Goal: Information Seeking & Learning: Learn about a topic

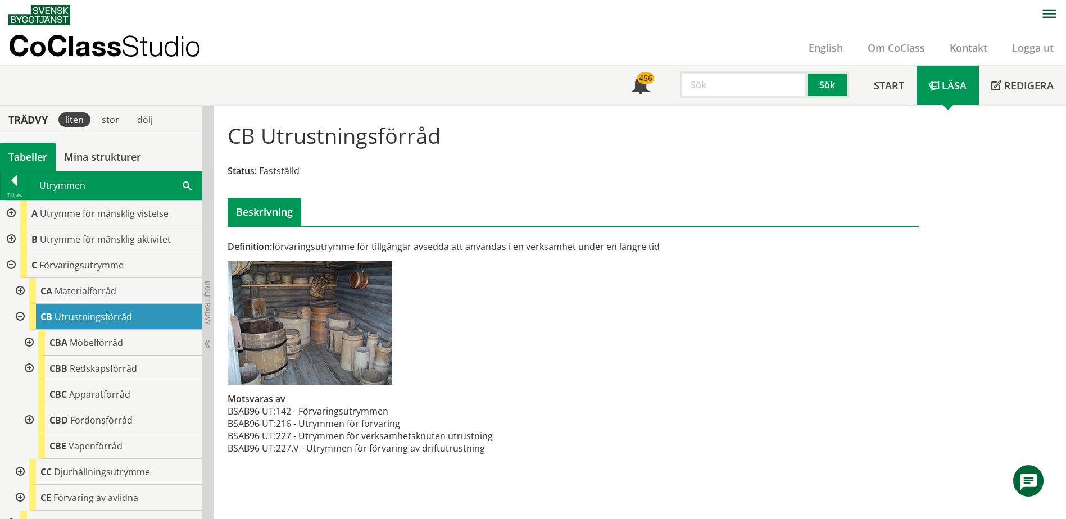
click at [189, 189] on span at bounding box center [187, 185] width 9 height 12
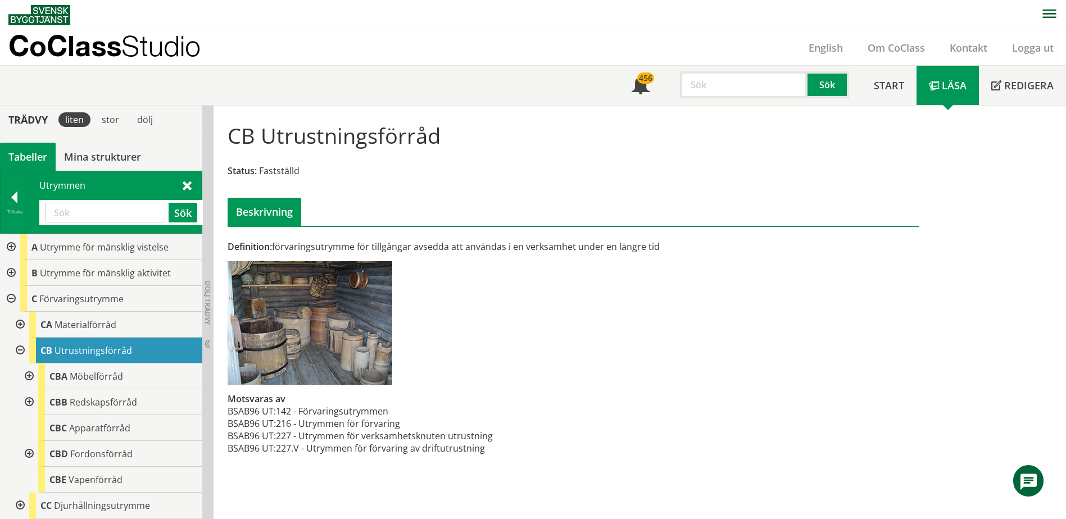
click at [15, 270] on div at bounding box center [10, 273] width 20 height 26
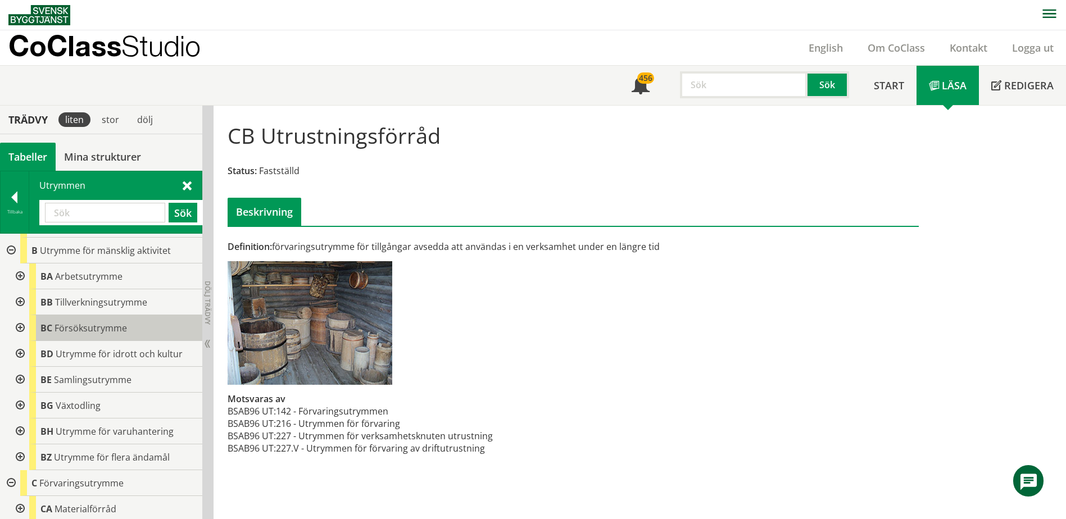
scroll to position [56, 0]
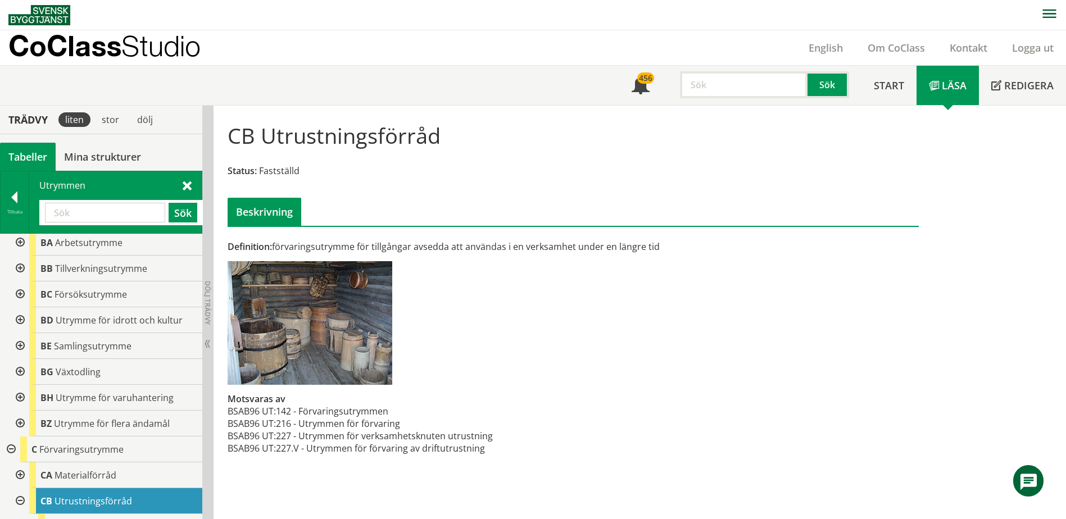
click at [21, 318] on div at bounding box center [19, 320] width 20 height 26
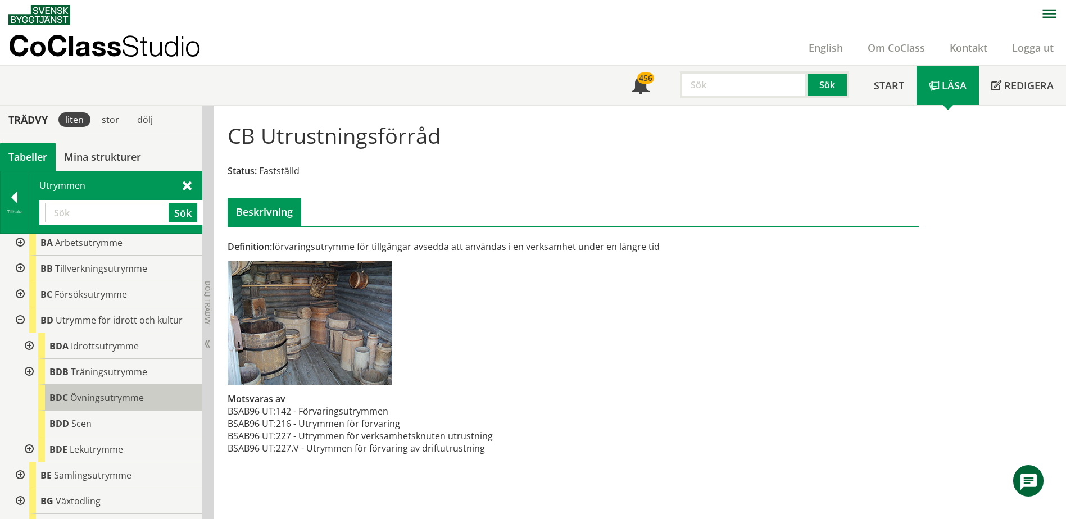
click at [87, 402] on span "Övningsutrymme" at bounding box center [107, 398] width 74 height 12
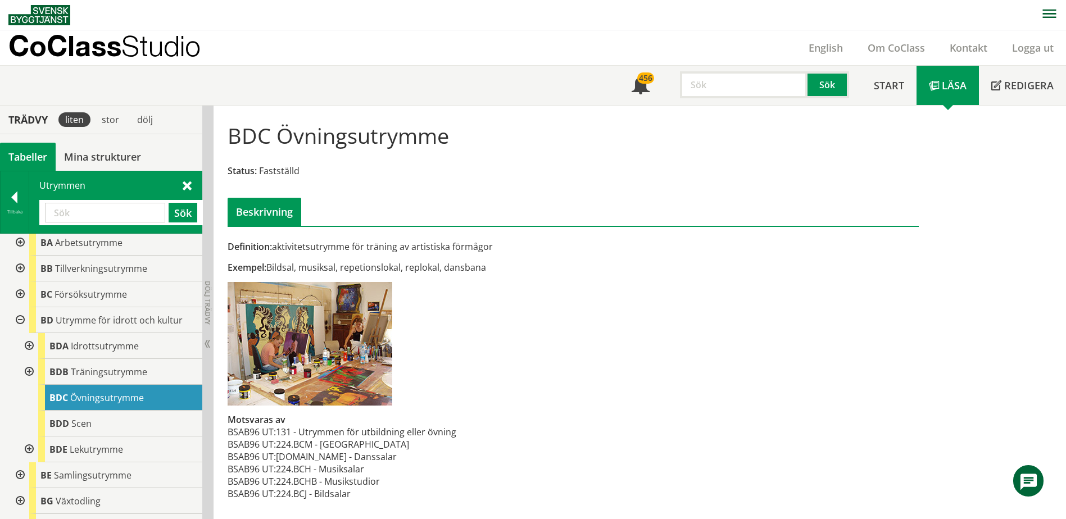
click at [31, 370] on div at bounding box center [28, 372] width 20 height 26
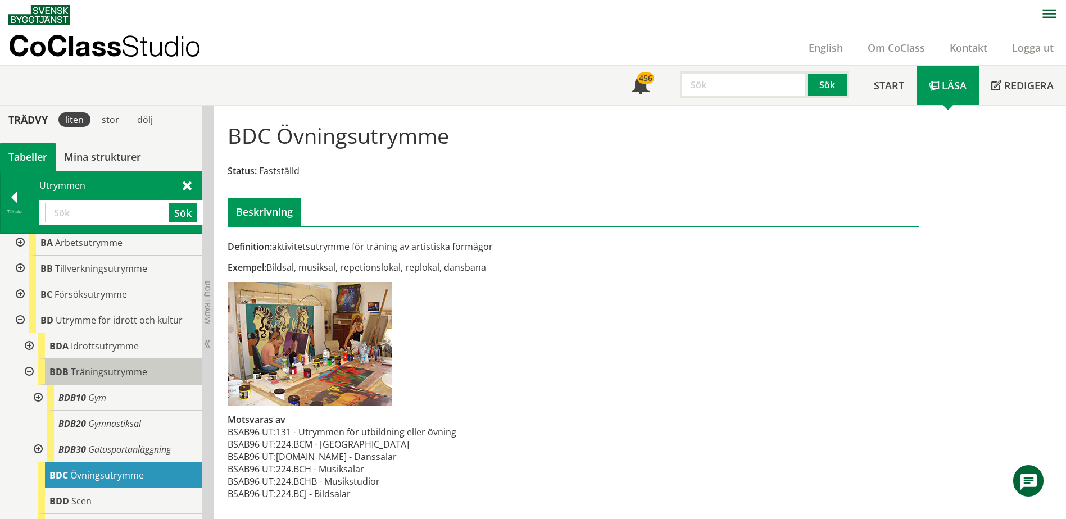
click at [94, 376] on span "Träningsutrymme" at bounding box center [109, 372] width 76 height 12
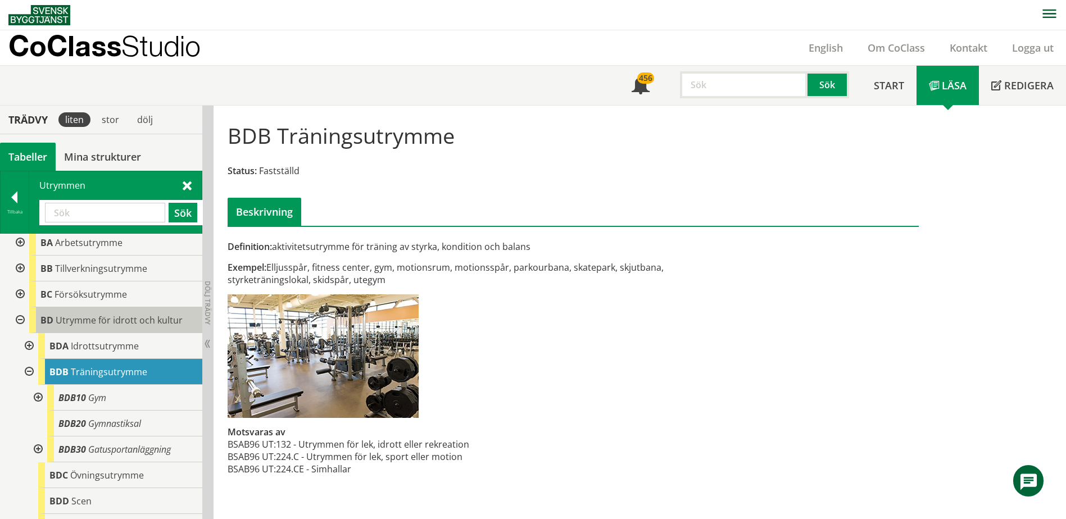
click at [111, 321] on span "Utrymme för idrott och kultur" at bounding box center [119, 320] width 127 height 12
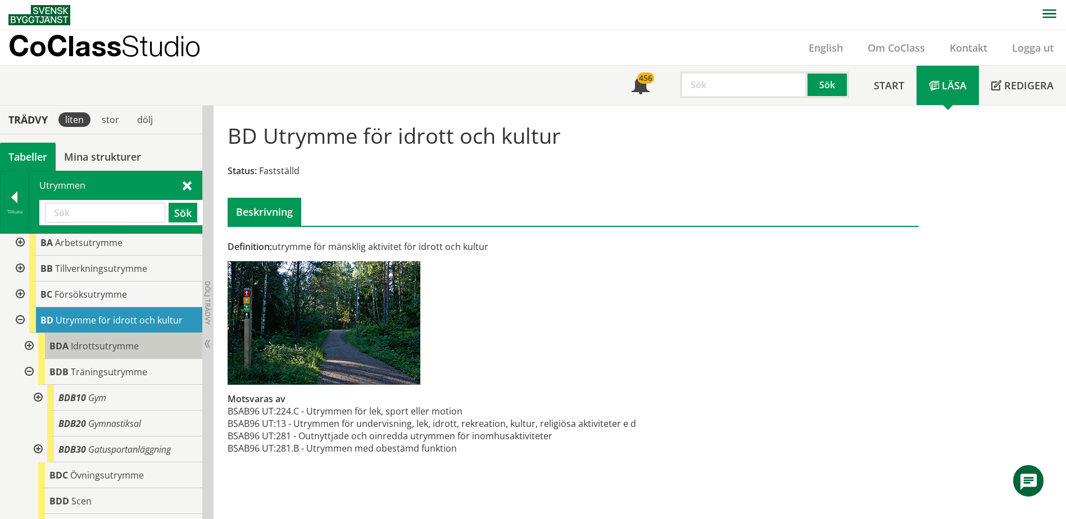
click at [101, 342] on span "Idrottsutrymme" at bounding box center [105, 346] width 68 height 12
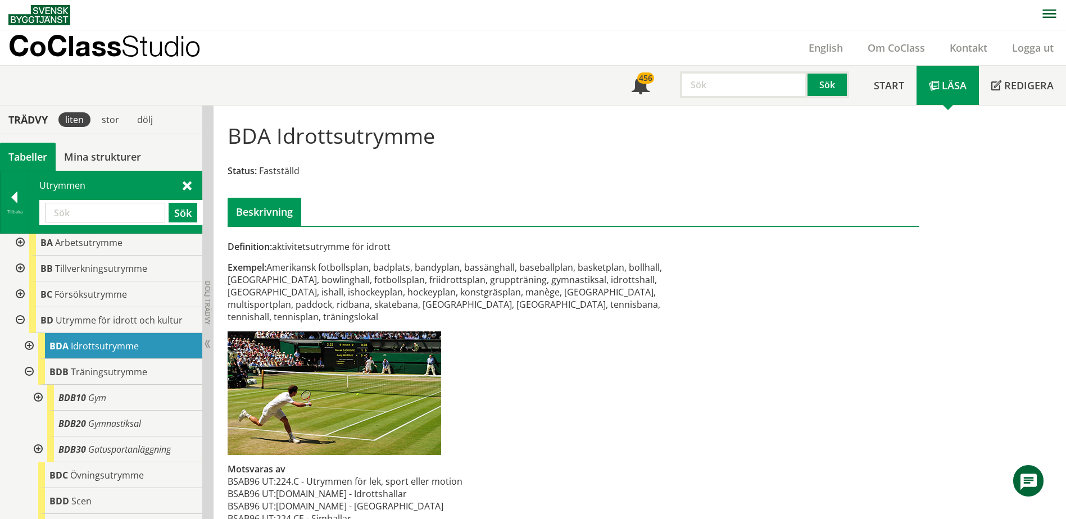
click at [30, 346] on div at bounding box center [28, 346] width 20 height 26
click at [26, 346] on div at bounding box center [28, 346] width 20 height 26
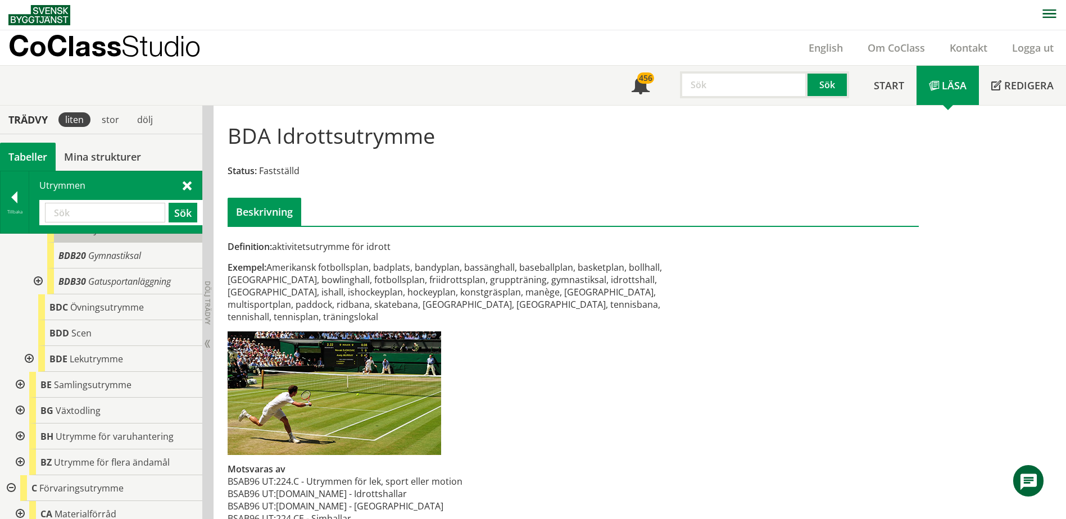
scroll to position [225, 0]
click at [29, 358] on div at bounding box center [28, 359] width 20 height 26
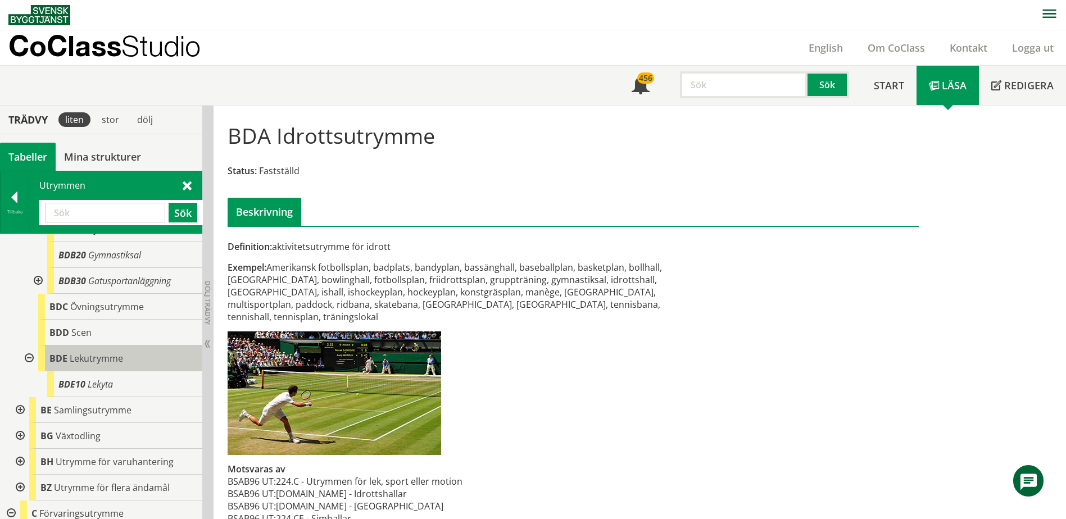
click at [72, 357] on span "Lekutrymme" at bounding box center [96, 358] width 53 height 12
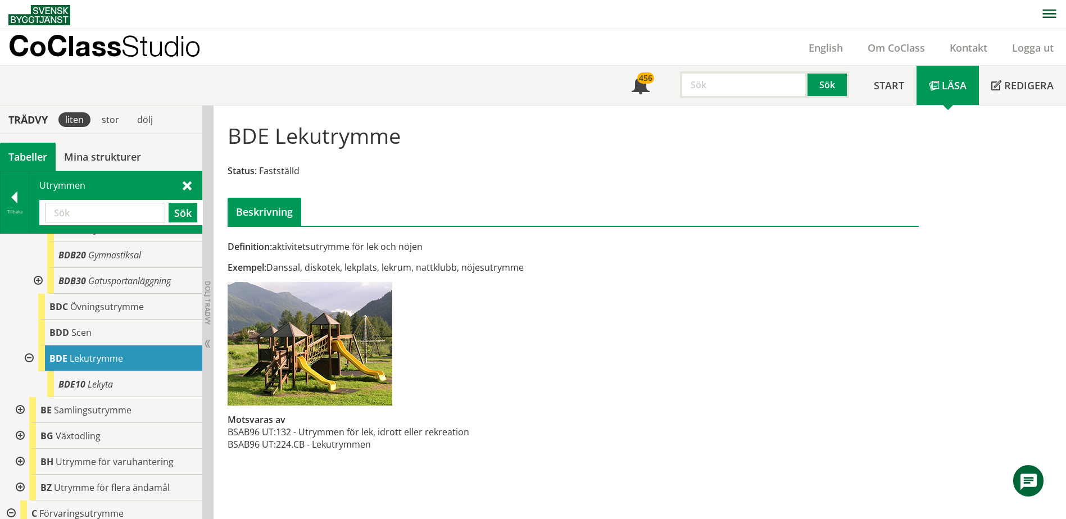
click at [33, 356] on div at bounding box center [28, 359] width 20 height 26
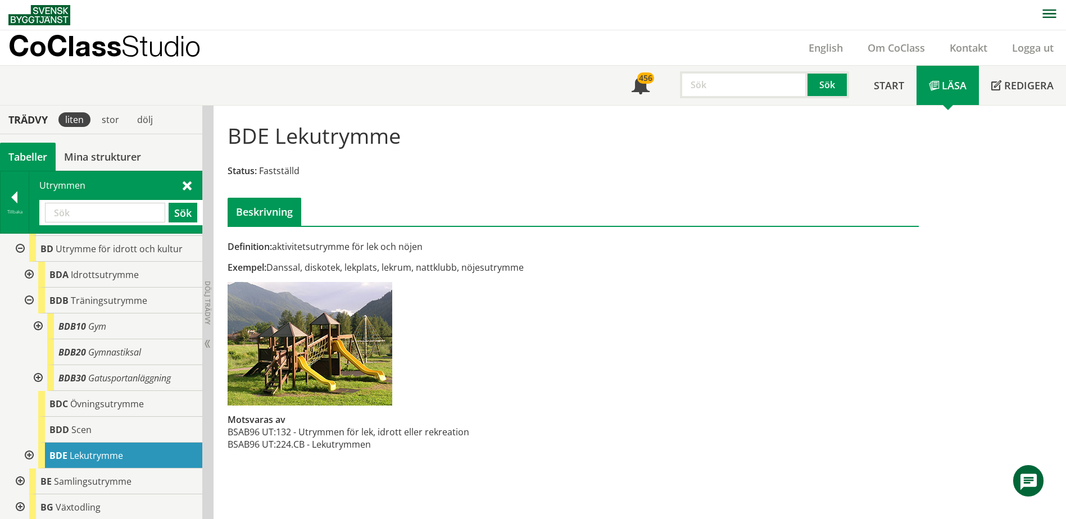
scroll to position [112, 0]
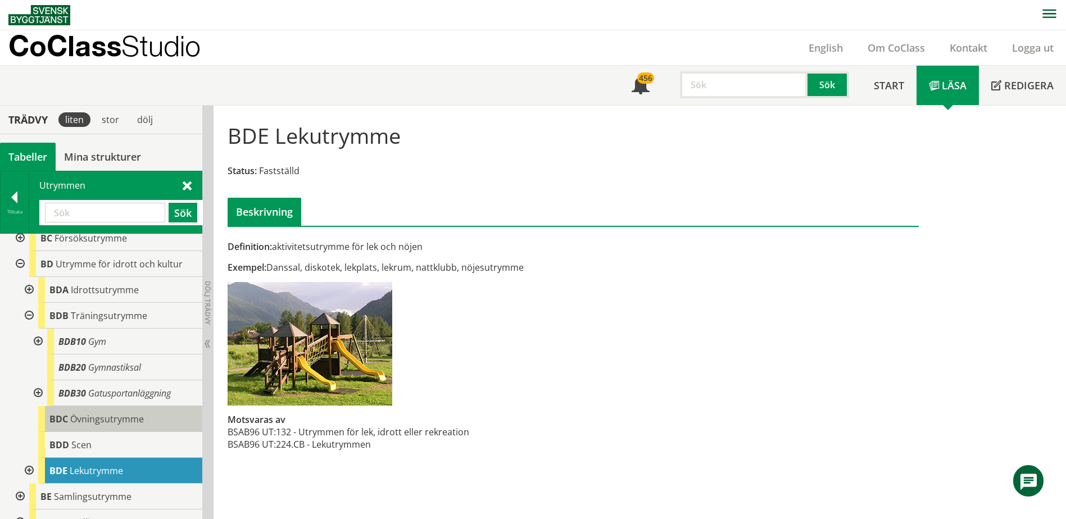
click at [76, 415] on span "Övningsutrymme" at bounding box center [107, 419] width 74 height 12
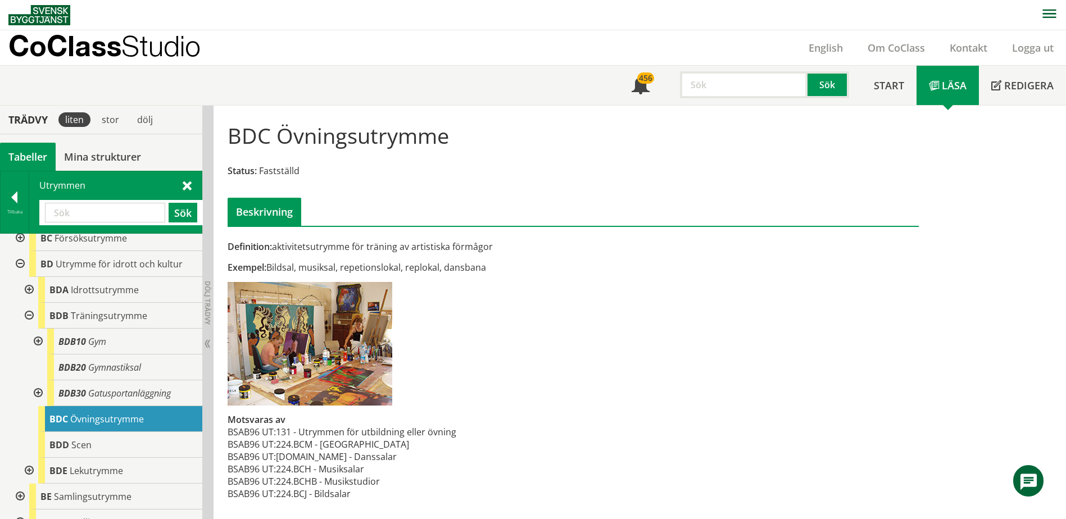
click at [802, 454] on div "Definition: aktivitetsutrymme för träning av artistiska förmågor Exempel: Bilds…" at bounding box center [573, 313] width 708 height 398
click at [136, 211] on input "text" at bounding box center [105, 213] width 120 height 20
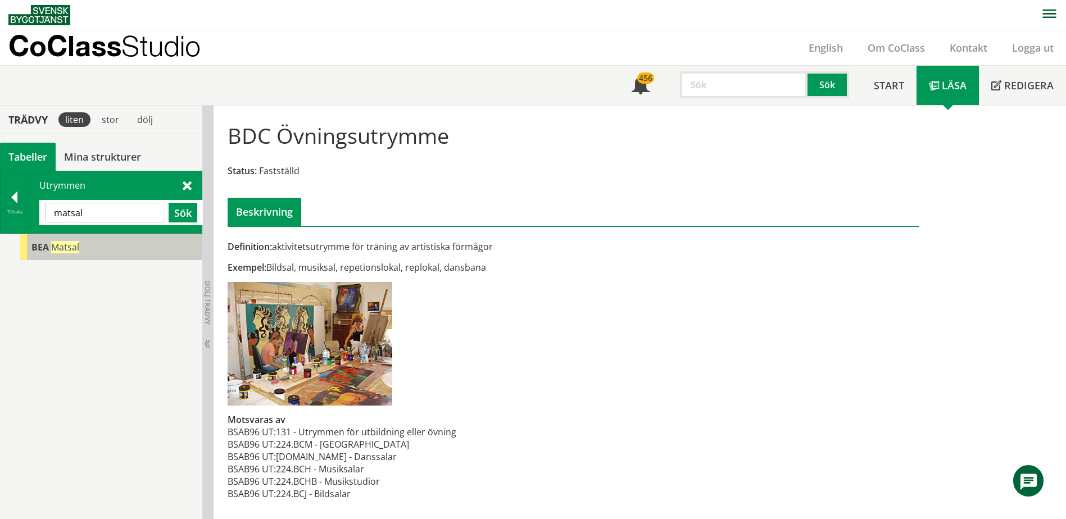
click at [119, 250] on div "BEA Matsal" at bounding box center [111, 247] width 182 height 26
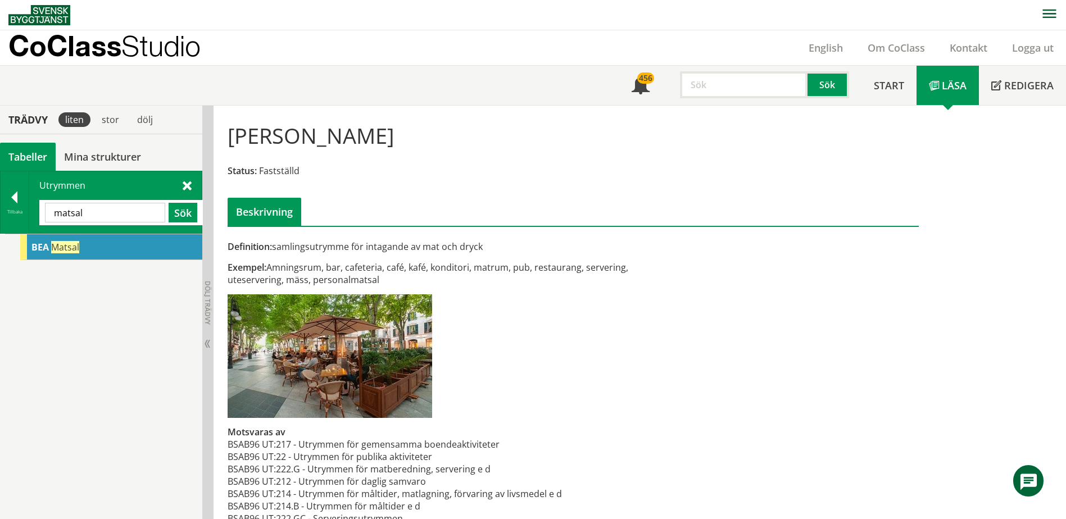
click at [154, 208] on input "matsal" at bounding box center [105, 213] width 120 height 20
click at [184, 189] on span at bounding box center [187, 185] width 9 height 12
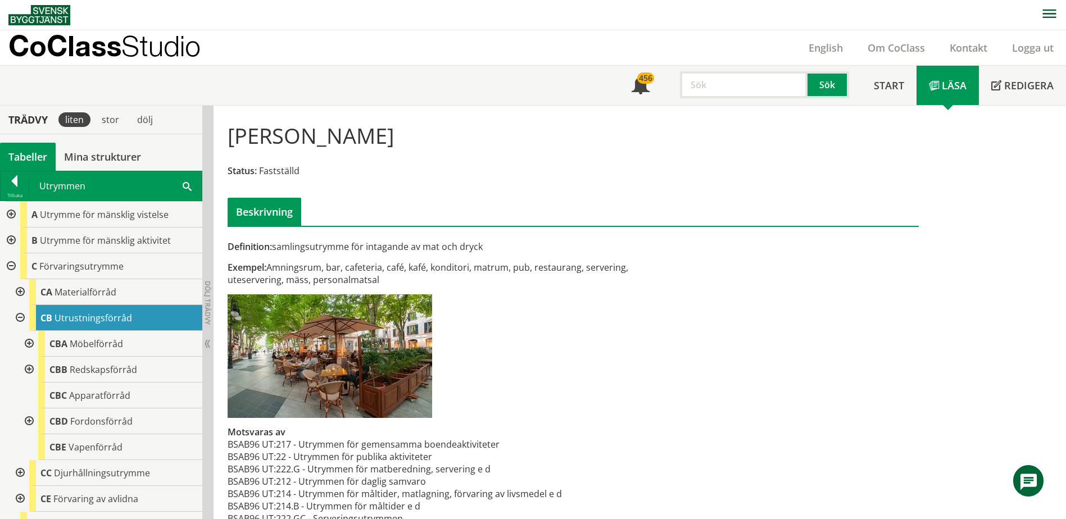
click at [9, 242] on div at bounding box center [10, 241] width 20 height 26
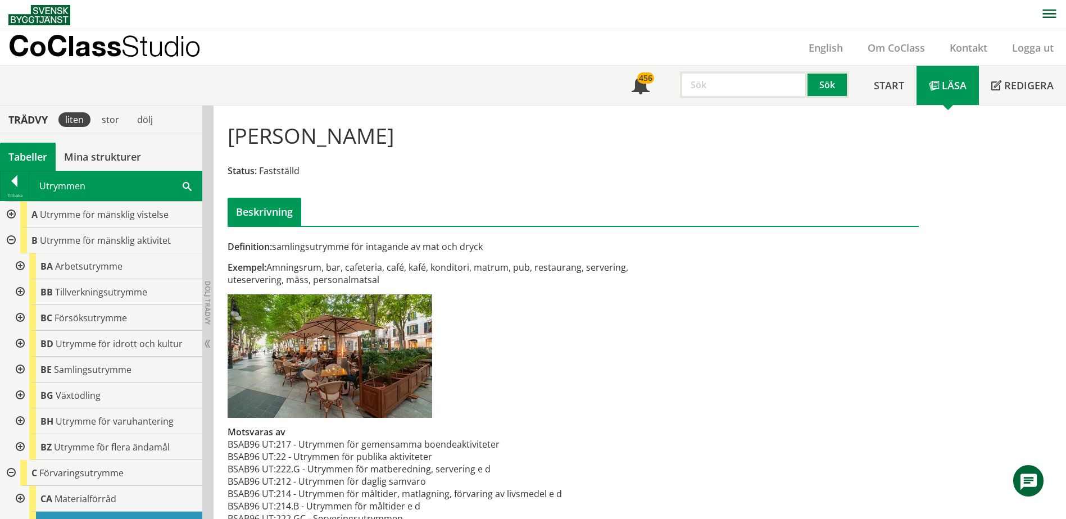
click at [20, 369] on div at bounding box center [19, 370] width 20 height 26
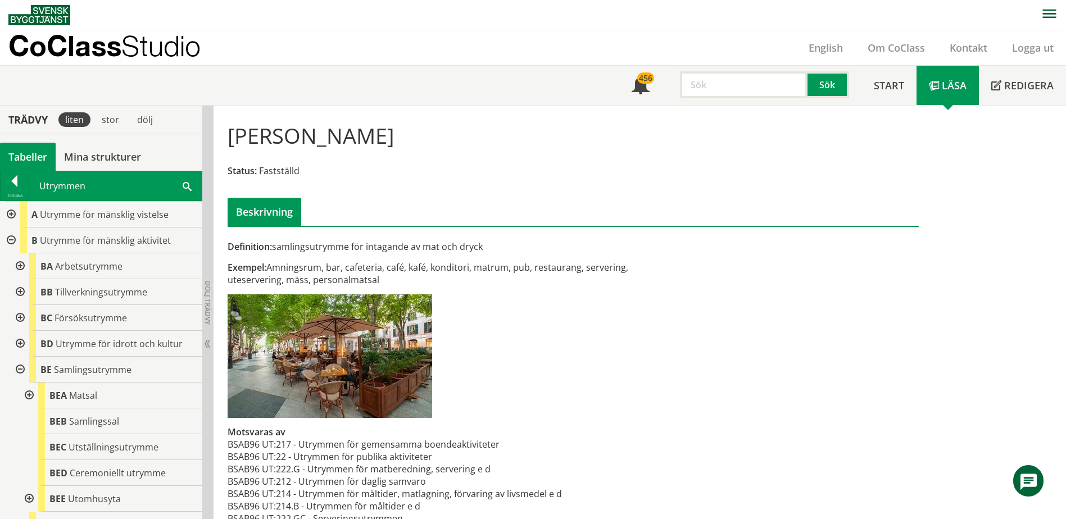
click at [20, 369] on div at bounding box center [19, 370] width 20 height 26
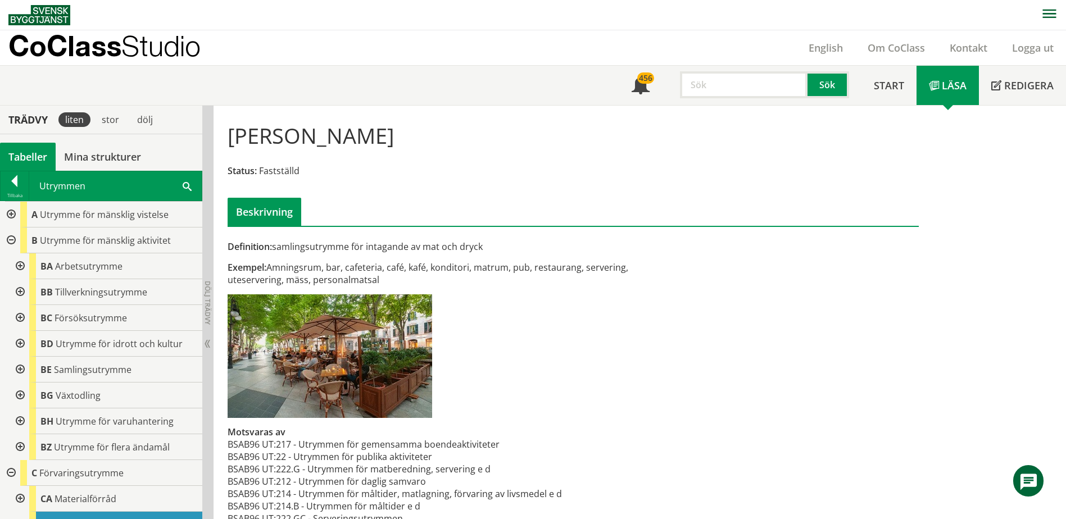
click at [25, 448] on div at bounding box center [19, 447] width 20 height 26
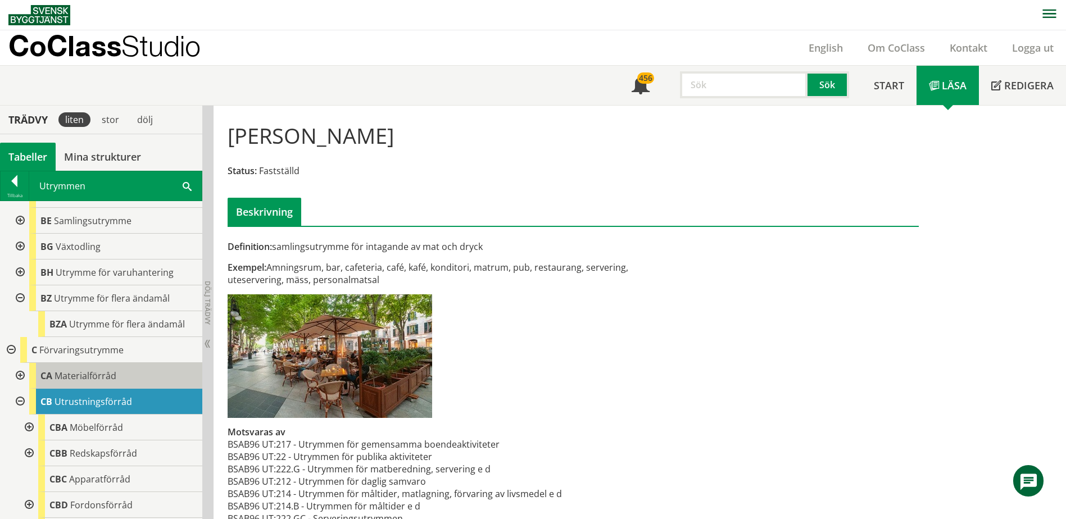
scroll to position [169, 0]
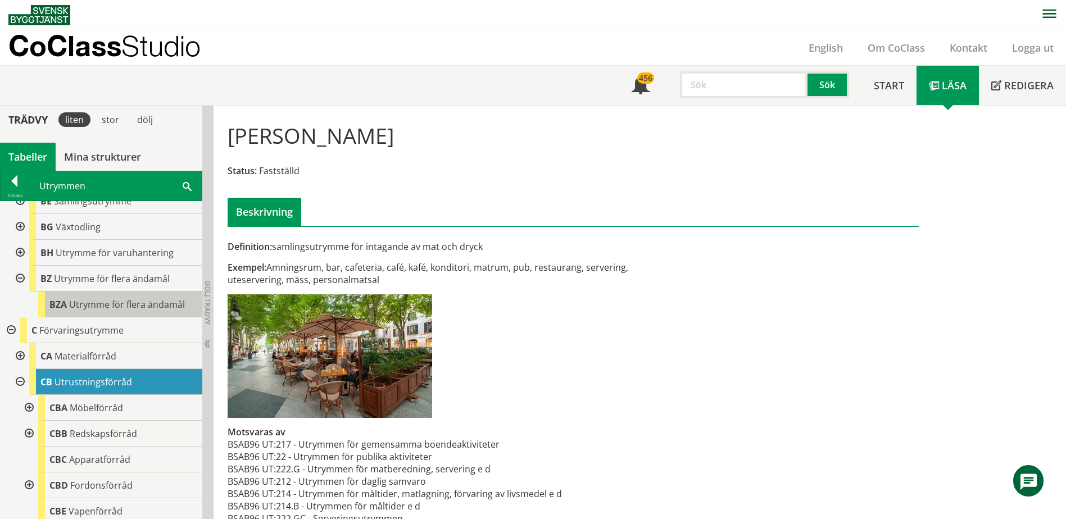
click at [63, 306] on span "BZA" at bounding box center [57, 304] width 17 height 12
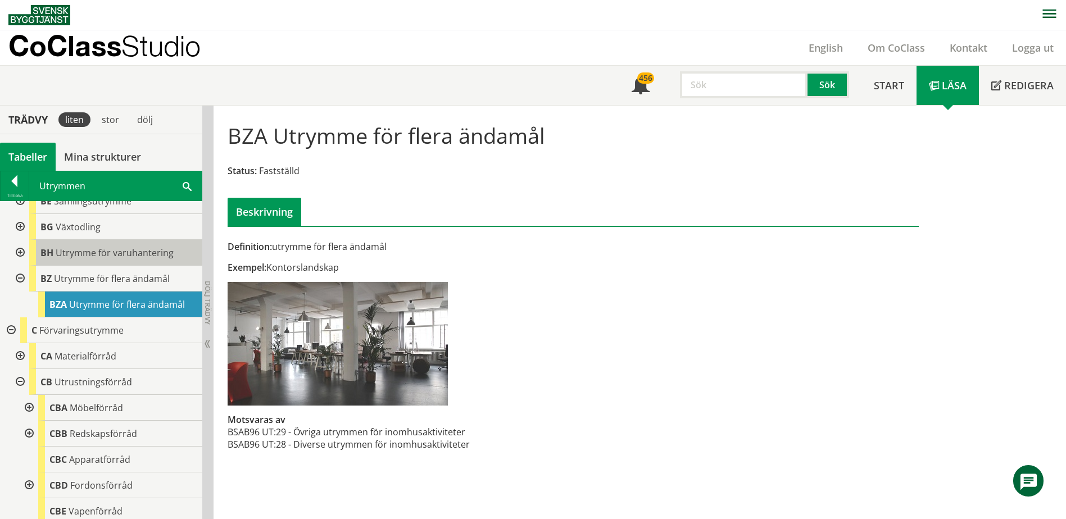
scroll to position [112, 0]
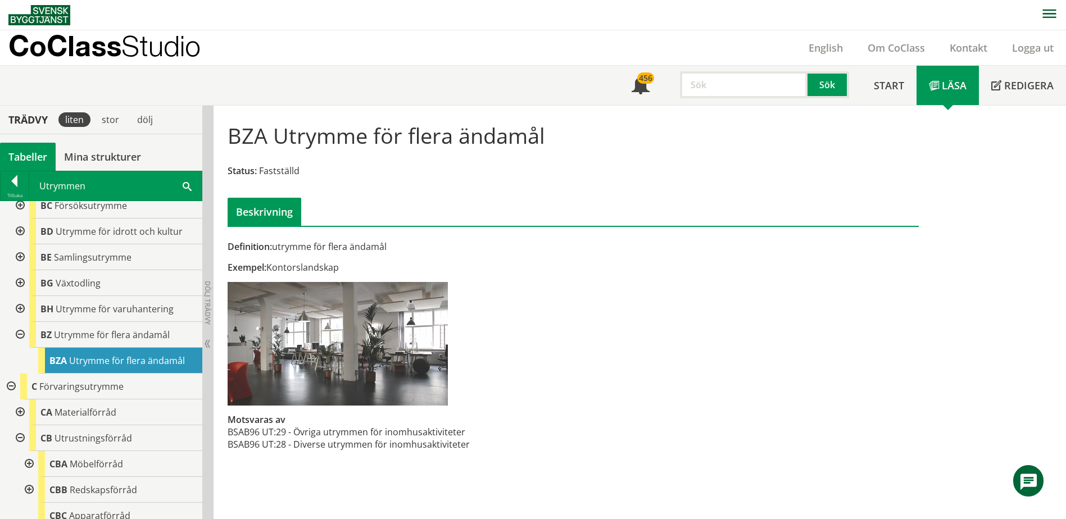
click at [20, 257] on div at bounding box center [19, 257] width 20 height 26
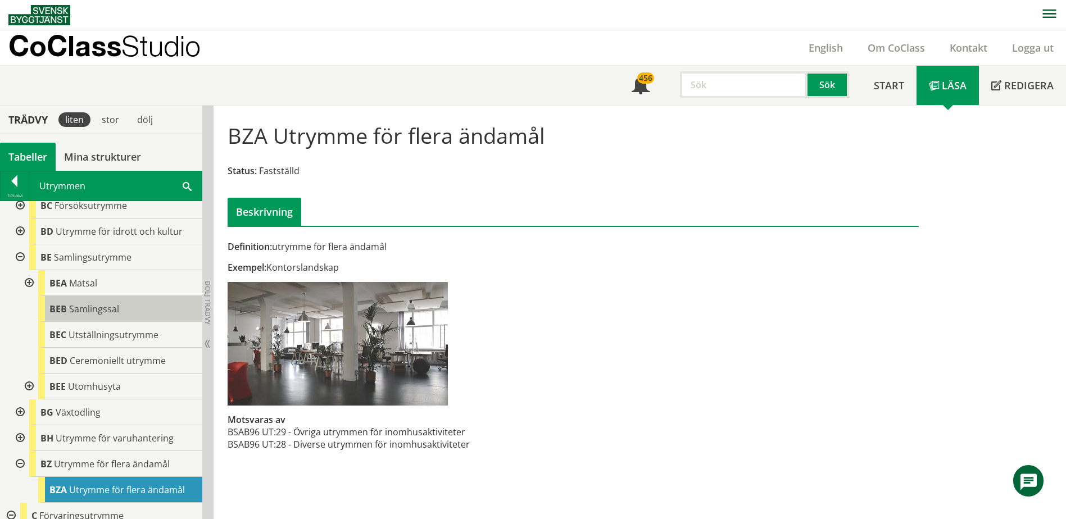
click at [60, 307] on span "BEB" at bounding box center [57, 309] width 17 height 12
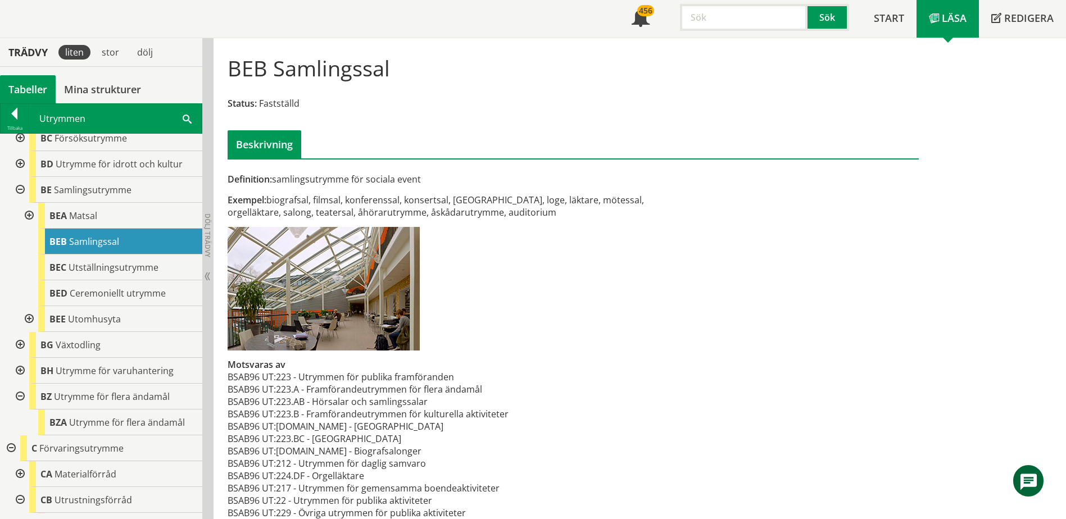
scroll to position [85, 0]
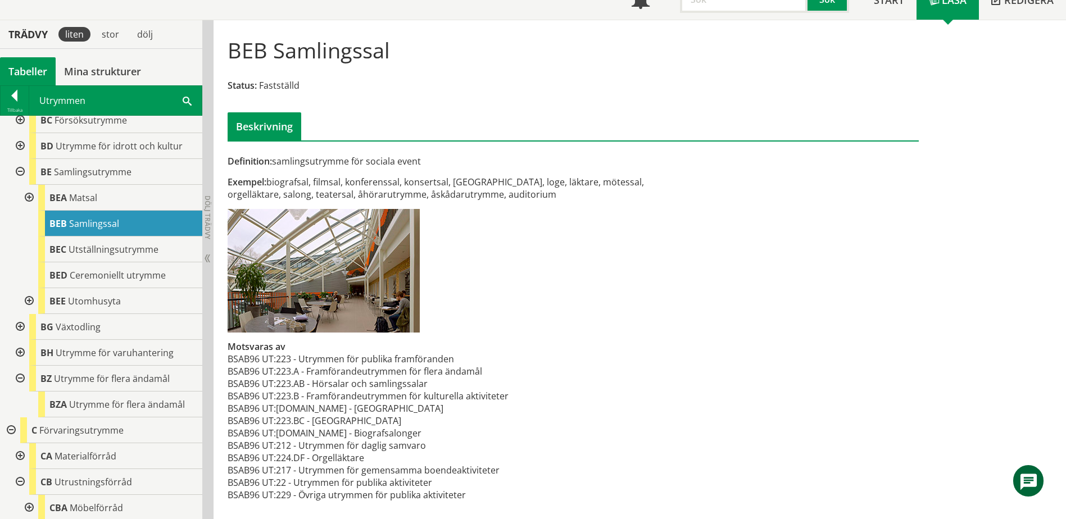
click at [30, 195] on div at bounding box center [28, 198] width 20 height 26
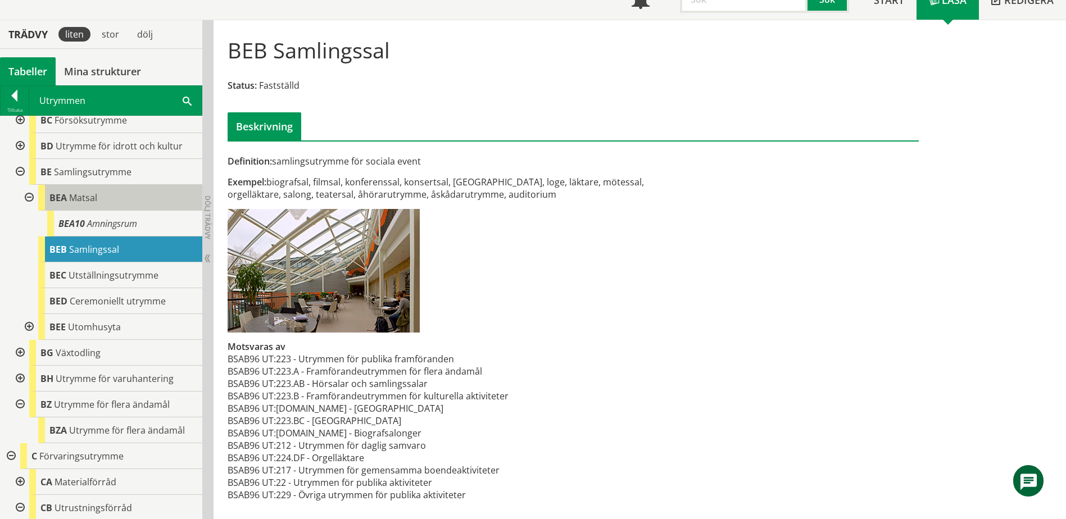
click at [92, 193] on span "Matsal" at bounding box center [83, 198] width 28 height 12
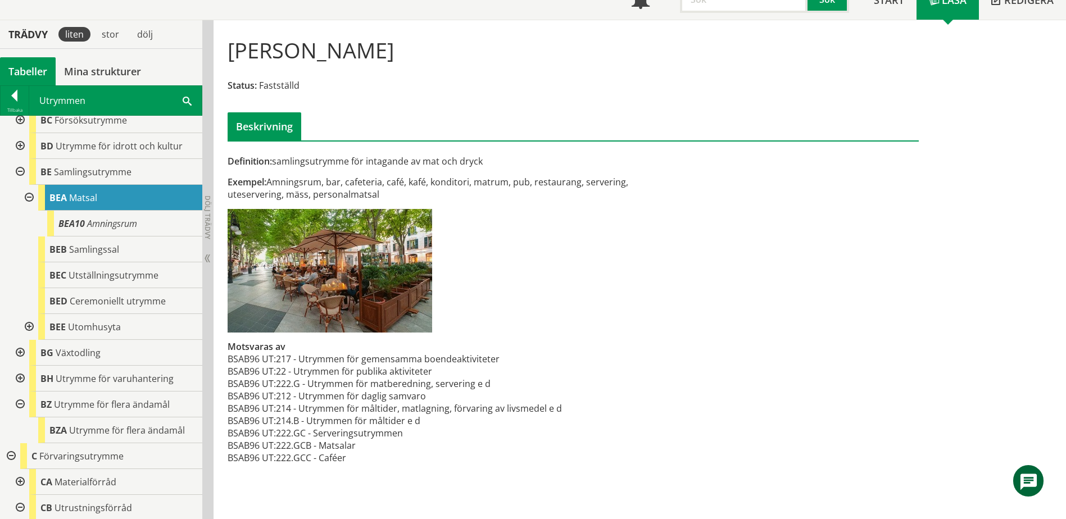
click at [20, 171] on div at bounding box center [19, 172] width 20 height 26
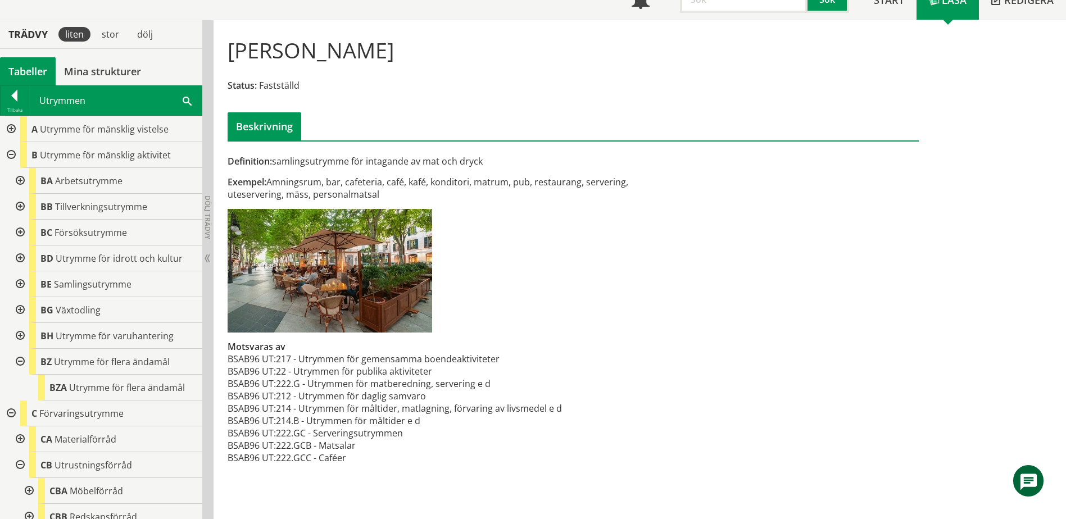
click at [11, 126] on div at bounding box center [10, 129] width 20 height 26
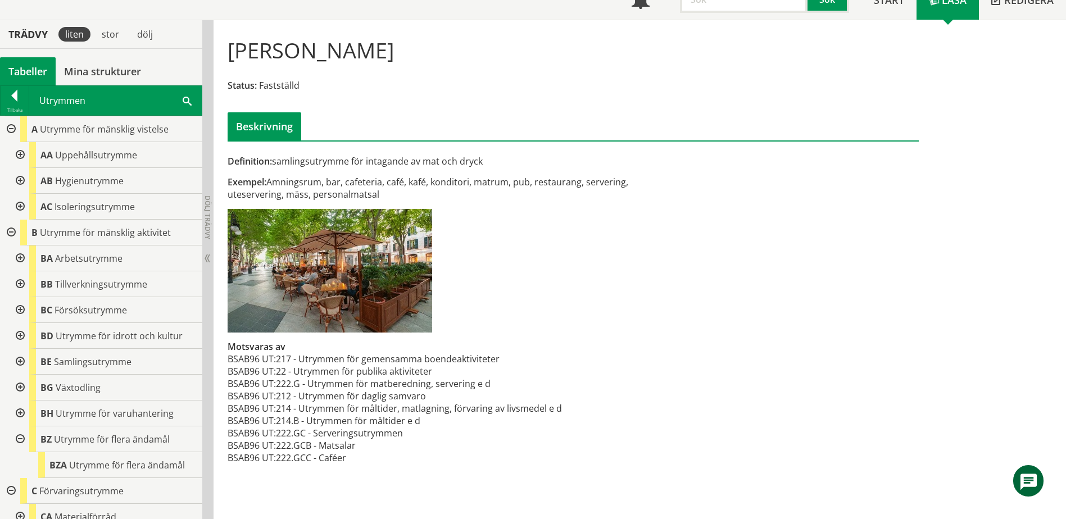
click at [20, 148] on div at bounding box center [19, 155] width 20 height 26
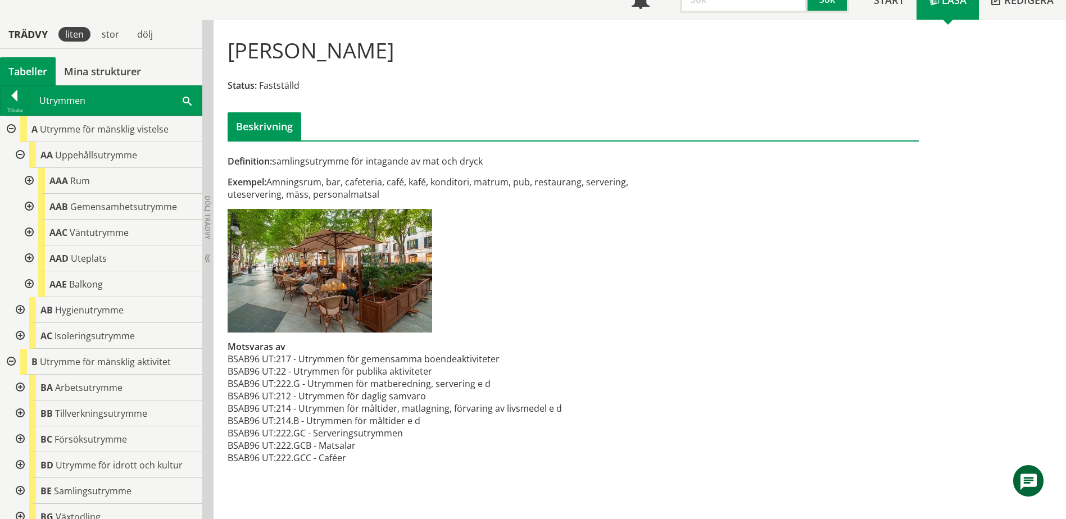
click at [27, 211] on div at bounding box center [28, 207] width 20 height 26
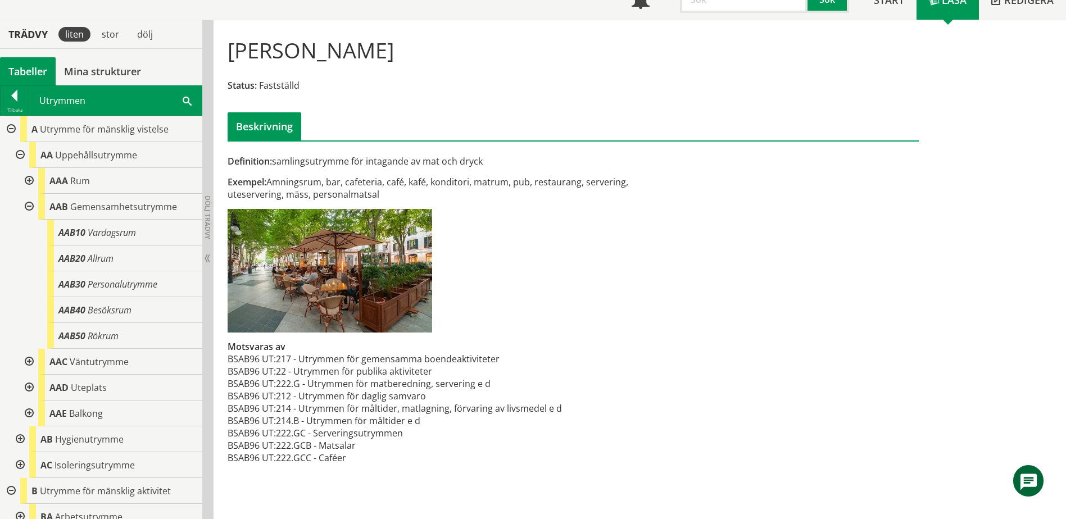
click at [29, 205] on div at bounding box center [28, 207] width 20 height 26
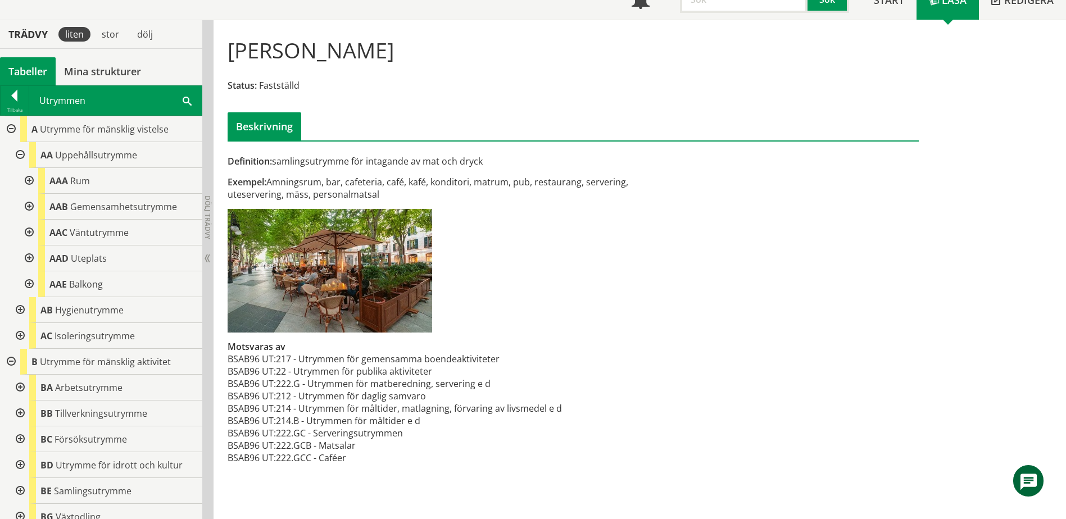
click at [19, 152] on div at bounding box center [19, 155] width 20 height 26
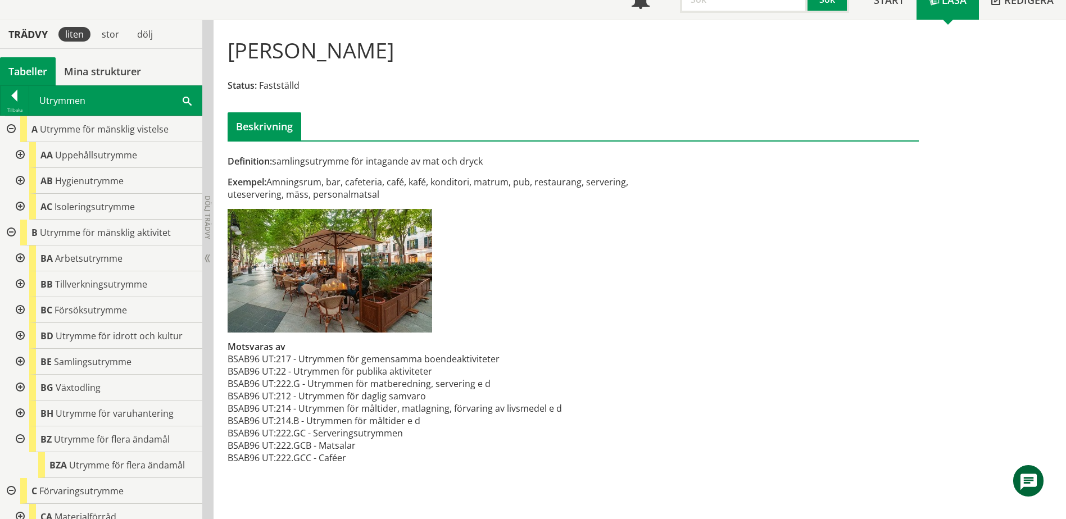
click at [10, 129] on div at bounding box center [10, 129] width 20 height 26
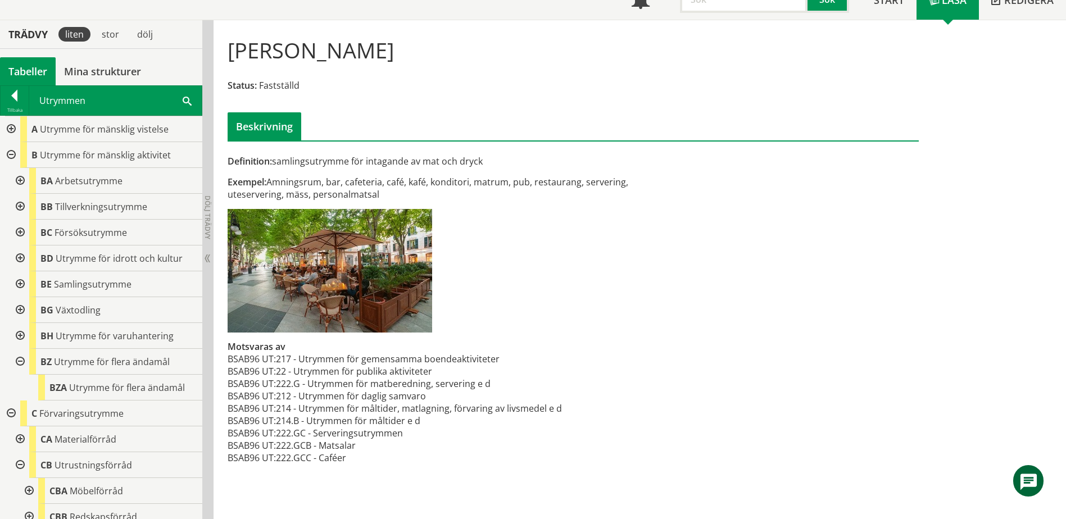
click at [22, 180] on div at bounding box center [19, 181] width 20 height 26
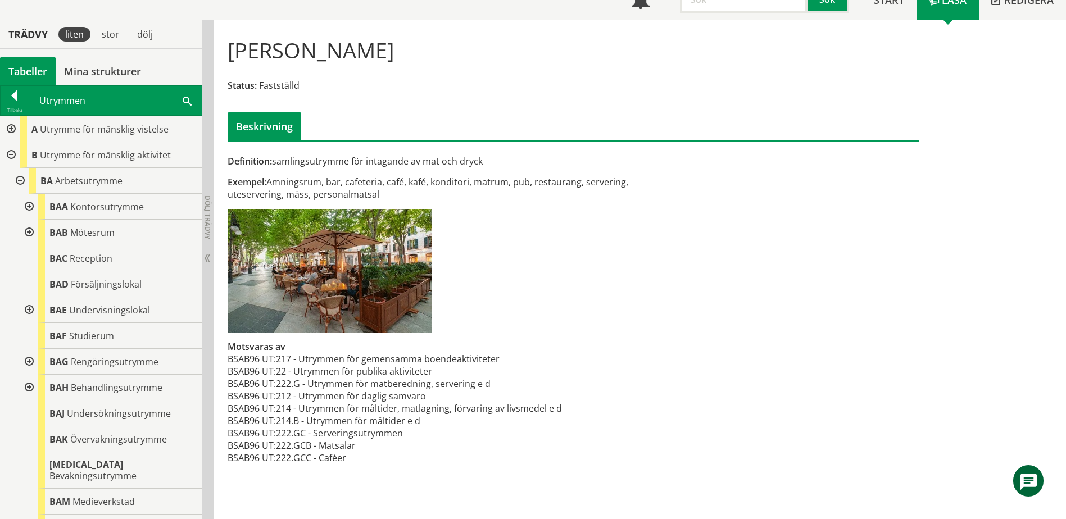
click at [29, 307] on div at bounding box center [28, 310] width 20 height 26
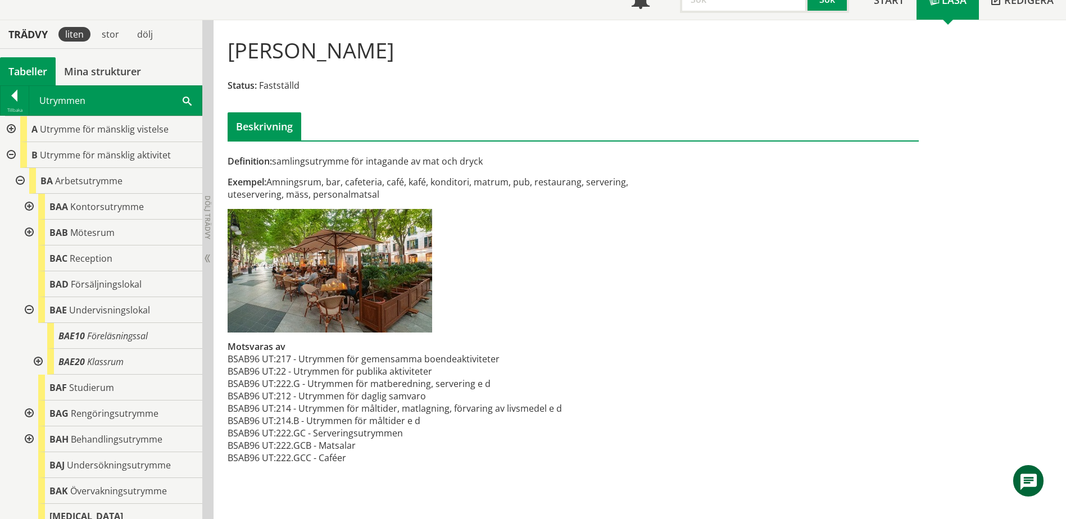
click at [31, 307] on div at bounding box center [28, 310] width 20 height 26
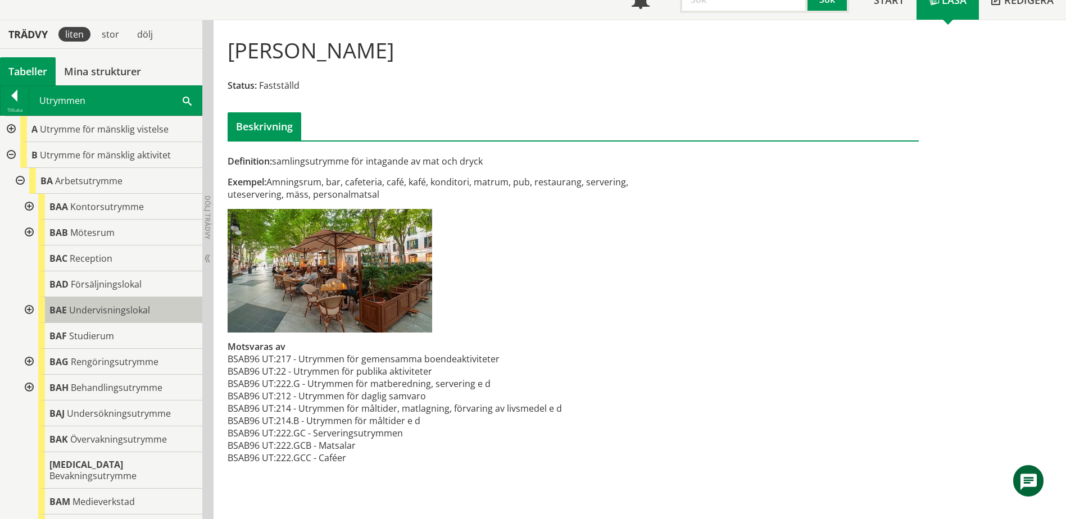
click at [71, 306] on body "AMA AMA Beskrivningsverktyg AMA Funktion BSAB Bygginfo Byggjura Byggkatalogen […" at bounding box center [533, 174] width 1066 height 519
click at [71, 306] on span "Undervisningslokal" at bounding box center [109, 310] width 81 height 12
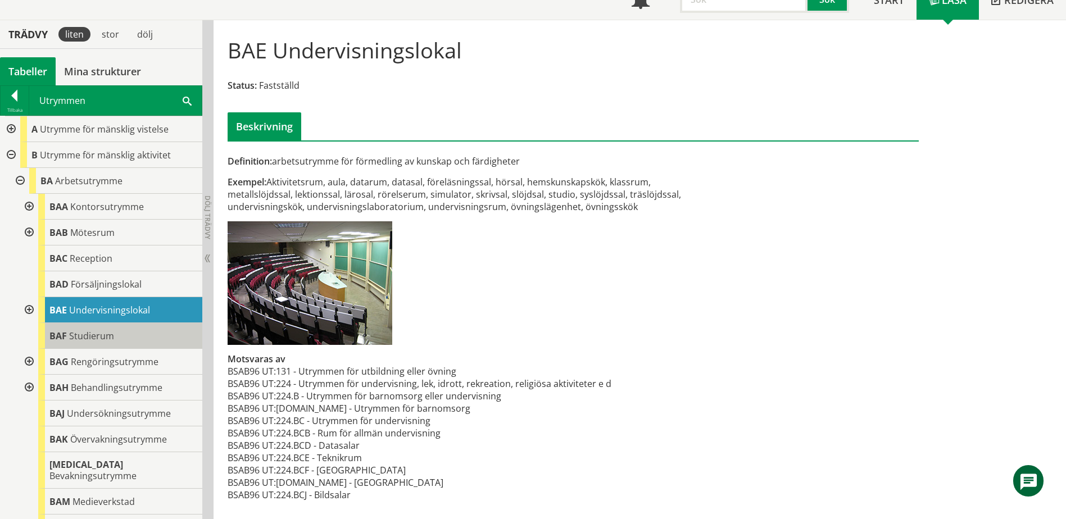
click at [65, 336] on span "BAF" at bounding box center [57, 336] width 17 height 12
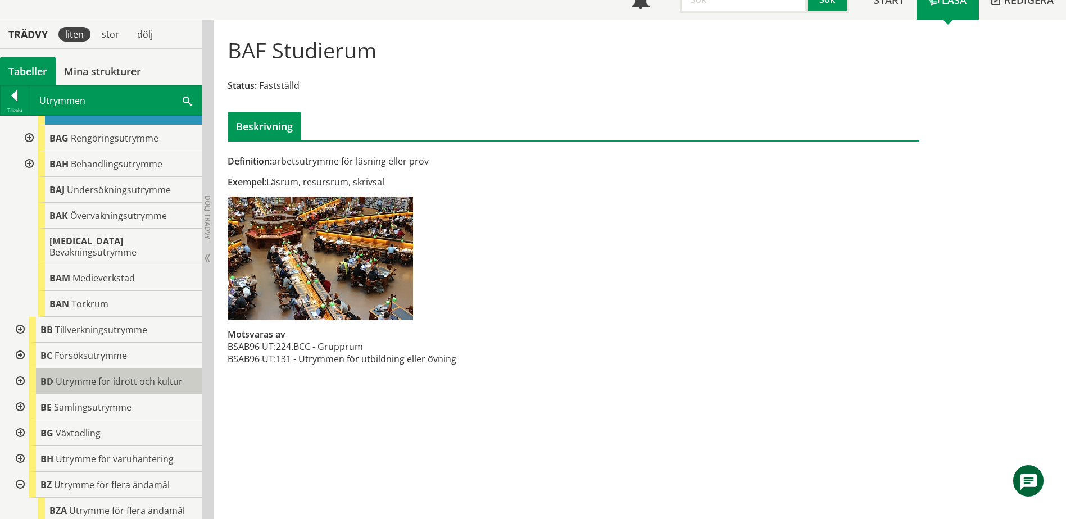
scroll to position [225, 0]
click at [21, 394] on div at bounding box center [19, 406] width 20 height 26
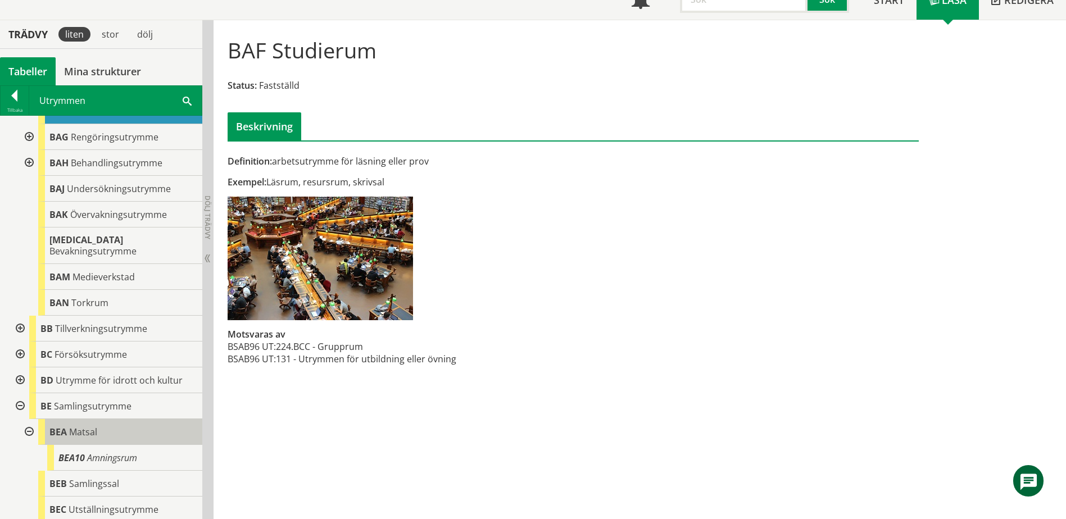
click at [42, 419] on div "BEA Matsal" at bounding box center [120, 432] width 164 height 26
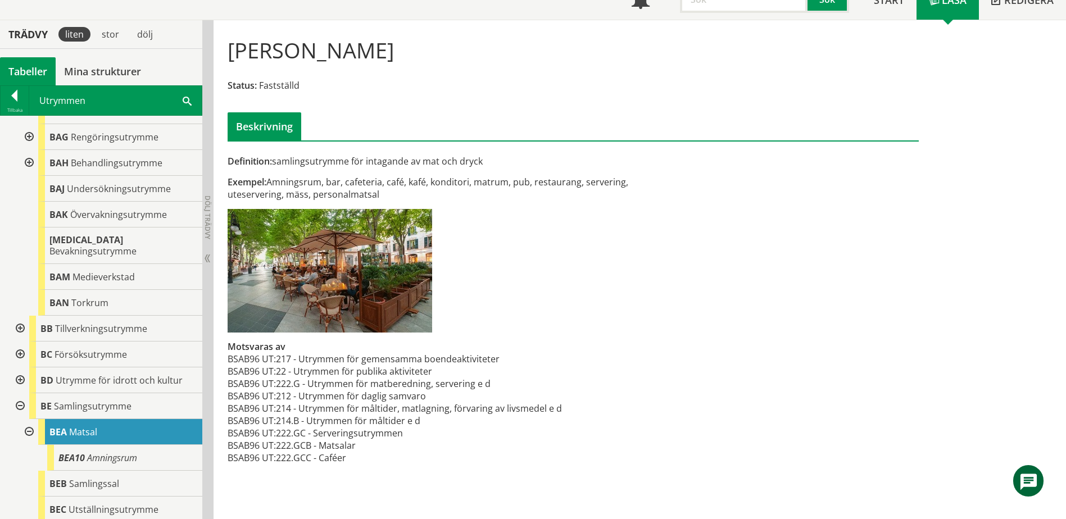
click at [187, 97] on span at bounding box center [187, 100] width 9 height 12
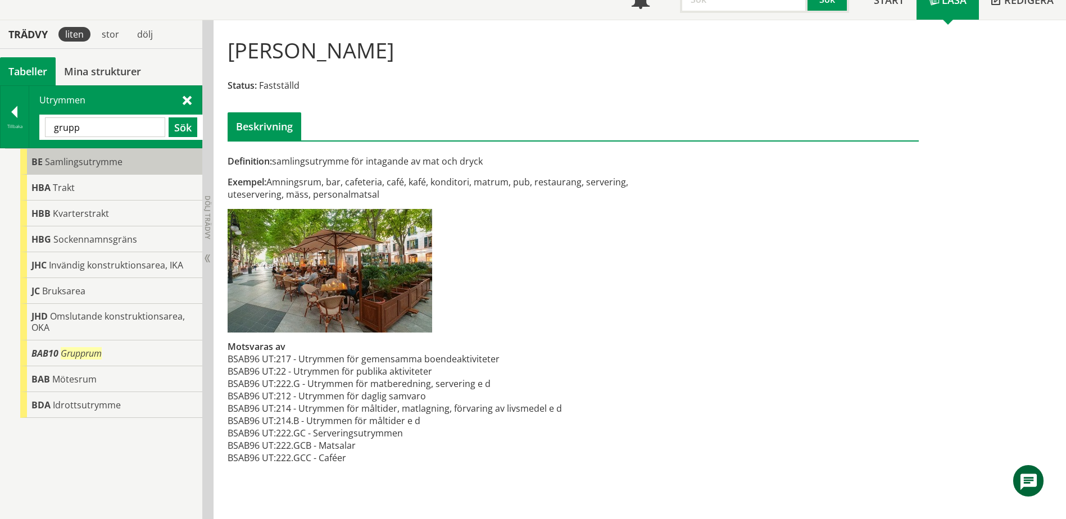
click at [107, 168] on div "BE Samlingsutrymme" at bounding box center [111, 162] width 182 height 26
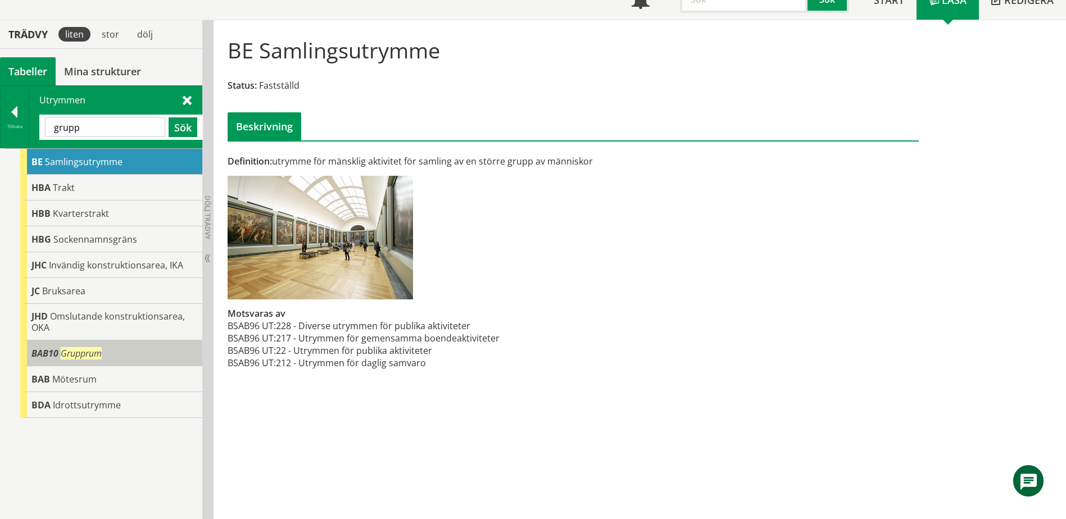
click at [149, 357] on div "BAB10 Grupprum" at bounding box center [111, 353] width 182 height 26
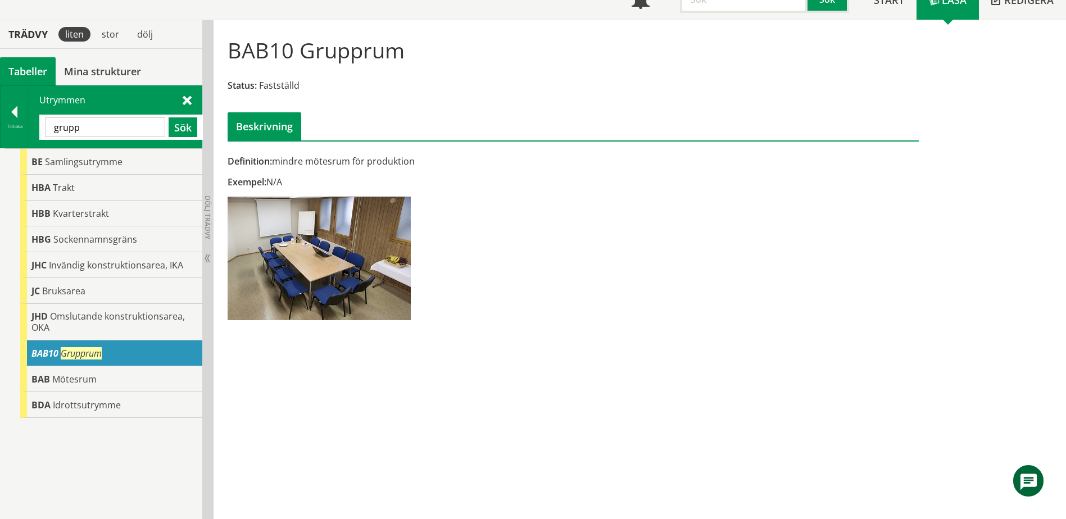
click at [141, 117] on div "grupp Sök" at bounding box center [121, 127] width 164 height 25
click at [133, 122] on input "grupp" at bounding box center [105, 127] width 120 height 20
click at [132, 122] on input "grupp" at bounding box center [105, 127] width 120 height 20
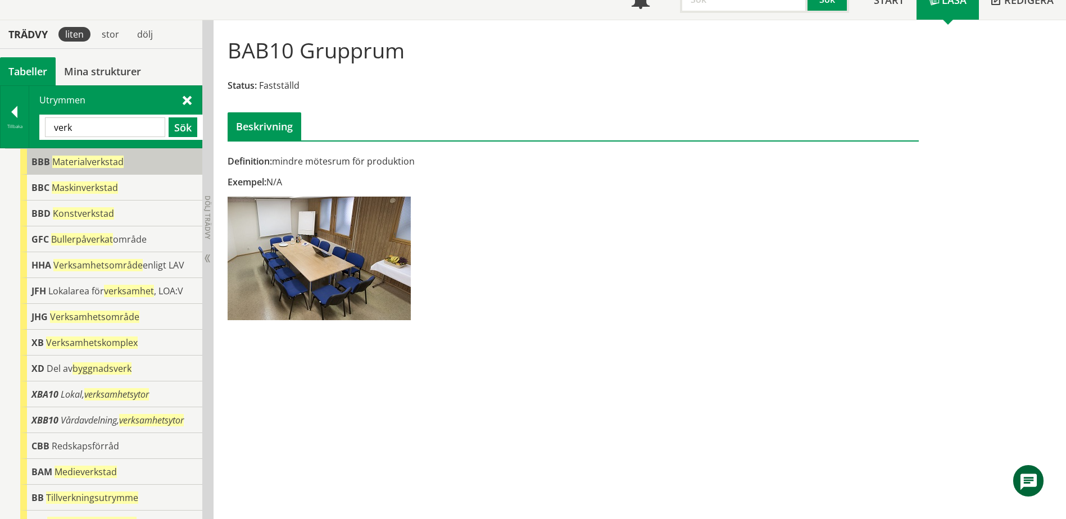
click at [123, 164] on div "BBB Materialverkstad" at bounding box center [111, 162] width 182 height 26
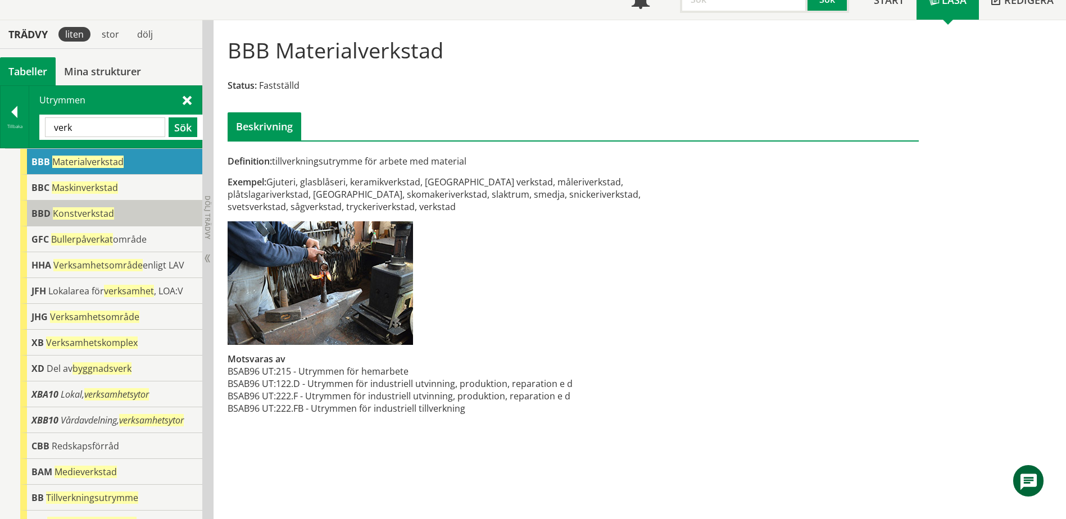
click at [120, 206] on div "BBD Konstverkstad" at bounding box center [111, 214] width 182 height 26
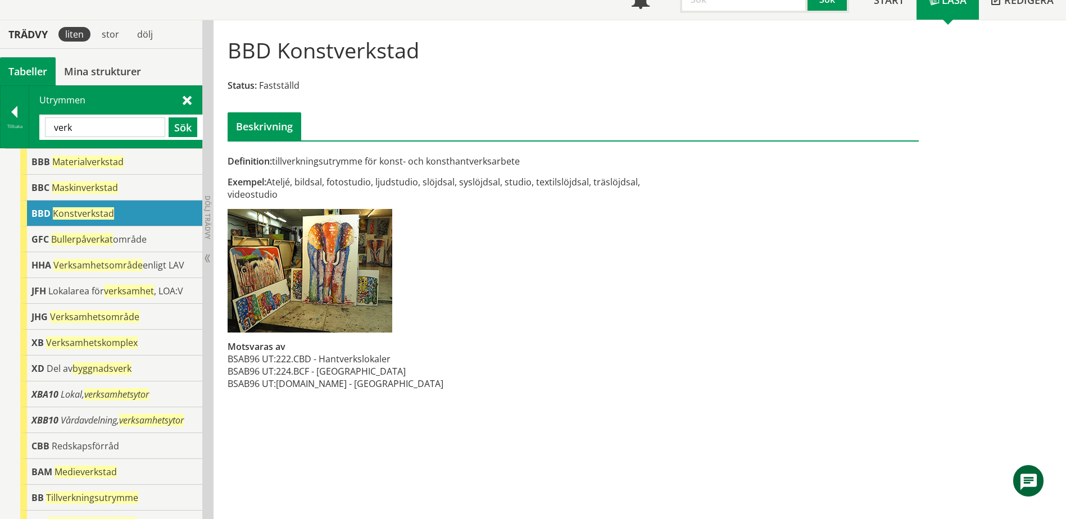
click at [102, 131] on input "verk" at bounding box center [105, 127] width 120 height 20
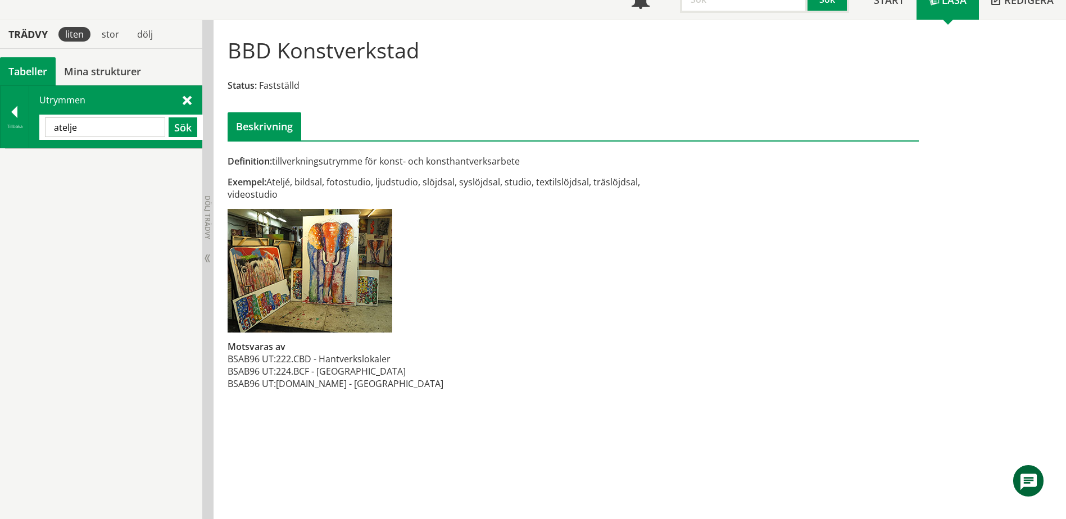
click at [111, 131] on input "atelje" at bounding box center [105, 127] width 120 height 20
click at [111, 131] on input "verkstad" at bounding box center [105, 127] width 120 height 20
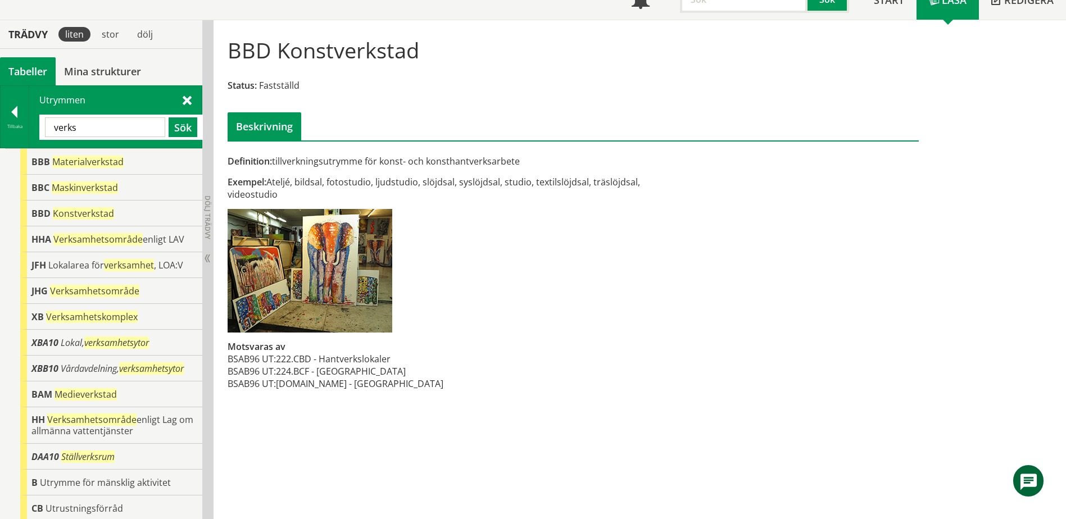
click at [96, 134] on input "verks" at bounding box center [105, 127] width 120 height 20
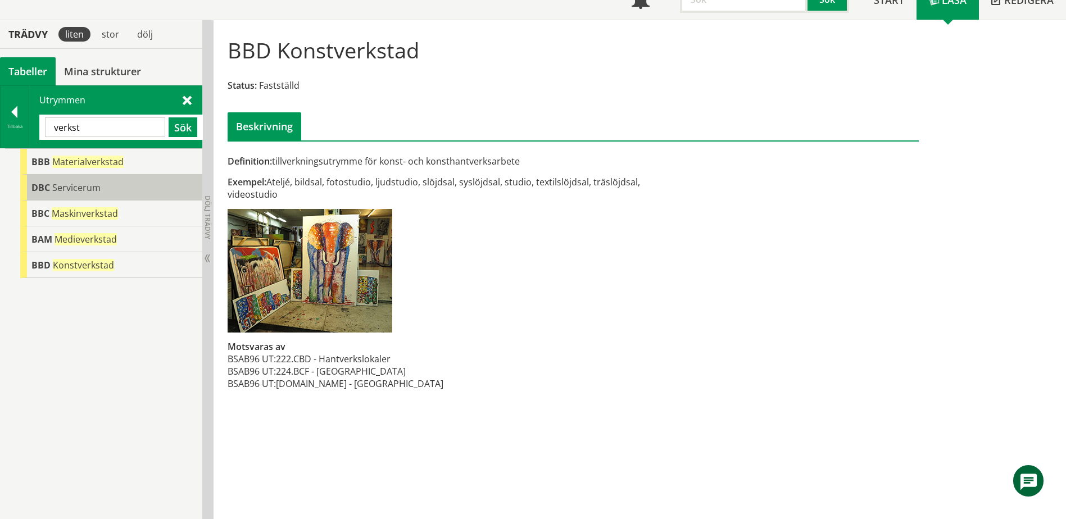
click at [96, 183] on span "Servicerum" at bounding box center [76, 187] width 48 height 12
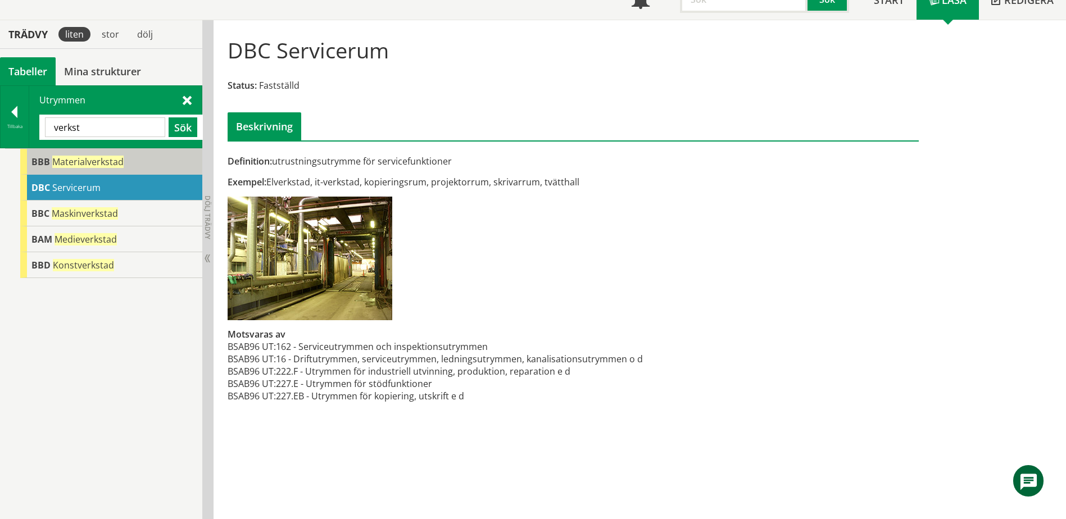
click at [107, 168] on div "BBB Materialverkstad" at bounding box center [111, 162] width 182 height 26
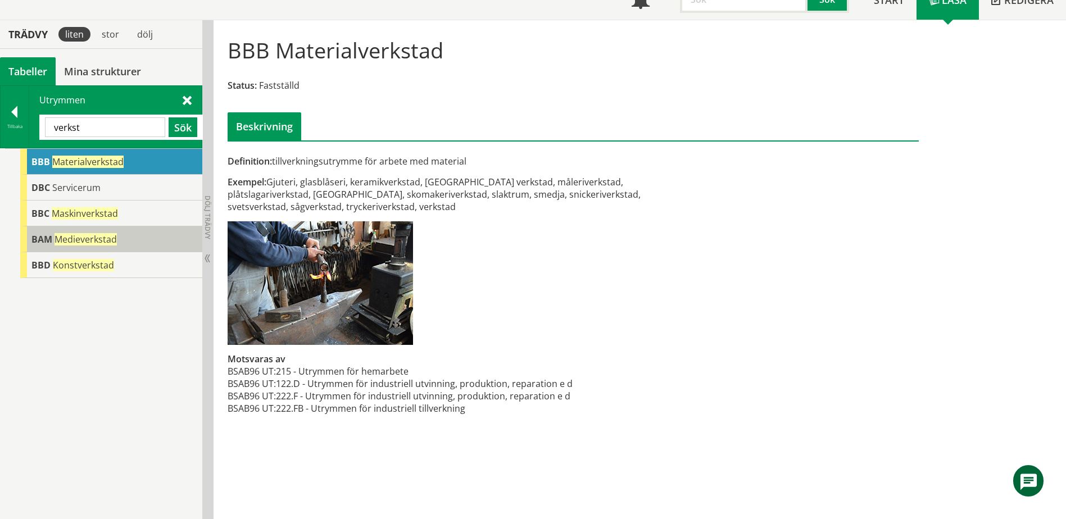
click at [93, 233] on span "Medieverkstad" at bounding box center [86, 239] width 62 height 12
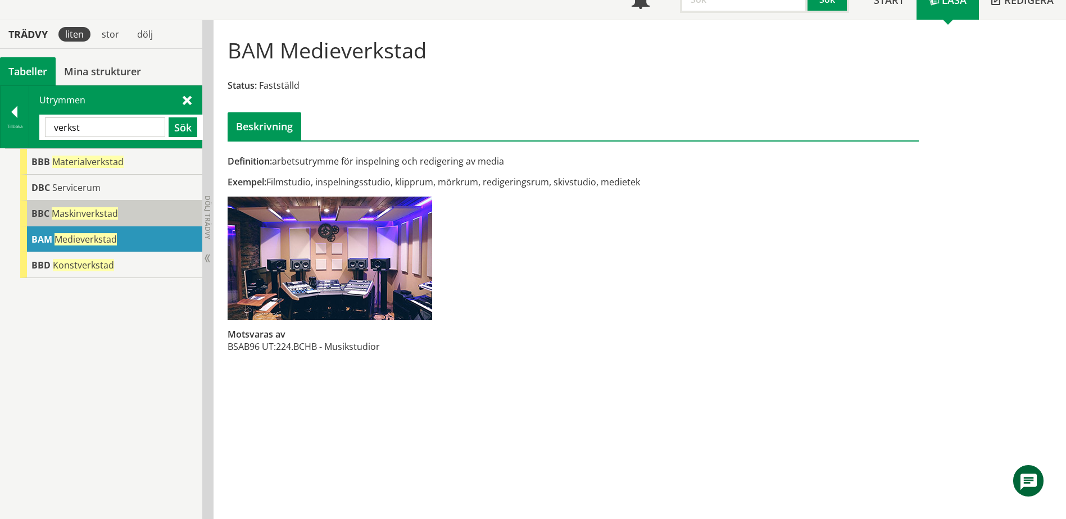
click at [111, 205] on div "BBC Maskinverkstad" at bounding box center [111, 214] width 182 height 26
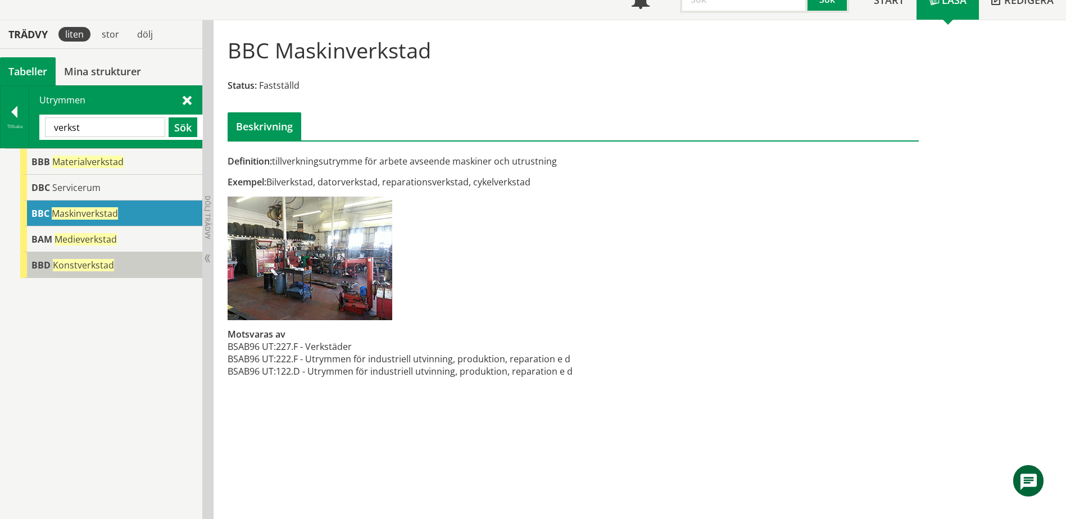
click at [92, 266] on span "Konstverkstad" at bounding box center [83, 265] width 61 height 12
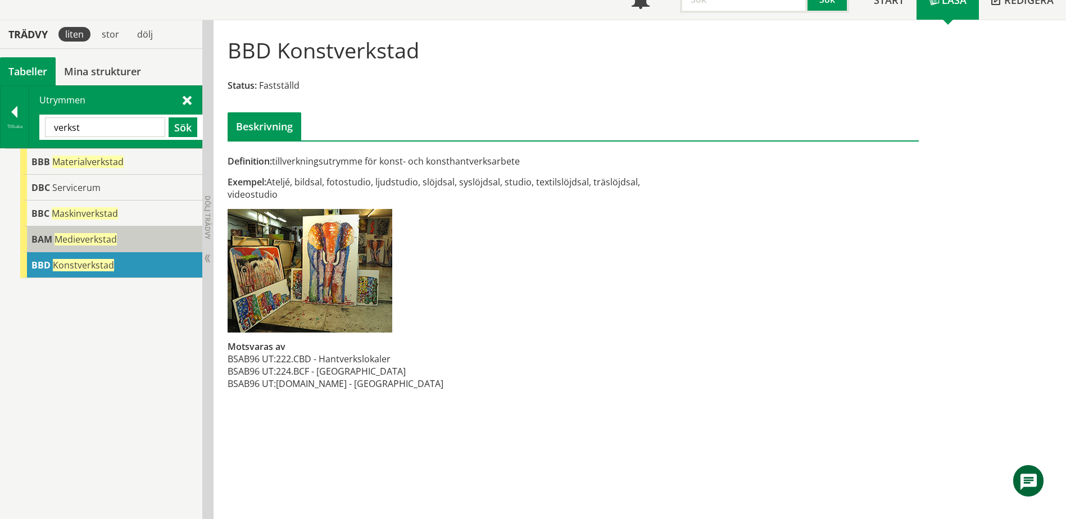
click at [88, 235] on span "Medieverkstad" at bounding box center [86, 239] width 62 height 12
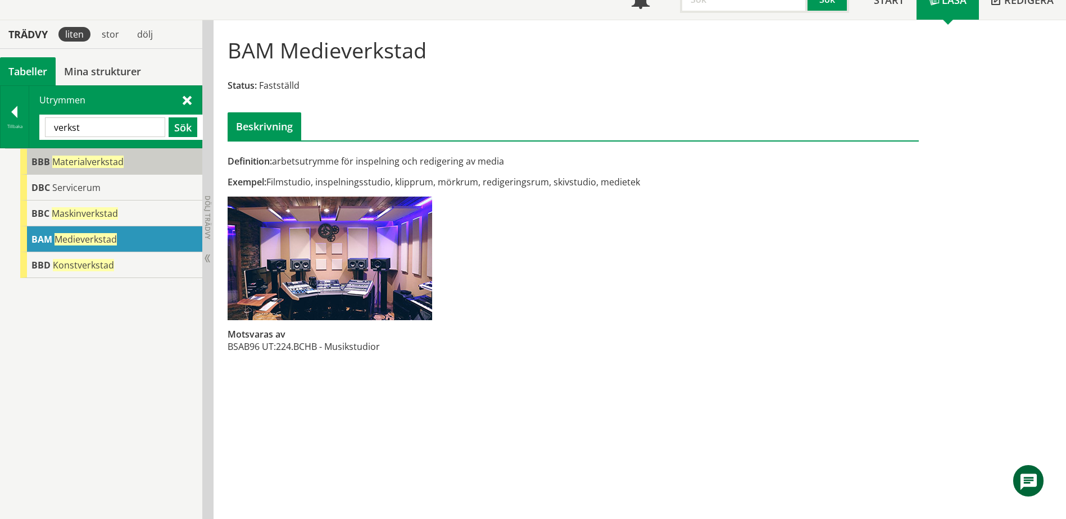
click at [92, 162] on span "Materialverkstad" at bounding box center [87, 162] width 71 height 12
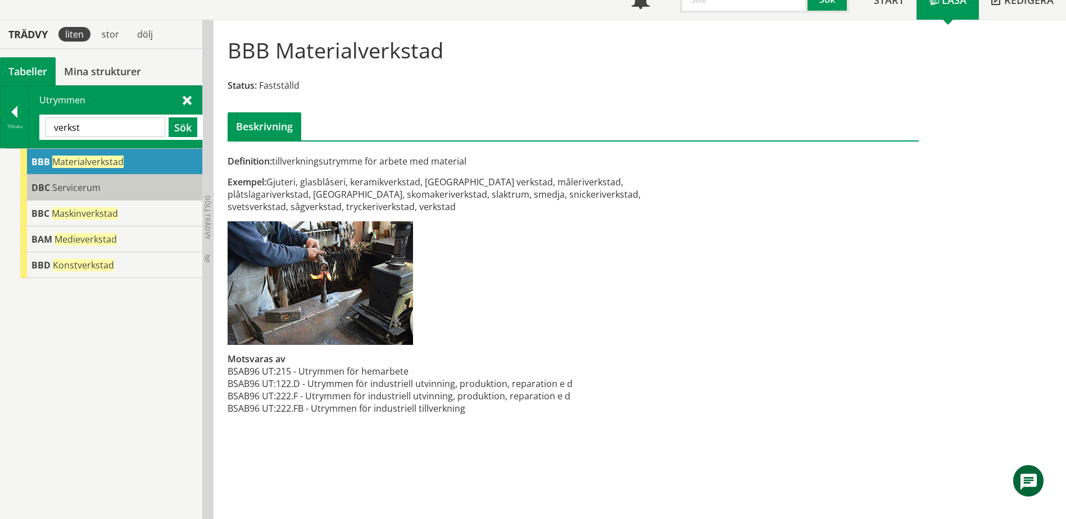
click at [92, 185] on span "Servicerum" at bounding box center [76, 187] width 48 height 12
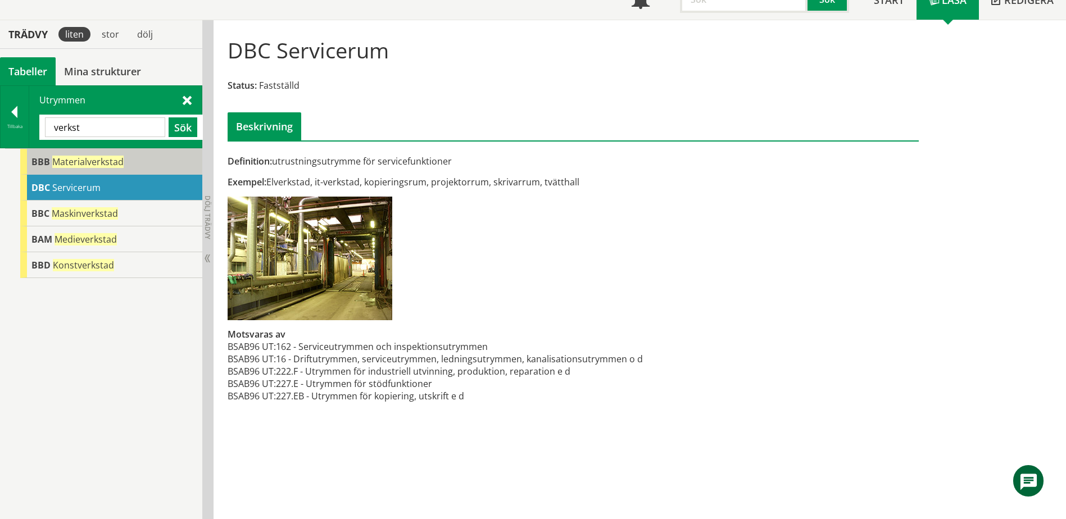
click at [95, 169] on div "BBB Materialverkstad" at bounding box center [111, 162] width 182 height 26
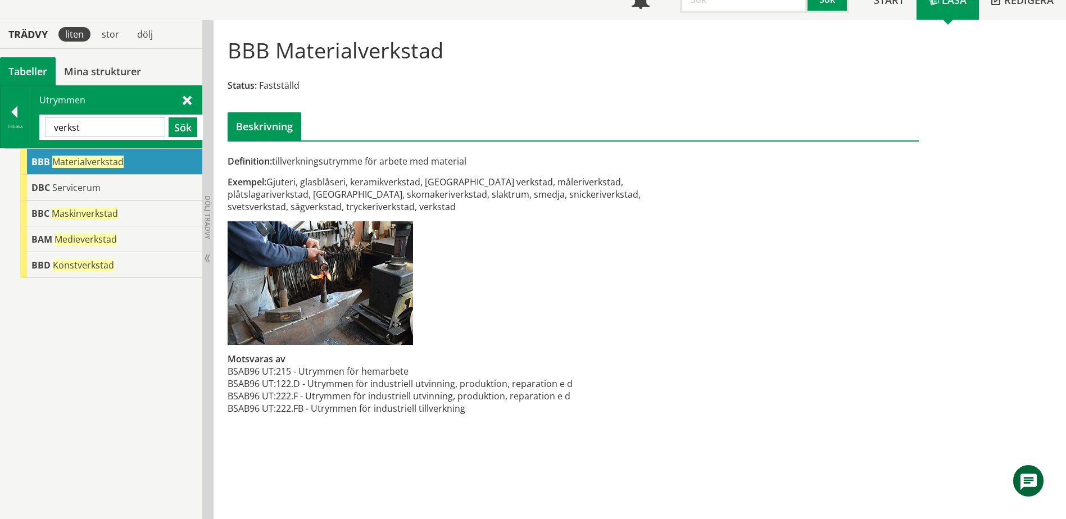
click at [95, 169] on div "BBB Materialverkstad" at bounding box center [111, 162] width 182 height 26
click at [102, 193] on div "DBC Servicerum" at bounding box center [111, 188] width 182 height 26
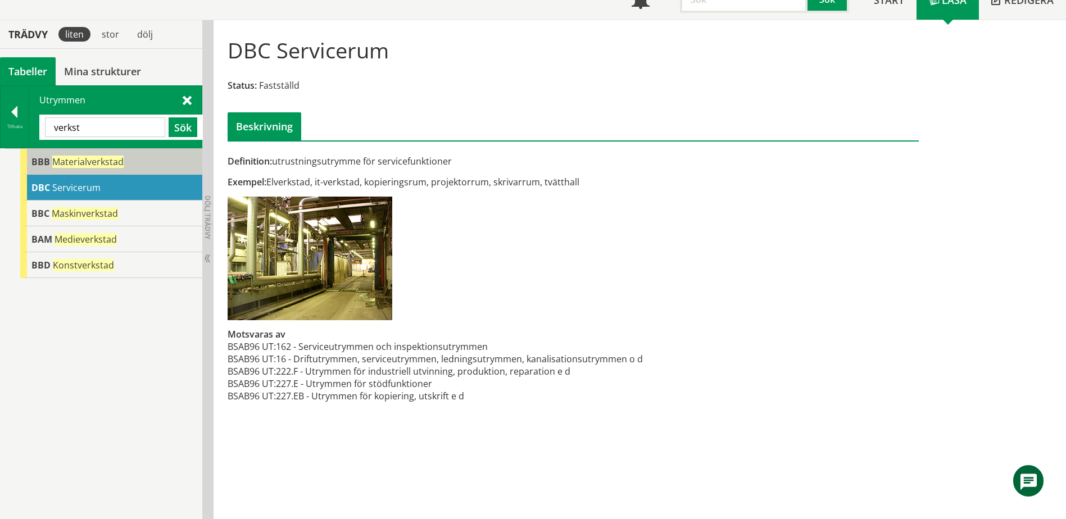
click at [103, 167] on span "Materialverkstad" at bounding box center [87, 162] width 71 height 12
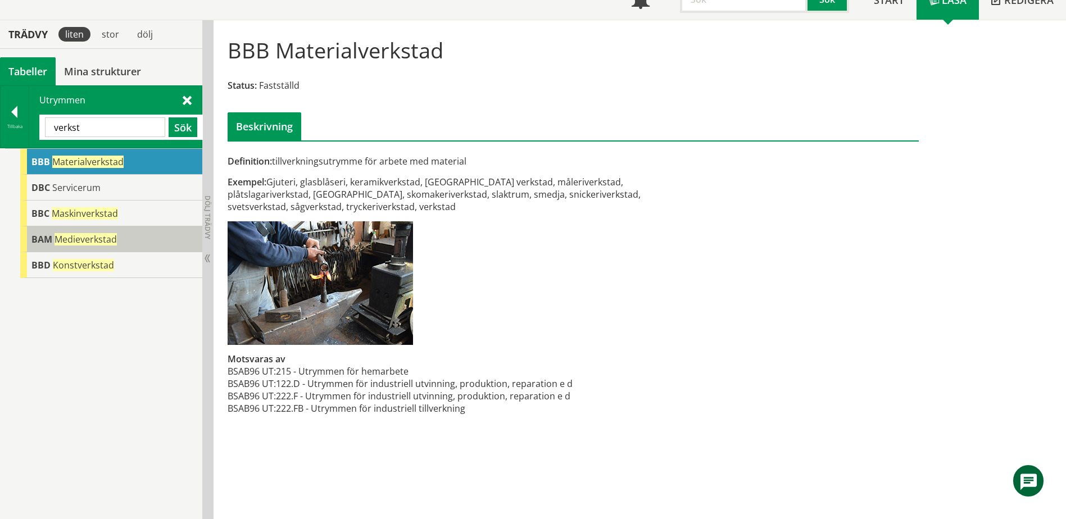
click at [92, 234] on span "Medieverkstad" at bounding box center [86, 239] width 62 height 12
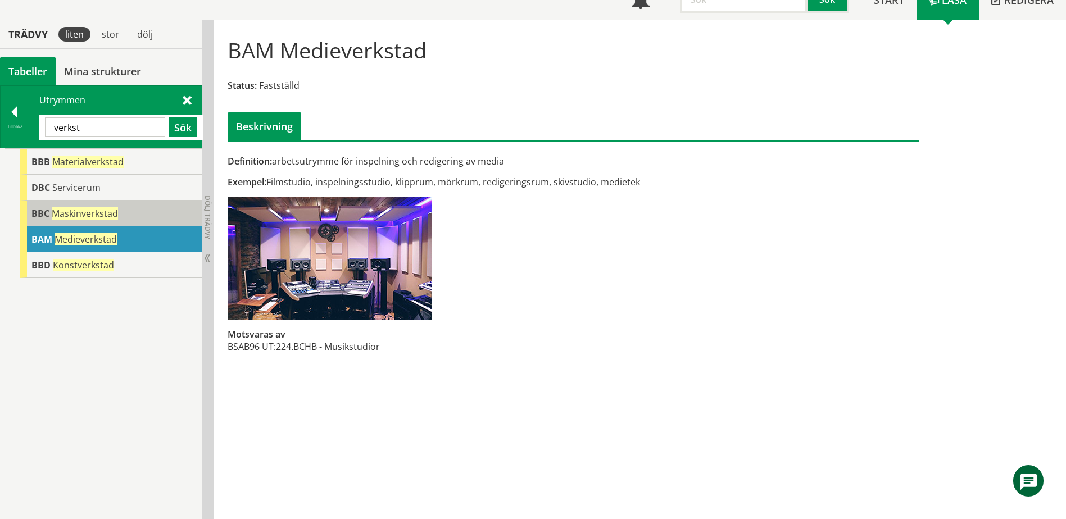
click at [109, 210] on span "Maskinverkstad" at bounding box center [85, 213] width 66 height 12
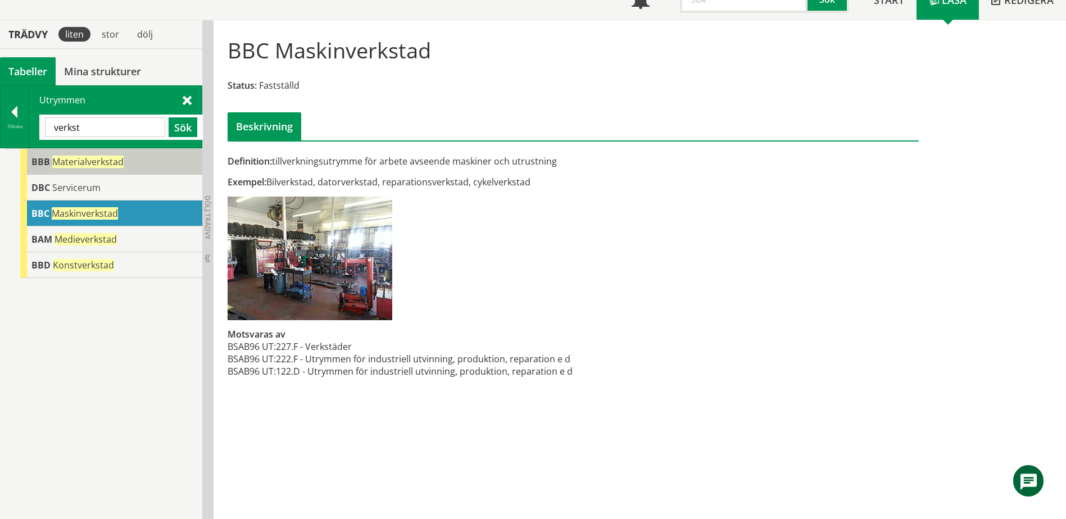
click at [113, 162] on span "Materialverkstad" at bounding box center [87, 162] width 71 height 12
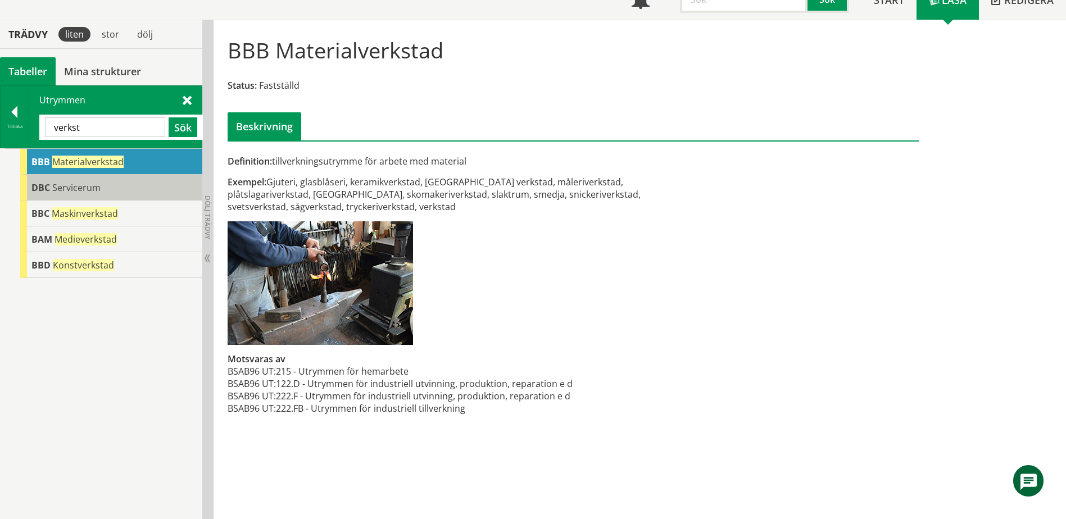
click at [102, 183] on div "DBC Servicerum" at bounding box center [111, 188] width 182 height 26
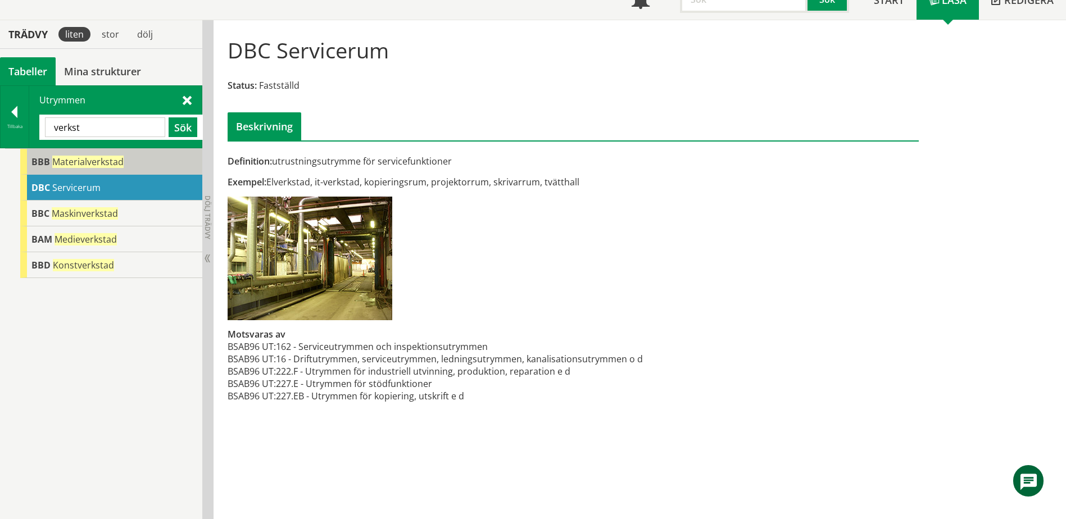
click at [104, 163] on span "Materialverkstad" at bounding box center [87, 162] width 71 height 12
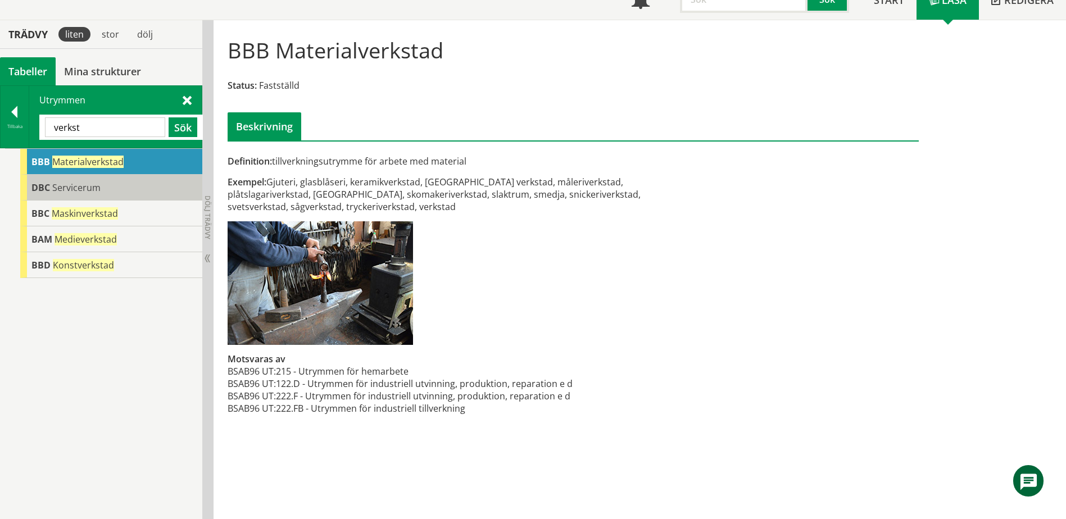
click at [129, 193] on div "DBC Servicerum" at bounding box center [111, 188] width 182 height 26
click at [128, 194] on div "DBC Servicerum" at bounding box center [111, 188] width 182 height 26
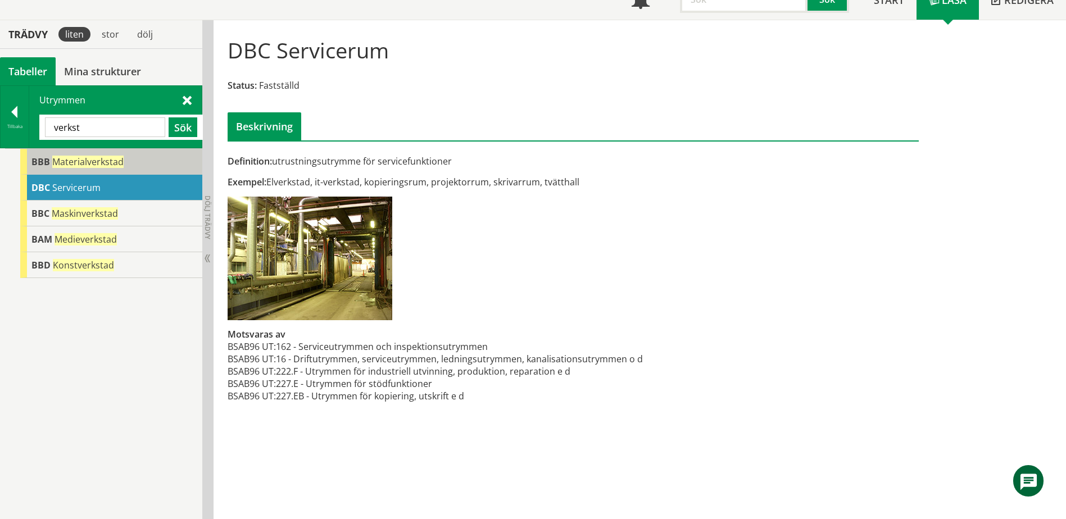
click at [101, 159] on span "Materialverkstad" at bounding box center [87, 162] width 71 height 12
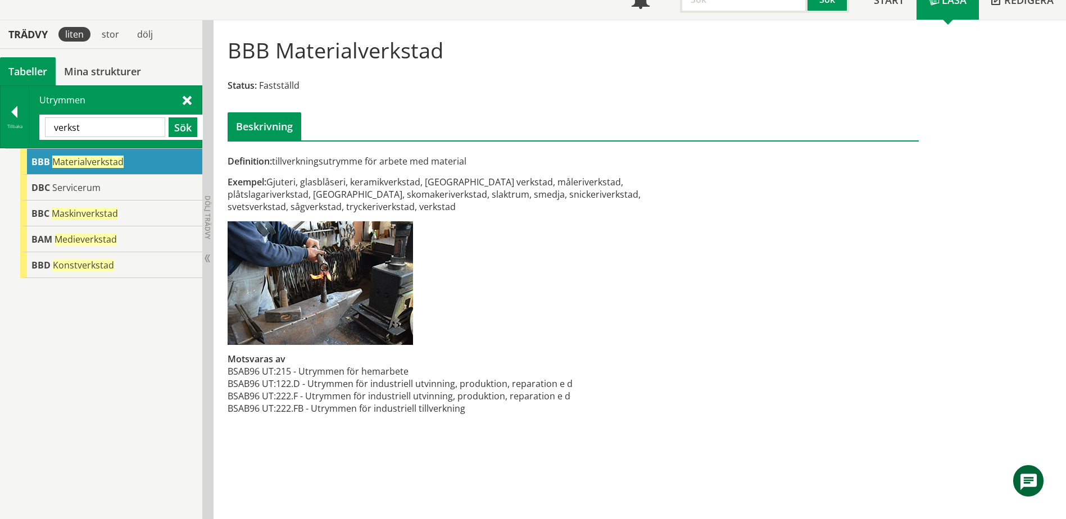
click at [136, 131] on input "verkst" at bounding box center [105, 127] width 120 height 20
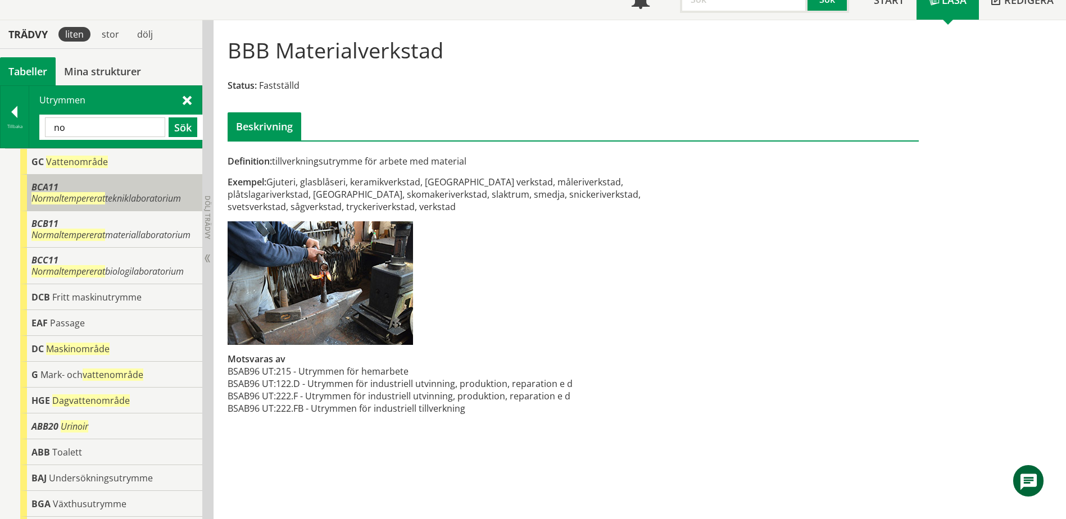
click at [120, 180] on div "BCA11 Normaltempererat tekniklaboratorium" at bounding box center [111, 193] width 182 height 37
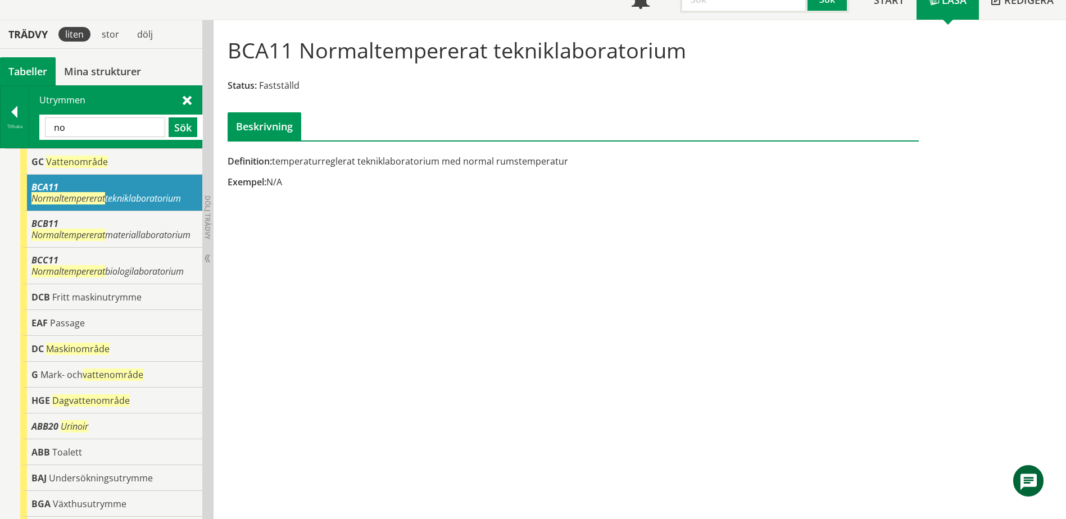
click at [82, 132] on input "no" at bounding box center [105, 127] width 120 height 20
type input "lab"
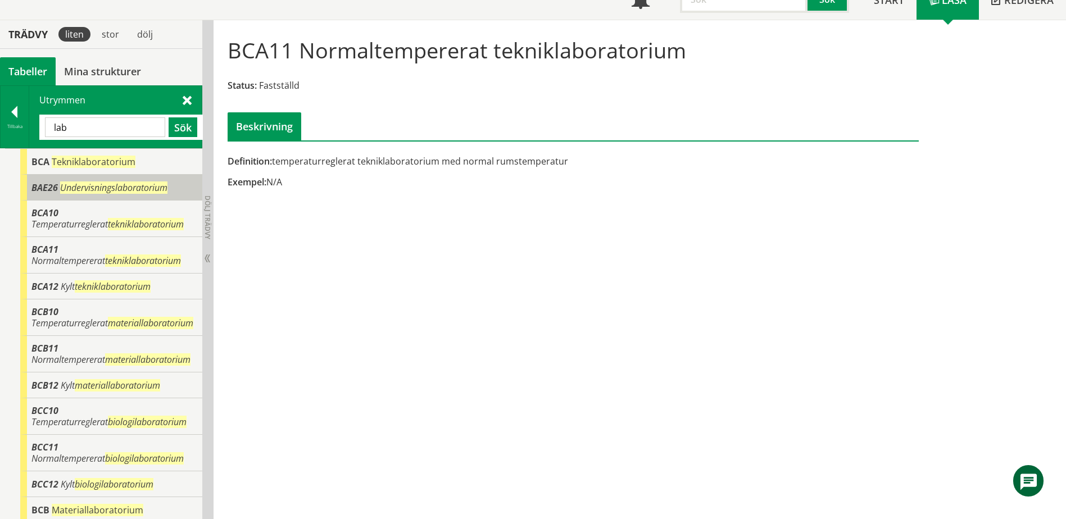
click at [101, 190] on span "Undervisningslaboratorium" at bounding box center [113, 187] width 107 height 12
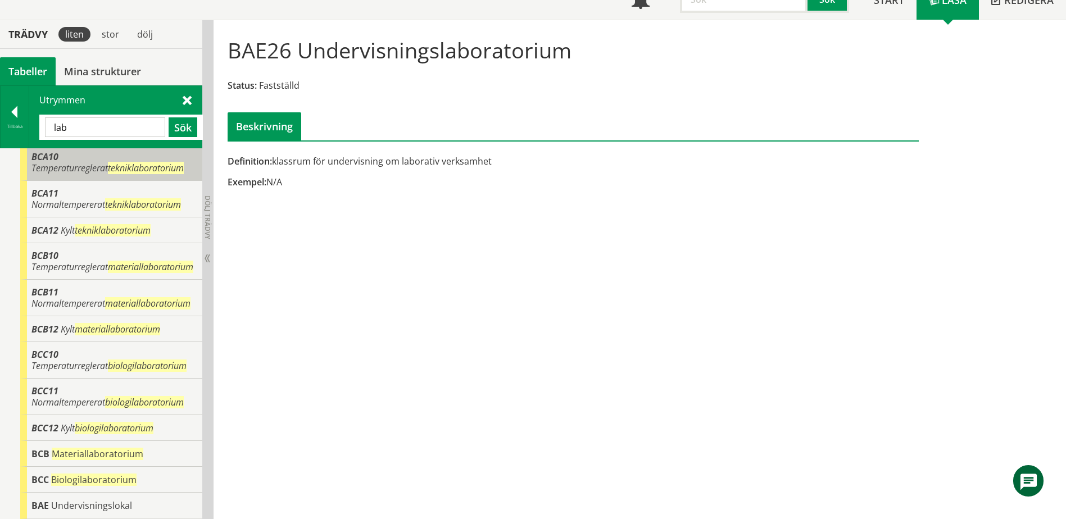
scroll to position [80, 0]
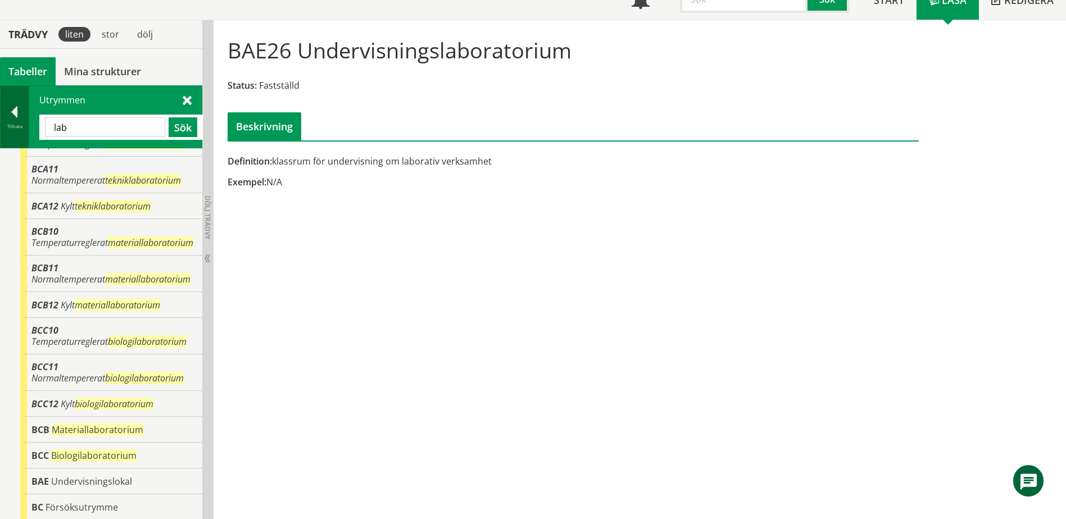
click at [17, 112] on div at bounding box center [15, 114] width 28 height 16
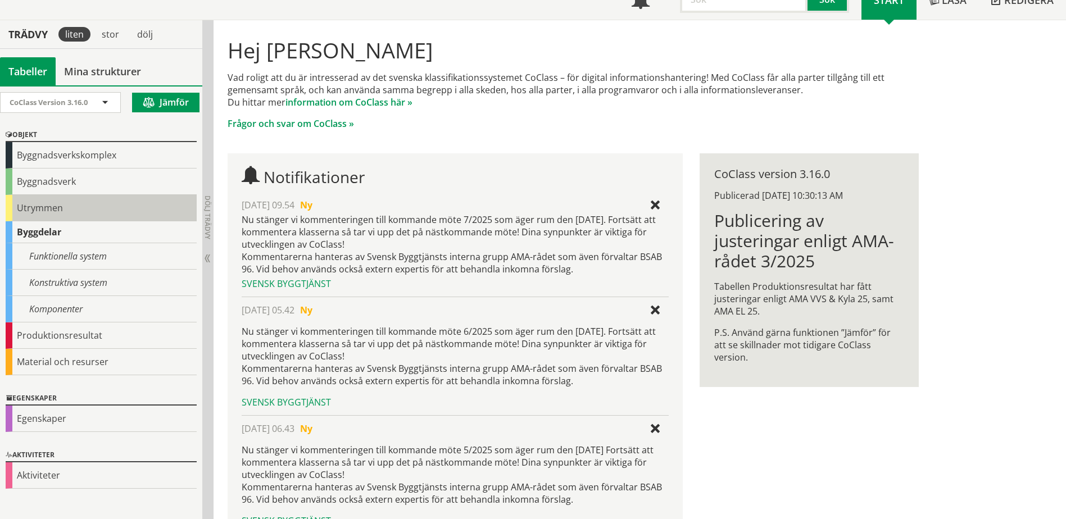
click at [49, 202] on div "Utrymmen" at bounding box center [101, 208] width 191 height 26
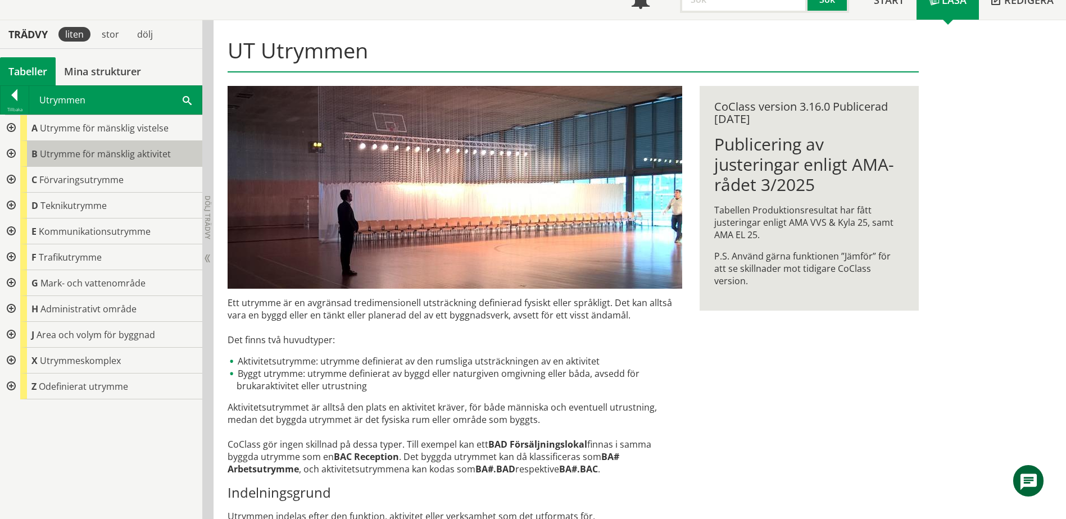
click at [63, 155] on span "Utrymme för mänsklig aktivitet" at bounding box center [105, 154] width 131 height 12
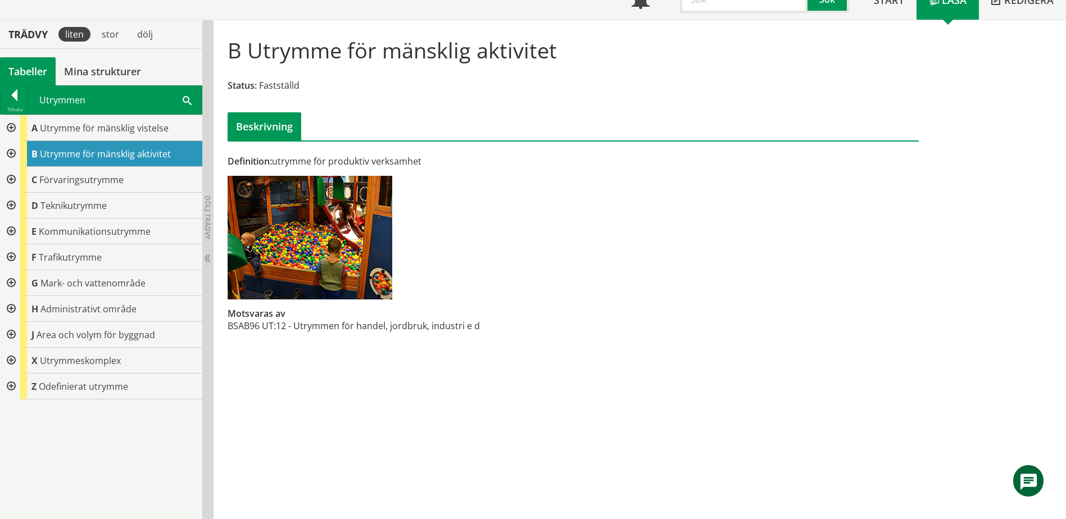
click at [14, 155] on div at bounding box center [10, 154] width 20 height 26
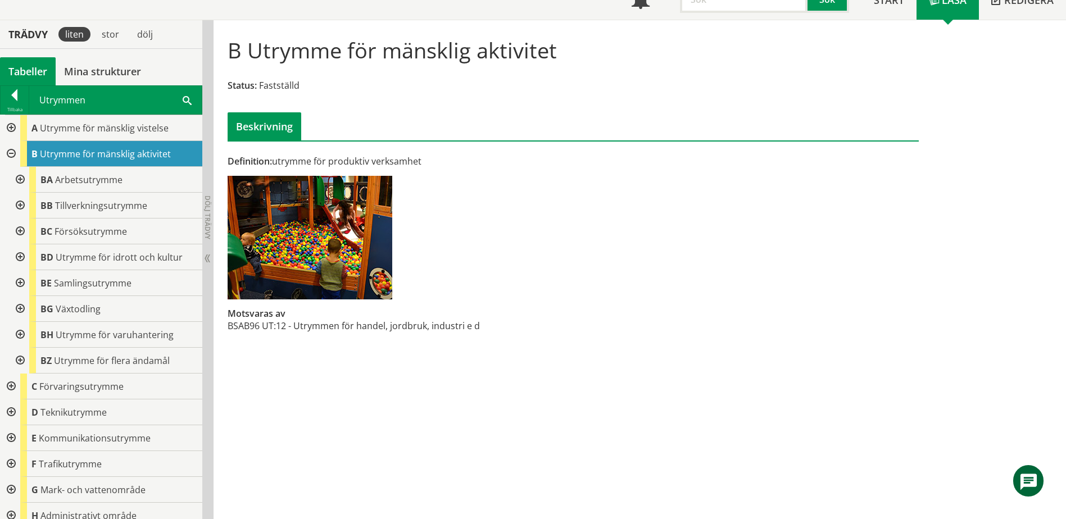
click at [15, 235] on div at bounding box center [19, 232] width 20 height 26
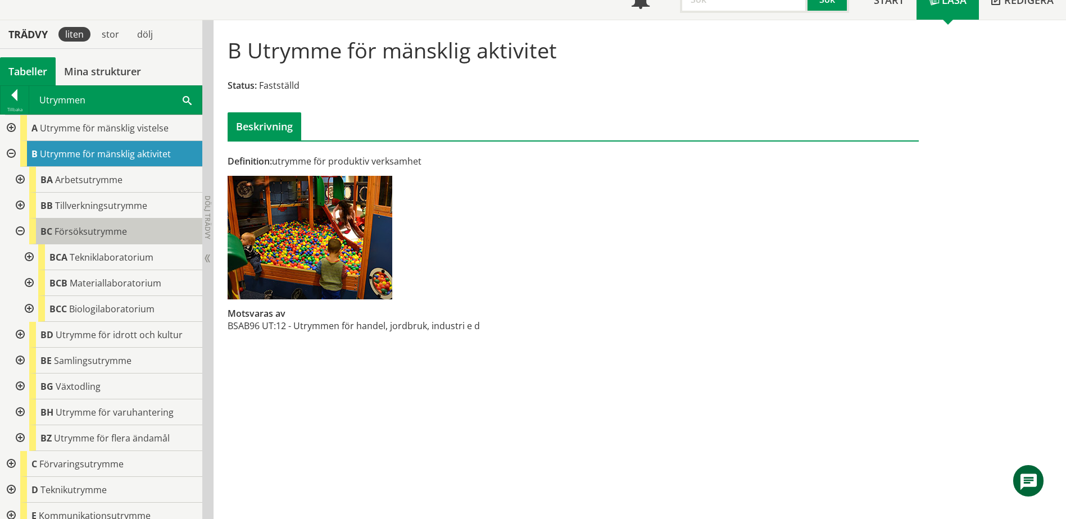
click at [77, 230] on span "Försöksutrymme" at bounding box center [91, 231] width 72 height 12
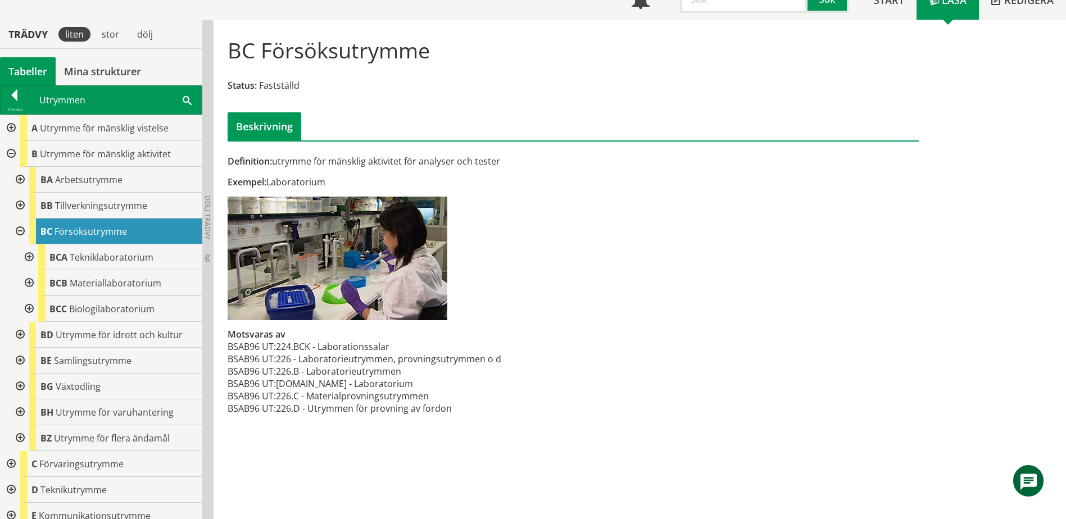
click at [21, 234] on div at bounding box center [19, 232] width 20 height 26
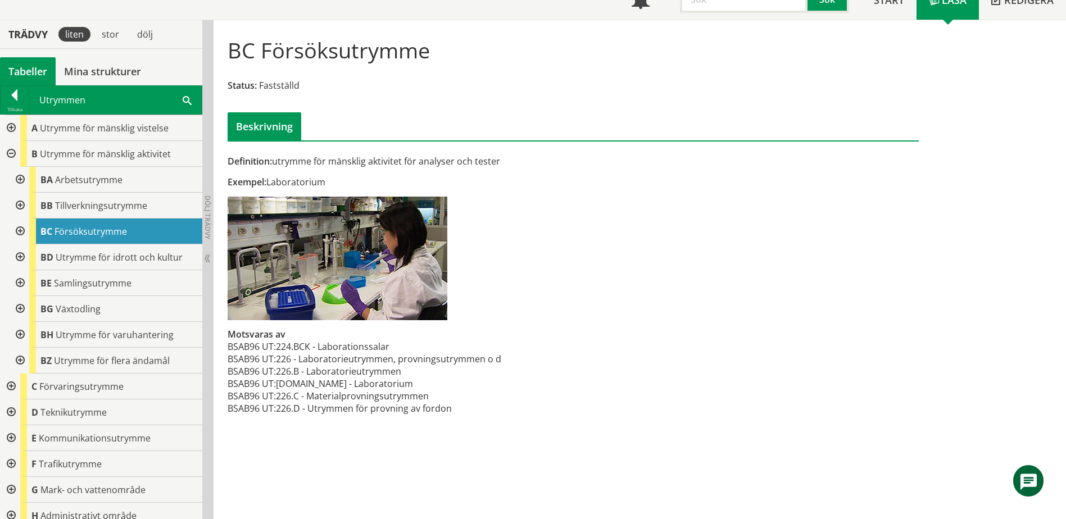
click at [21, 177] on div at bounding box center [19, 180] width 20 height 26
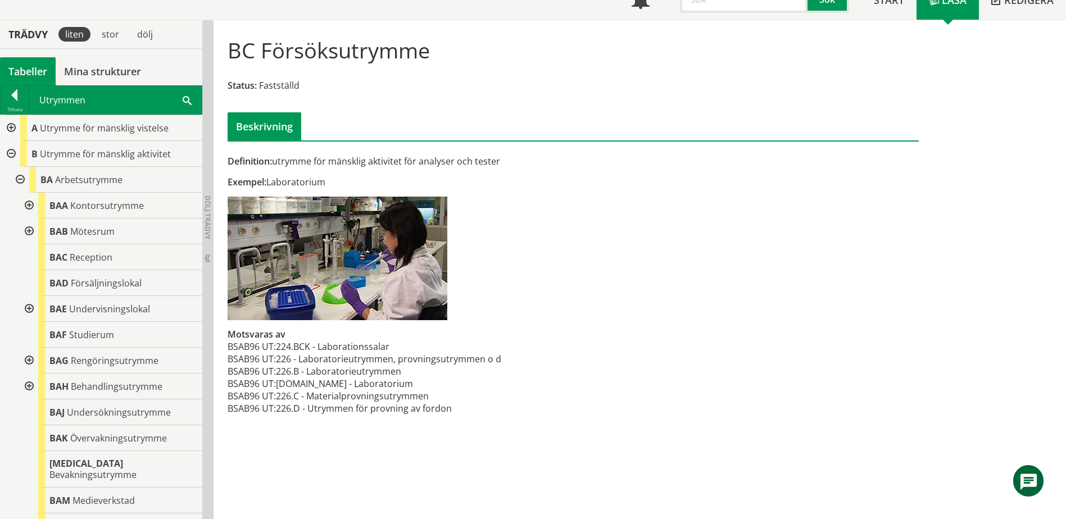
click at [30, 307] on div at bounding box center [28, 309] width 20 height 26
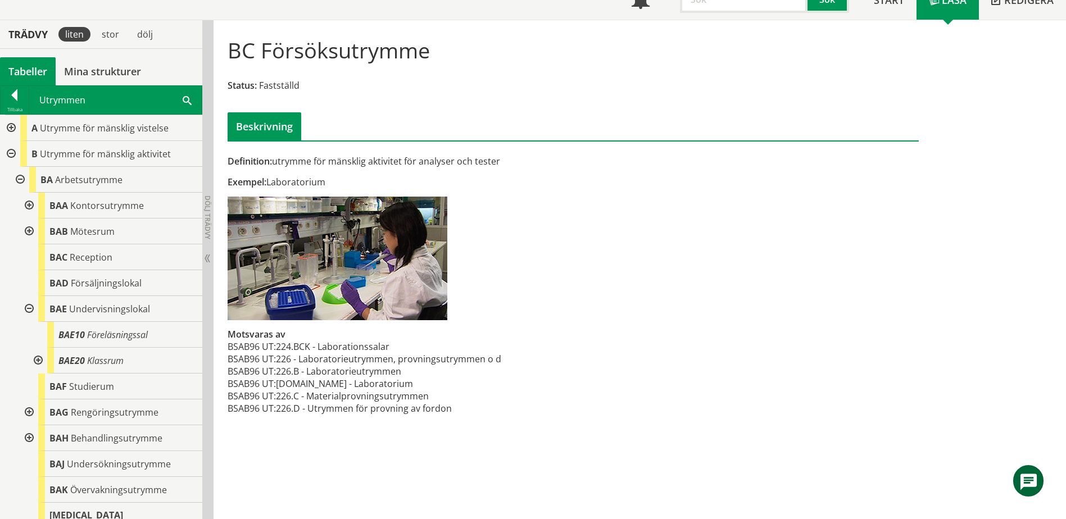
click at [38, 359] on div at bounding box center [37, 361] width 20 height 26
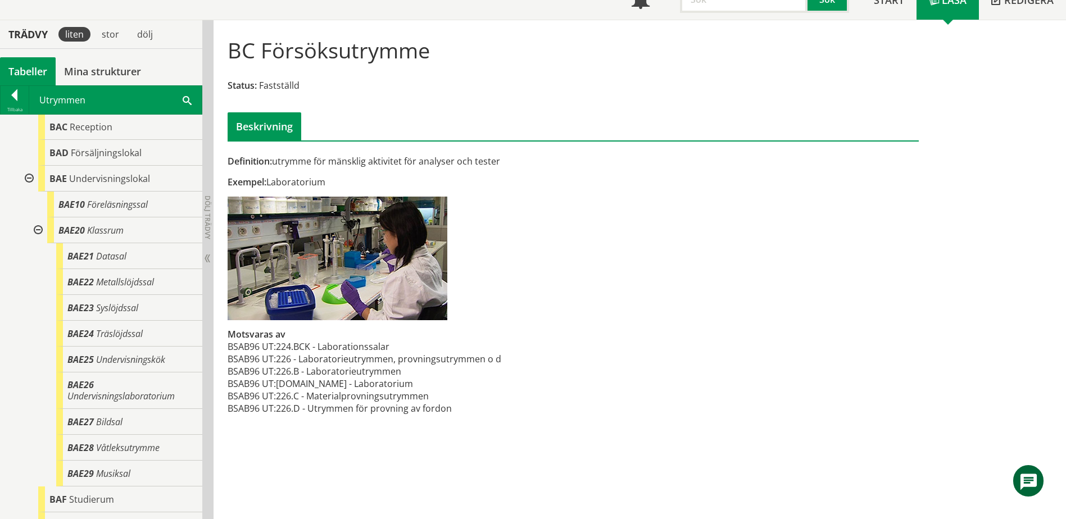
scroll to position [169, 0]
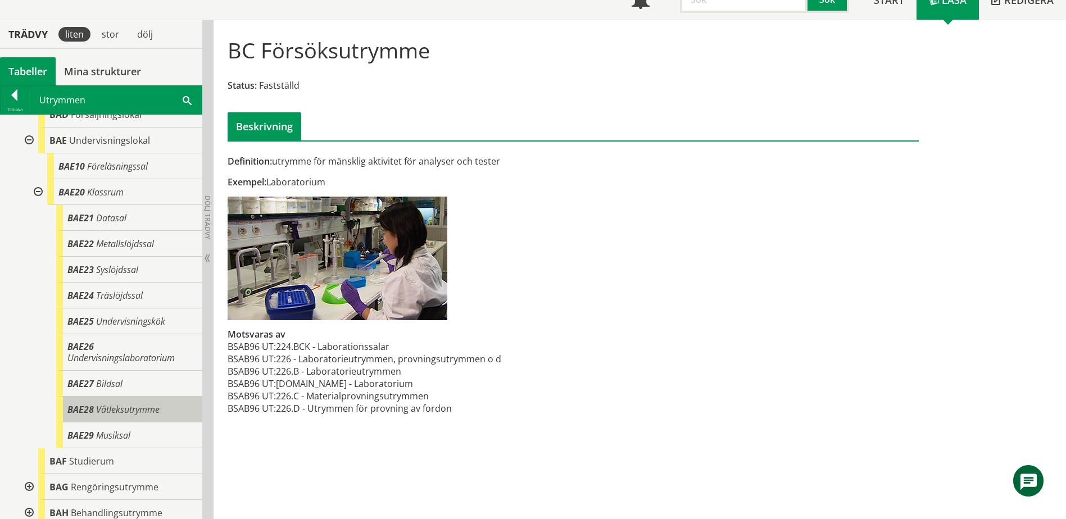
click at [125, 407] on span "Våtleksutrymme" at bounding box center [127, 409] width 63 height 12
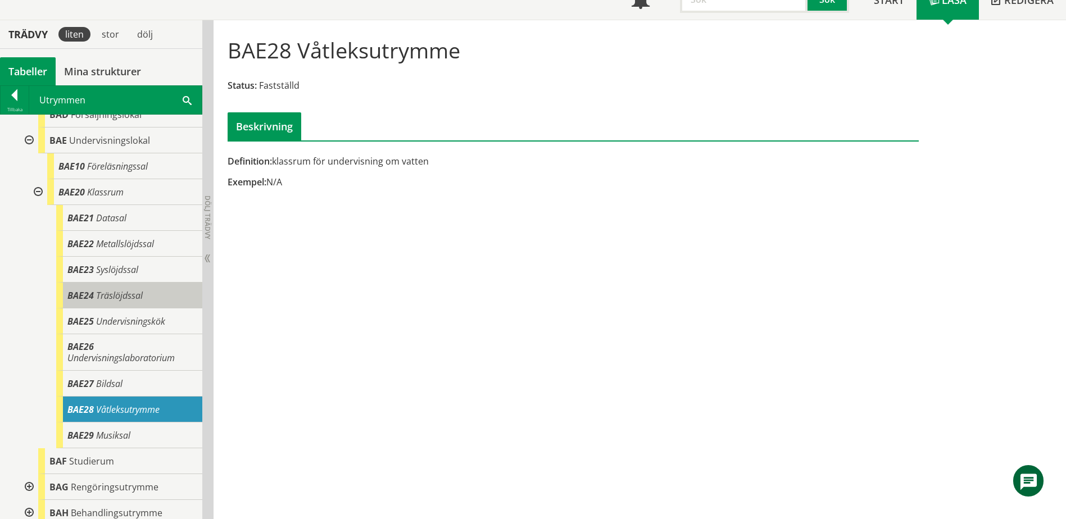
click at [118, 297] on span "Träslöjdssal" at bounding box center [119, 295] width 47 height 12
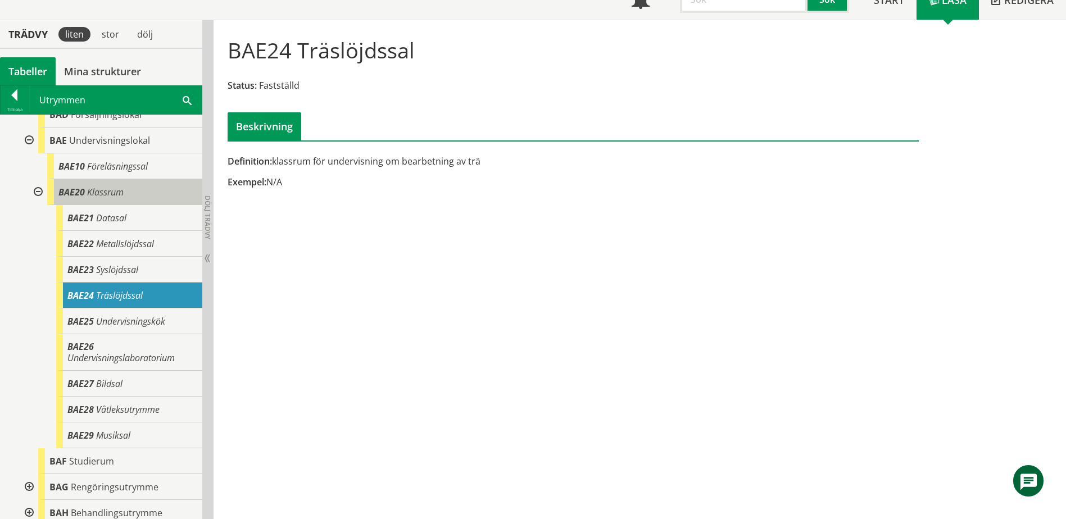
click at [118, 191] on span "Klassrum" at bounding box center [105, 192] width 37 height 12
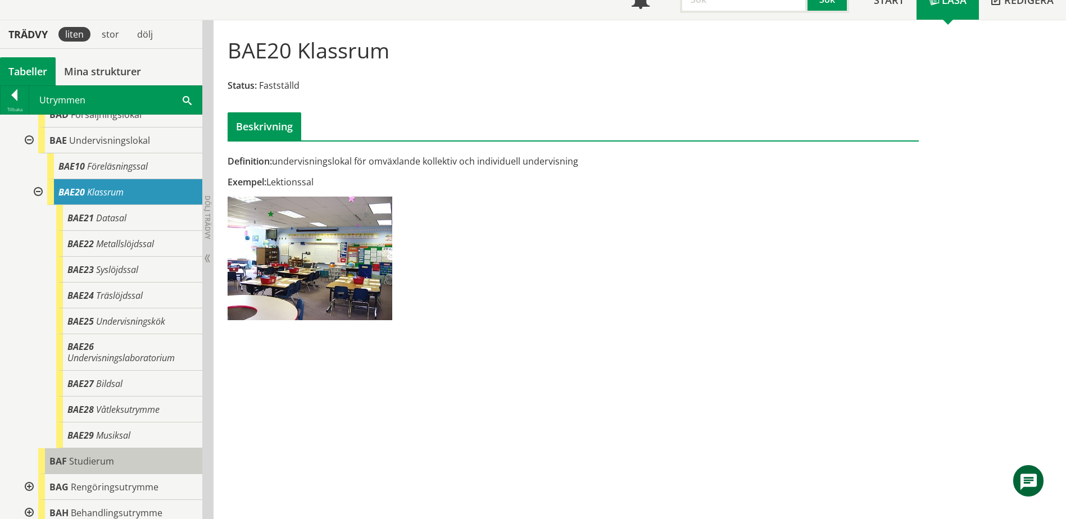
click at [92, 452] on div "BAF Studierum" at bounding box center [120, 461] width 164 height 26
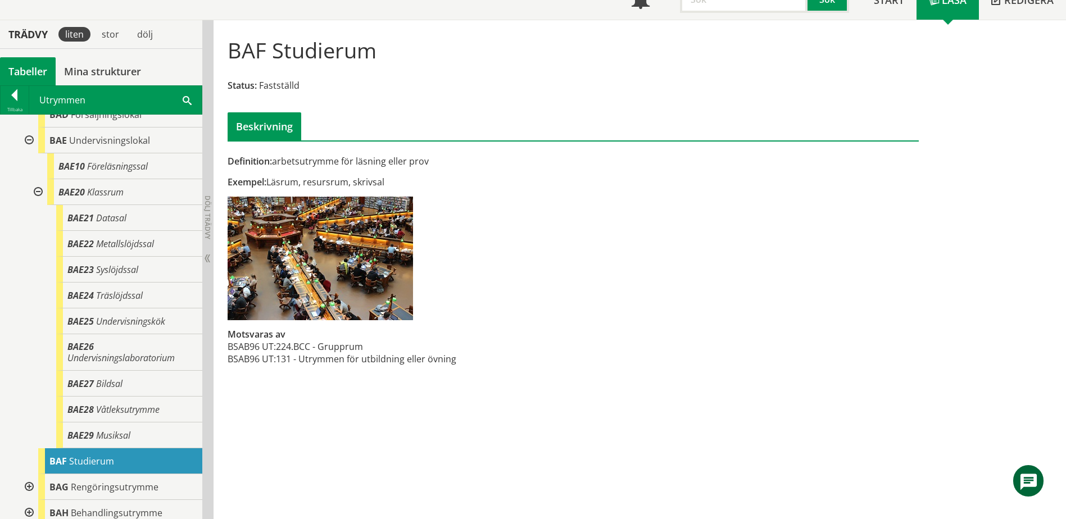
click at [184, 95] on div "Utrymmen Sök" at bounding box center [115, 100] width 172 height 28
click at [187, 97] on span at bounding box center [187, 100] width 9 height 12
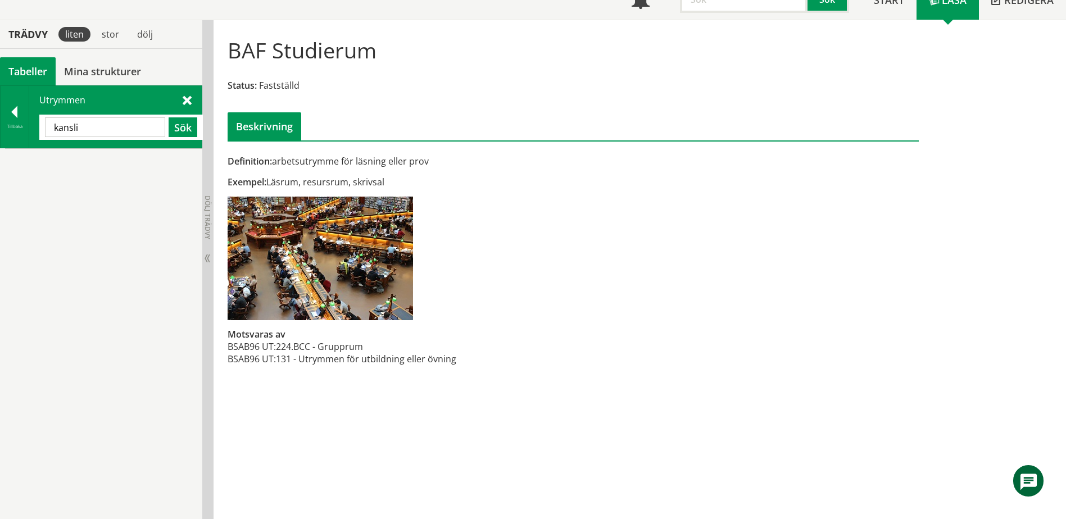
click at [121, 129] on input "kansli" at bounding box center [105, 127] width 120 height 20
click at [112, 166] on span "Ställverksrum" at bounding box center [87, 162] width 53 height 12
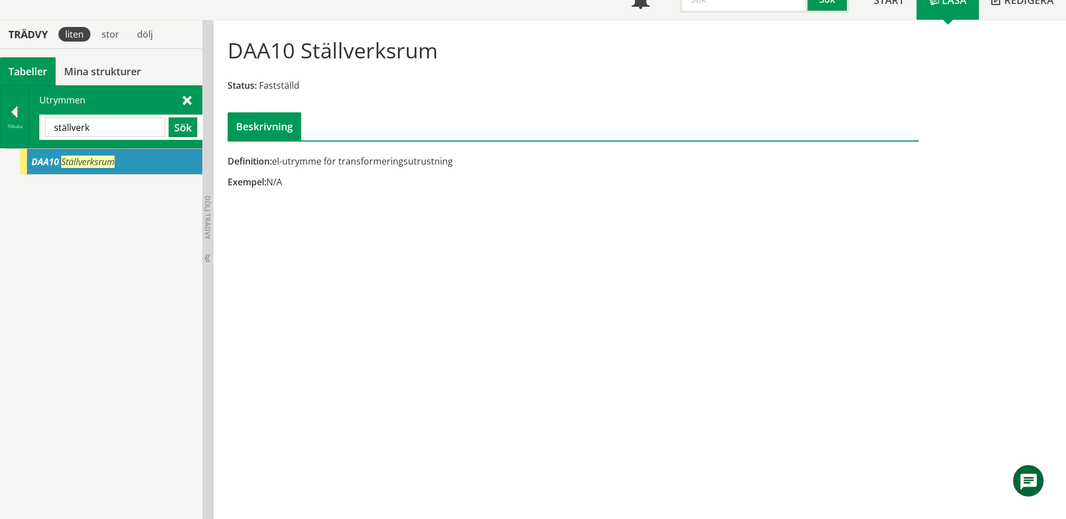
click at [137, 121] on input "ställverk" at bounding box center [105, 127] width 120 height 20
type input "hantverk"
click at [137, 121] on input "hantverk" at bounding box center [105, 127] width 120 height 20
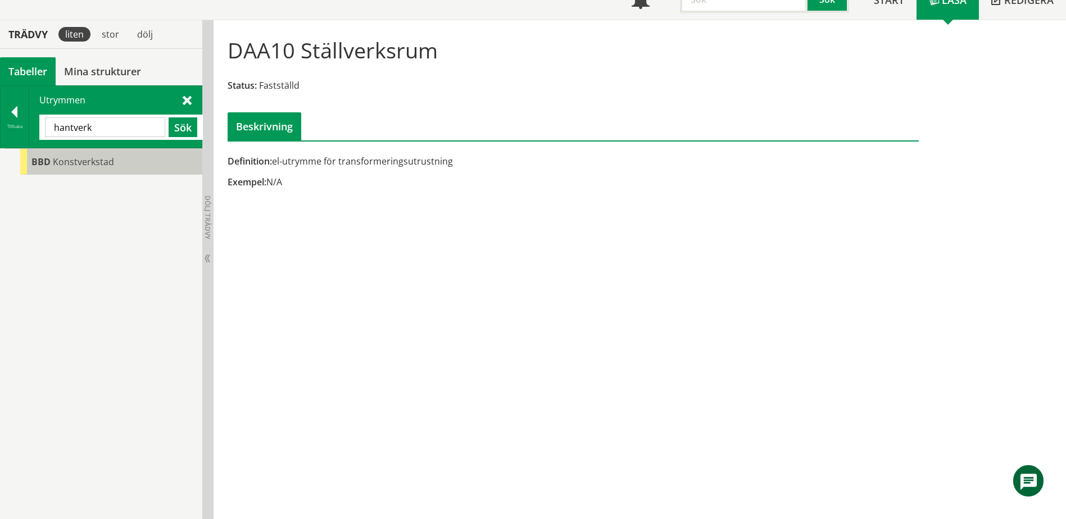
click at [134, 160] on div "BBD Konstverkstad" at bounding box center [111, 162] width 182 height 26
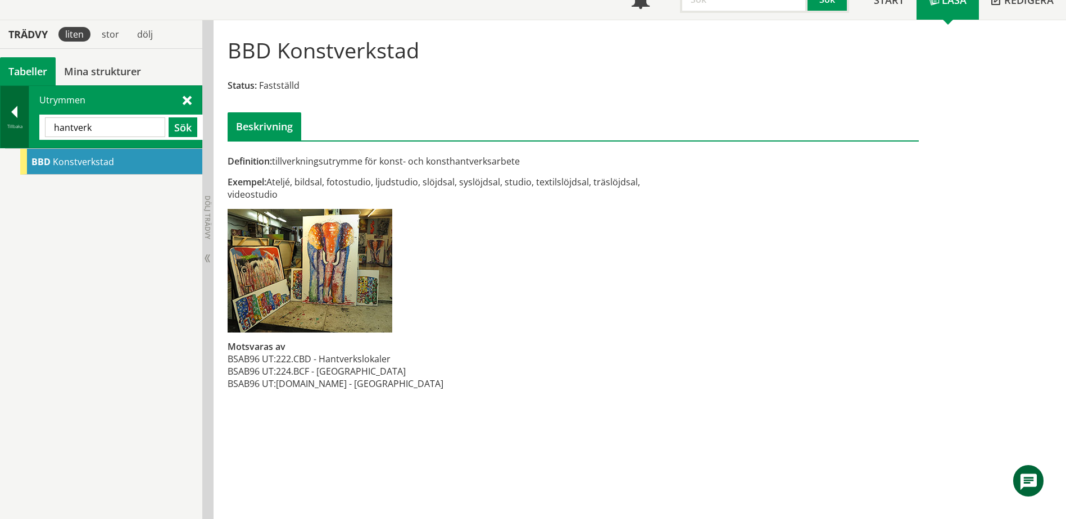
click at [21, 115] on div at bounding box center [15, 114] width 28 height 16
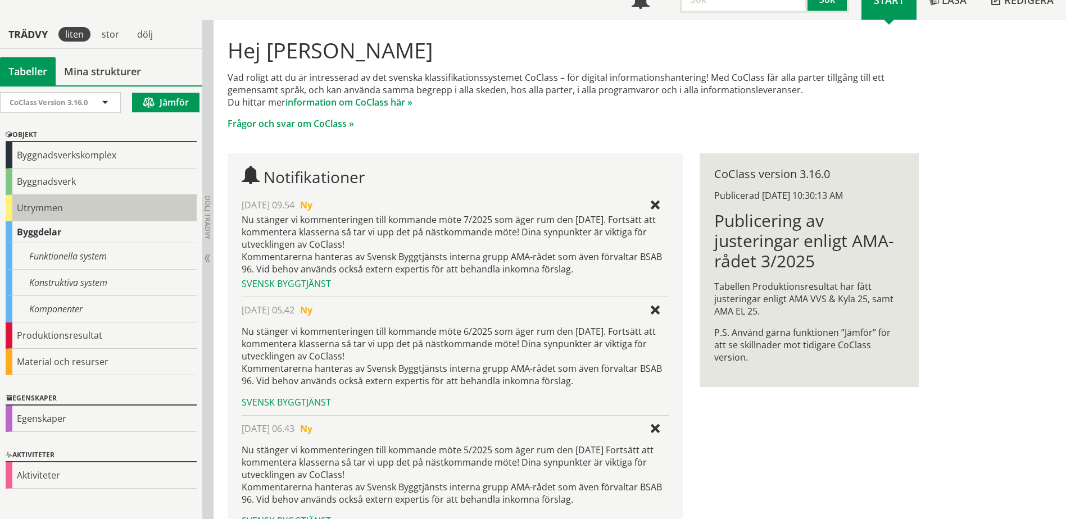
click at [44, 199] on div "Utrymmen" at bounding box center [101, 208] width 191 height 26
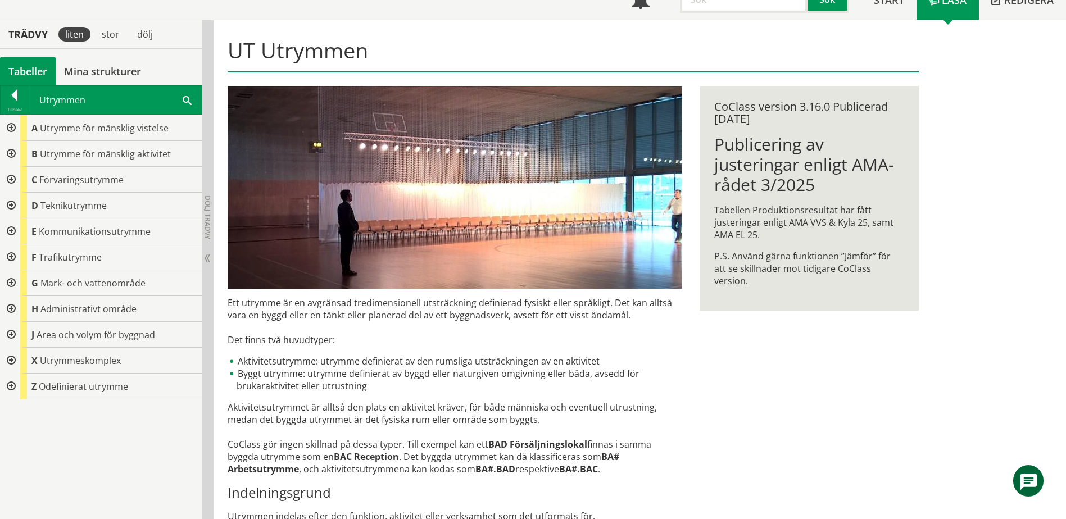
click at [12, 151] on div at bounding box center [10, 154] width 20 height 26
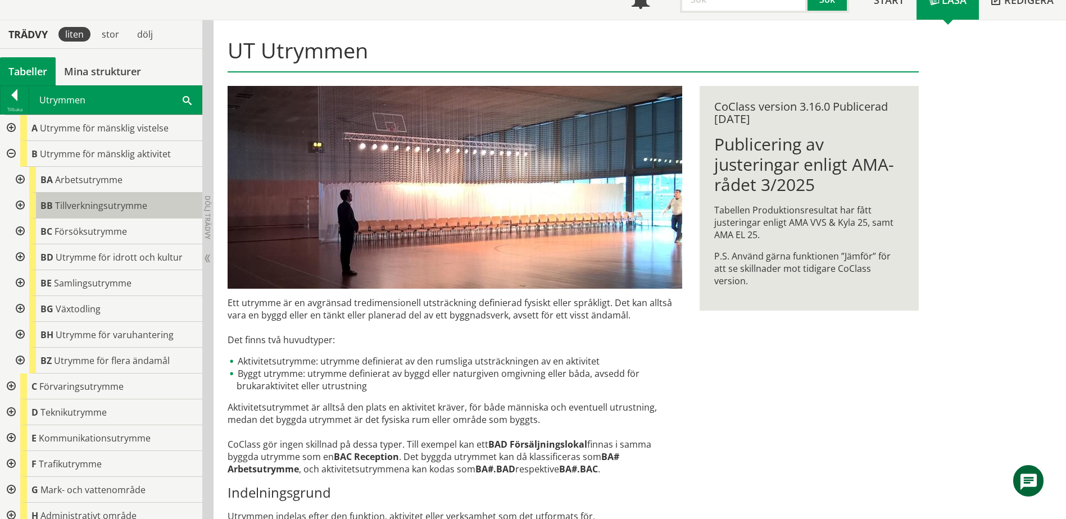
click at [57, 207] on span "Tillverkningsutrymme" at bounding box center [101, 205] width 92 height 12
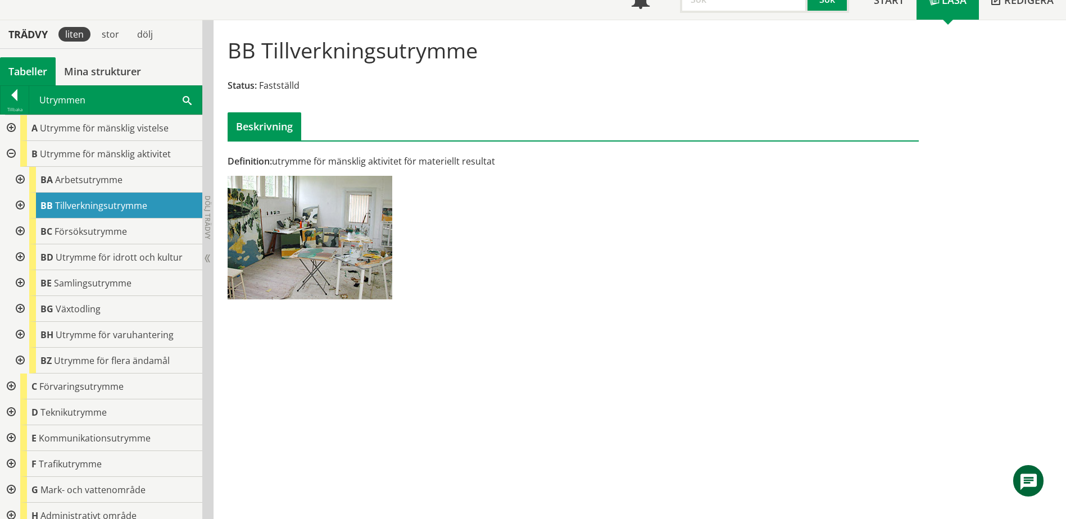
click at [11, 384] on div at bounding box center [10, 387] width 20 height 26
click at [15, 154] on div at bounding box center [10, 154] width 20 height 26
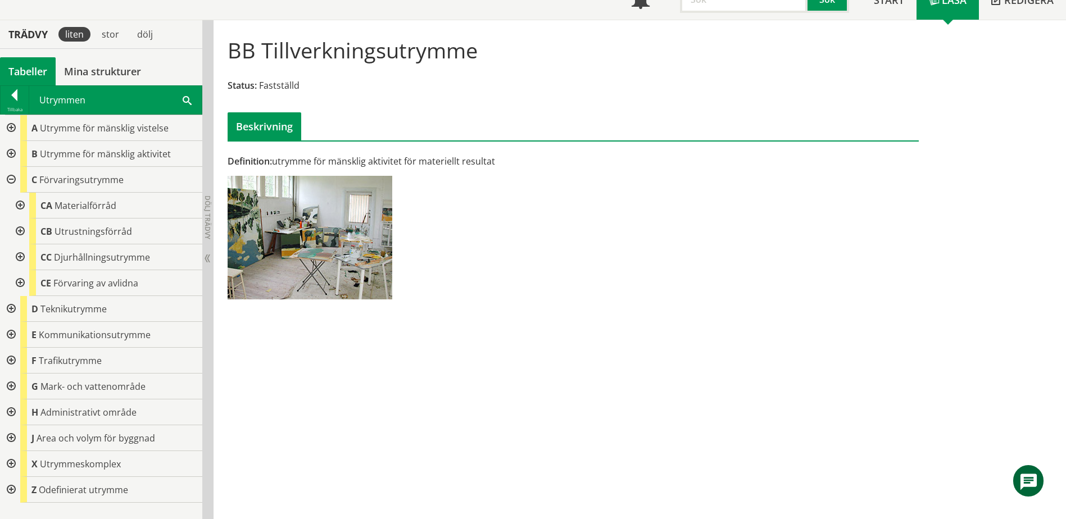
click at [21, 205] on div at bounding box center [19, 206] width 20 height 26
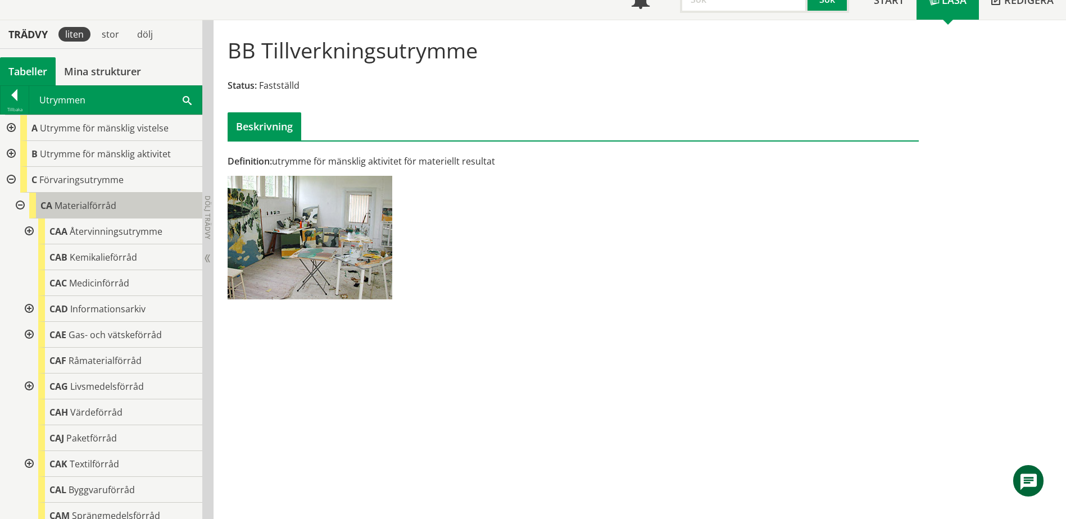
click at [61, 212] on div "CA Materialförråd" at bounding box center [115, 206] width 173 height 26
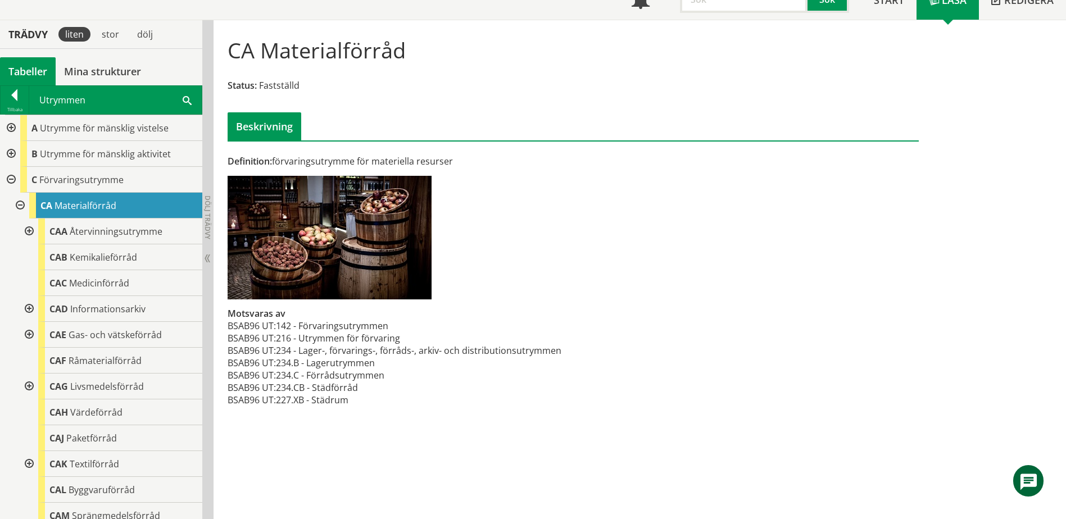
click at [19, 206] on div at bounding box center [19, 206] width 20 height 26
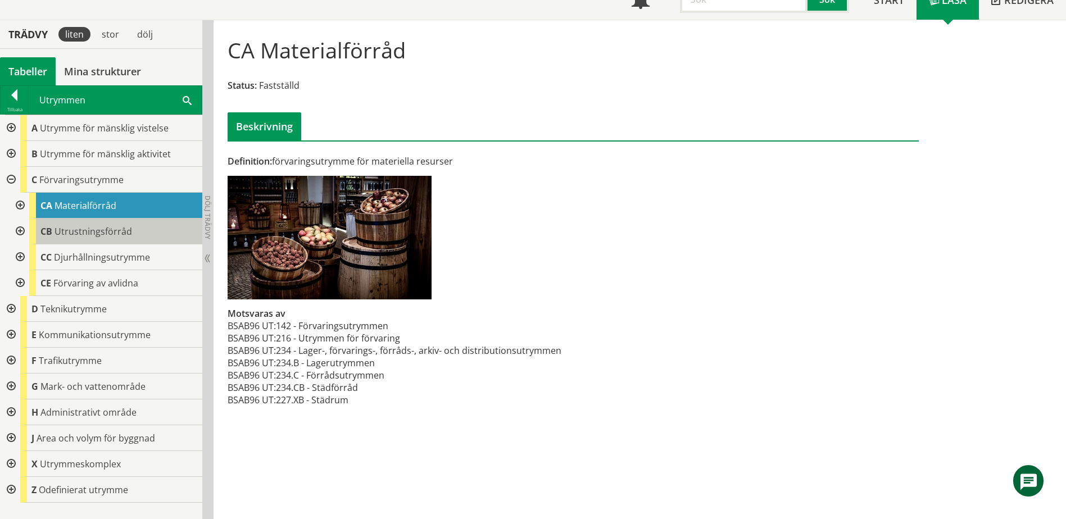
click at [90, 231] on span "Utrustningsförråd" at bounding box center [94, 231] width 78 height 12
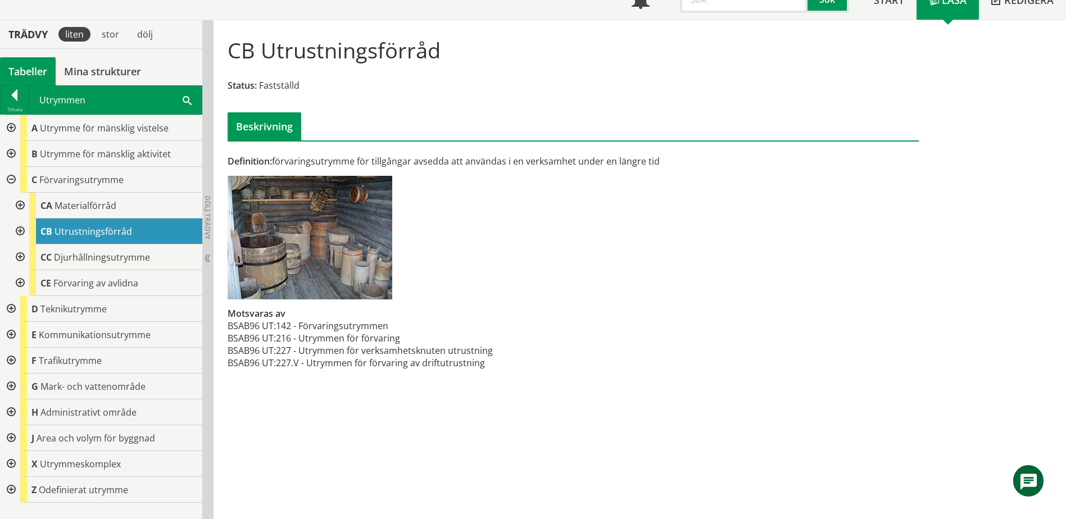
click at [21, 228] on div at bounding box center [19, 232] width 20 height 26
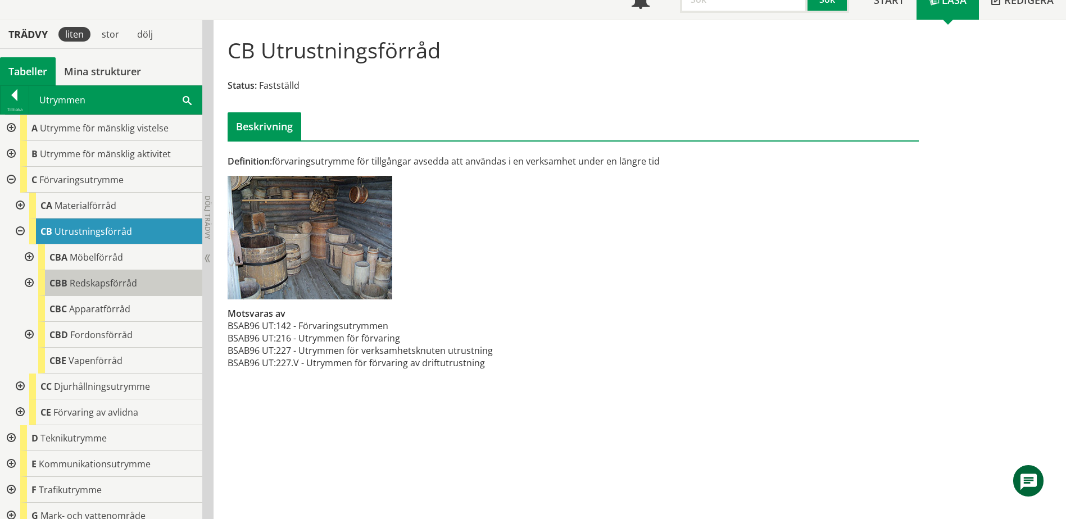
click at [72, 287] on span "Redskapsförråd" at bounding box center [103, 283] width 67 height 12
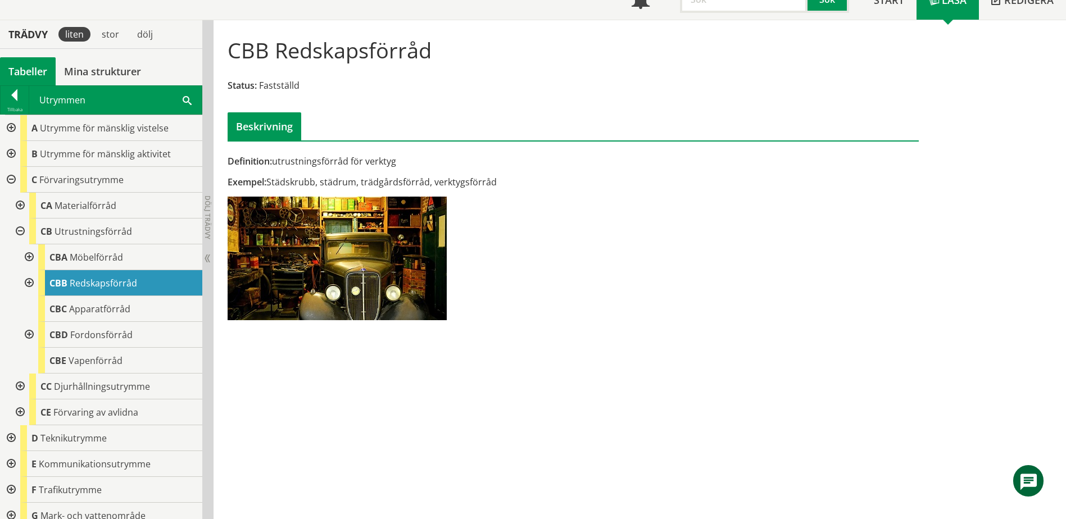
click at [179, 103] on div "Utrymmen Sök" at bounding box center [115, 100] width 172 height 28
click at [187, 101] on span at bounding box center [187, 100] width 9 height 12
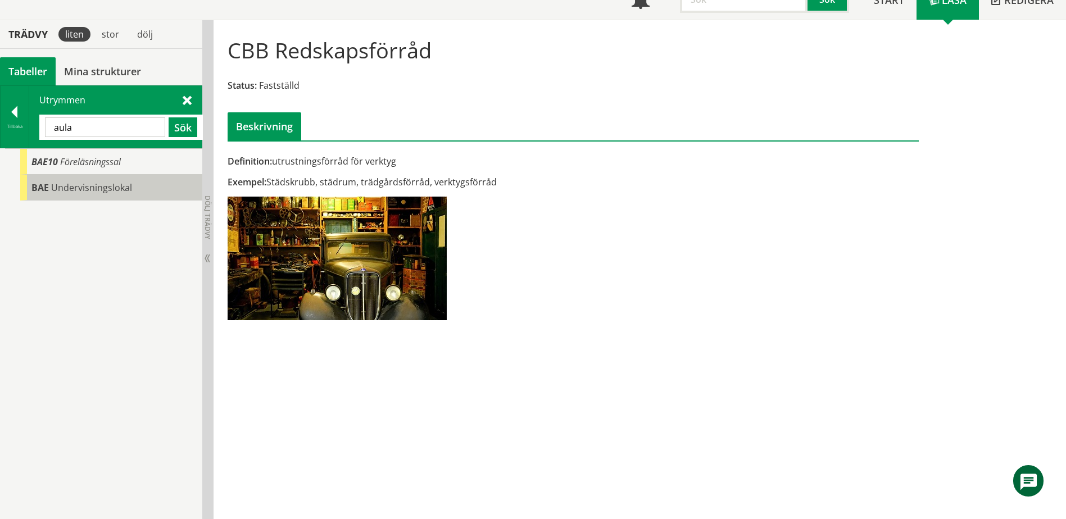
click at [131, 180] on div "BAE Undervisningslokal" at bounding box center [111, 188] width 182 height 26
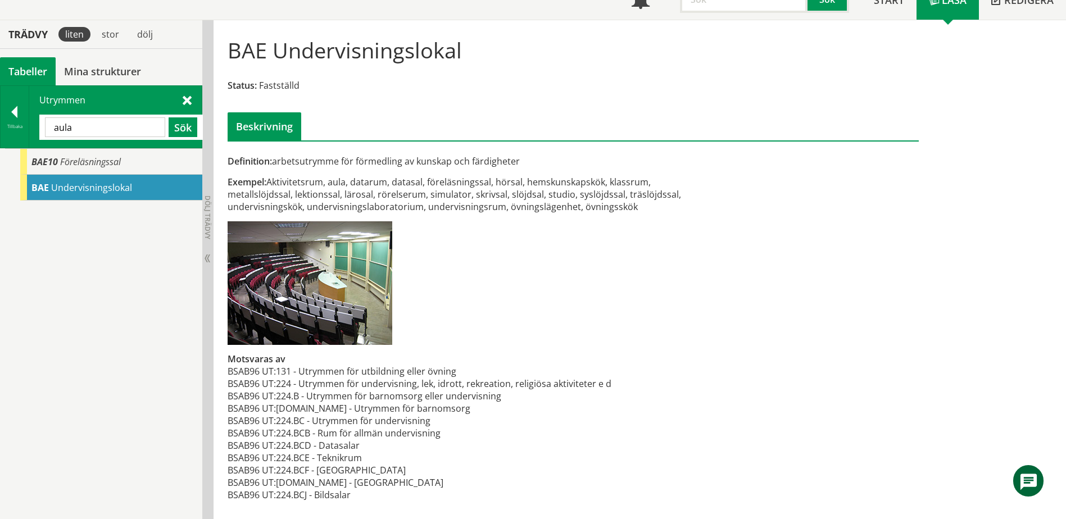
click at [119, 138] on div "aula Sök" at bounding box center [121, 127] width 164 height 25
click at [115, 127] on input "aula" at bounding box center [105, 127] width 120 height 20
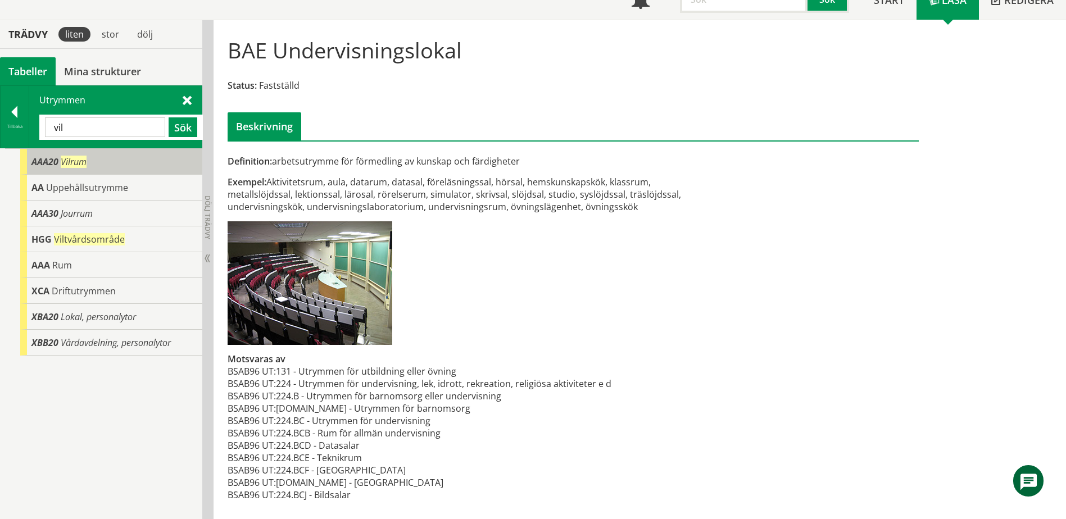
click at [103, 155] on div "AAA20 Vilrum" at bounding box center [111, 162] width 182 height 26
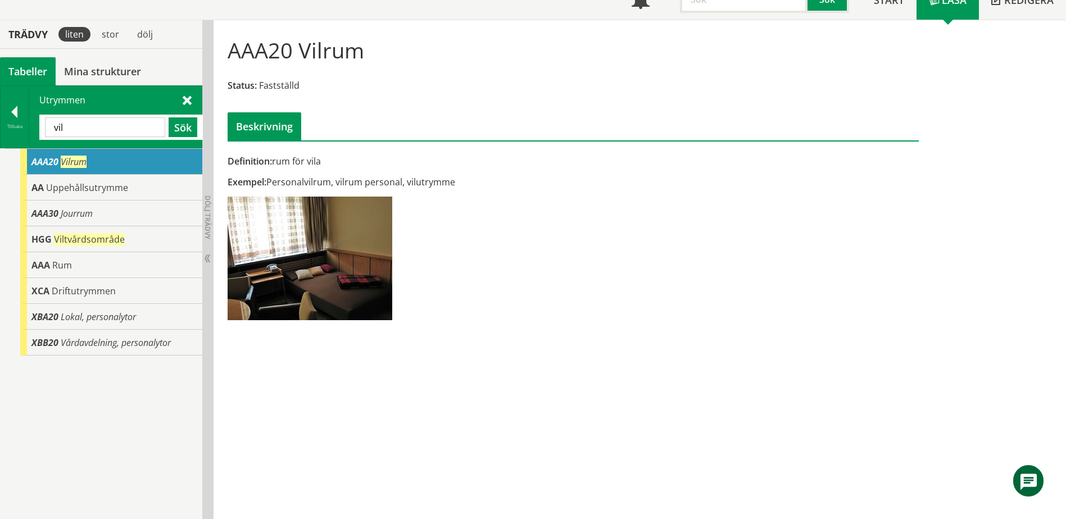
click at [135, 126] on input "vil" at bounding box center [105, 127] width 120 height 20
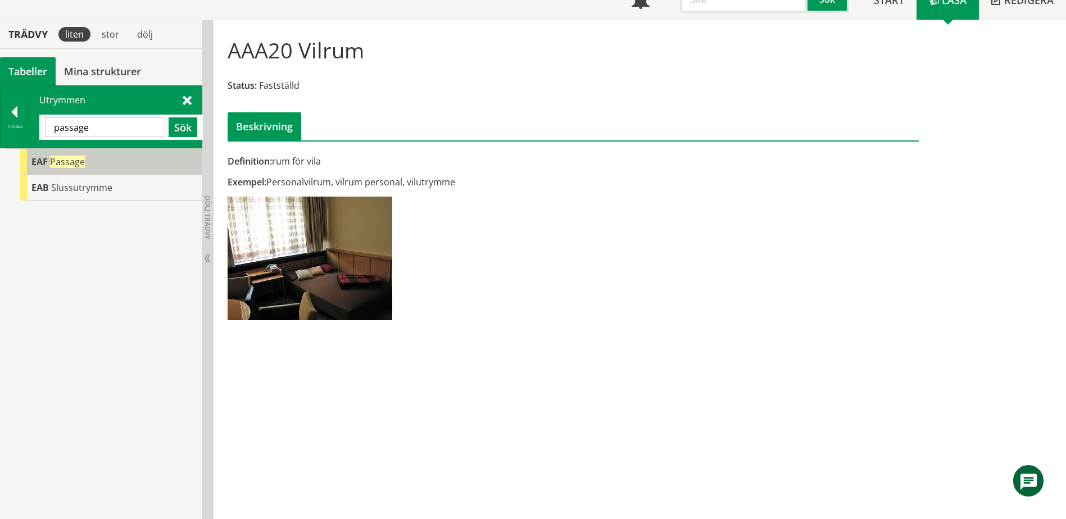
click at [111, 155] on div "EAF Passage" at bounding box center [111, 162] width 182 height 26
click at [108, 155] on div "EAF Passage" at bounding box center [111, 162] width 182 height 26
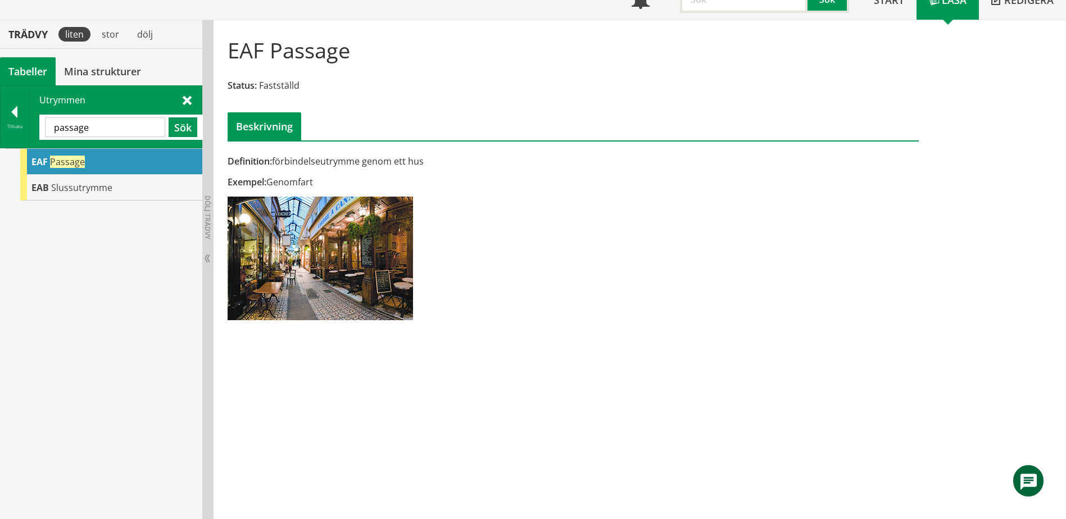
click at [110, 129] on input "passage" at bounding box center [105, 127] width 120 height 20
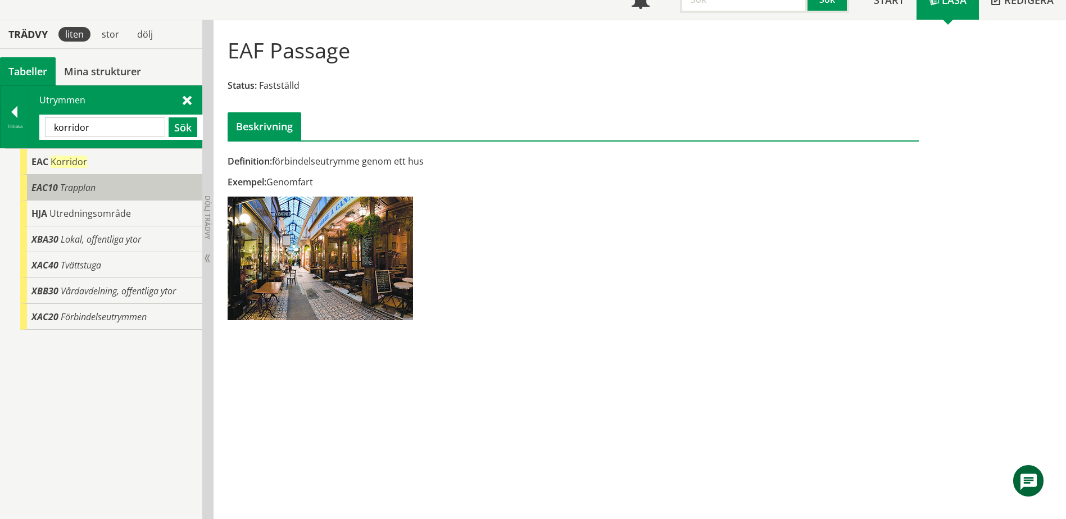
click at [100, 175] on div "EAC10 Trapplan" at bounding box center [111, 188] width 182 height 26
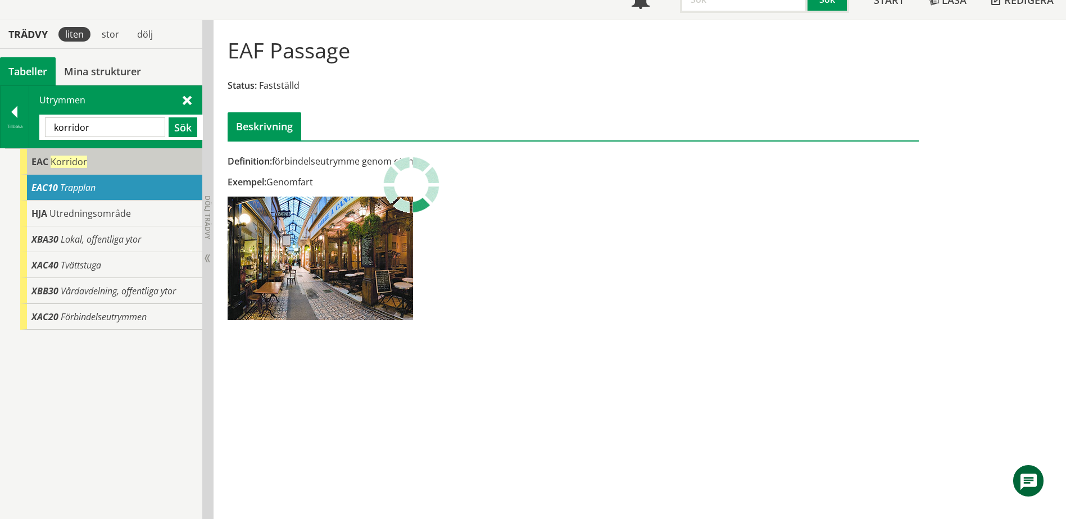
click at [102, 165] on div "EAC Korridor" at bounding box center [111, 162] width 182 height 26
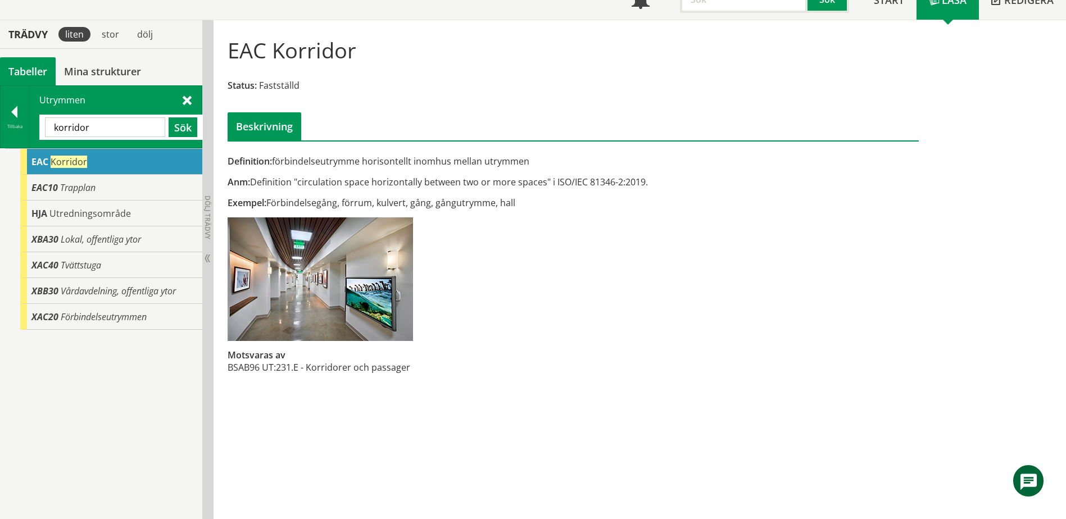
click at [103, 163] on div "EAC Korridor" at bounding box center [111, 162] width 182 height 26
click at [133, 126] on input "korridor" at bounding box center [105, 127] width 120 height 20
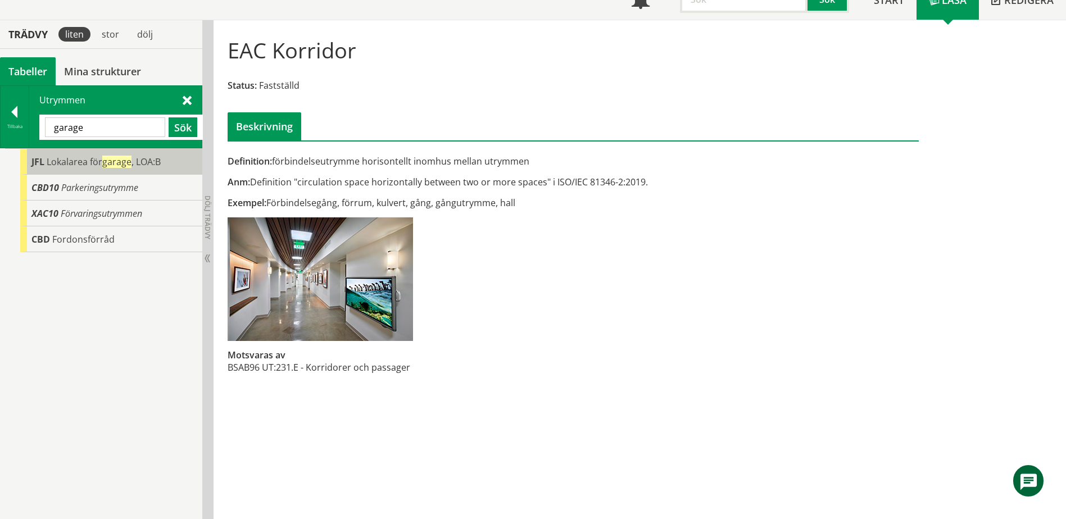
click at [113, 162] on span "garage" at bounding box center [116, 162] width 29 height 12
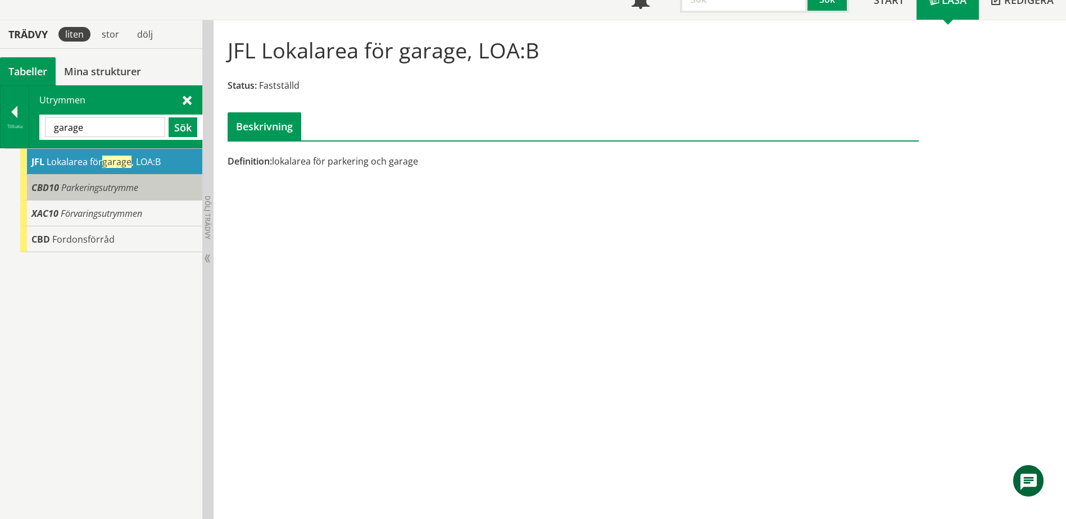
click at [120, 185] on span "Parkeringsutrymme" at bounding box center [99, 187] width 77 height 12
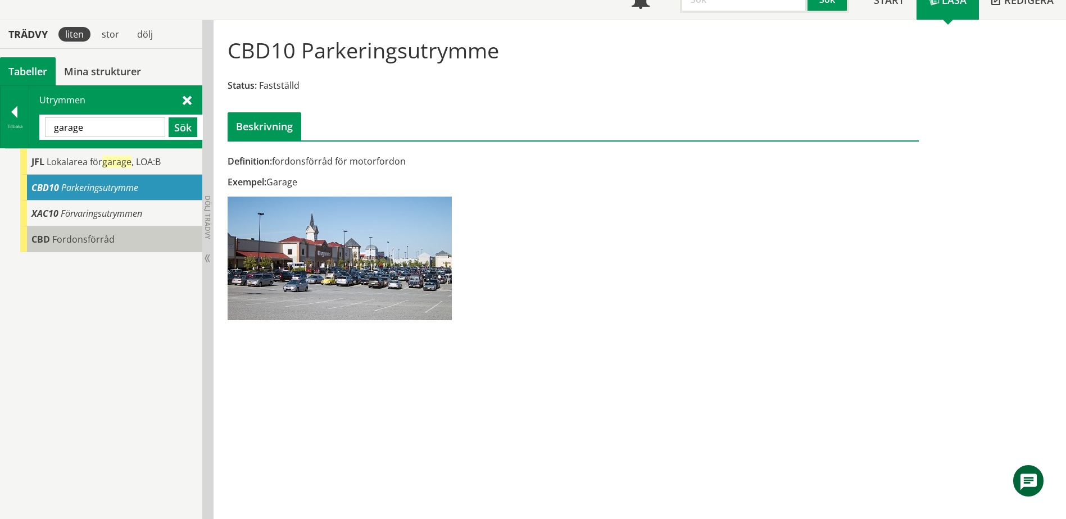
click at [117, 235] on div "CBD Fordonsförråd" at bounding box center [111, 239] width 182 height 26
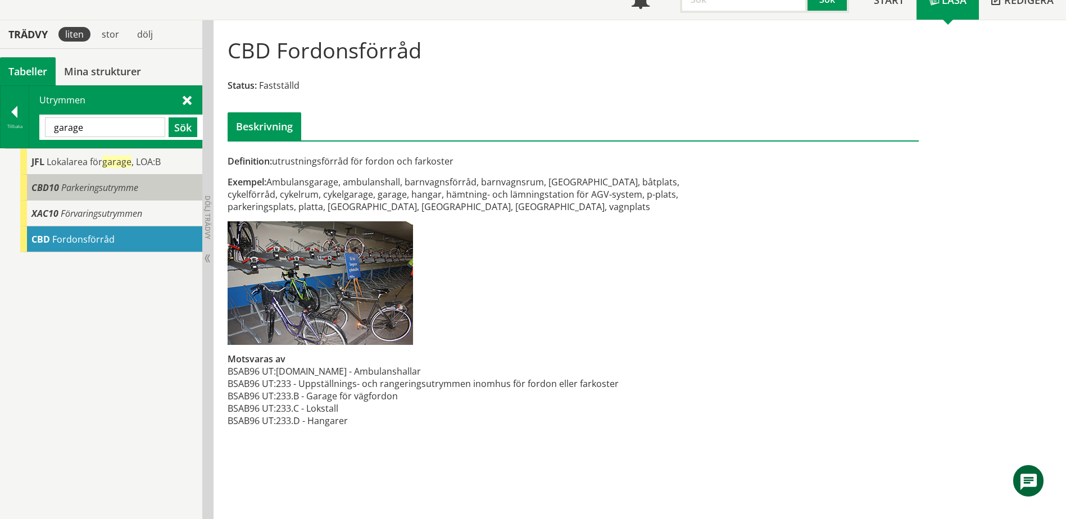
click at [110, 192] on span "Parkeringsutrymme" at bounding box center [99, 187] width 77 height 12
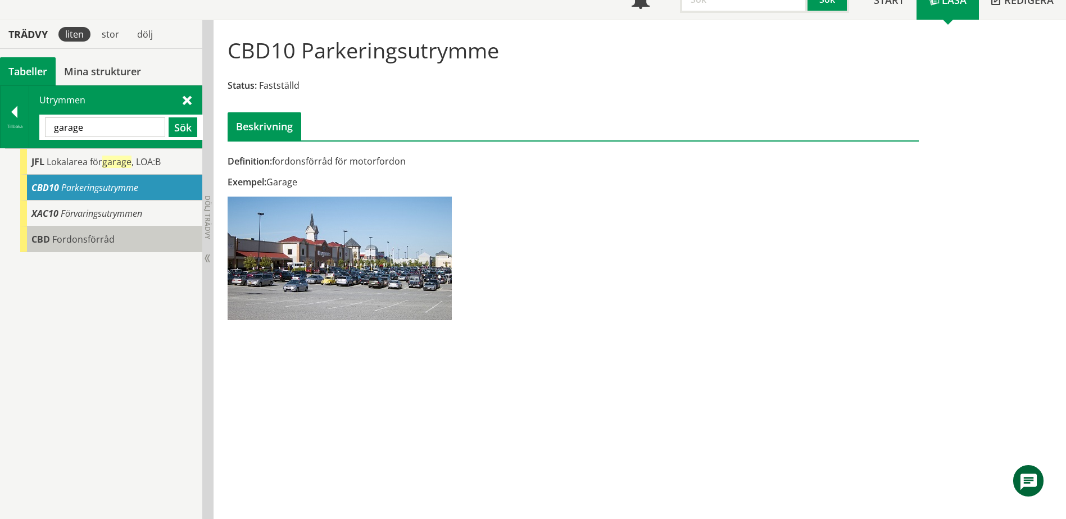
click at [97, 228] on div "CBD Fordonsförråd" at bounding box center [111, 239] width 182 height 26
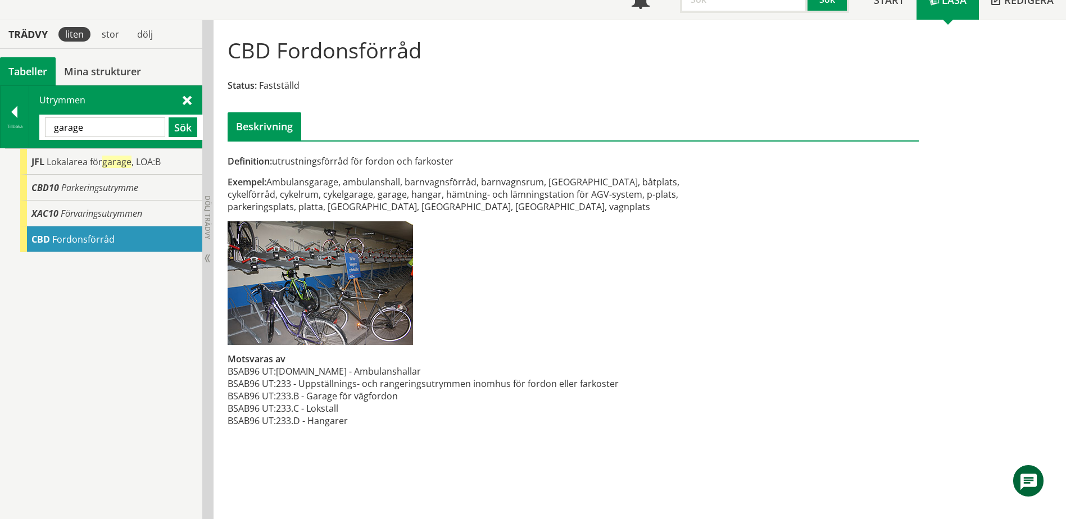
click at [118, 134] on input "garage" at bounding box center [105, 127] width 120 height 20
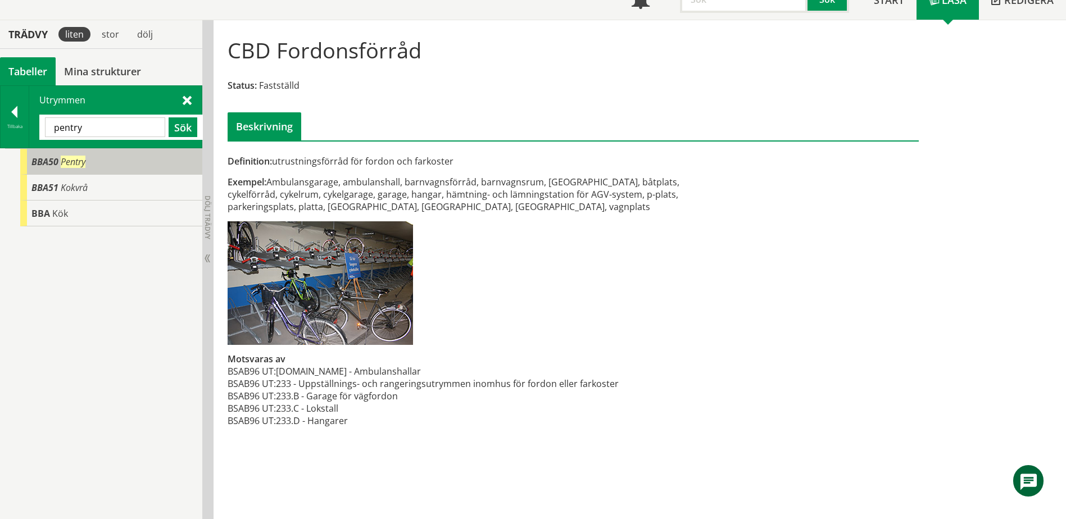
click at [87, 161] on div "BBA50 Pentry" at bounding box center [111, 162] width 182 height 26
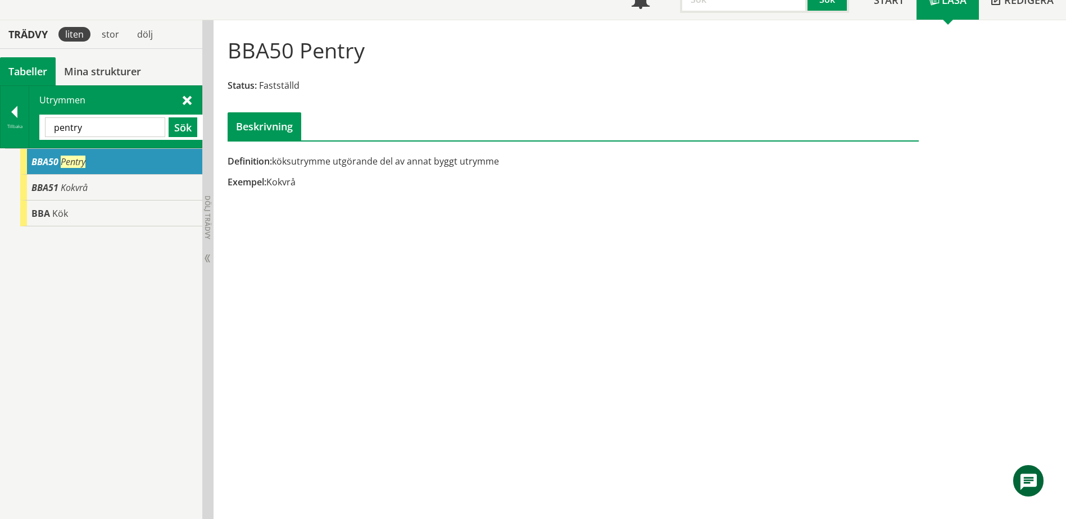
click at [123, 122] on input "pentry" at bounding box center [105, 127] width 120 height 20
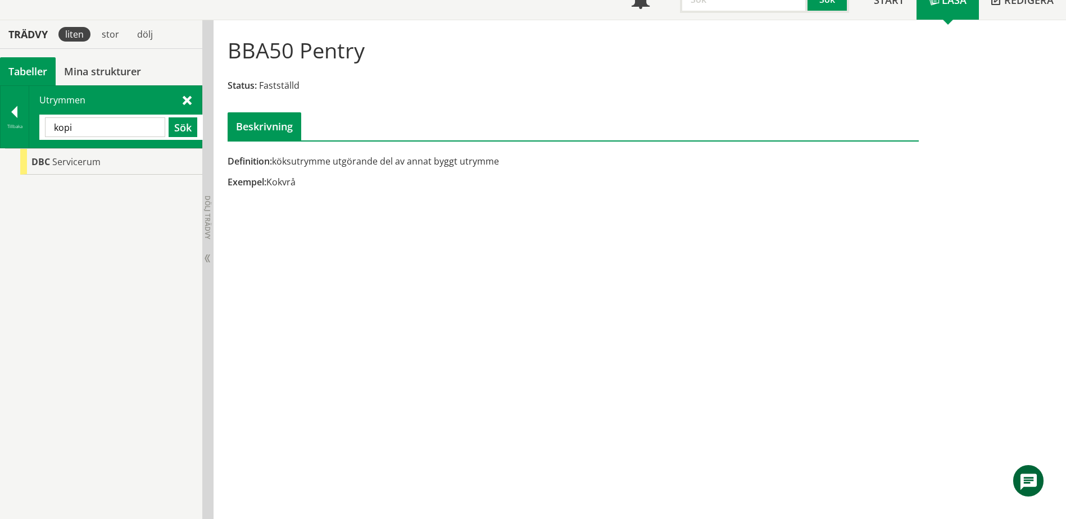
click at [134, 121] on input "kopi" at bounding box center [105, 127] width 120 height 20
type input "grupp"
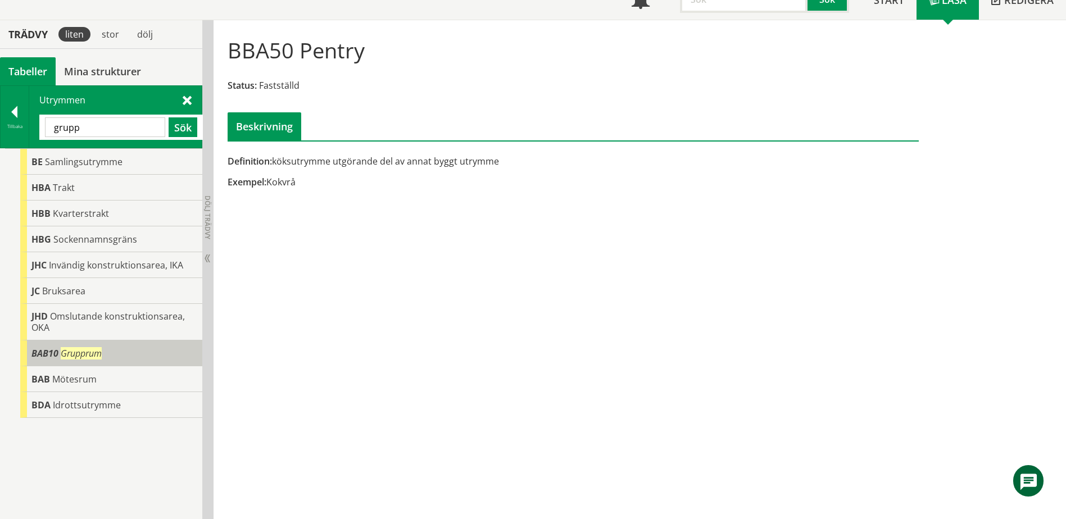
click at [69, 356] on span "Grupprum" at bounding box center [81, 353] width 41 height 12
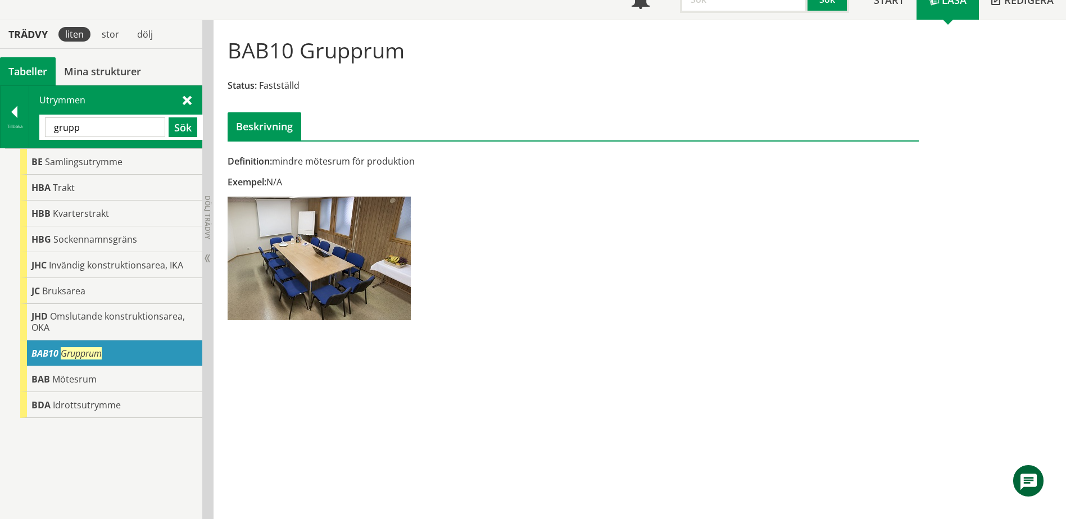
click at [12, 116] on div at bounding box center [15, 114] width 28 height 16
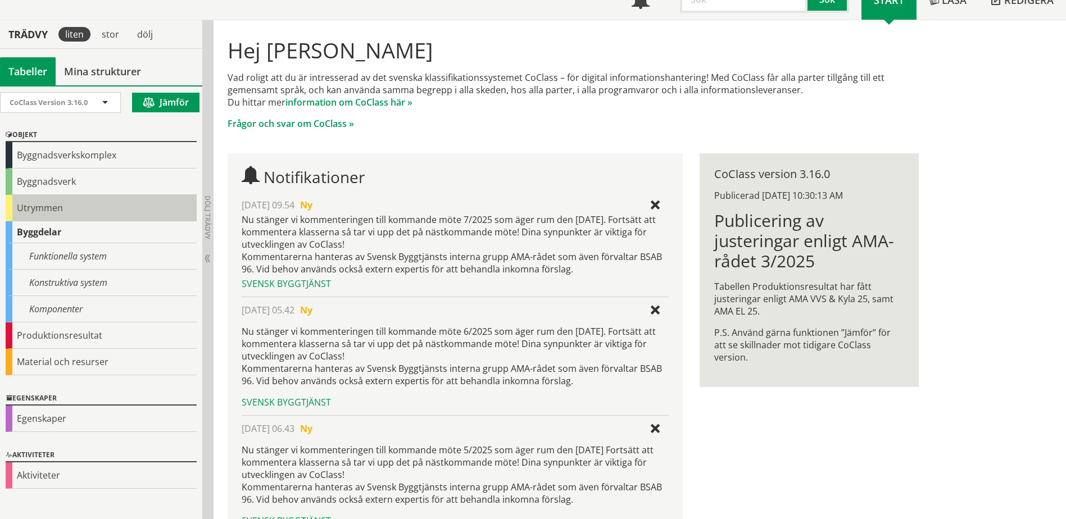
click at [48, 210] on div "Utrymmen" at bounding box center [101, 208] width 191 height 26
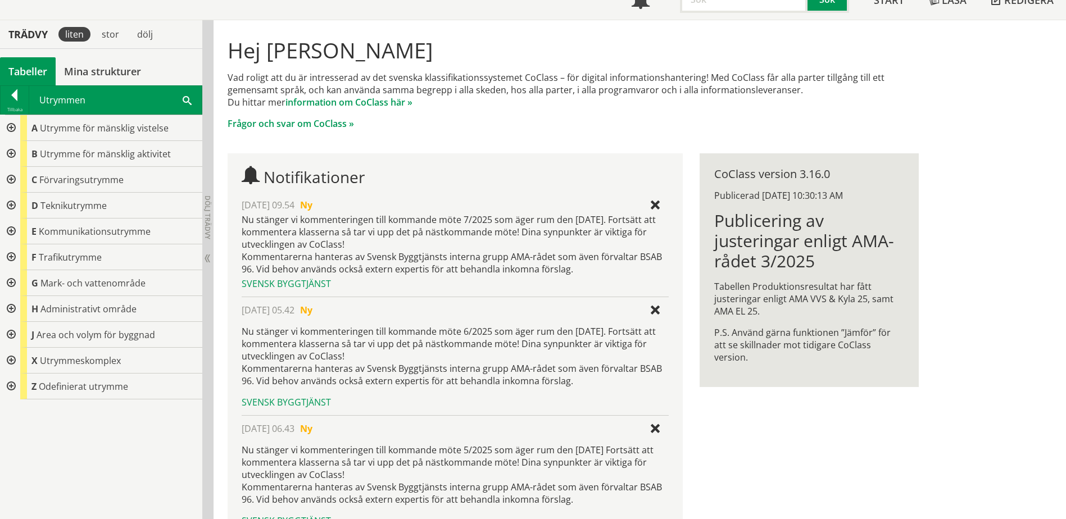
click at [44, 210] on span "Teknikutrymme" at bounding box center [73, 205] width 66 height 12
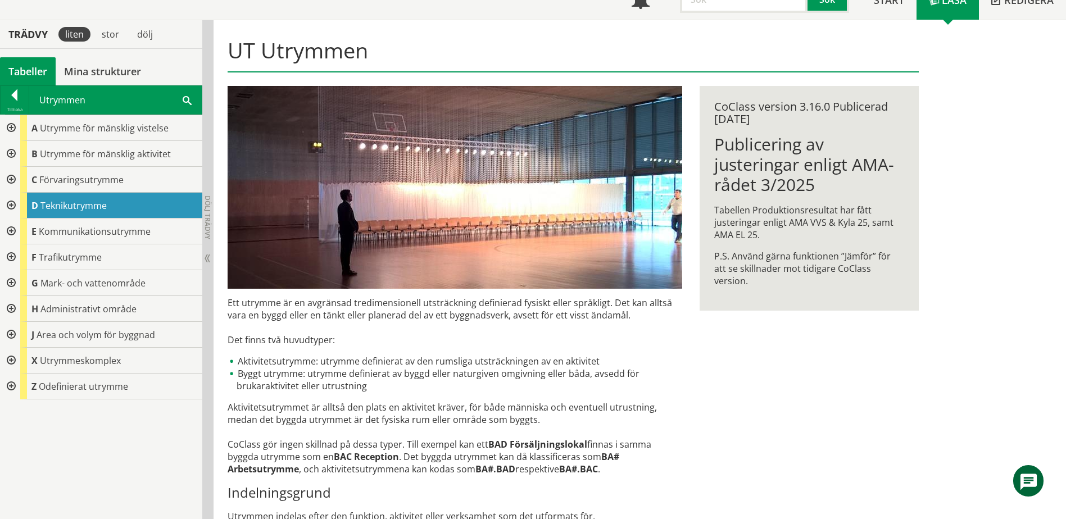
click at [14, 152] on div at bounding box center [10, 154] width 20 height 26
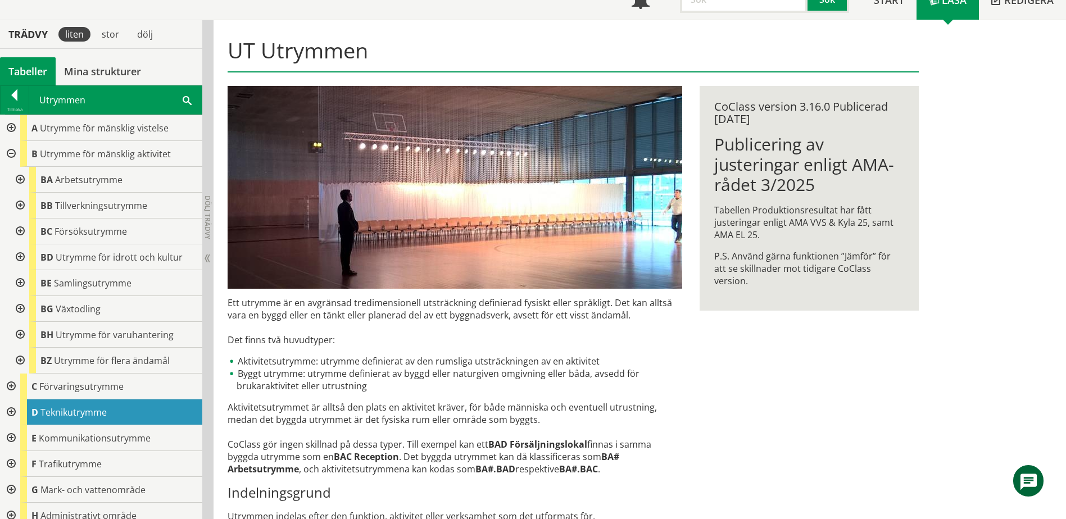
click at [23, 181] on div at bounding box center [19, 180] width 20 height 26
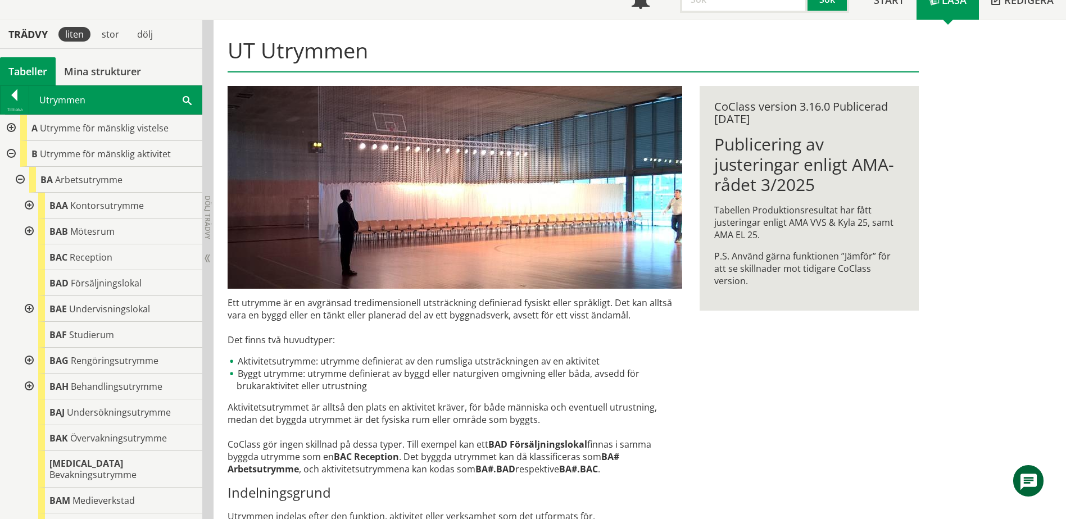
click at [30, 302] on div at bounding box center [28, 309] width 20 height 26
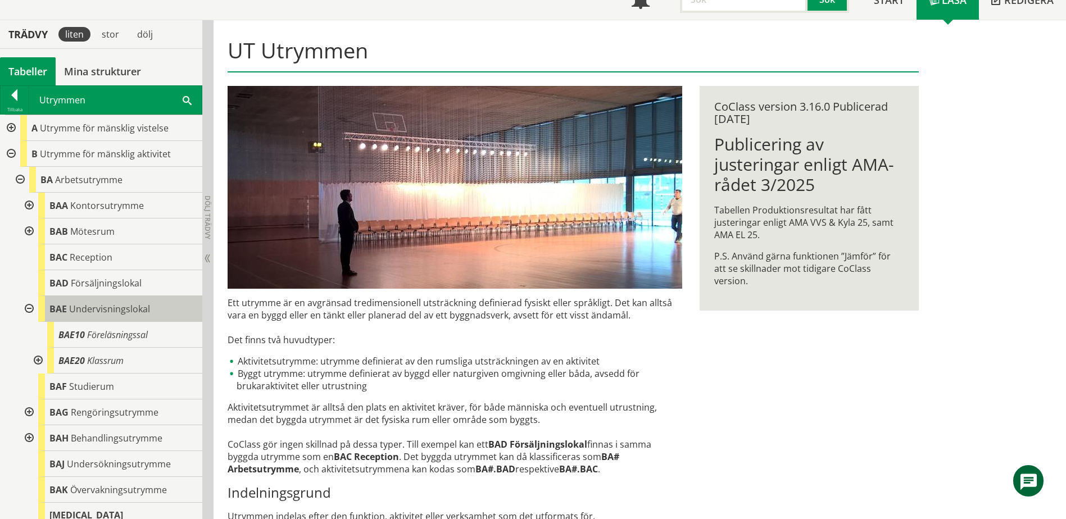
click at [99, 311] on span "Undervisningslokal" at bounding box center [109, 309] width 81 height 12
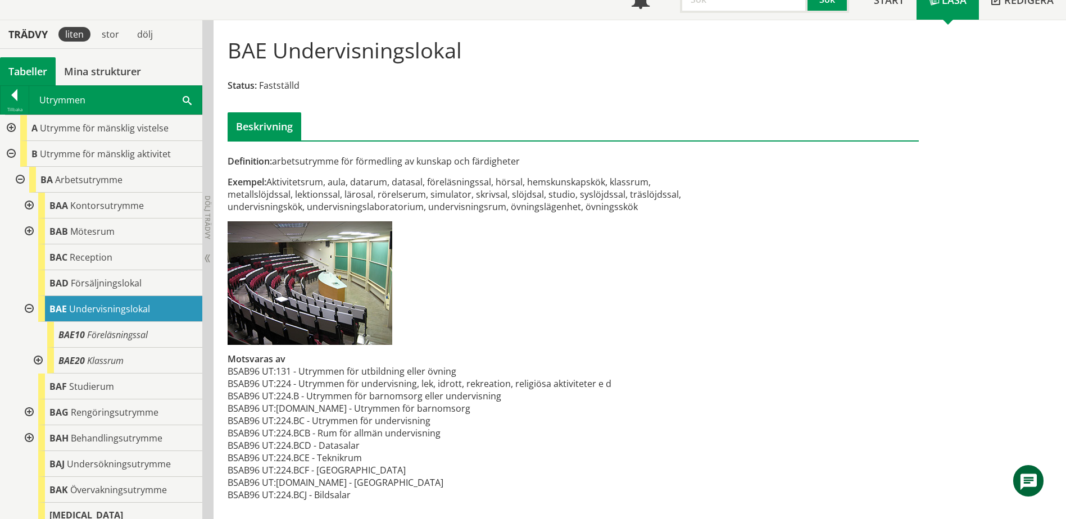
click at [42, 358] on div at bounding box center [37, 361] width 20 height 26
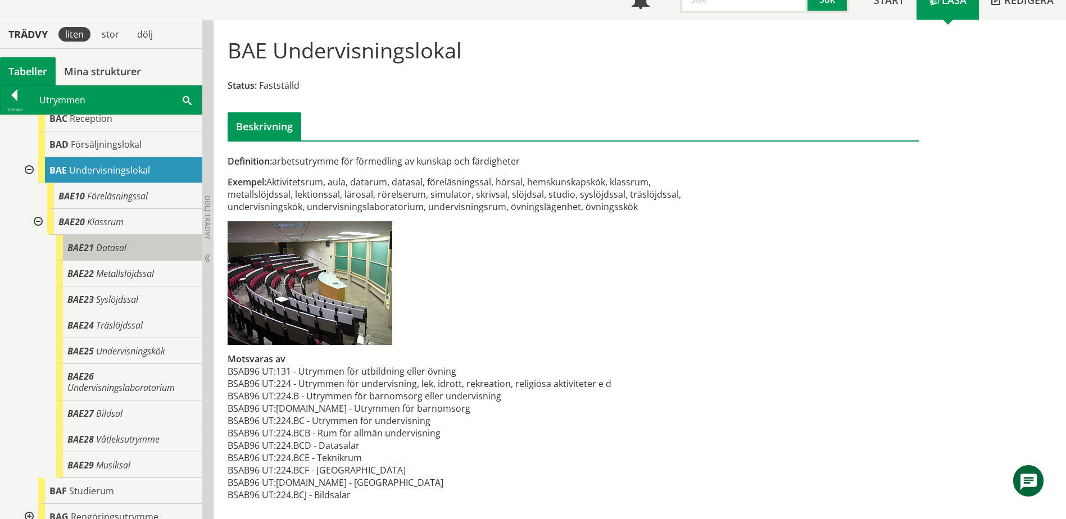
scroll to position [112, 0]
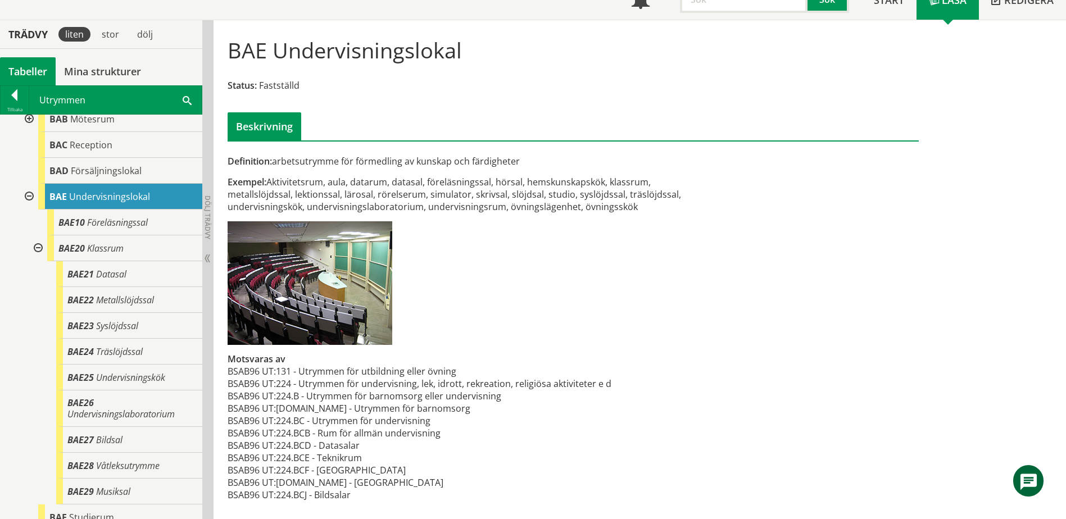
click at [38, 250] on div at bounding box center [37, 248] width 20 height 26
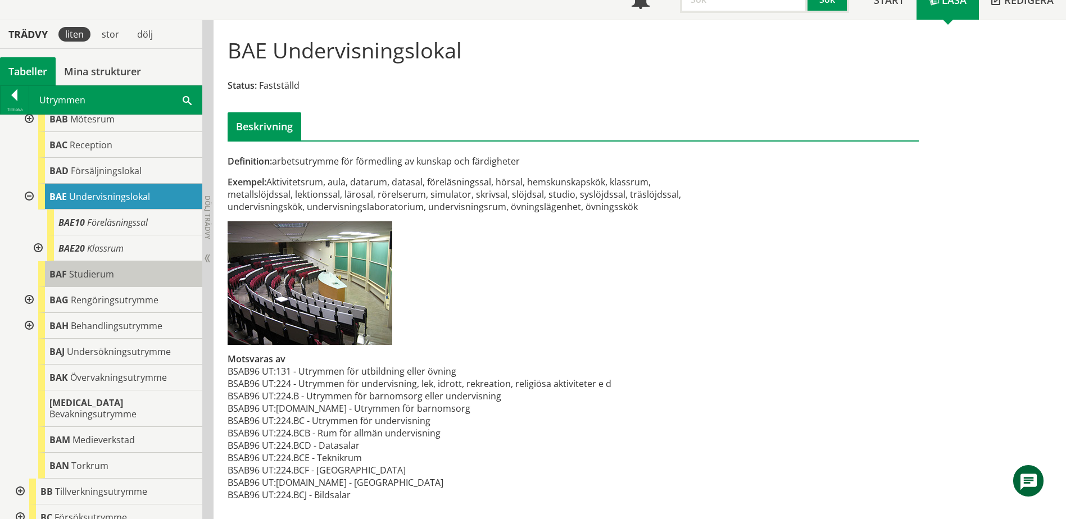
click at [113, 263] on div "BAF Studierum" at bounding box center [120, 274] width 164 height 26
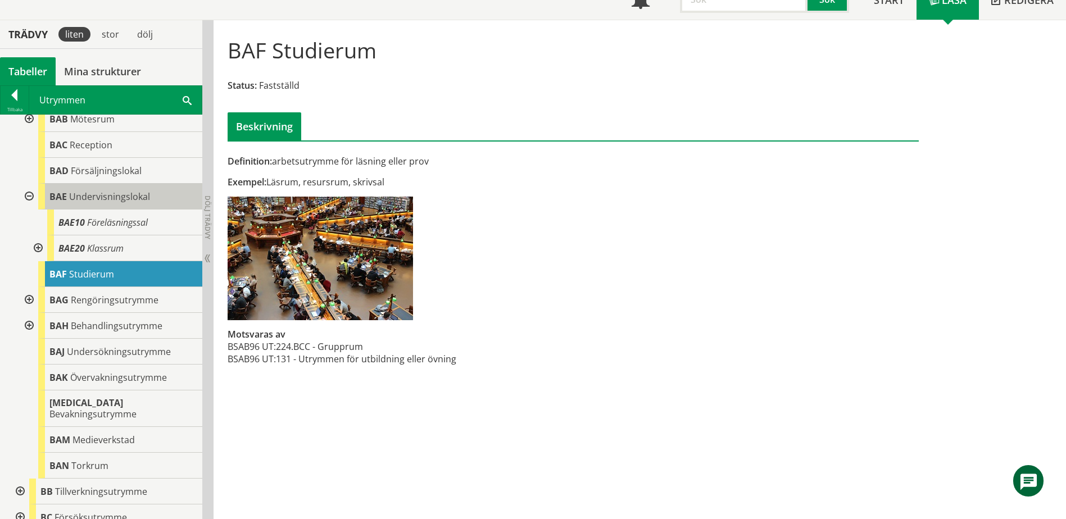
click at [99, 198] on span "Undervisningslokal" at bounding box center [109, 196] width 81 height 12
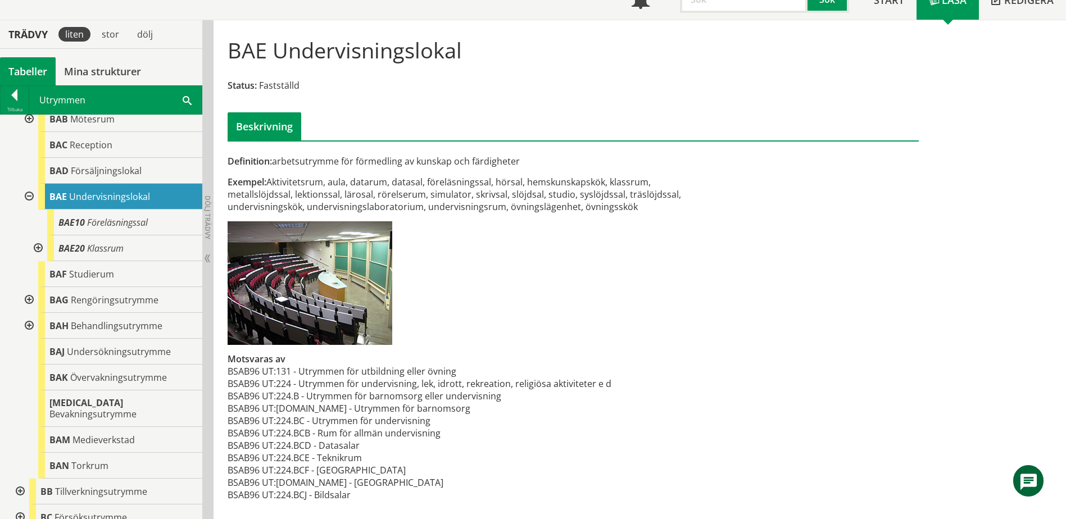
click at [189, 98] on span at bounding box center [187, 100] width 9 height 12
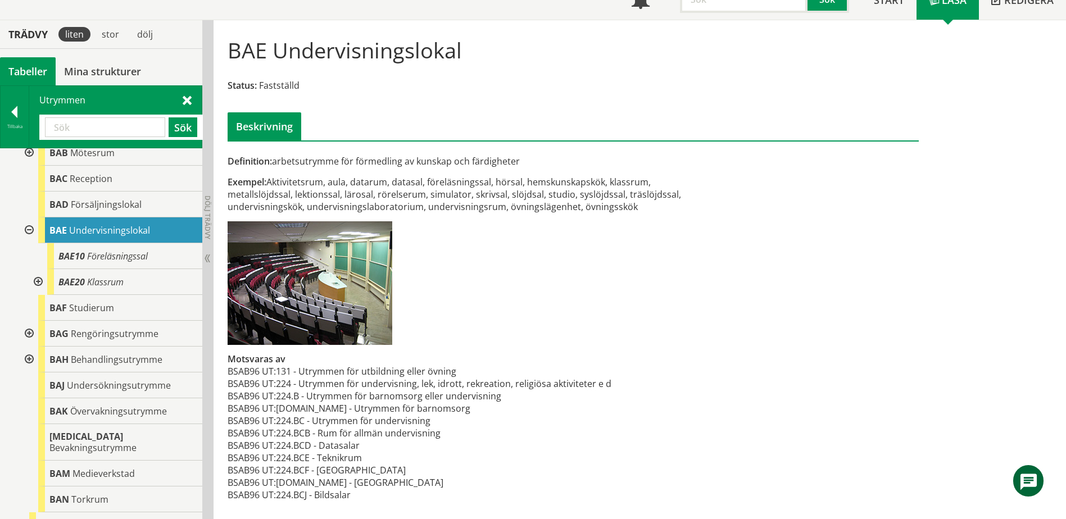
click at [189, 99] on span at bounding box center [187, 100] width 9 height 12
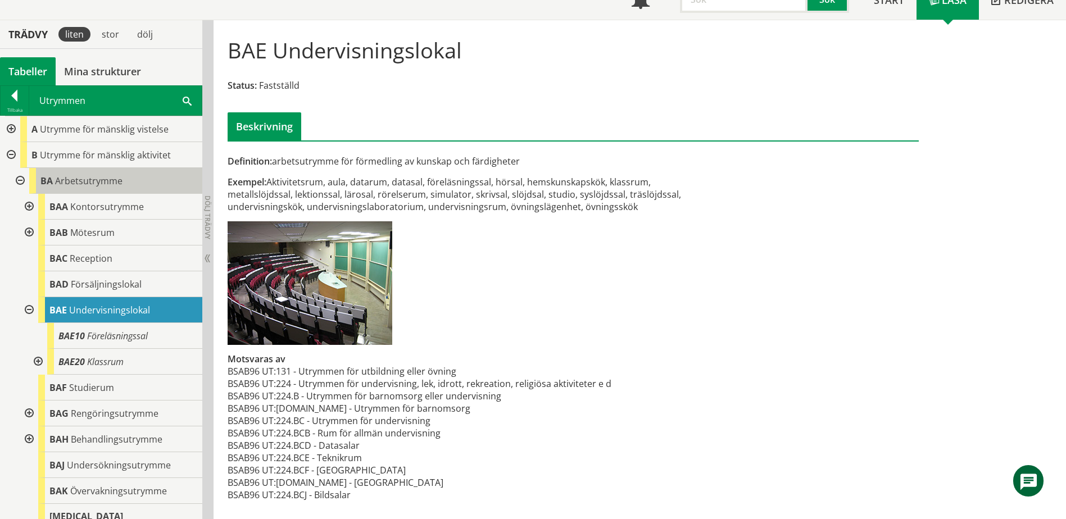
click at [106, 183] on span "Arbetsutrymme" at bounding box center [88, 181] width 67 height 12
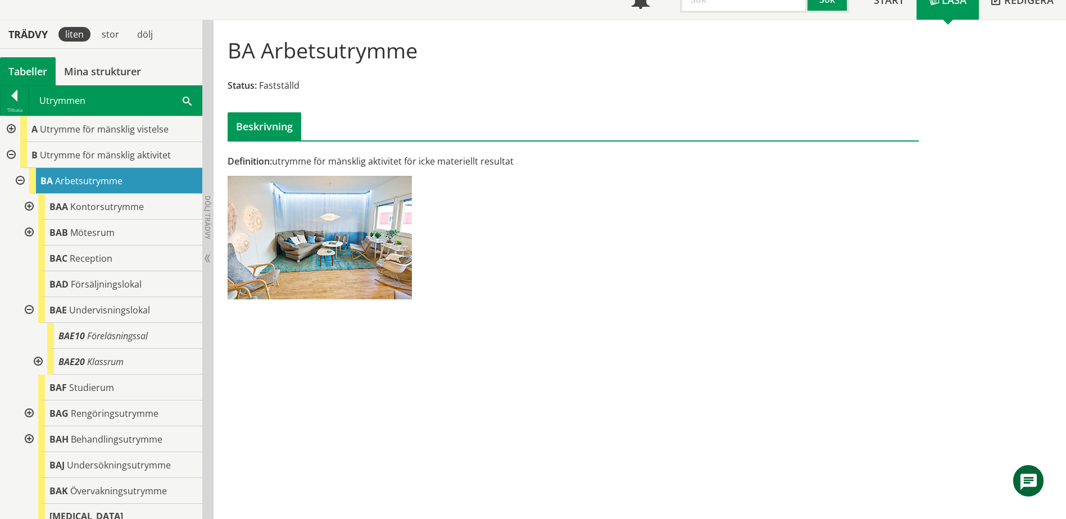
click at [6, 129] on div at bounding box center [10, 129] width 20 height 26
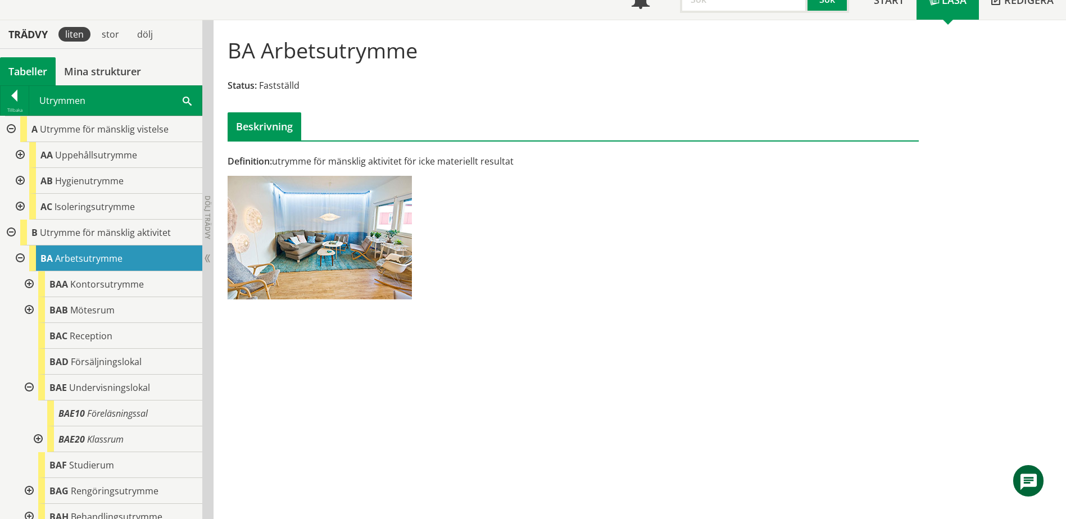
click at [20, 154] on div at bounding box center [19, 155] width 20 height 26
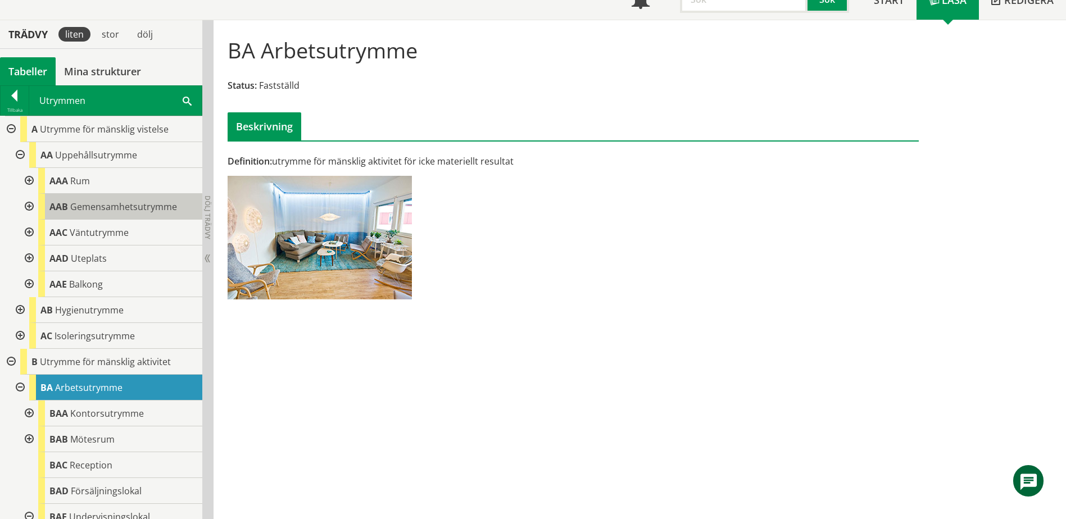
click at [92, 209] on span "Gemensamhetsutrymme" at bounding box center [123, 207] width 107 height 12
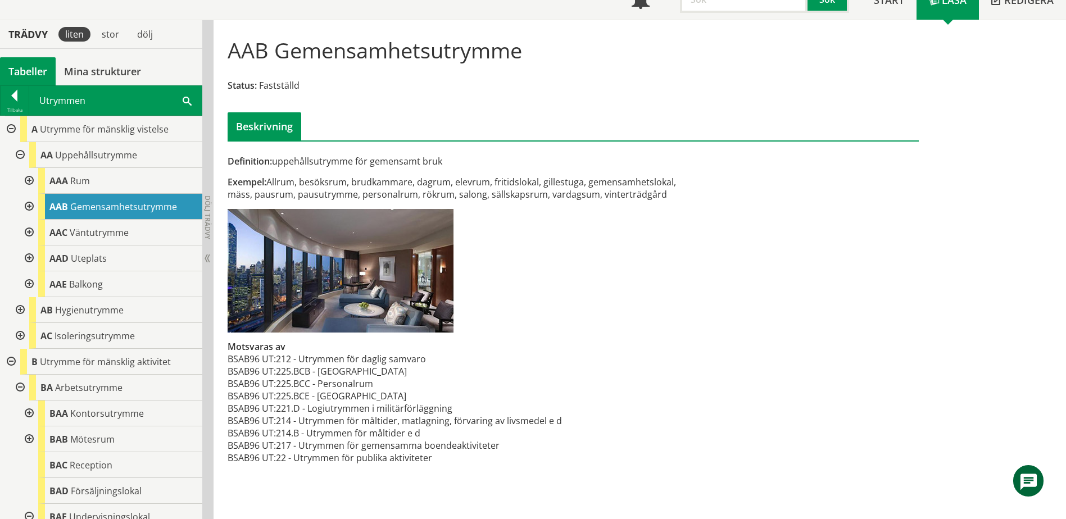
click at [28, 174] on div at bounding box center [28, 181] width 20 height 26
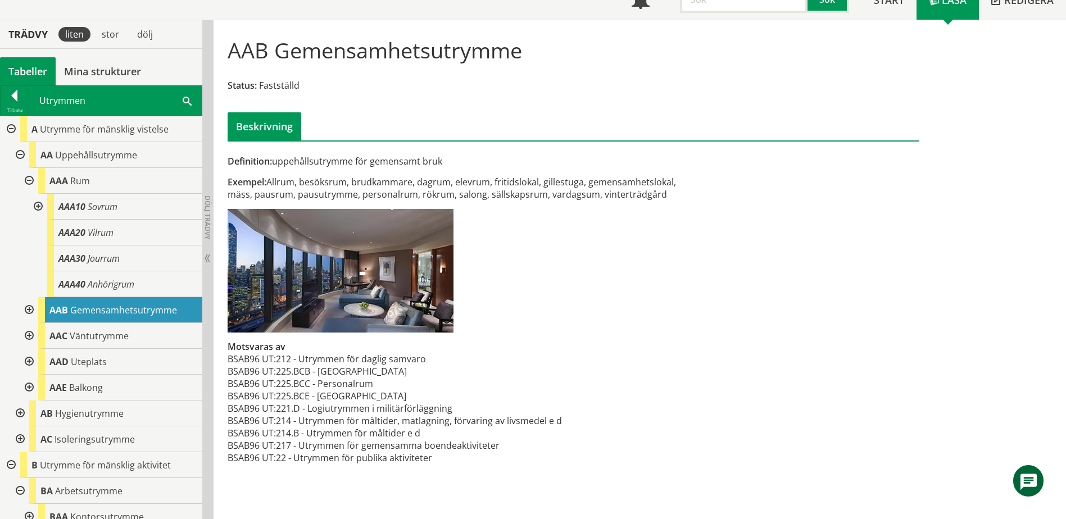
click at [29, 180] on div at bounding box center [28, 181] width 20 height 26
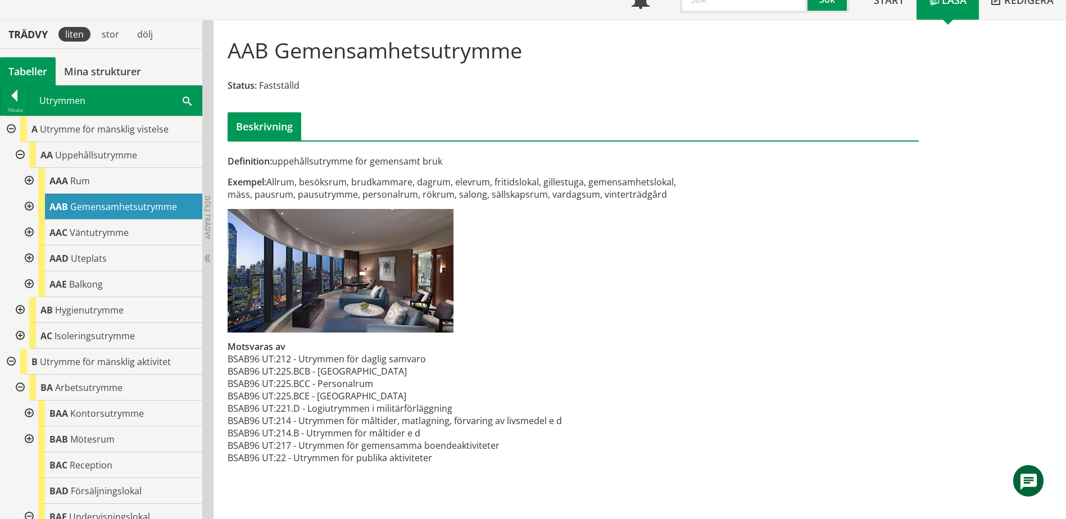
click at [33, 210] on div at bounding box center [28, 207] width 20 height 26
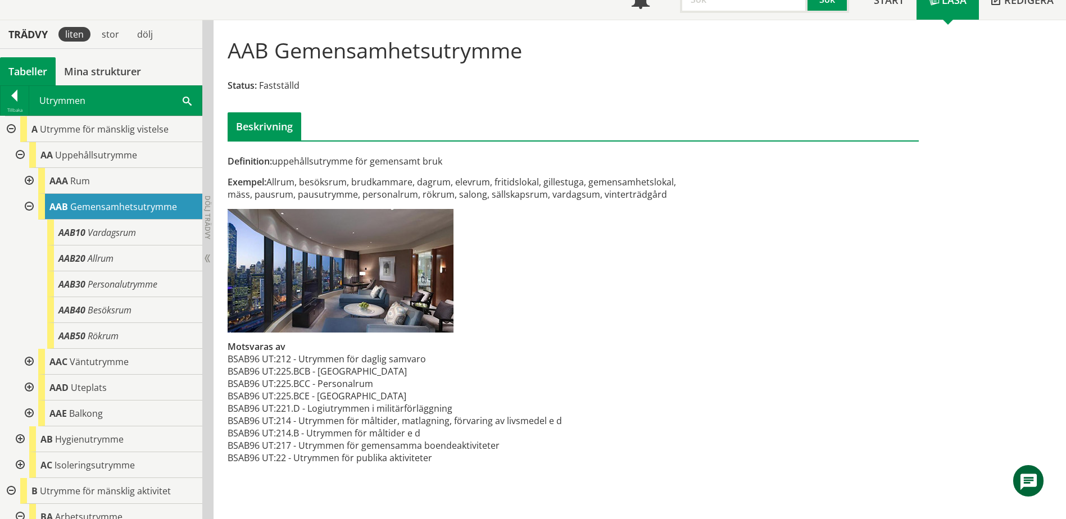
click at [31, 210] on div at bounding box center [28, 207] width 20 height 26
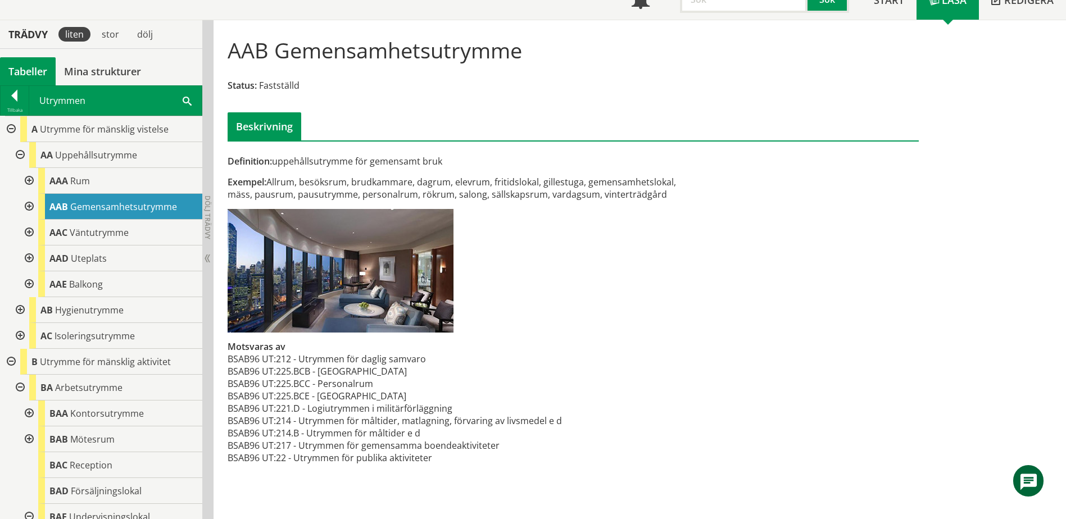
click at [186, 101] on span at bounding box center [187, 100] width 9 height 12
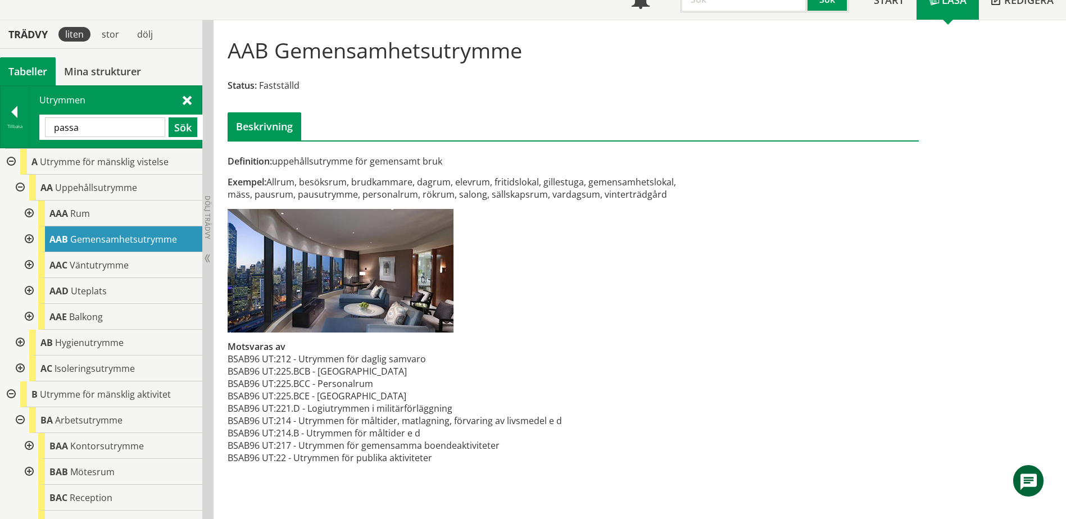
type input "passa"
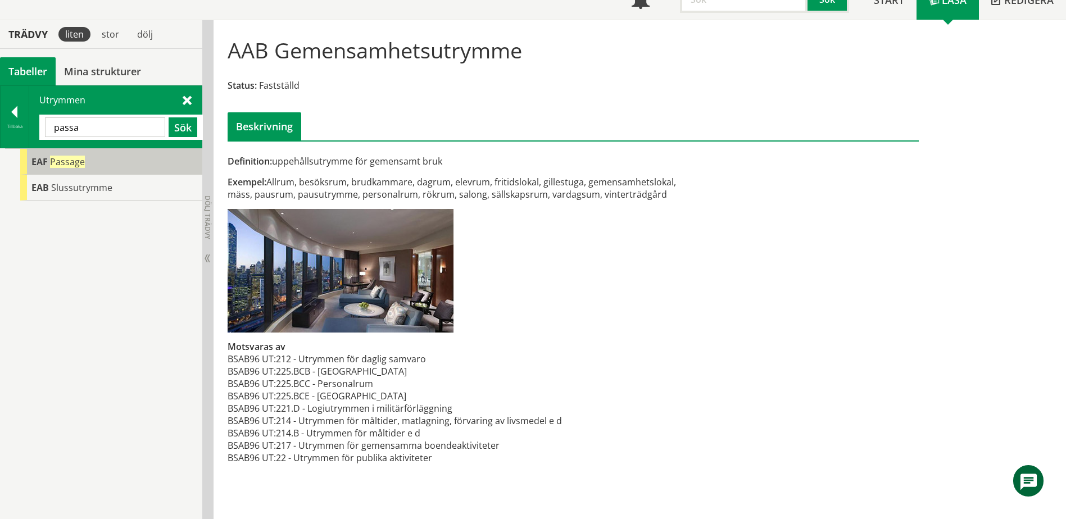
click at [90, 161] on div "EAF Passage" at bounding box center [111, 162] width 182 height 26
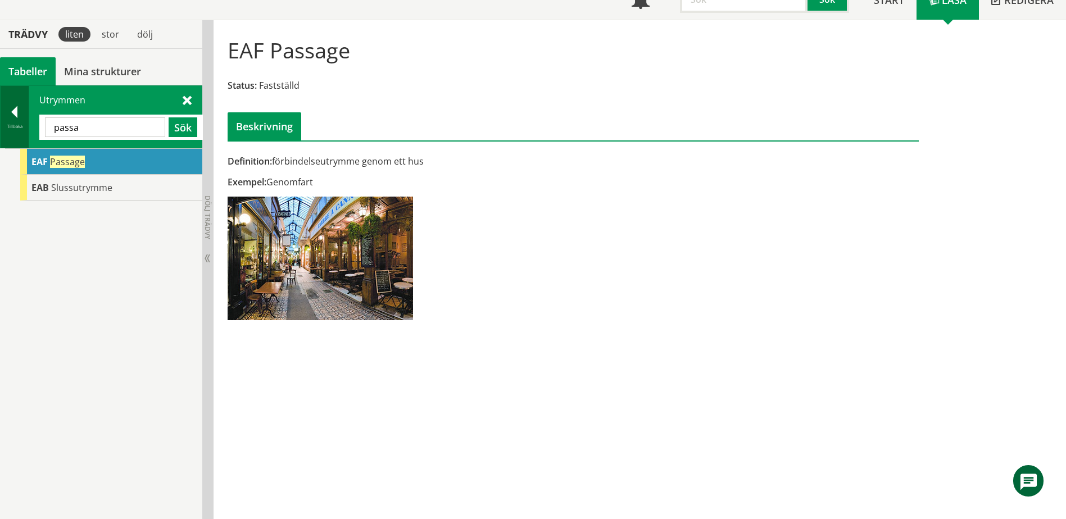
click at [20, 110] on div at bounding box center [15, 114] width 28 height 16
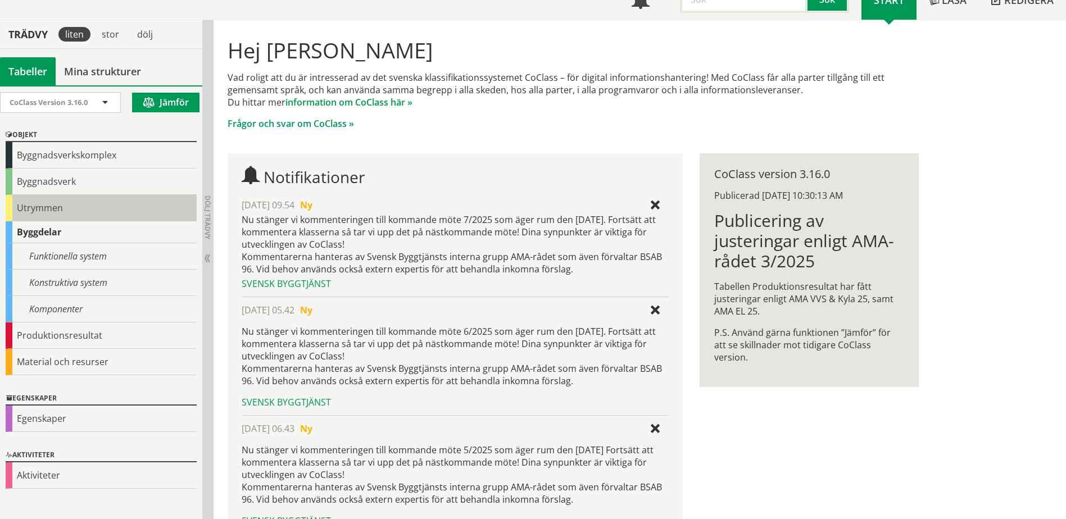
click at [43, 212] on div "Utrymmen" at bounding box center [101, 208] width 191 height 26
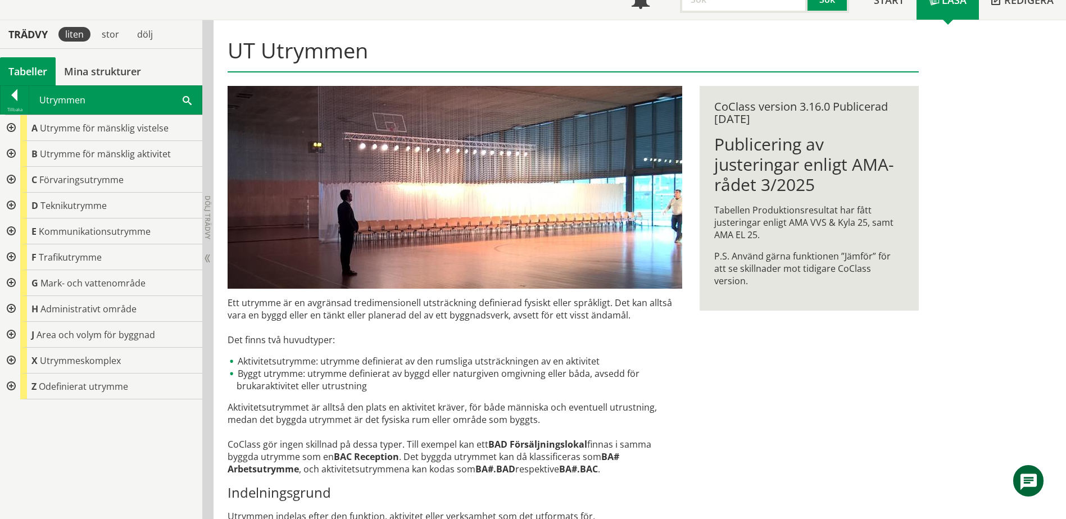
click at [11, 233] on div at bounding box center [10, 232] width 20 height 26
click at [20, 259] on div at bounding box center [19, 257] width 20 height 26
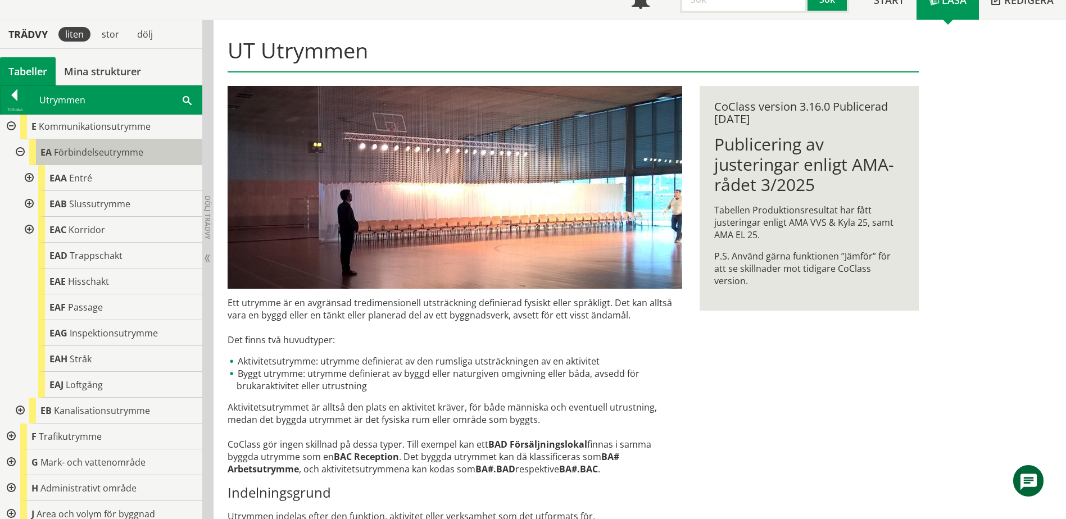
scroll to position [112, 0]
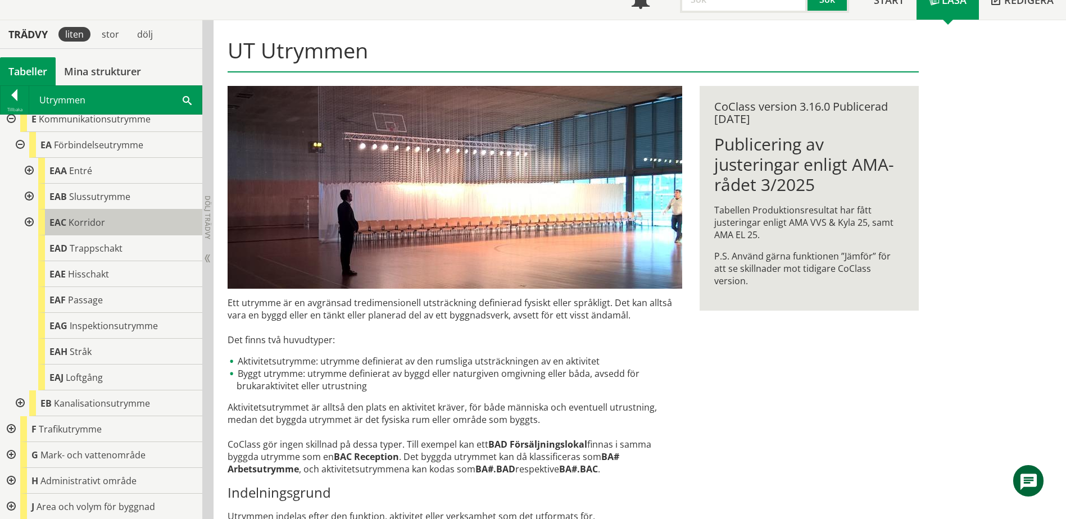
click at [79, 221] on span "Korridor" at bounding box center [87, 222] width 37 height 12
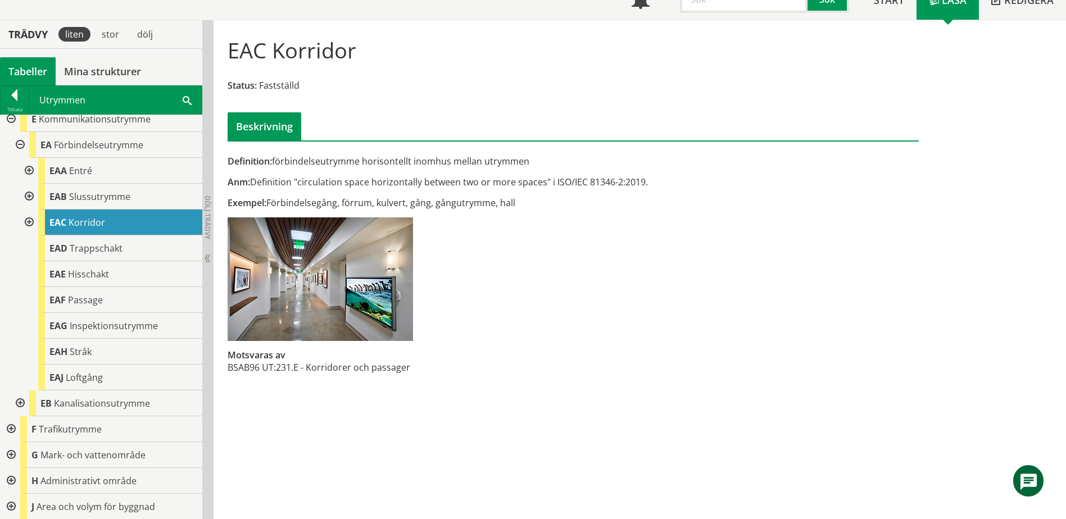
click at [31, 224] on div at bounding box center [28, 223] width 20 height 26
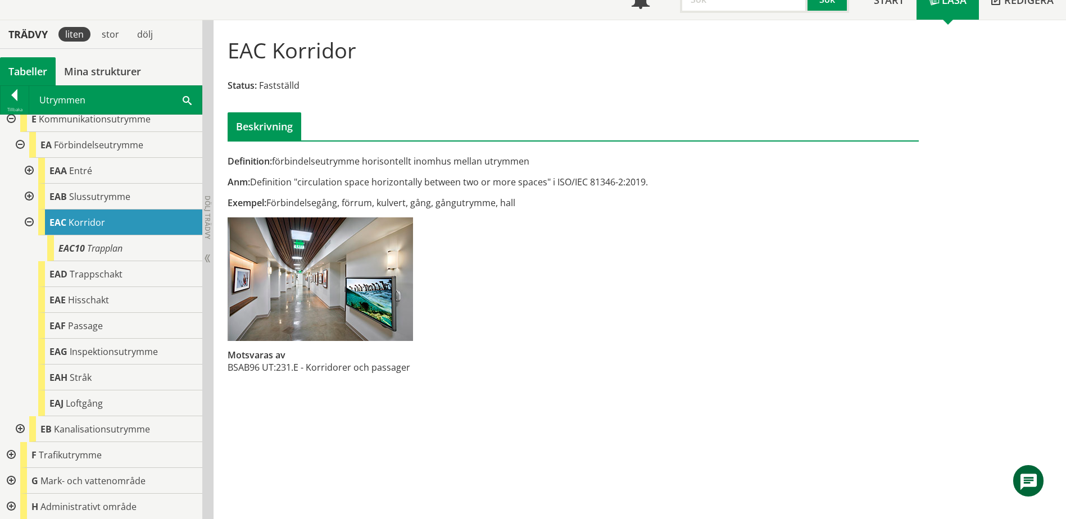
click at [30, 226] on div at bounding box center [28, 223] width 20 height 26
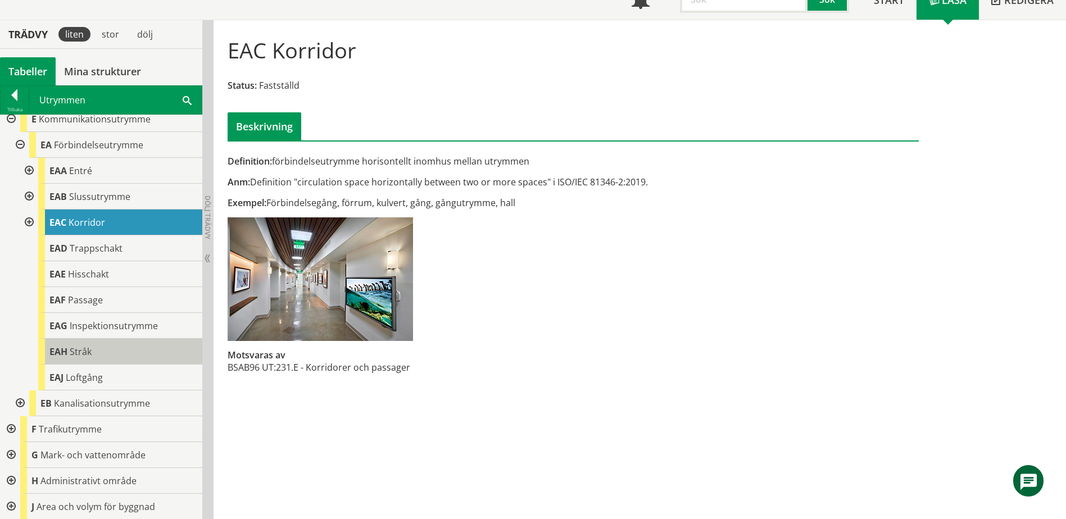
click at [115, 342] on div "EAH Stråk" at bounding box center [120, 352] width 164 height 26
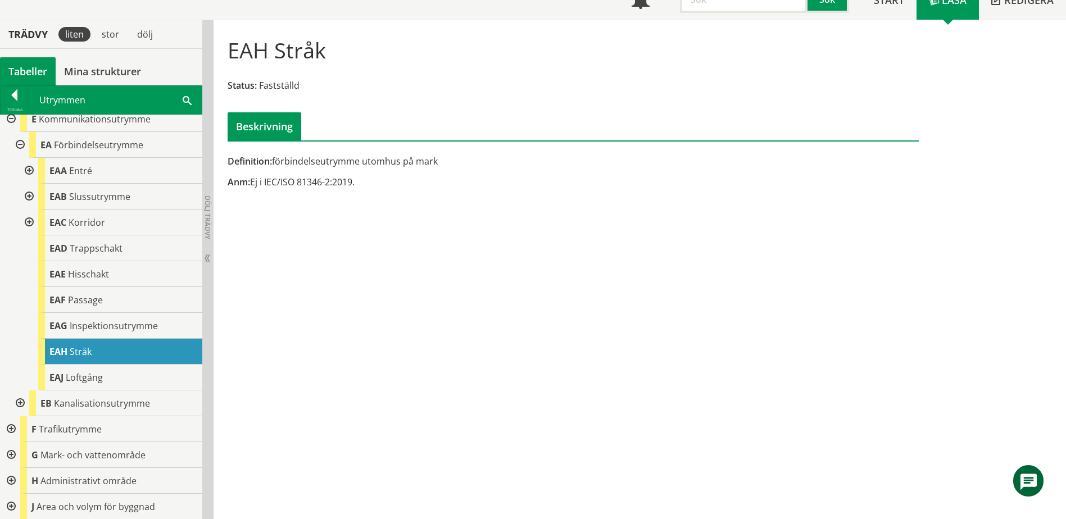
click at [29, 195] on div at bounding box center [28, 197] width 20 height 26
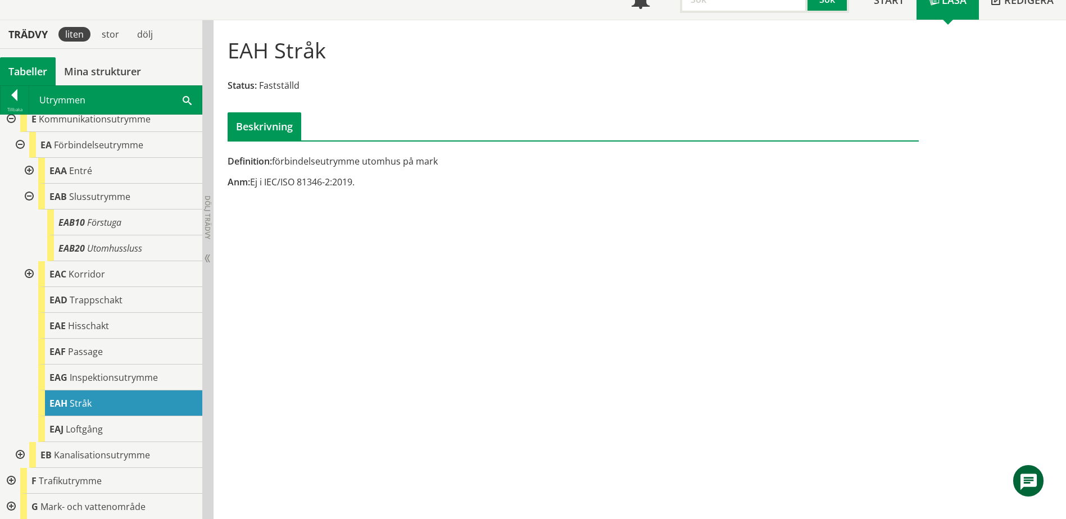
click at [29, 195] on div at bounding box center [28, 197] width 20 height 26
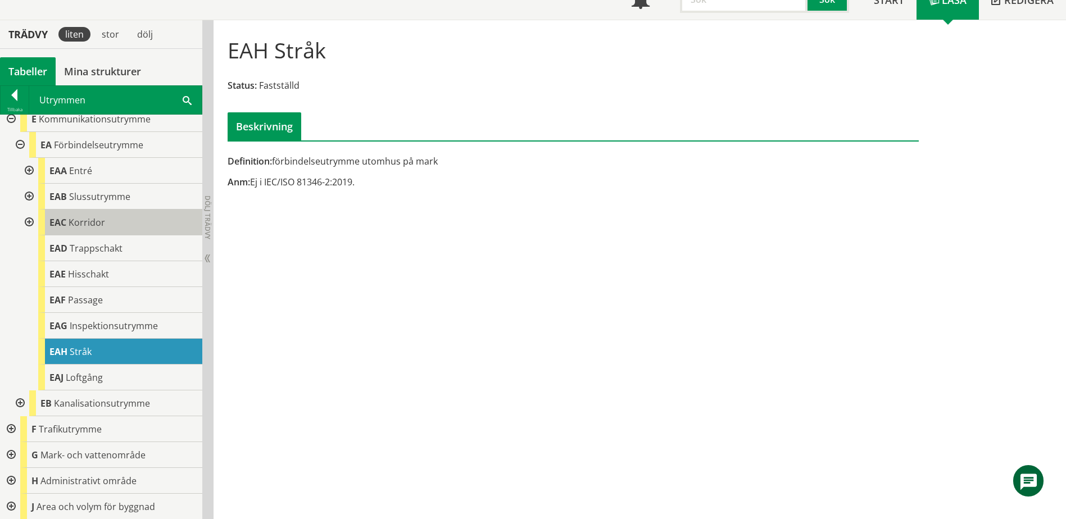
click at [88, 220] on span "Korridor" at bounding box center [87, 222] width 37 height 12
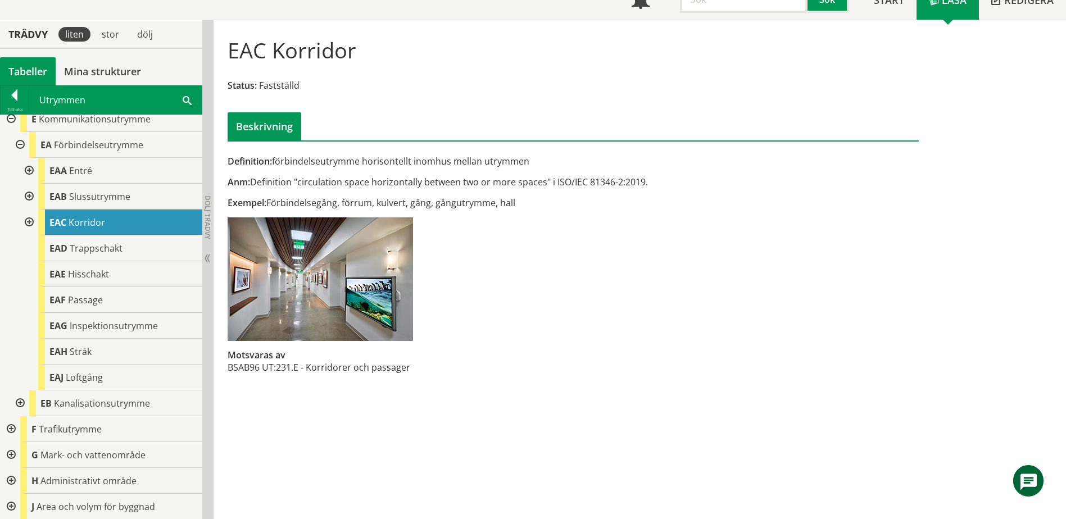
scroll to position [56, 0]
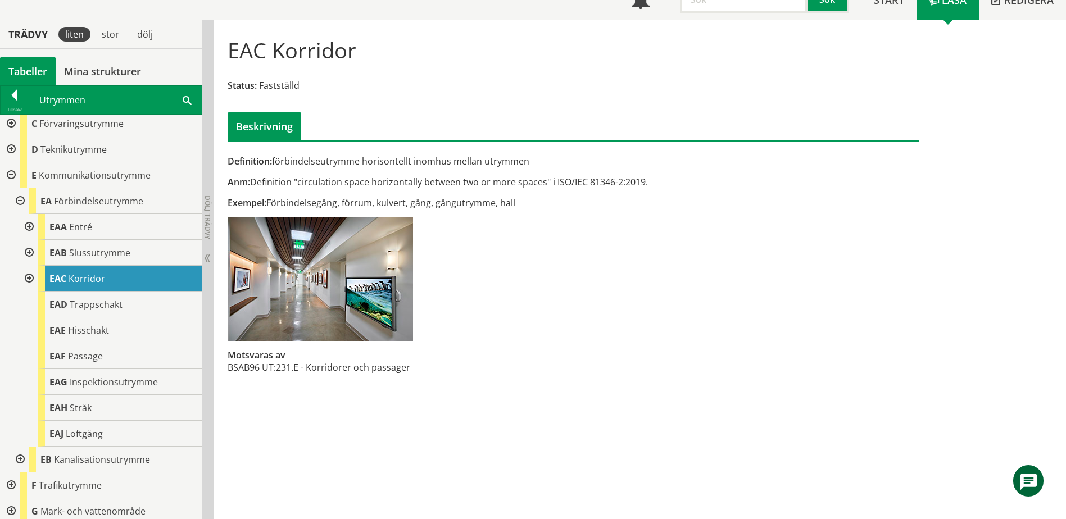
click at [186, 110] on div "Utrymmen Sök" at bounding box center [115, 100] width 172 height 28
click at [187, 102] on span at bounding box center [187, 100] width 9 height 12
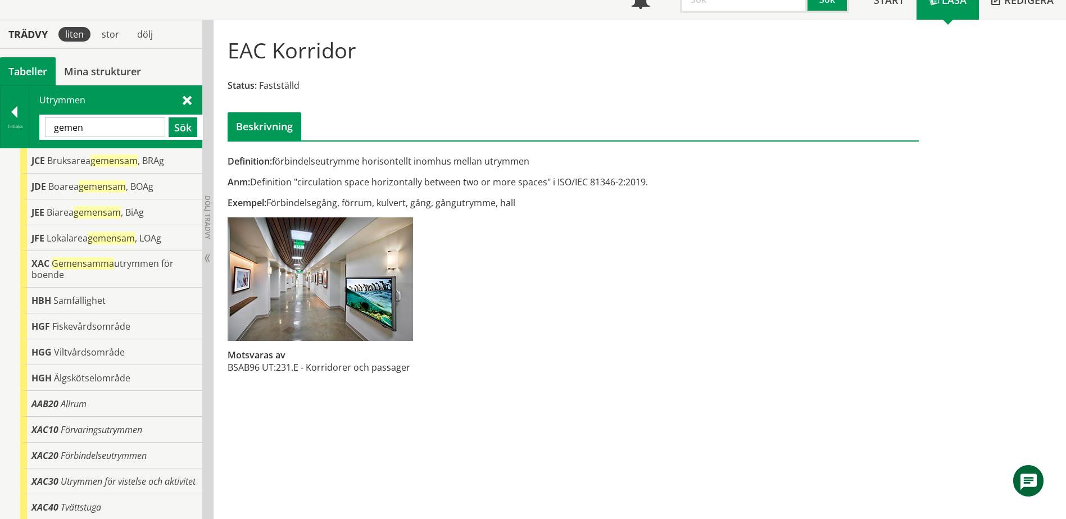
click at [147, 122] on input "gemen" at bounding box center [105, 127] width 120 height 20
type input "gemensamhet"
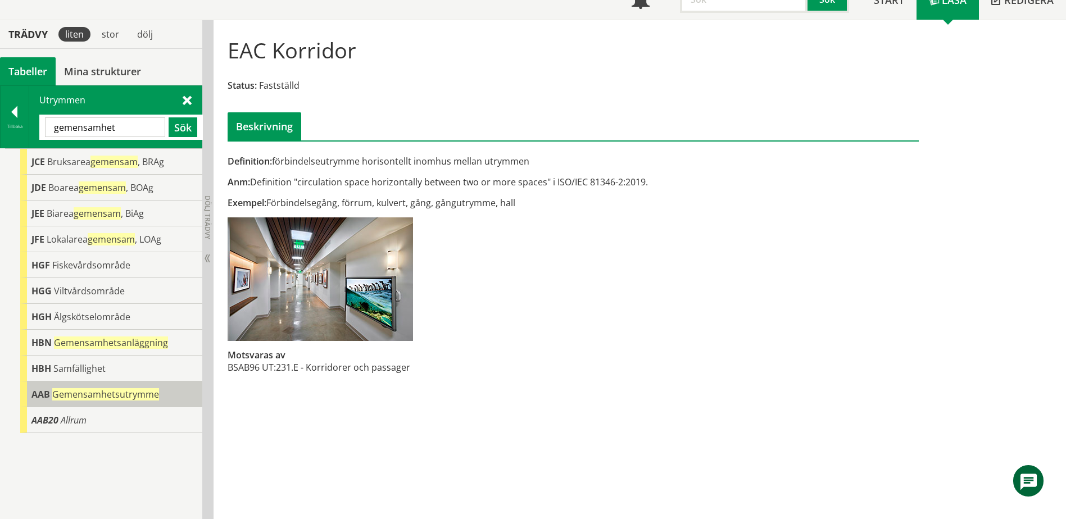
click at [133, 383] on div "AAB Gemensamhetsutrymme" at bounding box center [111, 395] width 182 height 26
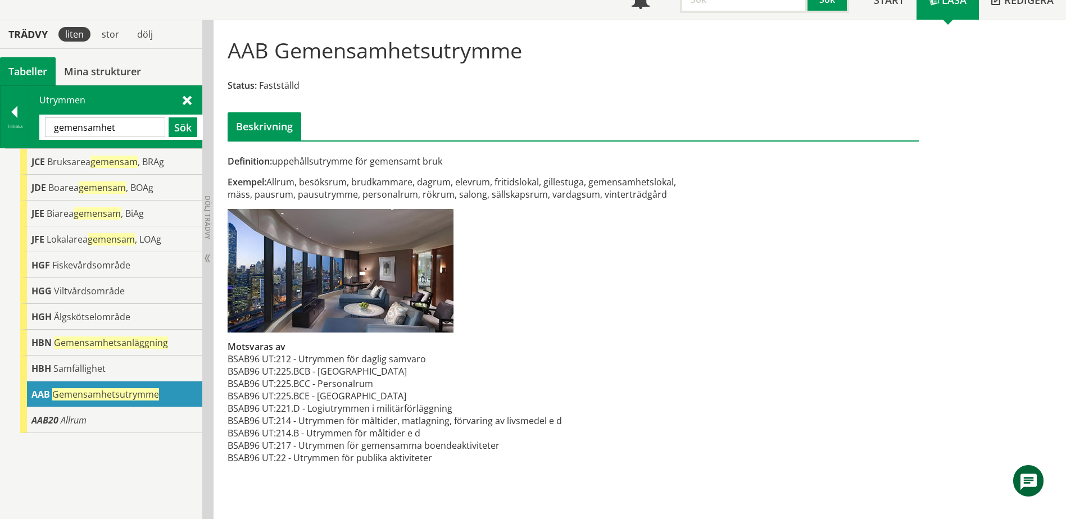
click at [133, 121] on input "gemensamhet" at bounding box center [105, 127] width 120 height 20
click at [22, 111] on div at bounding box center [15, 114] width 28 height 16
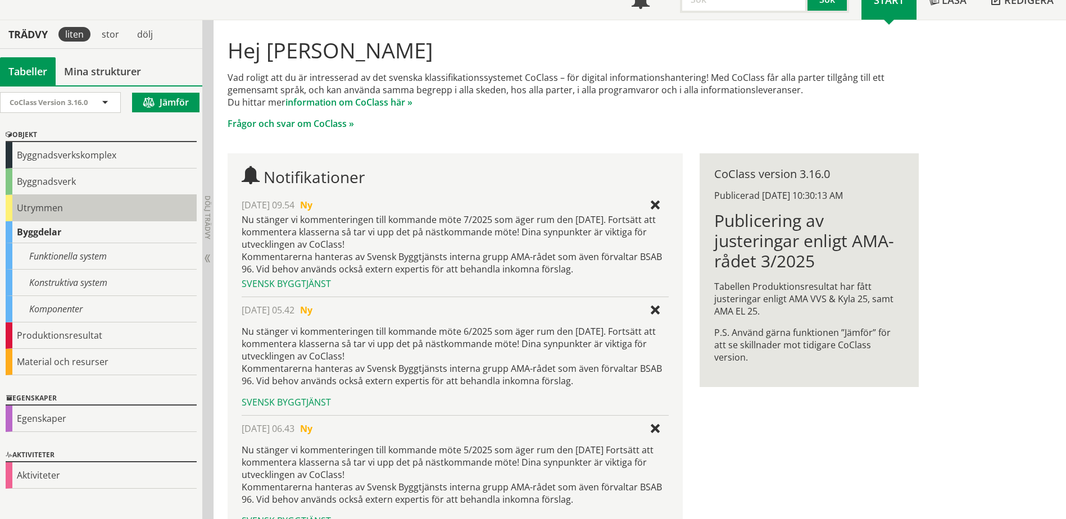
click at [50, 208] on div "Utrymmen" at bounding box center [101, 208] width 191 height 26
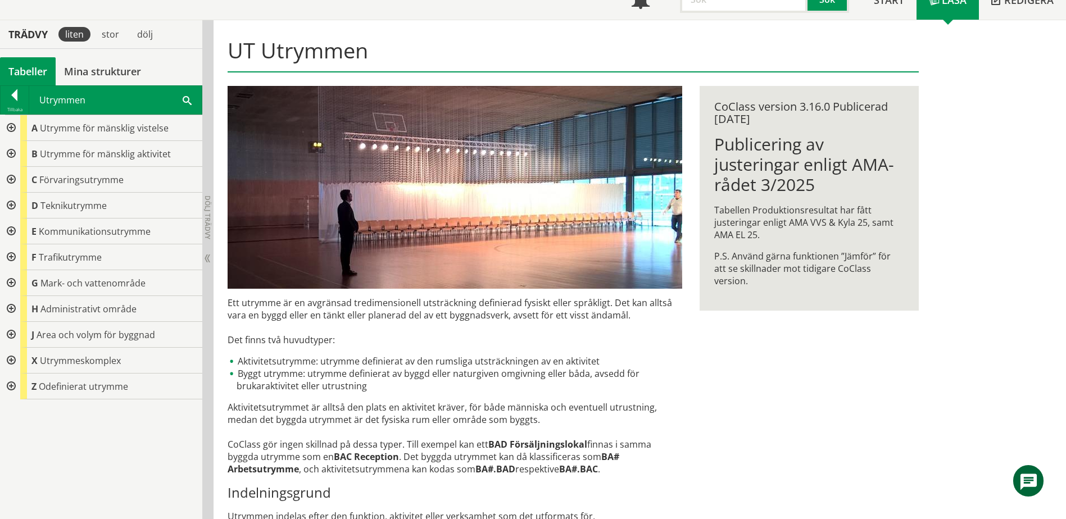
click at [8, 153] on div at bounding box center [10, 154] width 20 height 26
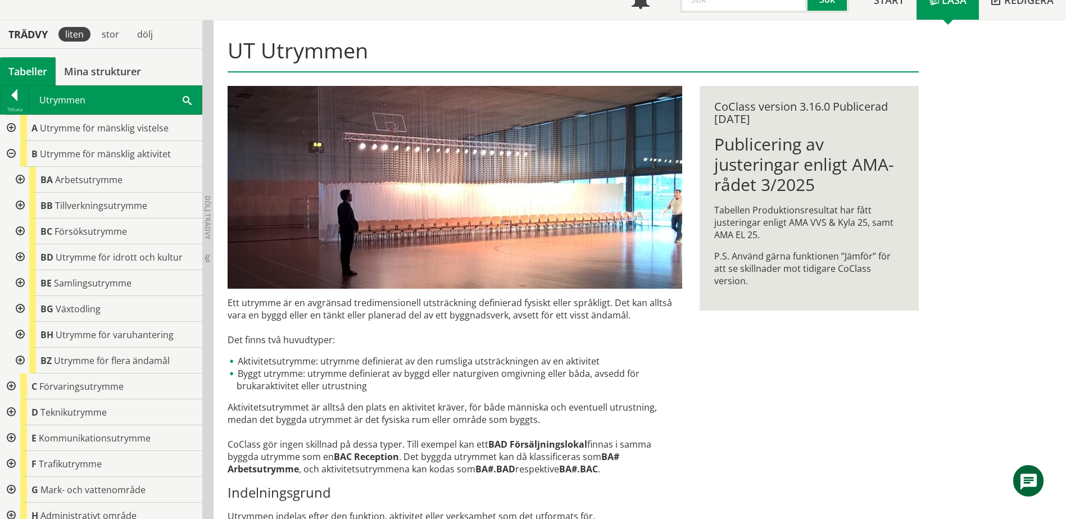
click at [20, 182] on div at bounding box center [19, 180] width 20 height 26
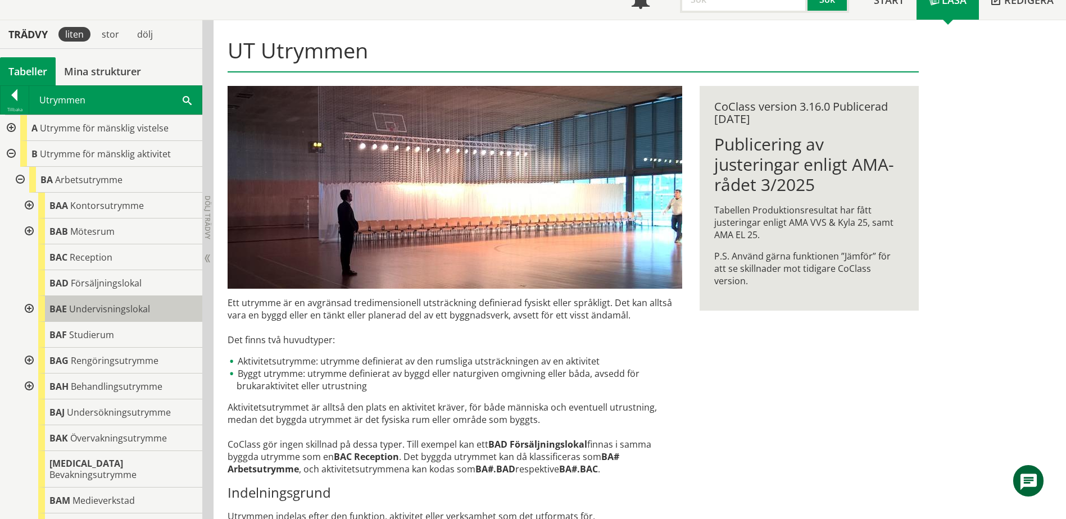
click at [70, 314] on span "Undervisningslokal" at bounding box center [109, 309] width 81 height 12
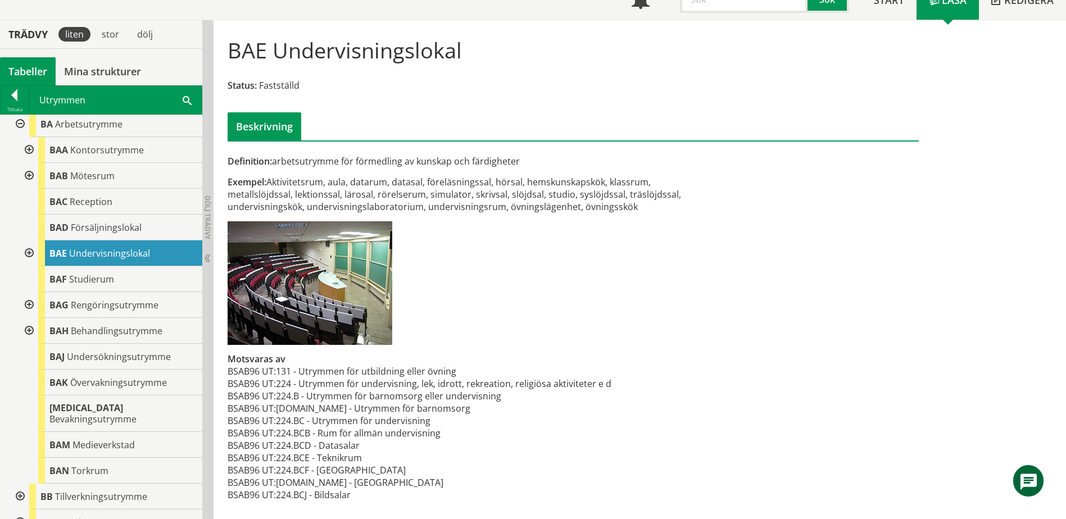
scroll to position [56, 0]
click at [197, 88] on div "Utrymmen Sök" at bounding box center [115, 100] width 172 height 28
click at [180, 103] on div "Utrymmen Sök" at bounding box center [115, 100] width 172 height 28
click at [192, 99] on div "Utrymmen Sök" at bounding box center [115, 100] width 172 height 28
click at [187, 99] on span at bounding box center [187, 100] width 9 height 12
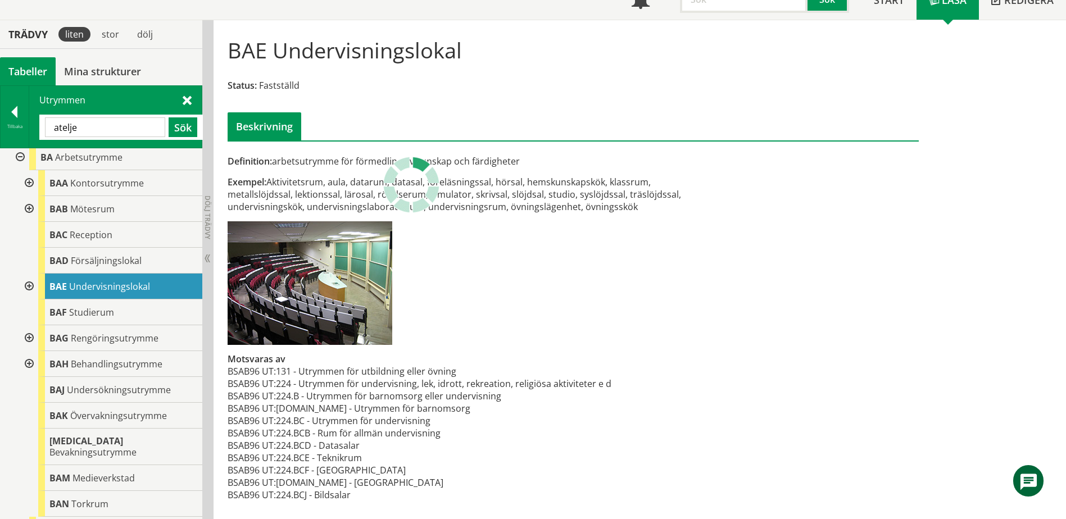
scroll to position [0, 0]
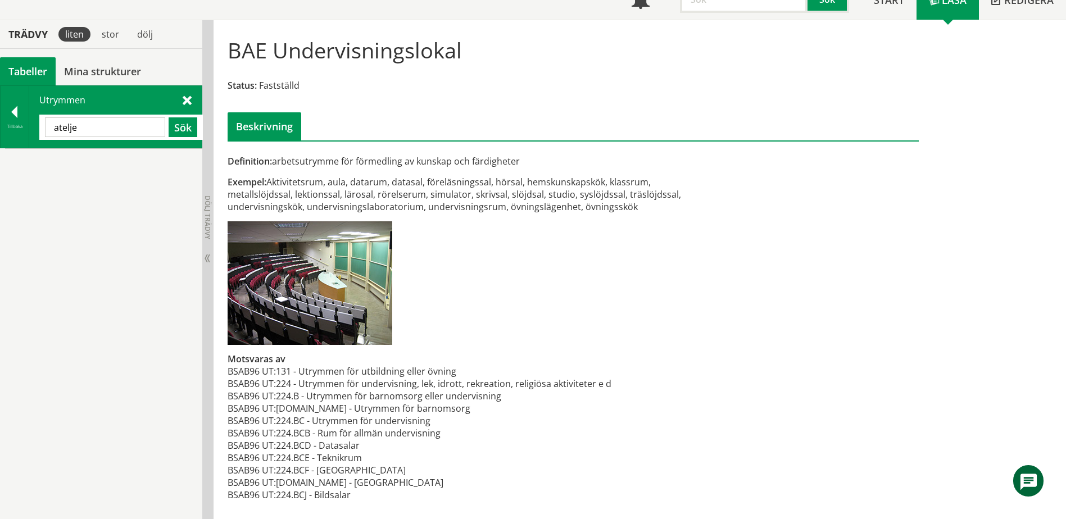
click at [128, 128] on input "atelje" at bounding box center [105, 127] width 120 height 20
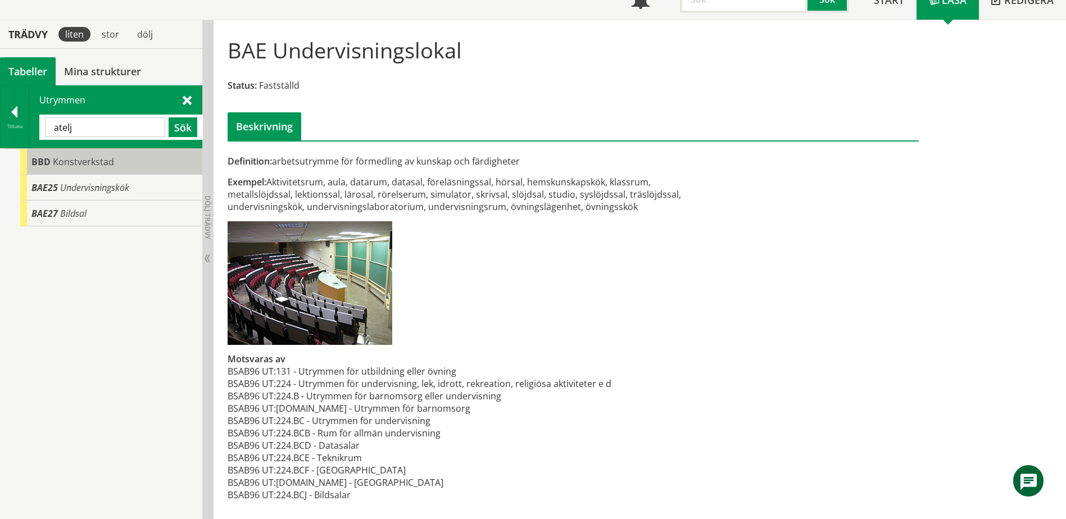
click at [94, 156] on div "BBD Konstverkstad" at bounding box center [111, 162] width 182 height 26
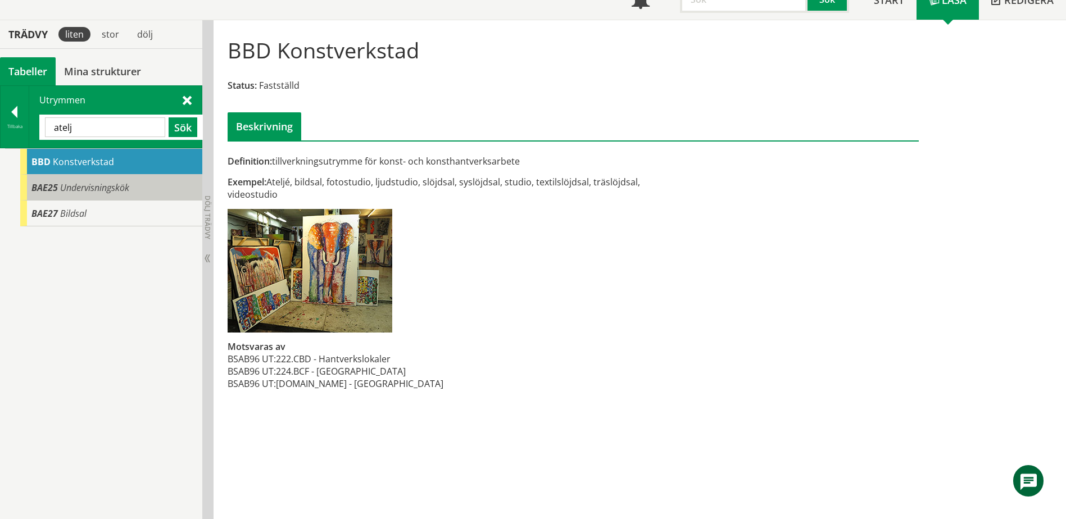
click at [94, 178] on div "BAE25 Undervisningskök" at bounding box center [111, 188] width 182 height 26
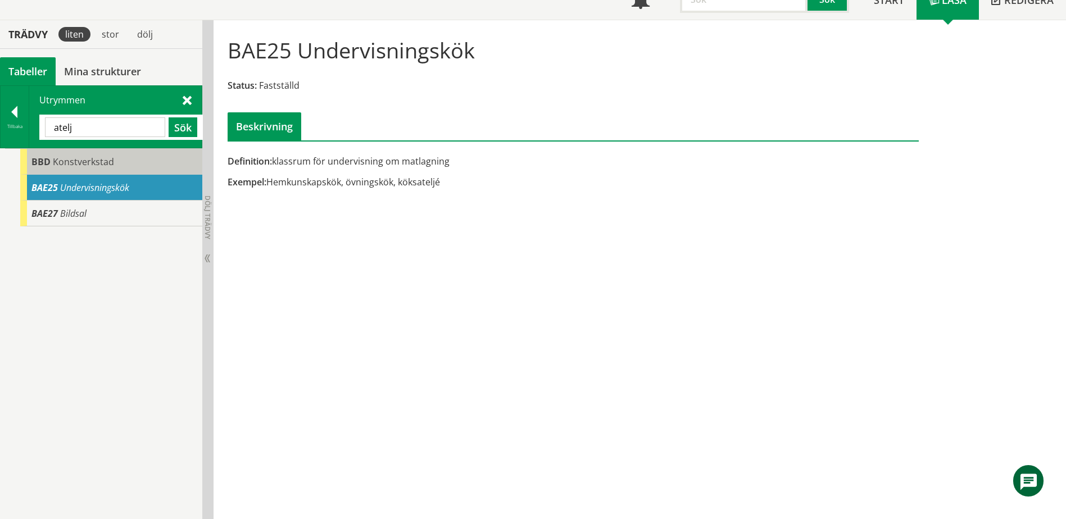
click at [99, 166] on span "Konstverkstad" at bounding box center [83, 162] width 61 height 12
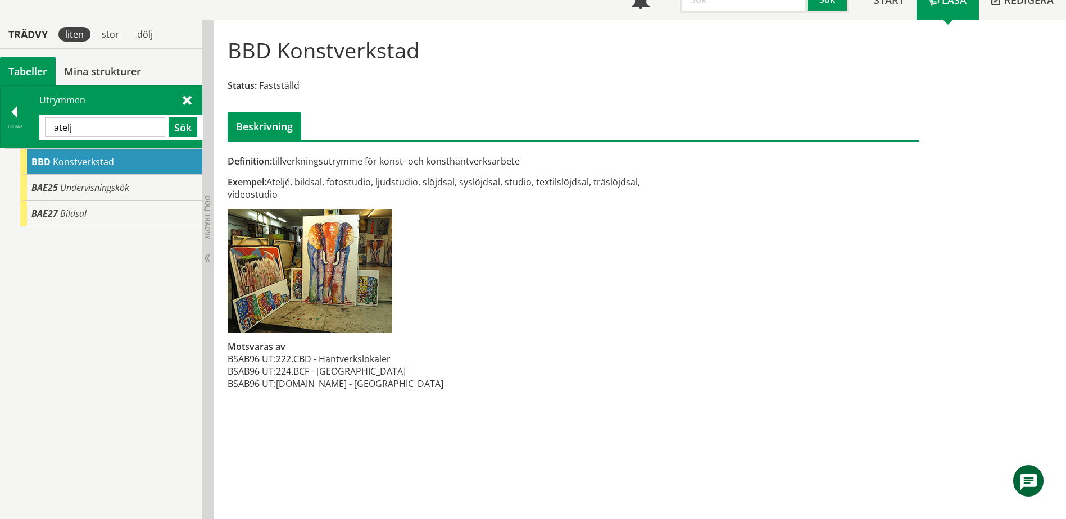
click at [146, 125] on input "atelj" at bounding box center [105, 127] width 120 height 20
type input "avfall"
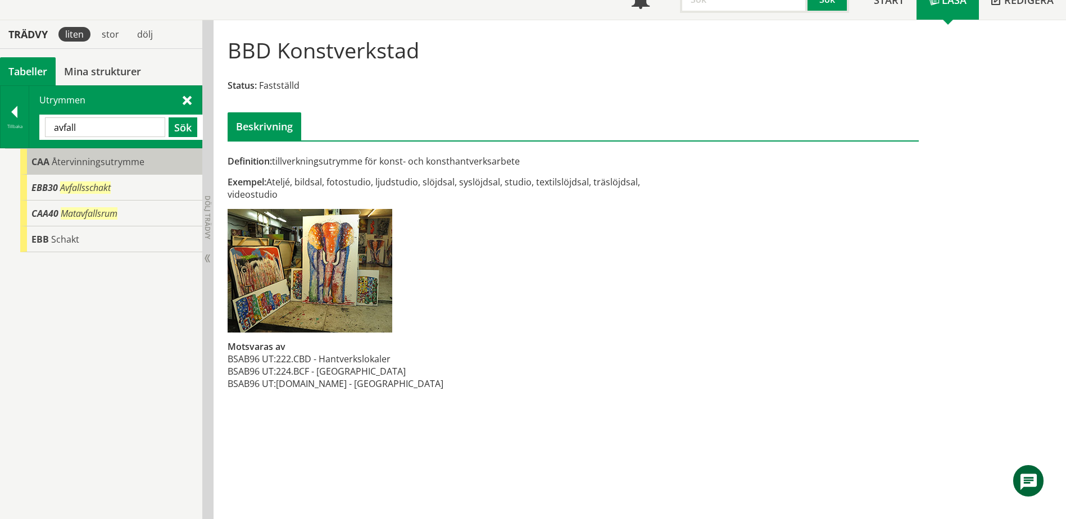
click at [121, 165] on span "Återvinningsutrymme" at bounding box center [98, 162] width 93 height 12
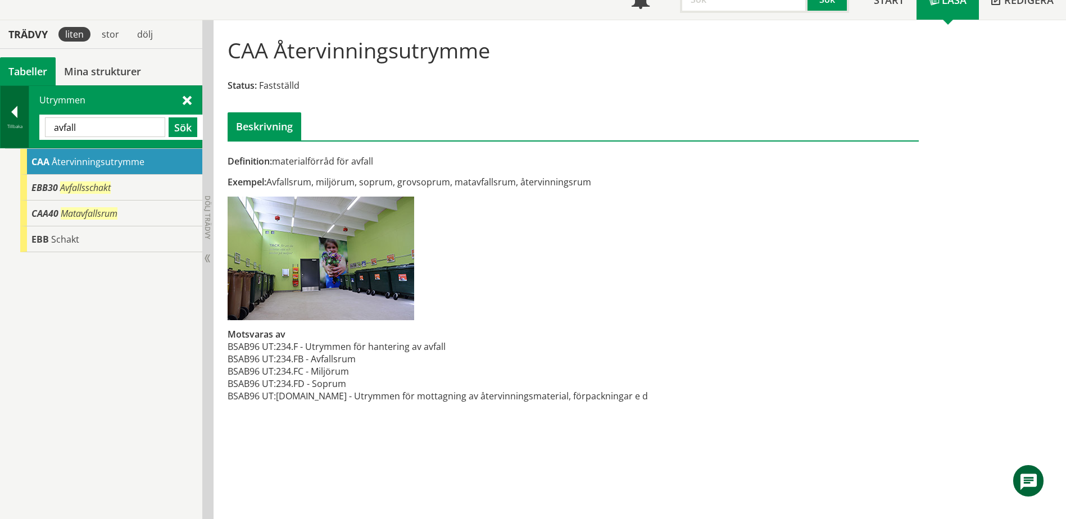
click at [17, 113] on div at bounding box center [15, 114] width 28 height 16
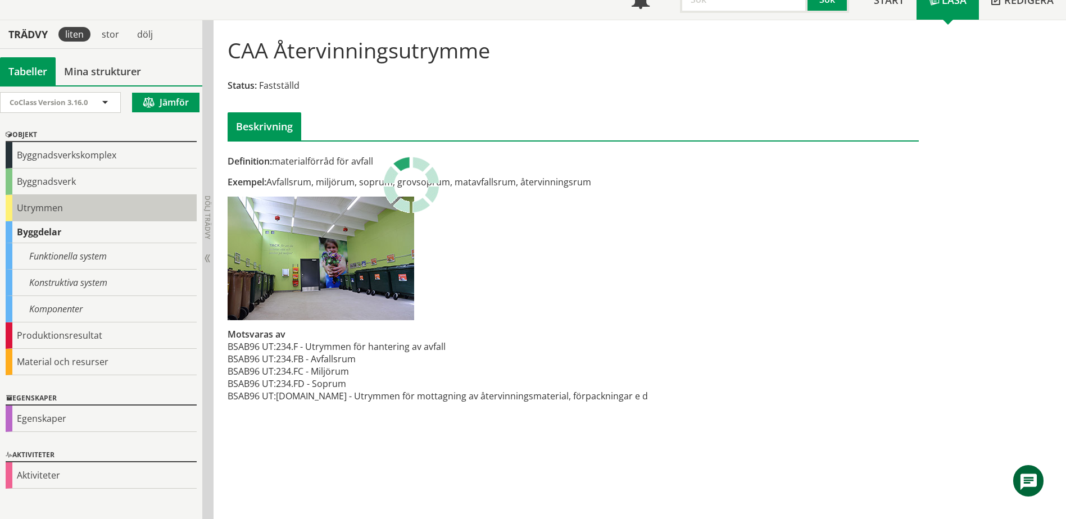
click at [28, 206] on div "Utrymmen" at bounding box center [101, 208] width 191 height 26
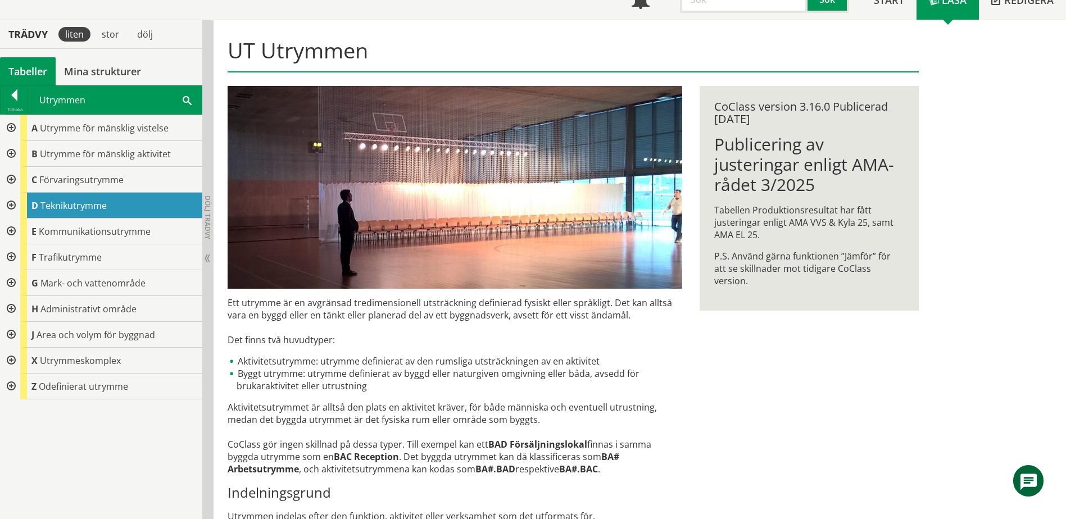
click at [14, 179] on div at bounding box center [10, 180] width 20 height 26
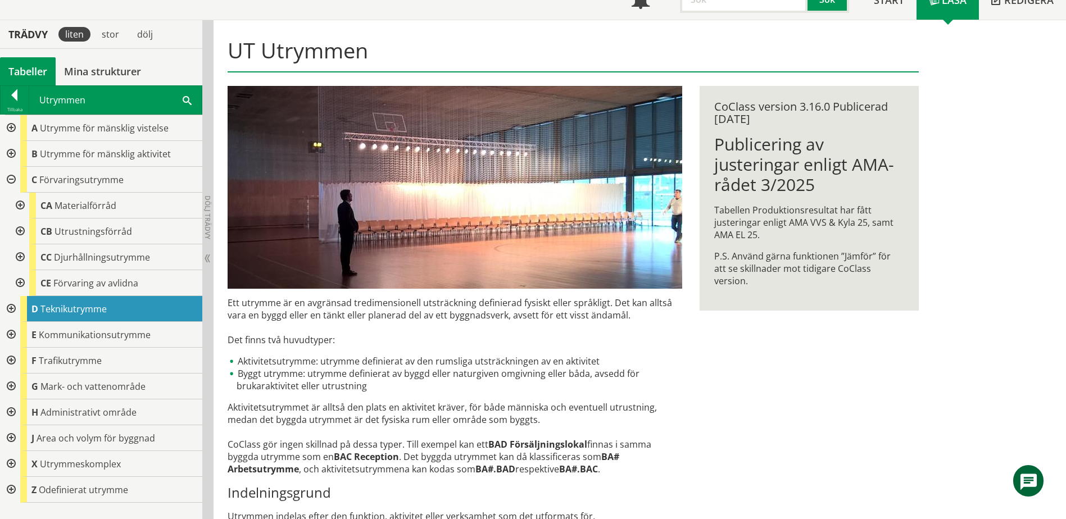
click at [22, 206] on div at bounding box center [19, 206] width 20 height 26
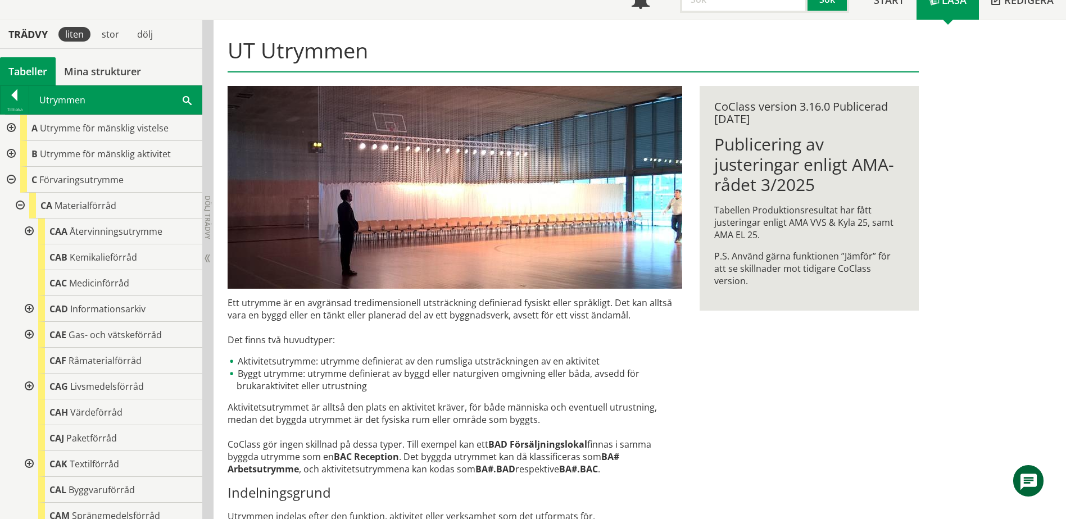
click at [32, 235] on div at bounding box center [28, 232] width 20 height 26
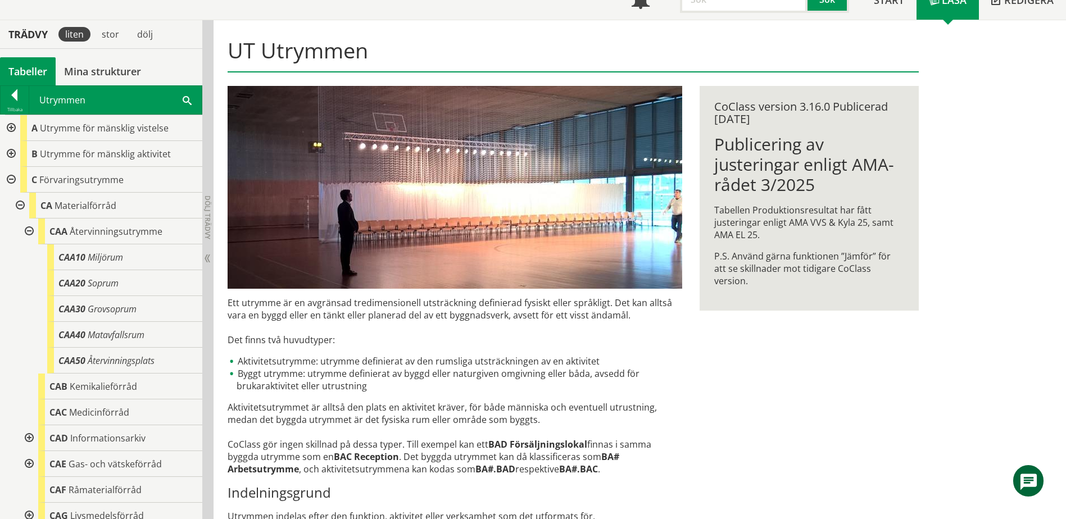
click at [26, 225] on div at bounding box center [28, 232] width 20 height 26
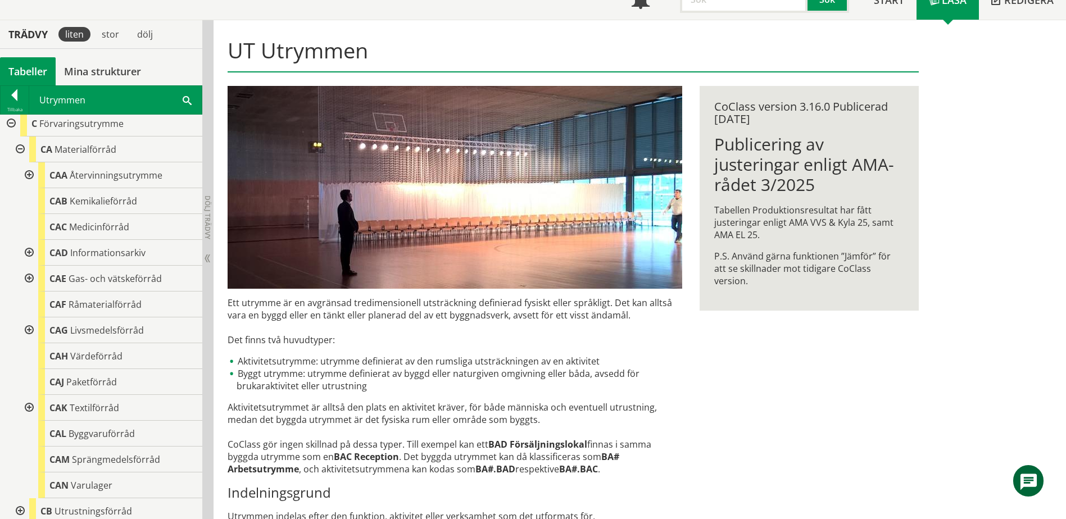
scroll to position [112, 0]
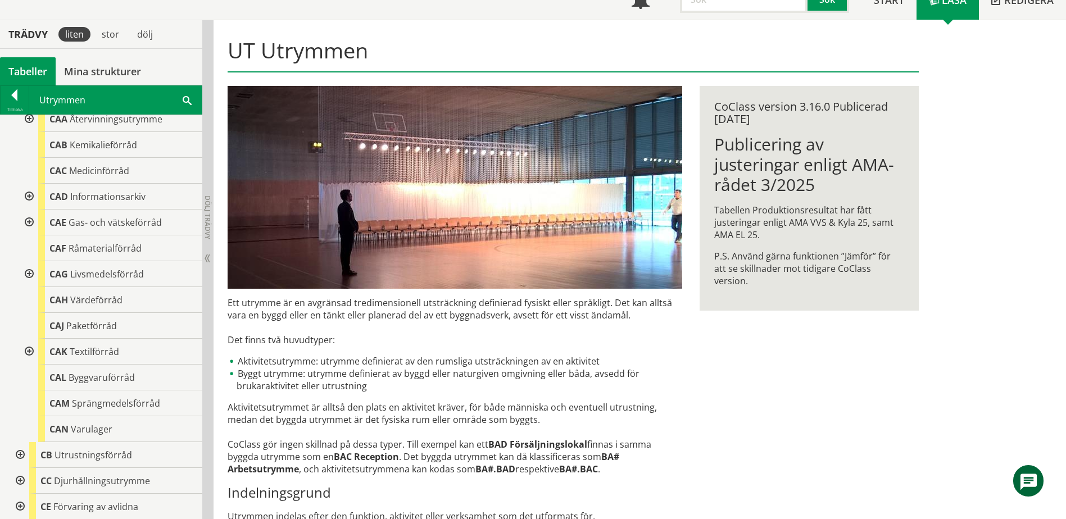
click at [189, 101] on span at bounding box center [187, 100] width 9 height 12
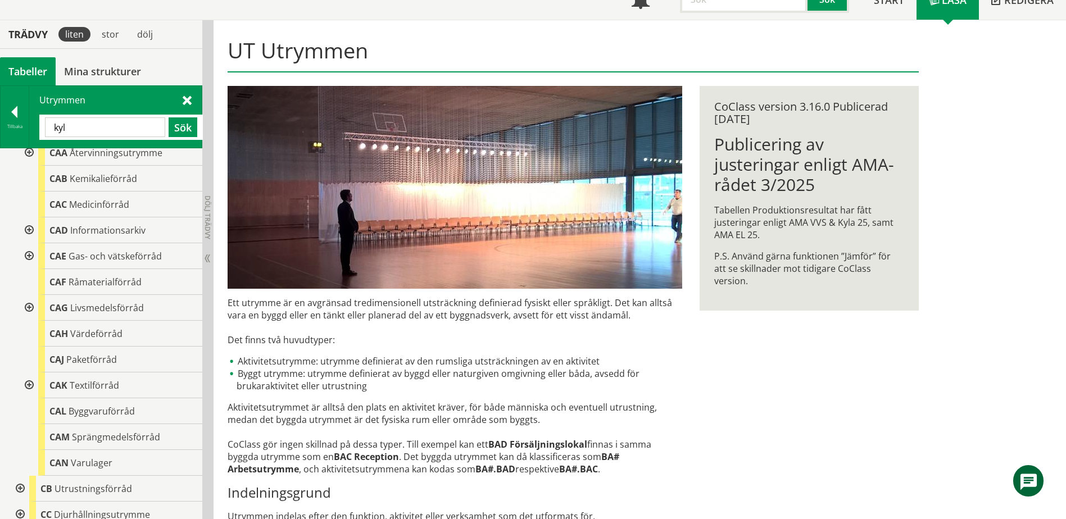
type input "kyl"
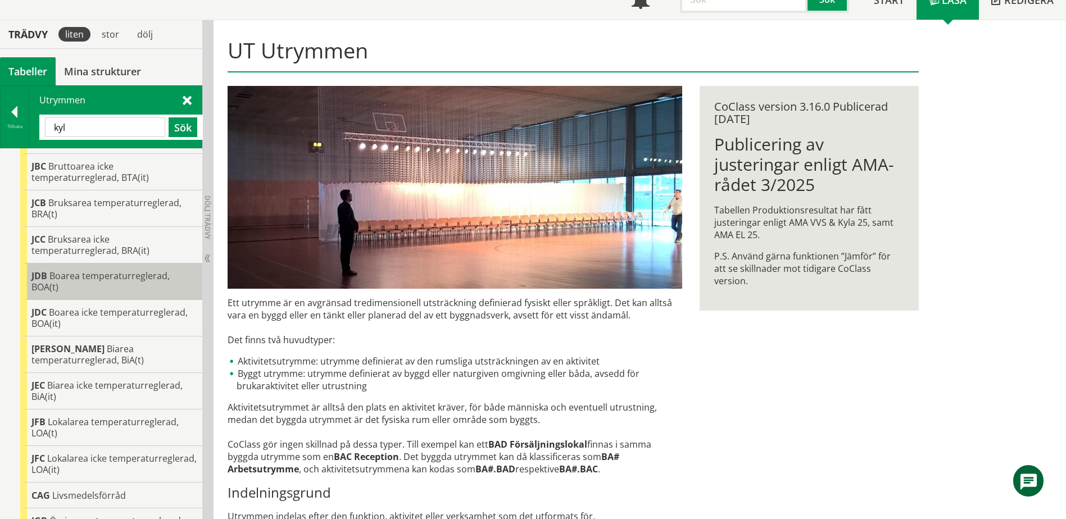
scroll to position [0, 0]
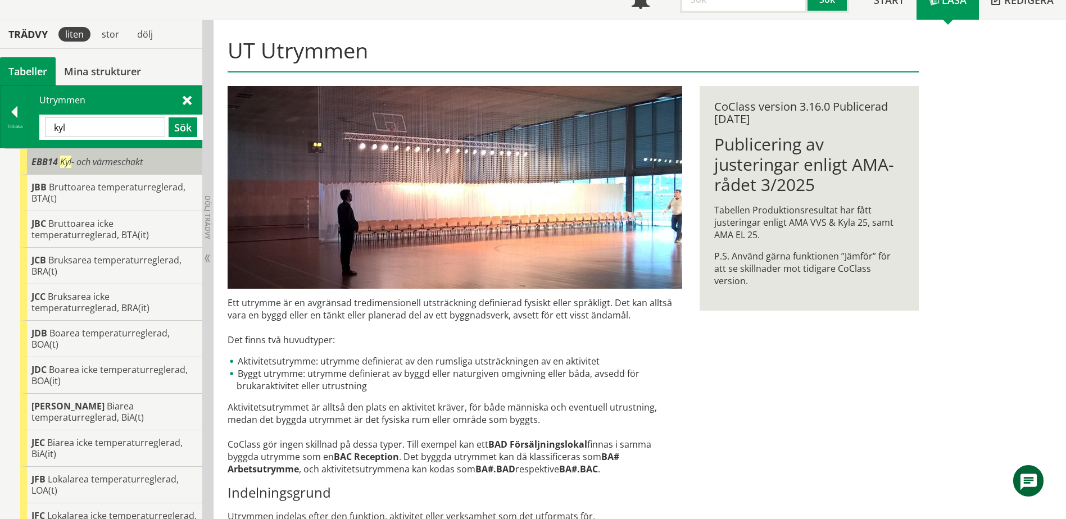
click at [152, 157] on div "EBB14 Kyl - och värmeschakt" at bounding box center [111, 162] width 182 height 26
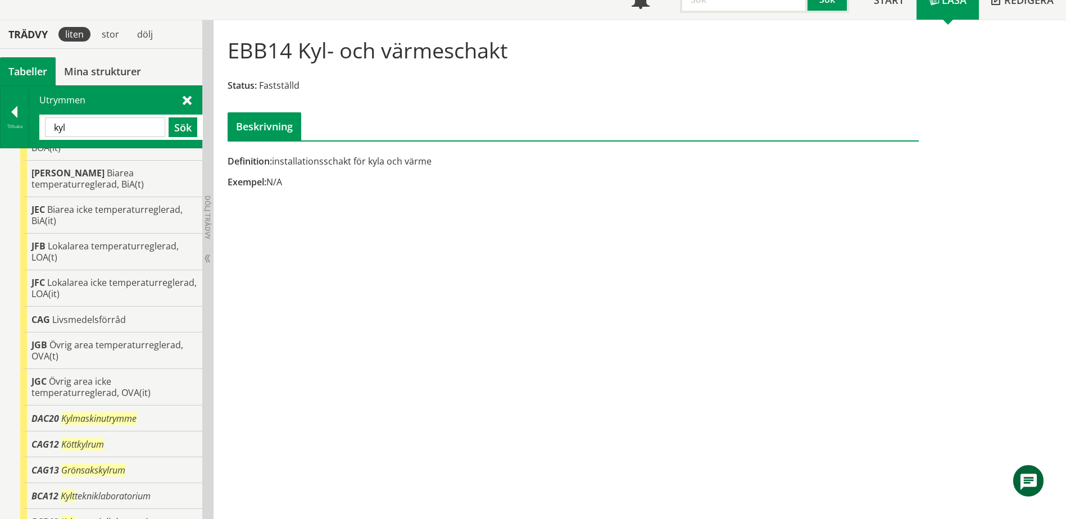
scroll to position [263, 0]
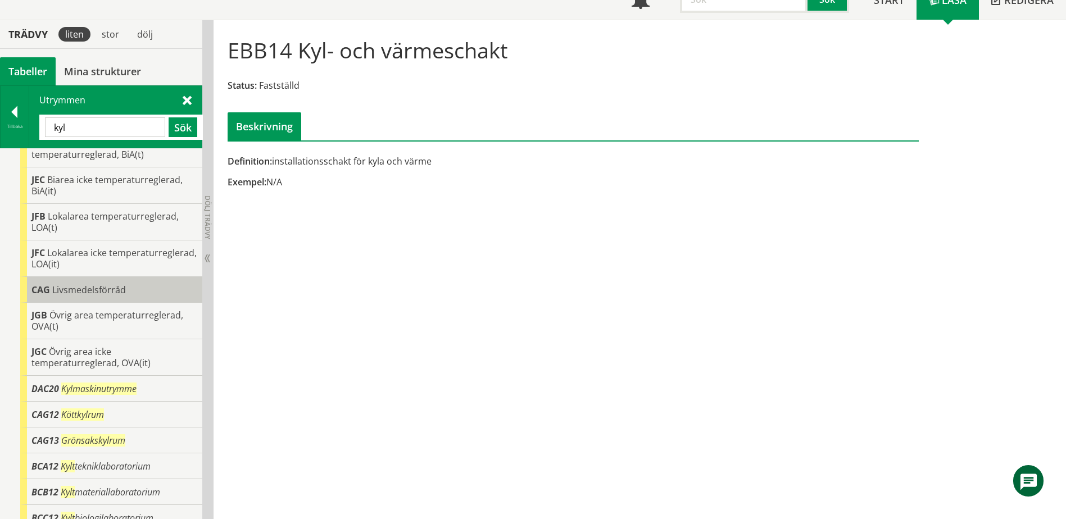
click at [110, 284] on span "Livsmedelsförråd" at bounding box center [89, 290] width 74 height 12
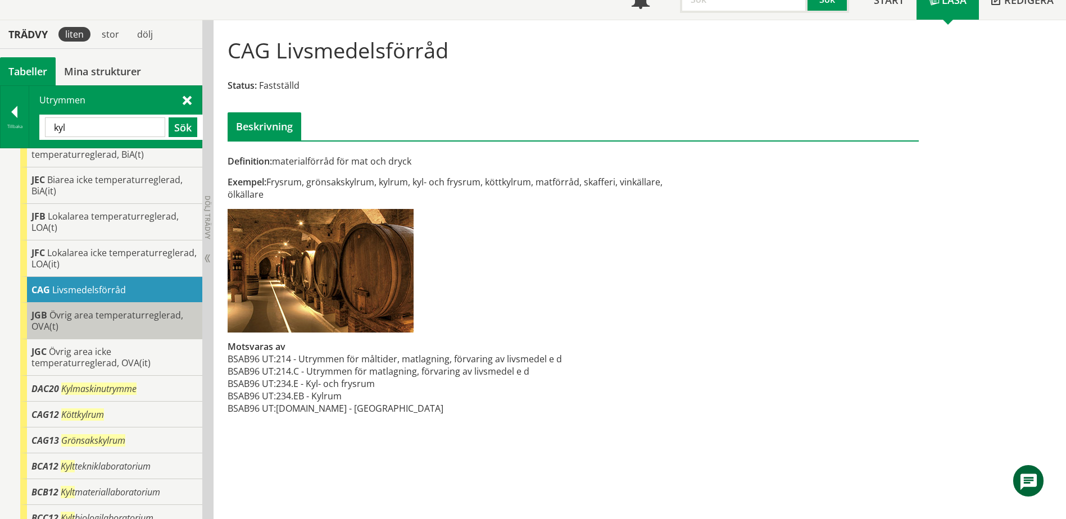
click at [113, 313] on div "JGB Övrig area temperaturreglerad, OVA(t)" at bounding box center [111, 321] width 182 height 37
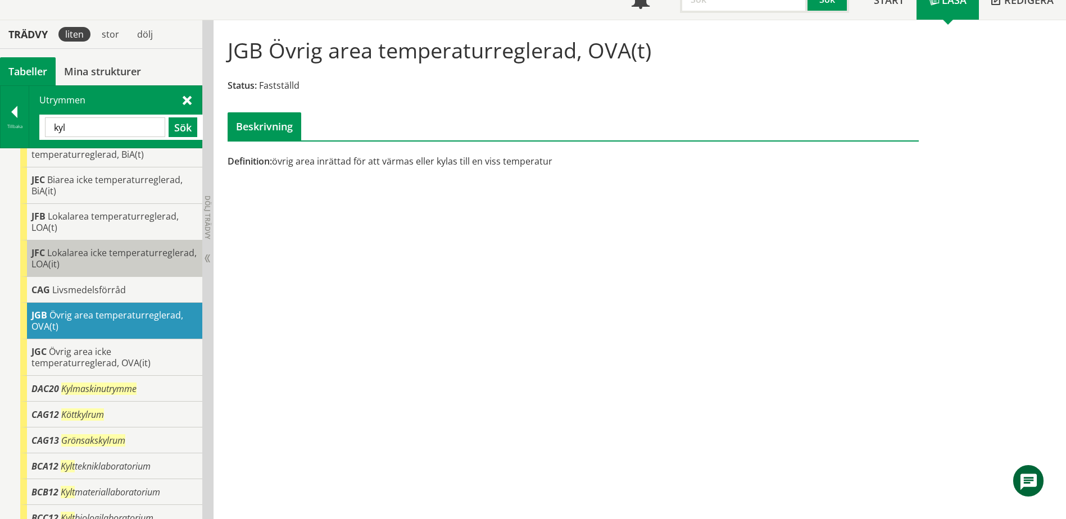
click at [115, 252] on span "Lokalarea icke temperaturreglerad, LOA(it)" at bounding box center [113, 259] width 165 height 24
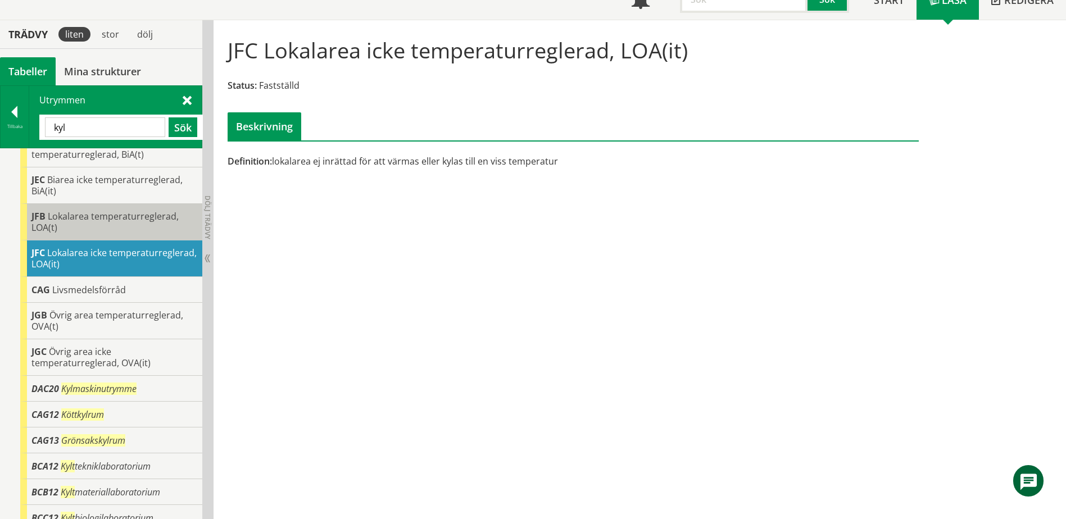
click at [117, 211] on span "Lokalarea temperaturreglerad, LOA(t)" at bounding box center [104, 222] width 147 height 24
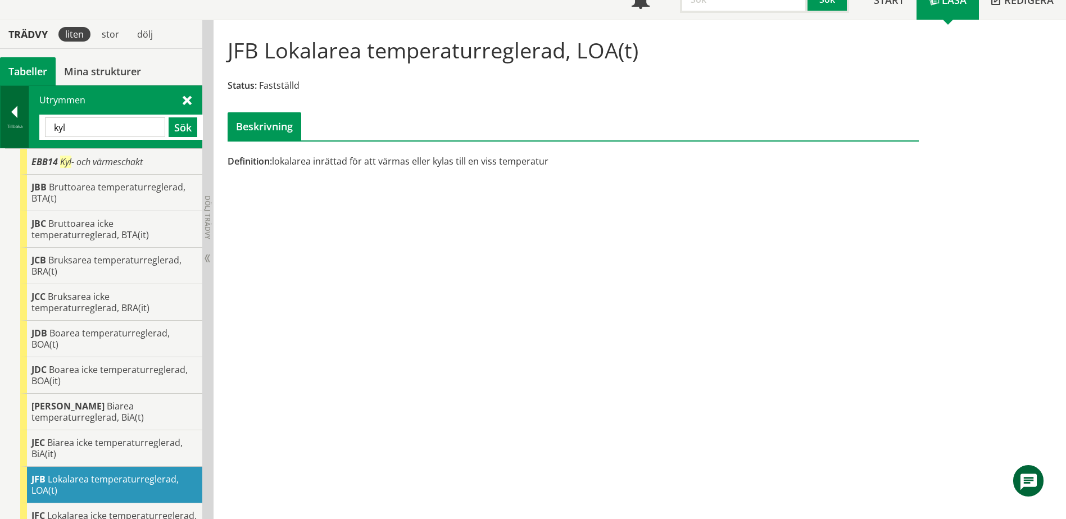
click at [17, 109] on div at bounding box center [15, 114] width 28 height 16
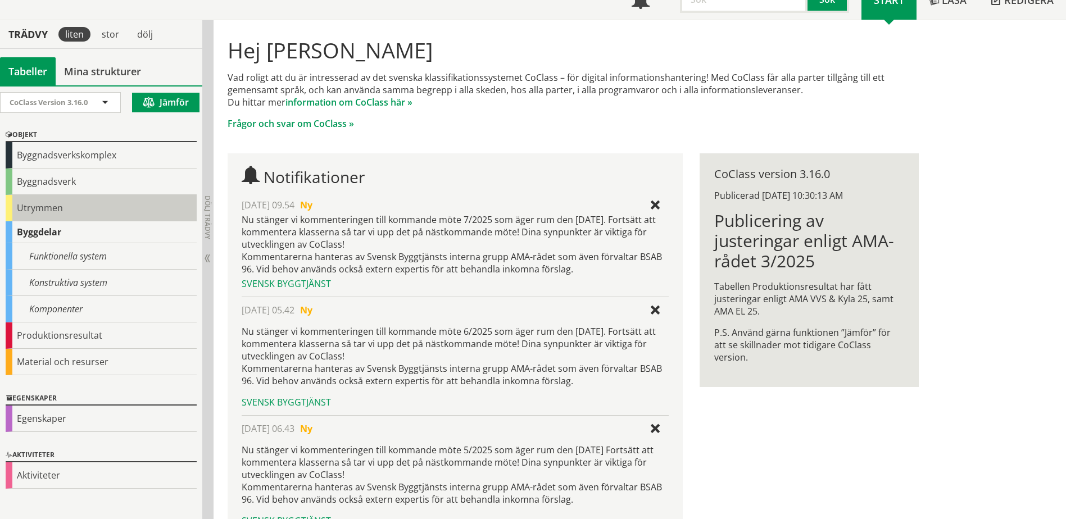
click at [50, 212] on div "Utrymmen" at bounding box center [101, 208] width 191 height 26
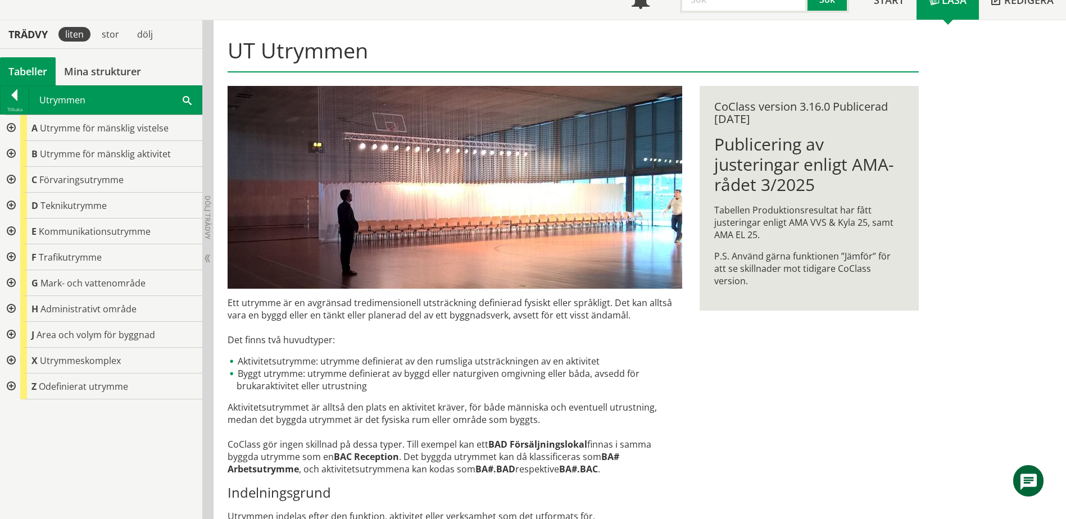
click at [184, 96] on span at bounding box center [187, 100] width 9 height 12
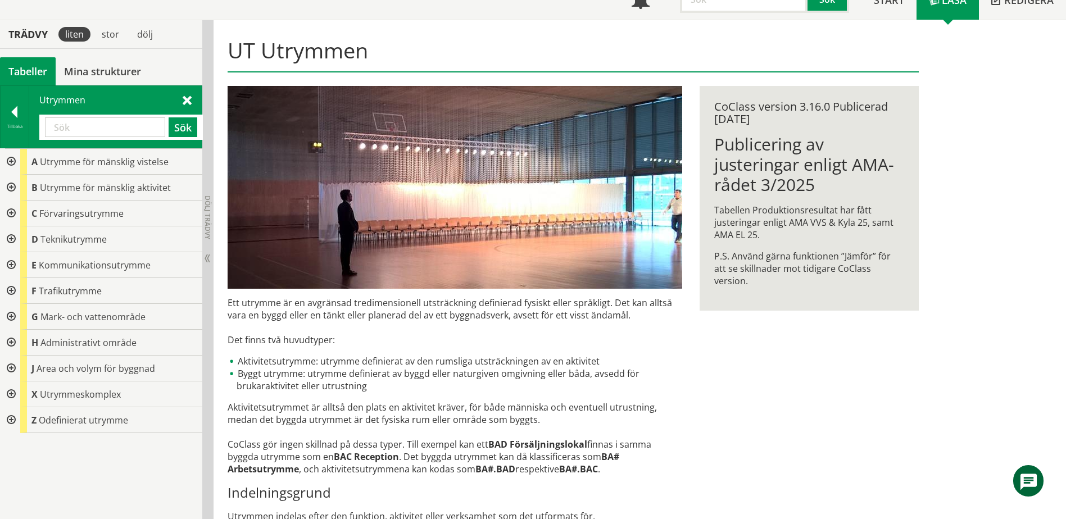
click at [17, 212] on div at bounding box center [10, 214] width 20 height 26
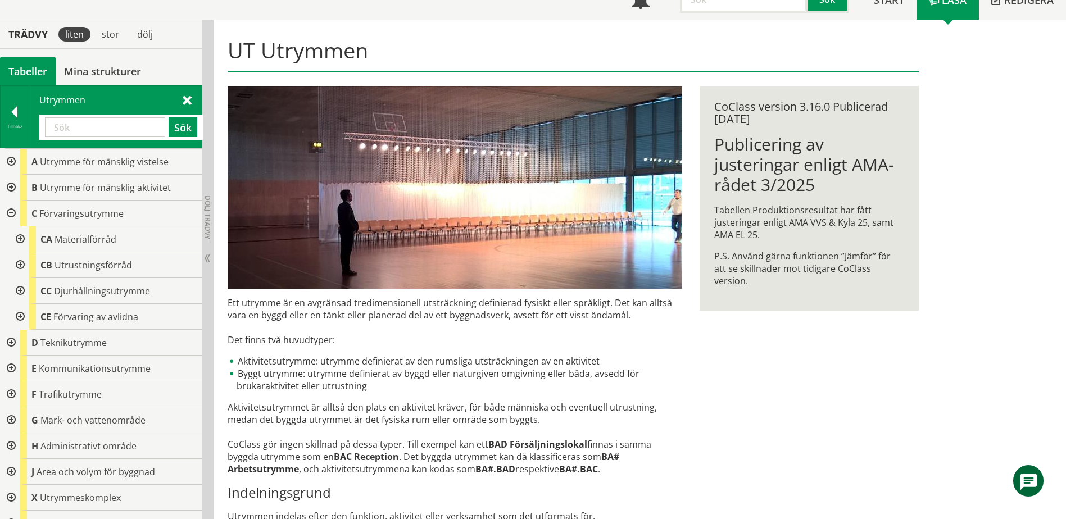
click at [21, 237] on div at bounding box center [19, 239] width 20 height 26
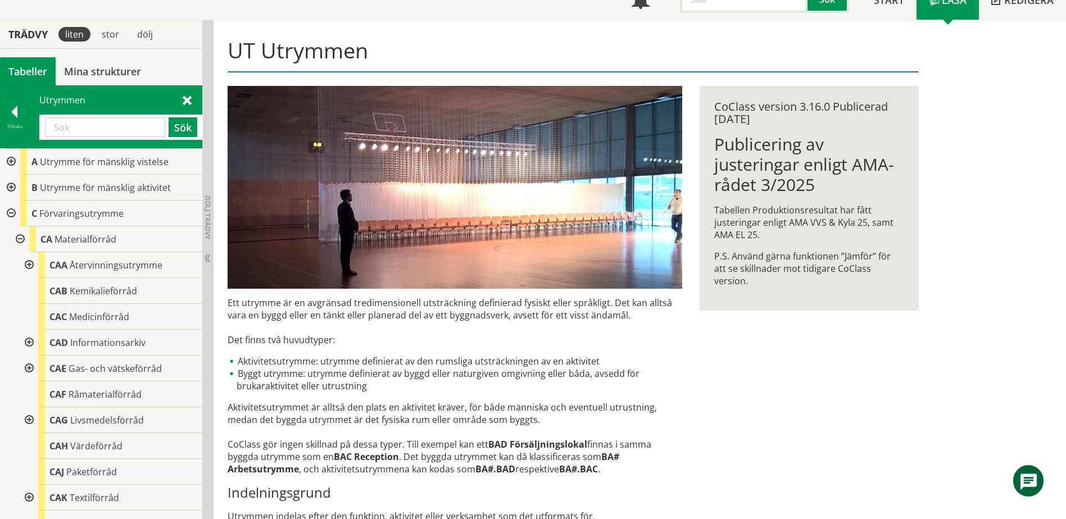
click at [27, 268] on div at bounding box center [28, 265] width 20 height 26
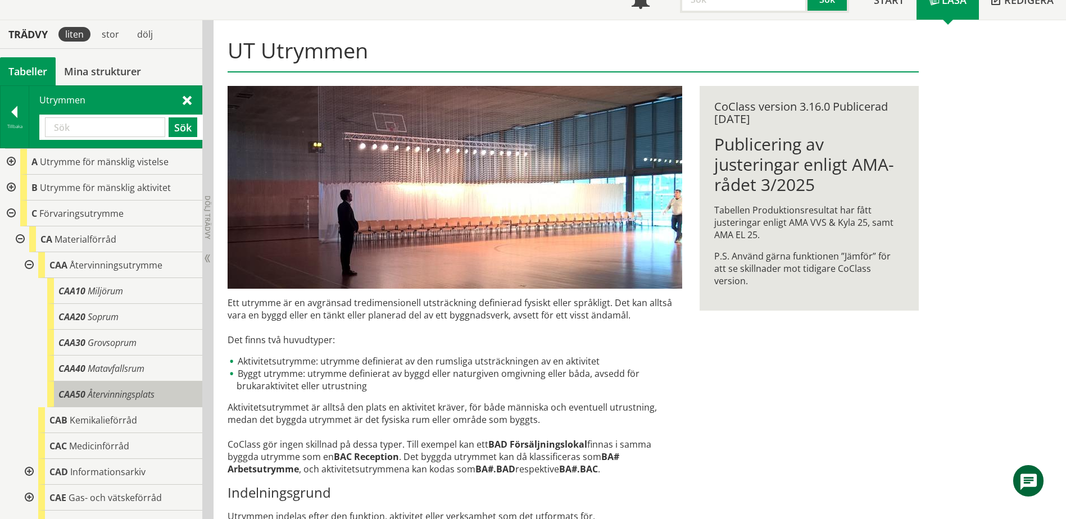
click at [133, 392] on span "Återvinningsplats" at bounding box center [121, 394] width 67 height 12
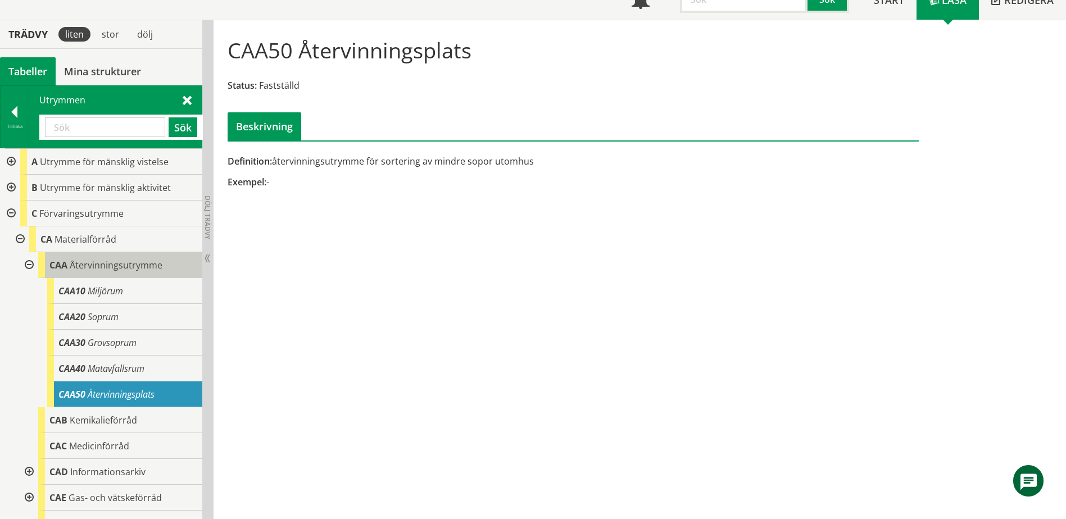
click at [112, 266] on span "Återvinningsutrymme" at bounding box center [116, 265] width 93 height 12
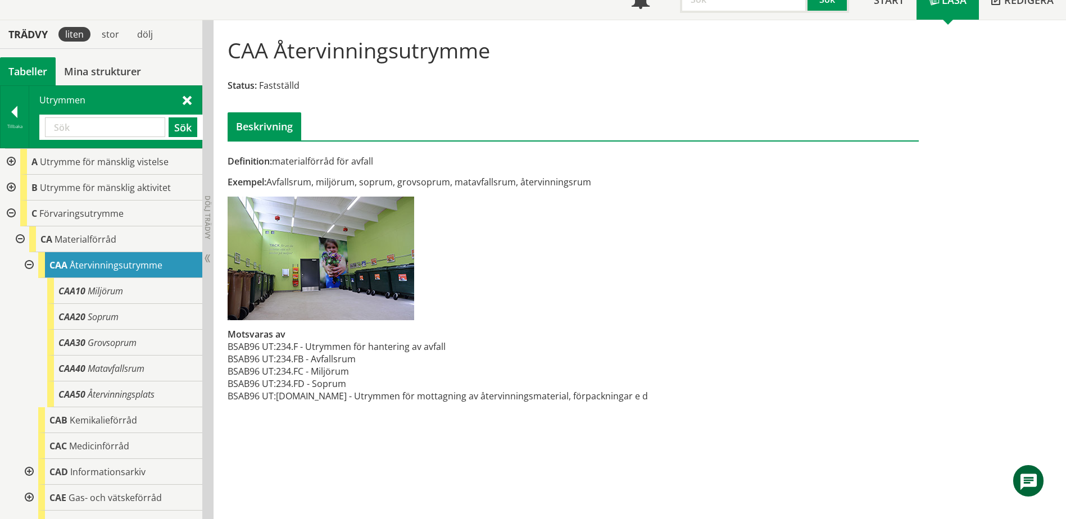
click at [124, 129] on input "text" at bounding box center [105, 127] width 120 height 20
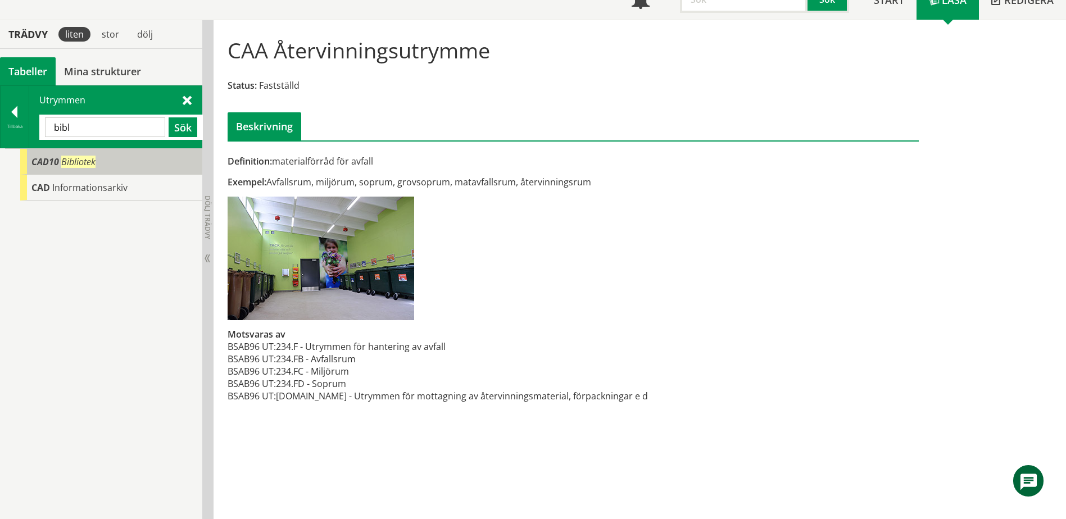
click at [122, 164] on div "CAD10 Bibliotek" at bounding box center [111, 162] width 182 height 26
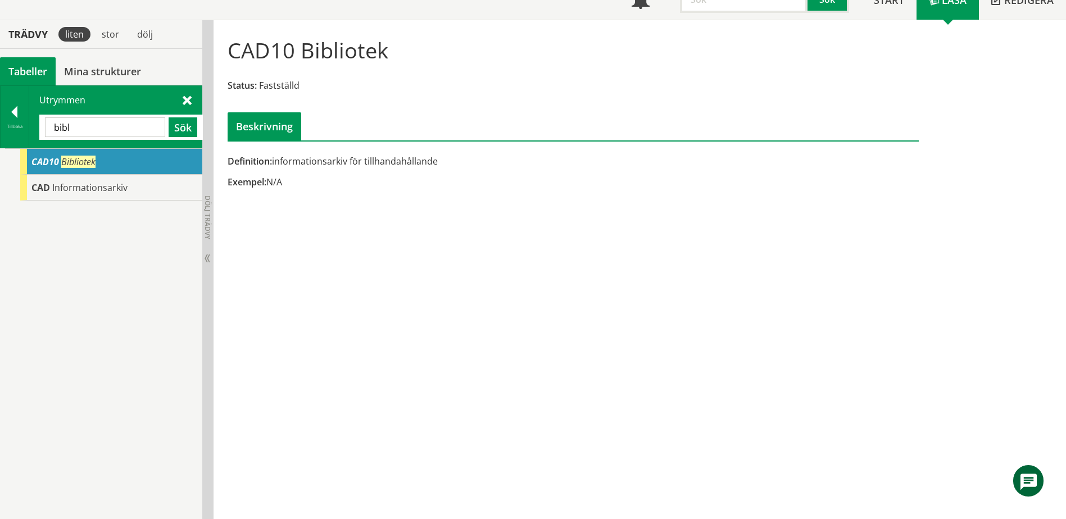
click at [137, 131] on input "bibl" at bounding box center [105, 127] width 120 height 20
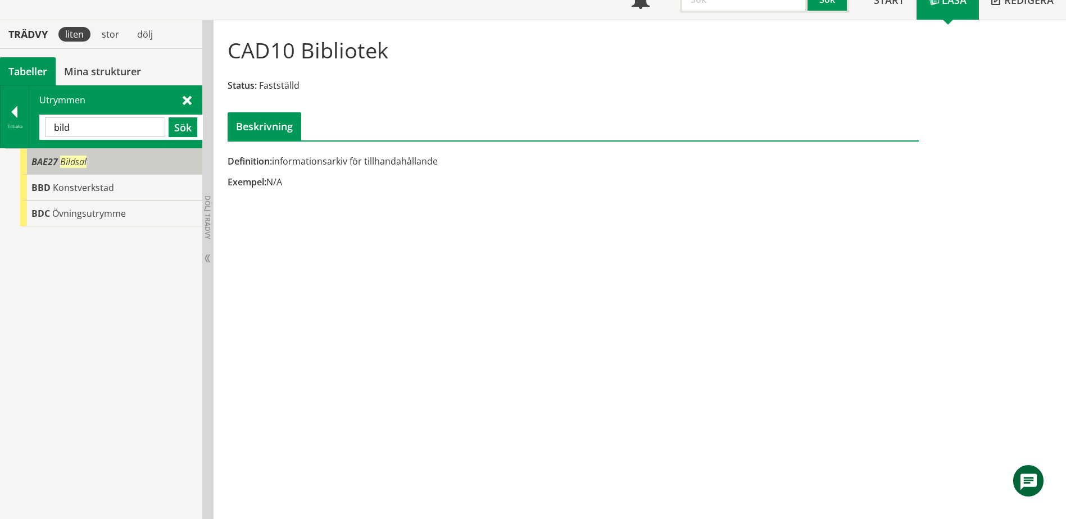
click at [74, 169] on div "BAE27 Bildsal" at bounding box center [111, 162] width 182 height 26
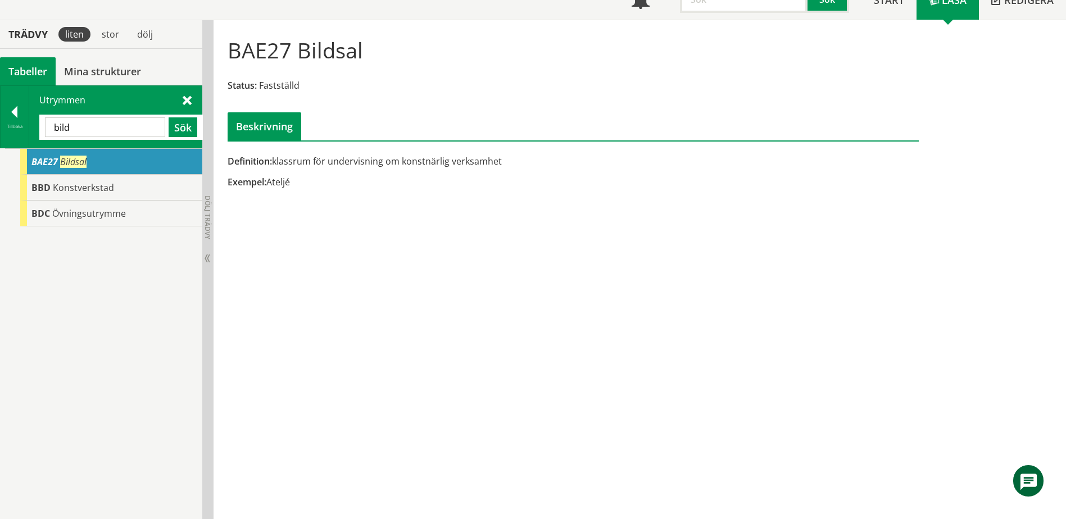
click at [123, 166] on div "BAE27 Bildsal" at bounding box center [111, 162] width 182 height 26
click at [140, 124] on input "bild" at bounding box center [105, 127] width 120 height 20
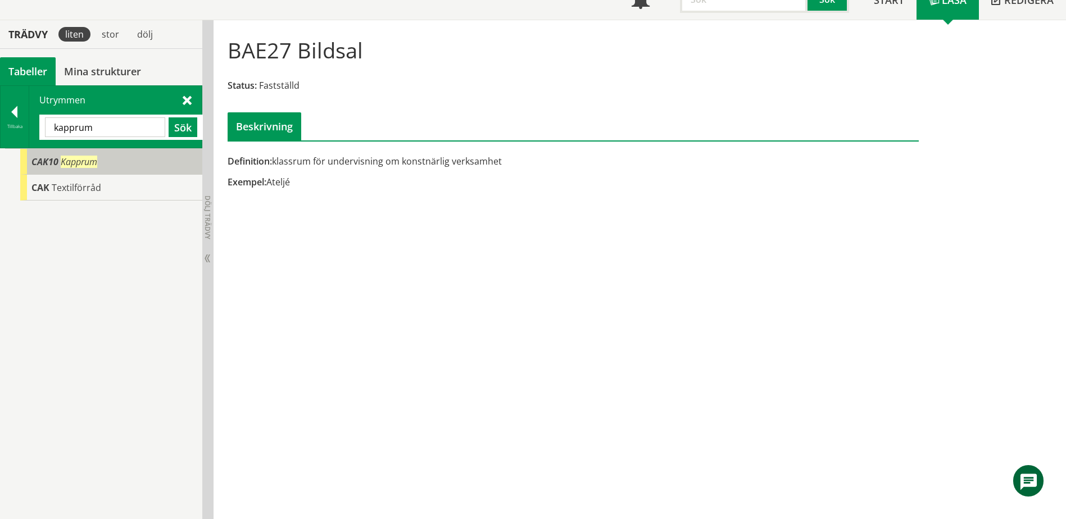
click at [125, 164] on div "CAK10 Kapprum" at bounding box center [111, 162] width 182 height 26
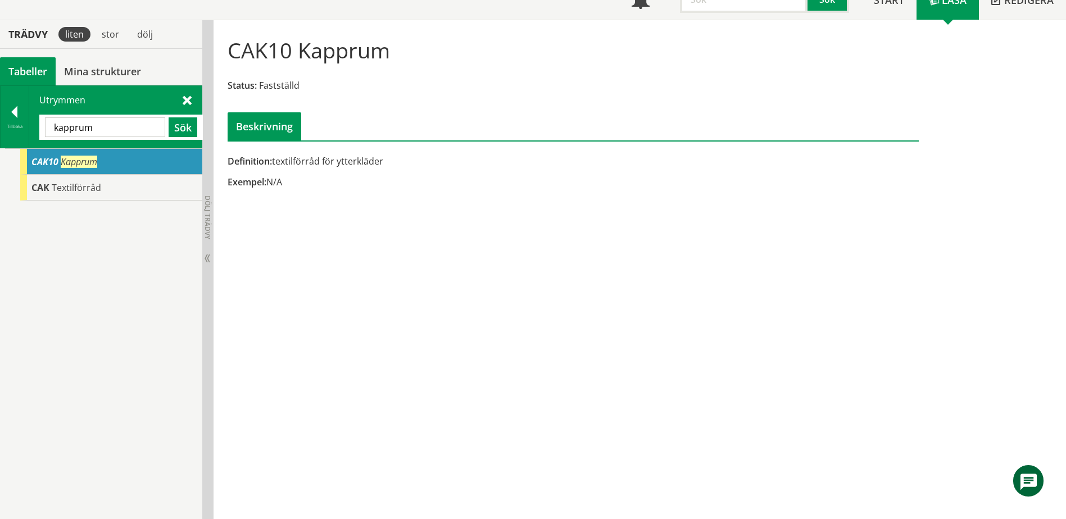
click at [94, 121] on input "kapprum" at bounding box center [105, 127] width 120 height 20
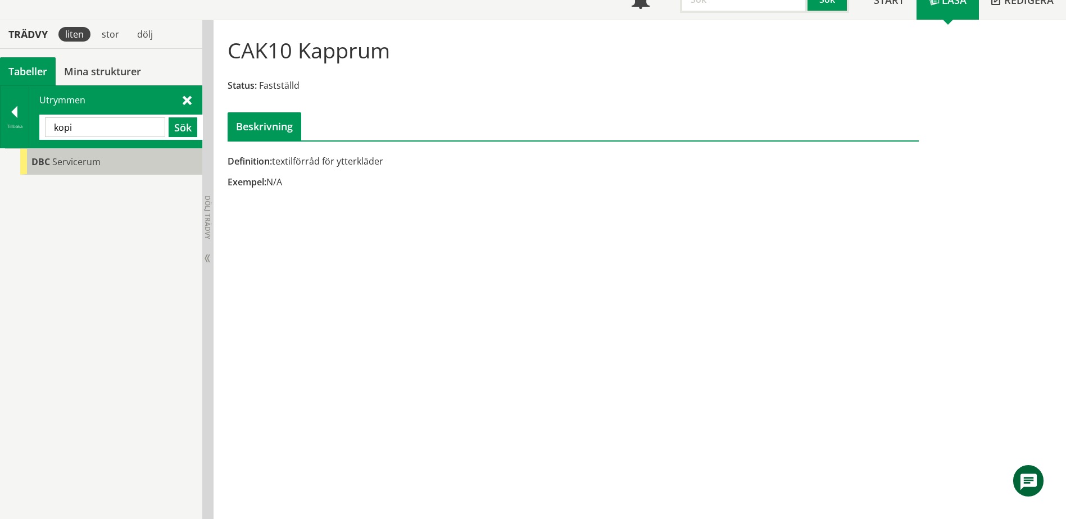
click at [89, 171] on div "DBC Servicerum" at bounding box center [111, 162] width 182 height 26
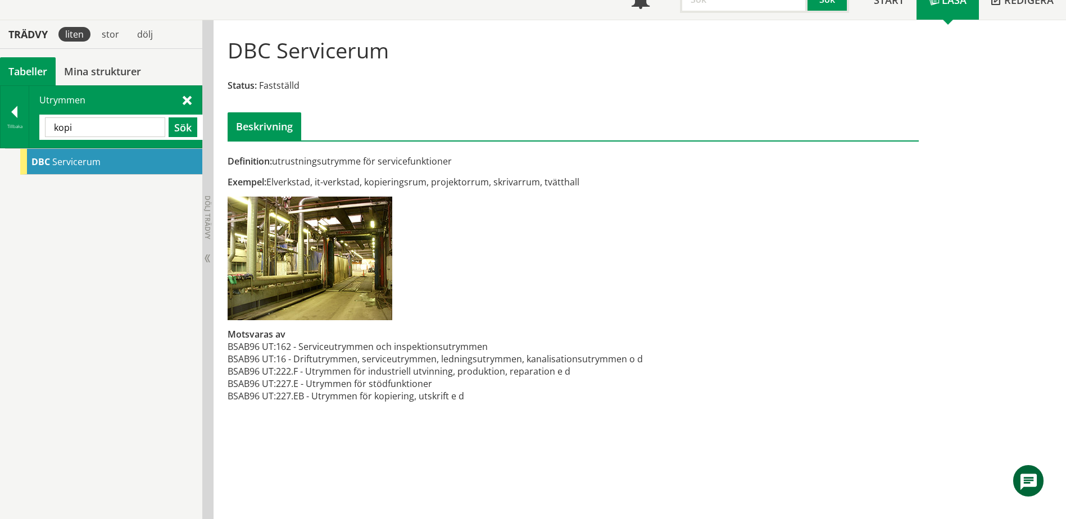
click at [121, 128] on input "kopi" at bounding box center [105, 127] width 120 height 20
type input "entr"
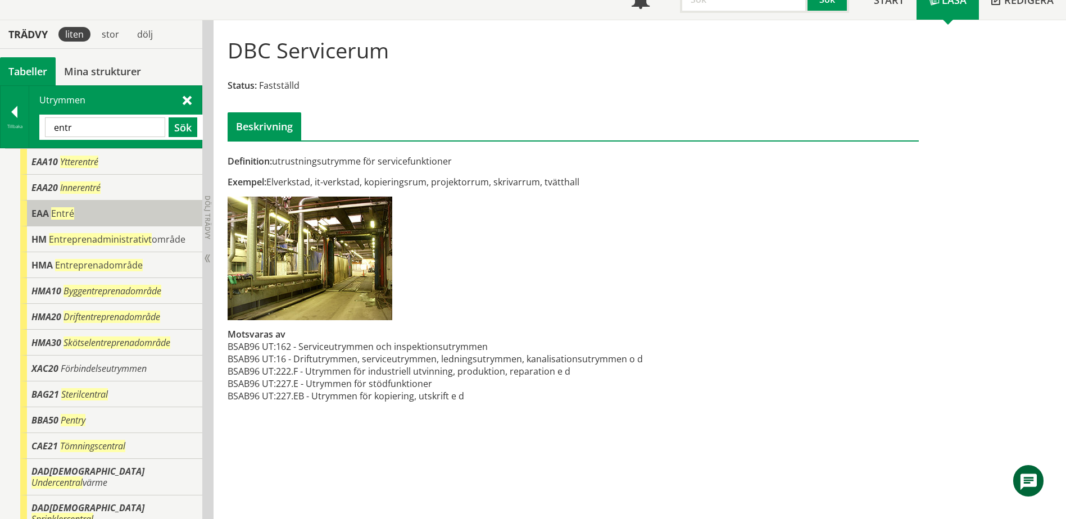
click at [53, 210] on span "Entré" at bounding box center [62, 213] width 23 height 12
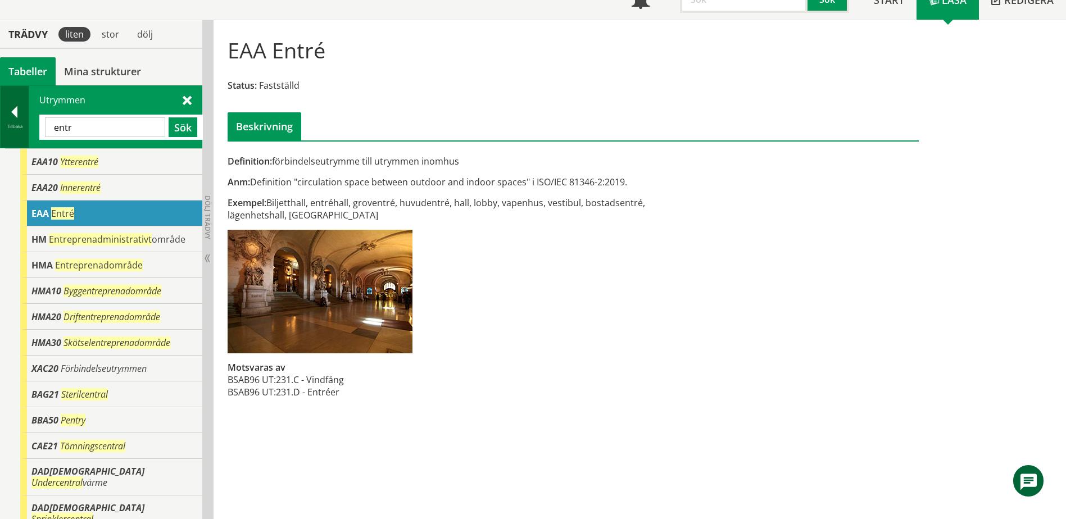
click at [16, 116] on div at bounding box center [15, 114] width 28 height 16
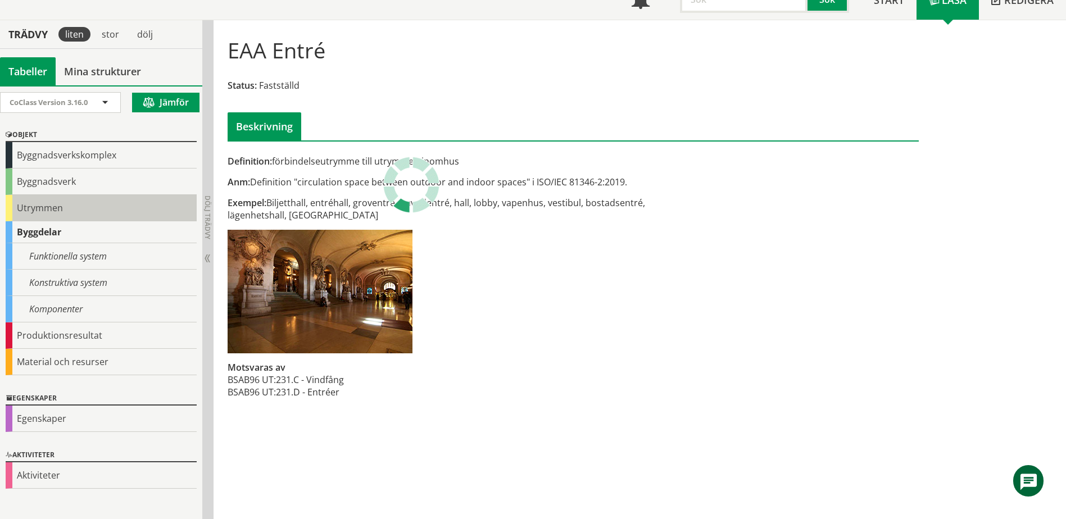
click at [49, 208] on div "Utrymmen" at bounding box center [101, 208] width 191 height 26
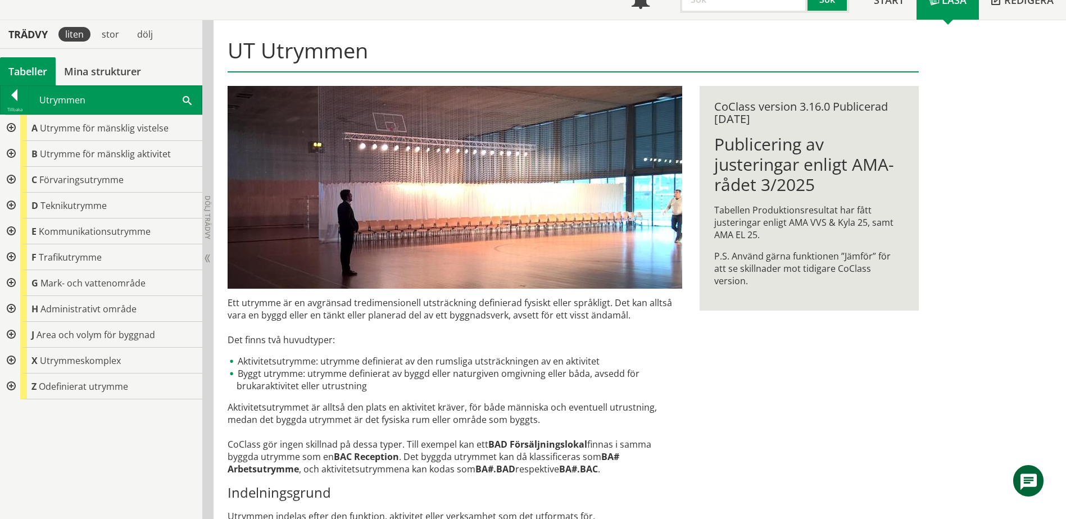
click at [13, 229] on div at bounding box center [10, 232] width 20 height 26
click at [24, 254] on div at bounding box center [19, 257] width 20 height 26
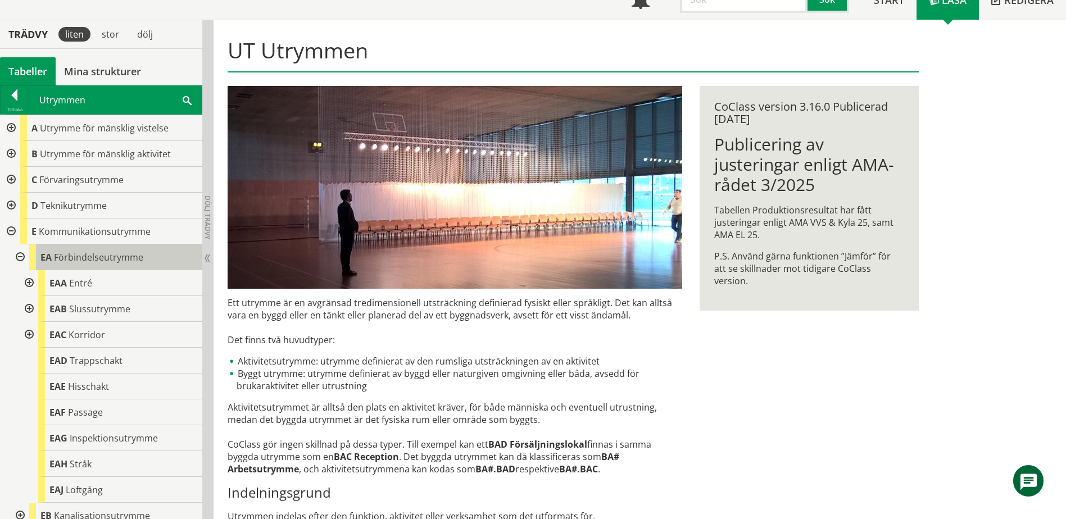
click at [102, 260] on span "Förbindelseutrymme" at bounding box center [98, 257] width 89 height 12
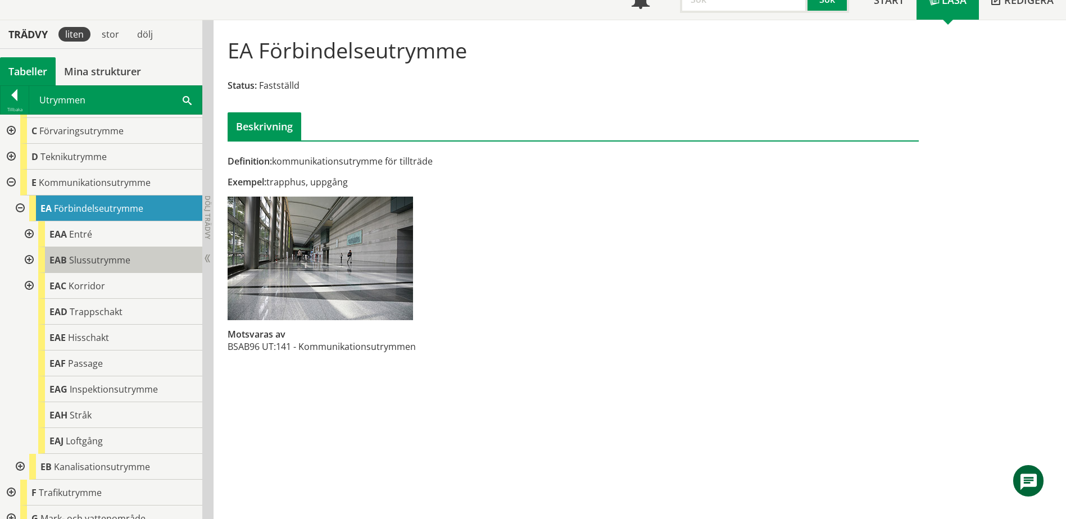
scroll to position [56, 0]
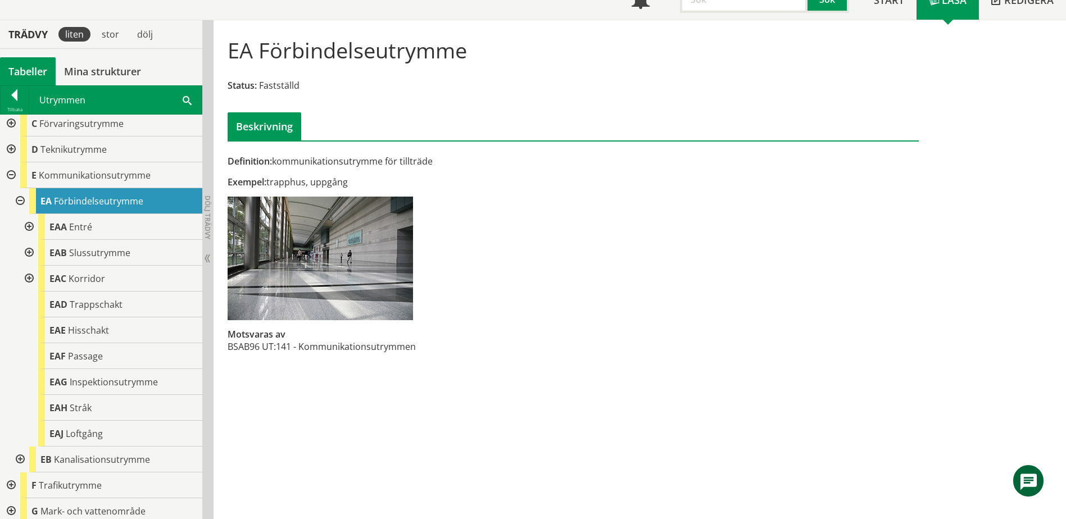
click at [31, 228] on div at bounding box center [28, 227] width 20 height 26
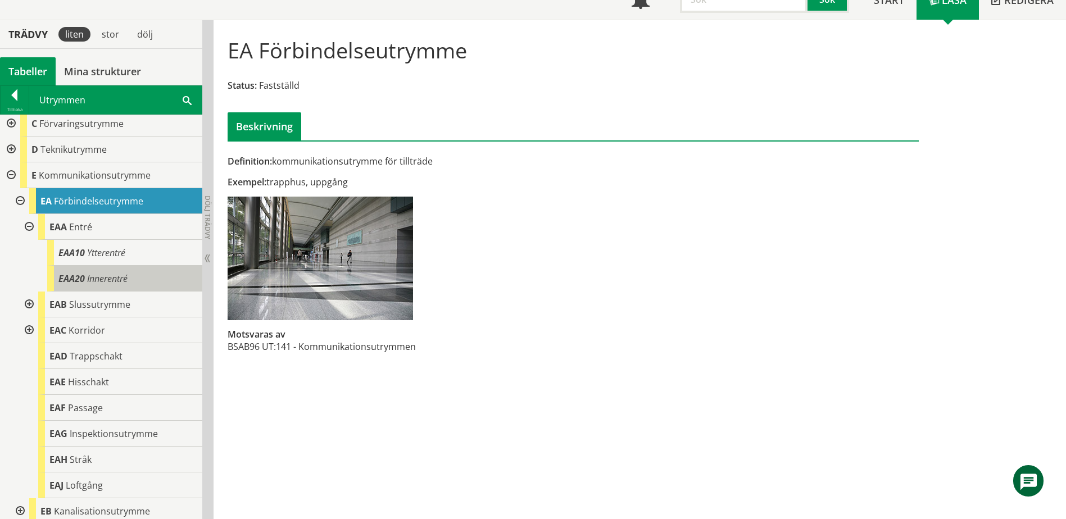
click at [100, 273] on span "Innerentré" at bounding box center [107, 279] width 40 height 12
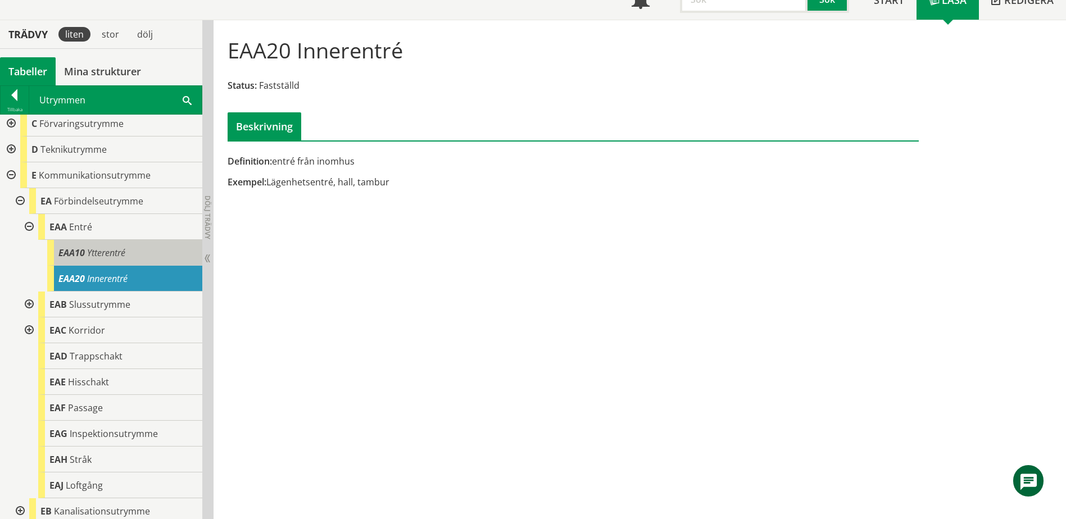
click at [100, 256] on span "Ytterentré" at bounding box center [106, 253] width 38 height 12
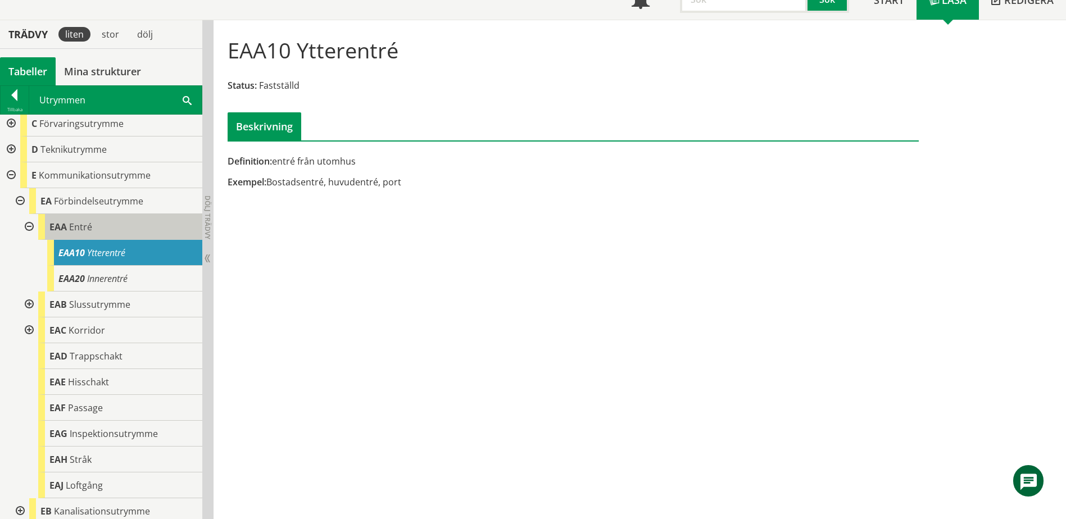
click at [81, 227] on span "Entré" at bounding box center [80, 227] width 23 height 12
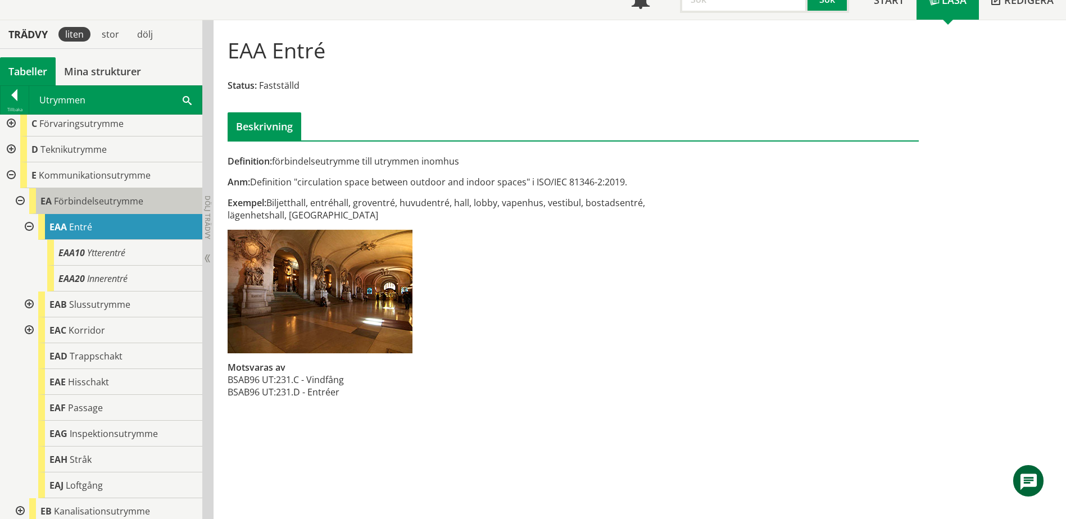
click at [62, 203] on span "Förbindelseutrymme" at bounding box center [98, 201] width 89 height 12
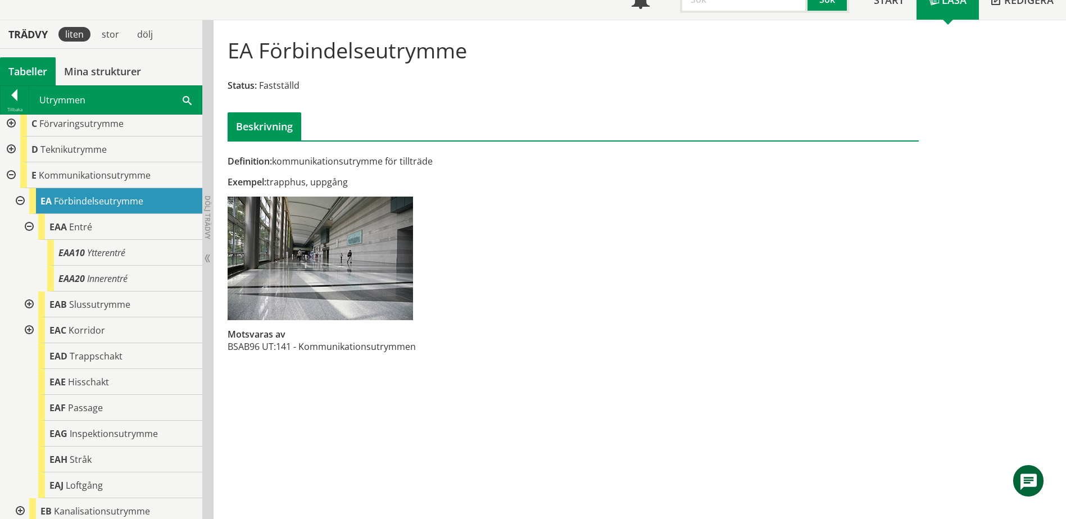
click at [184, 97] on span at bounding box center [187, 100] width 9 height 12
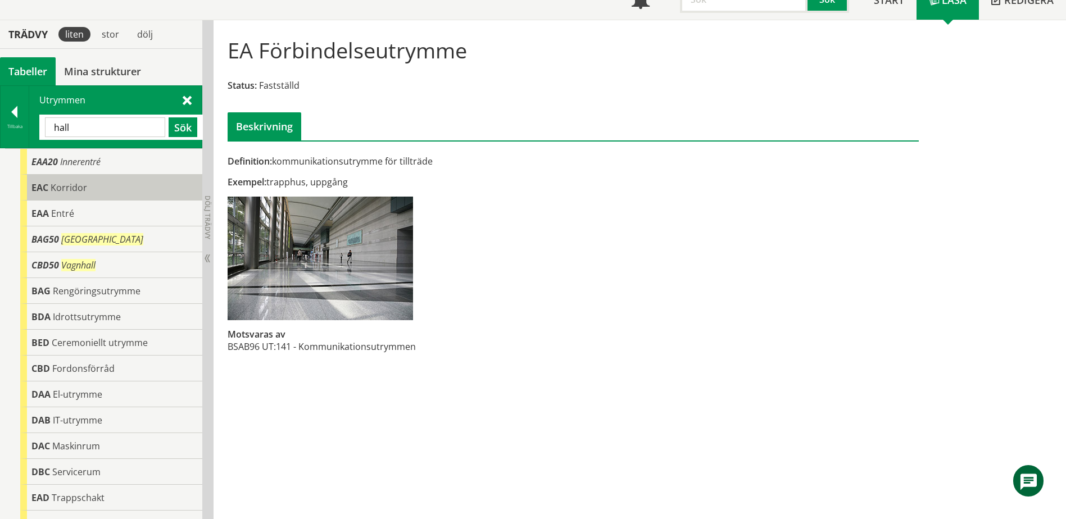
click at [98, 192] on div "EAC Korridor" at bounding box center [111, 188] width 182 height 26
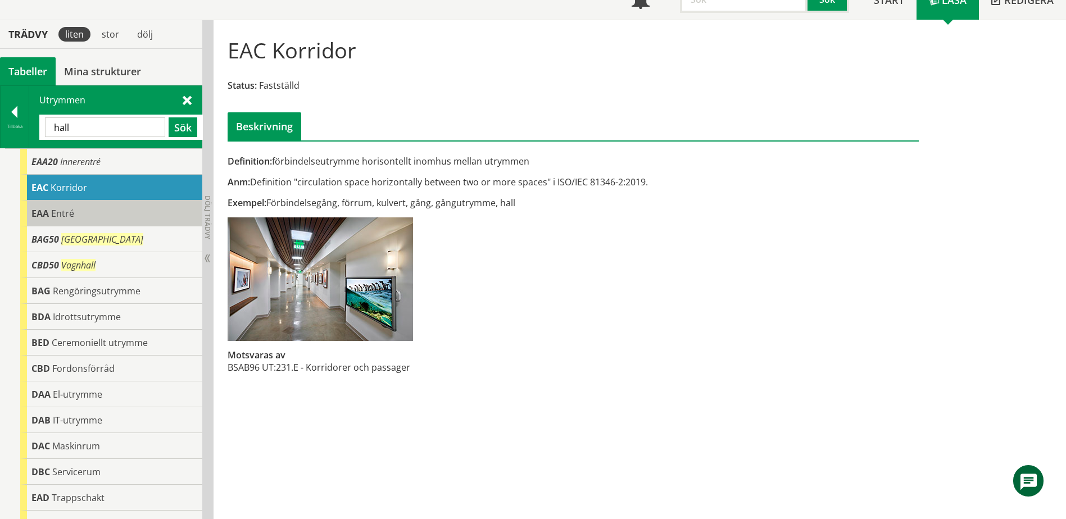
click at [90, 208] on div "EAA Entré" at bounding box center [111, 214] width 182 height 26
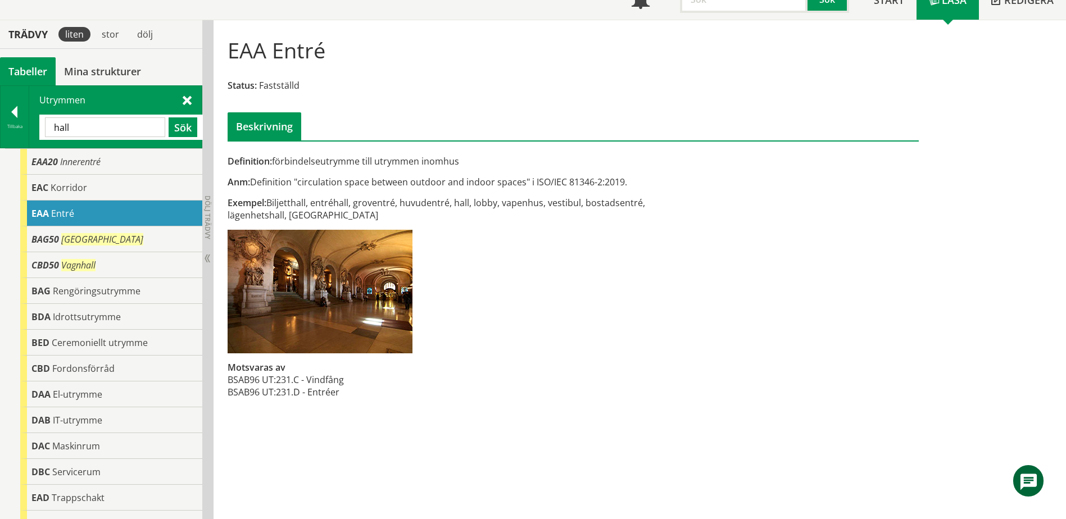
click at [128, 129] on input "hall" at bounding box center [105, 127] width 120 height 20
type input "butik"
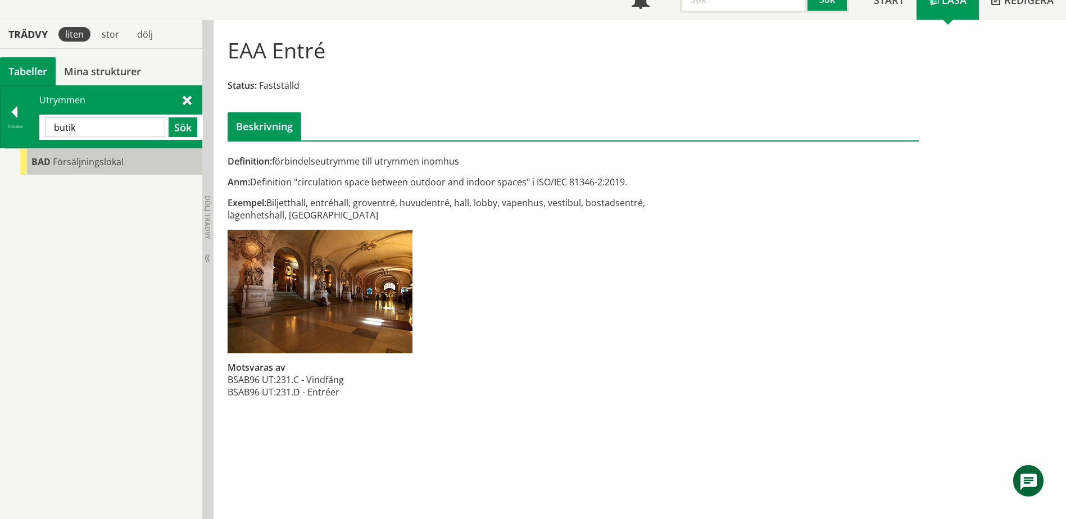
click at [120, 165] on span "Försäljningslokal" at bounding box center [88, 162] width 71 height 12
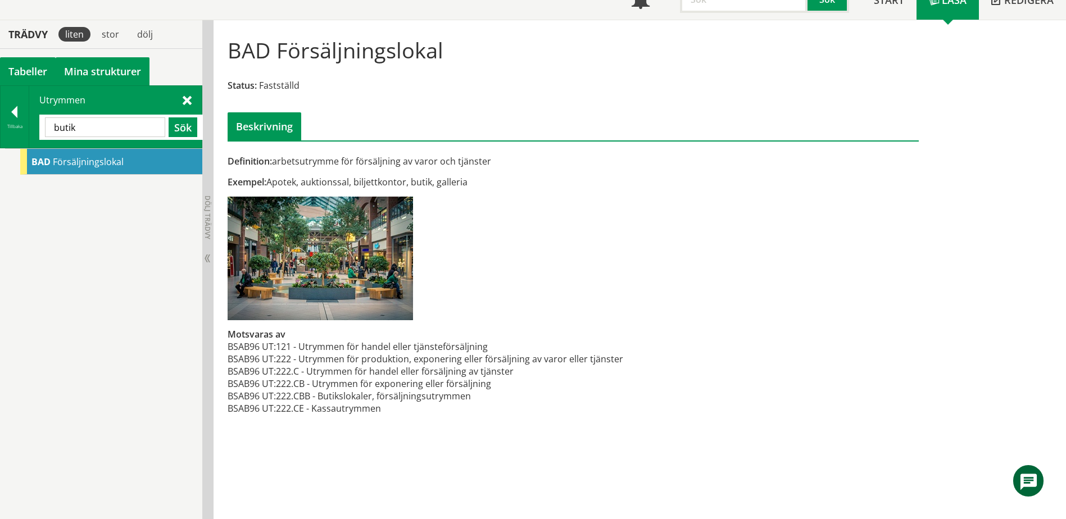
click at [97, 65] on link "Mina strukturer" at bounding box center [103, 71] width 94 height 28
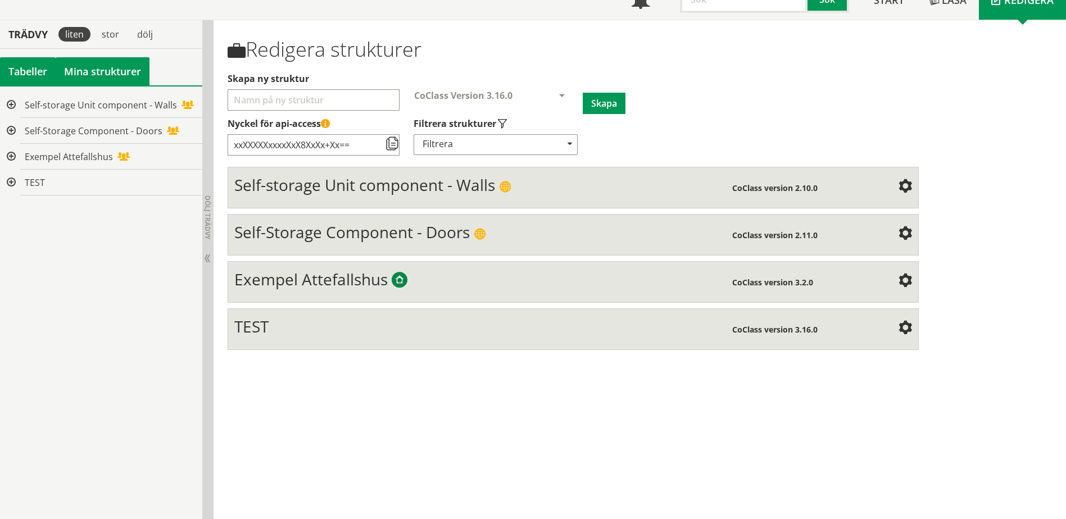
click at [36, 69] on div "Tabeller" at bounding box center [28, 71] width 56 height 28
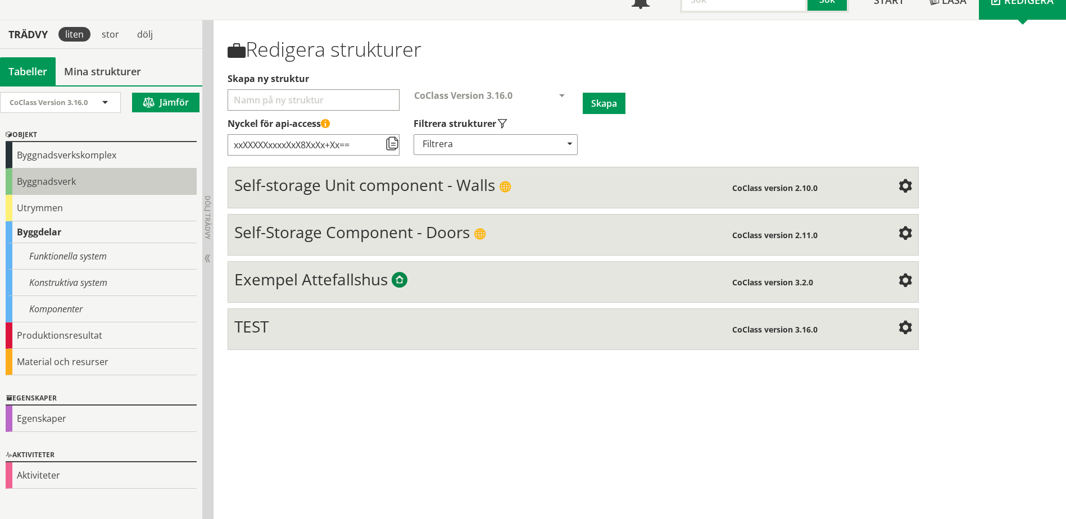
click at [55, 188] on div "Byggnadsverk" at bounding box center [101, 182] width 191 height 26
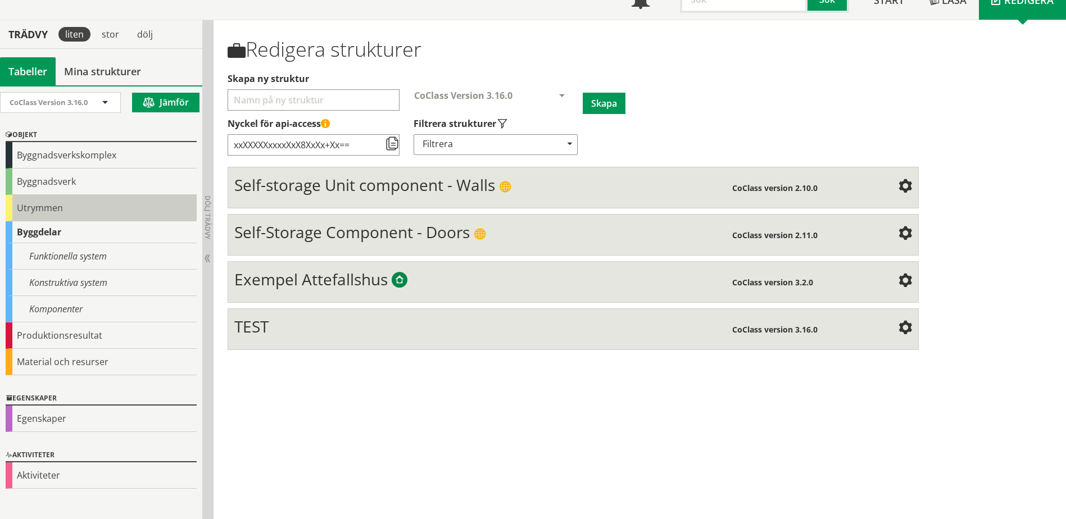
click at [53, 204] on div "Utrymmen" at bounding box center [101, 208] width 191 height 26
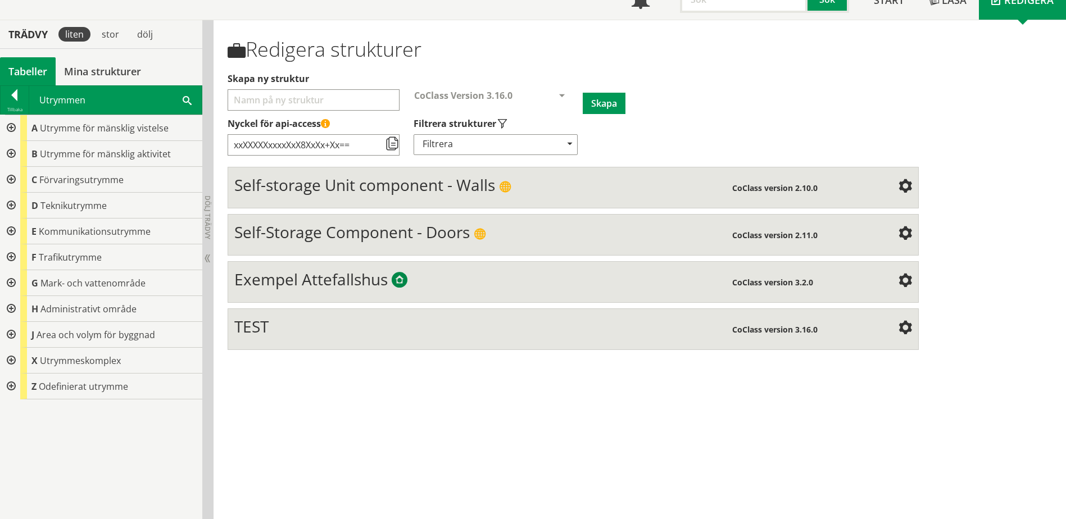
click at [10, 153] on div at bounding box center [10, 154] width 20 height 26
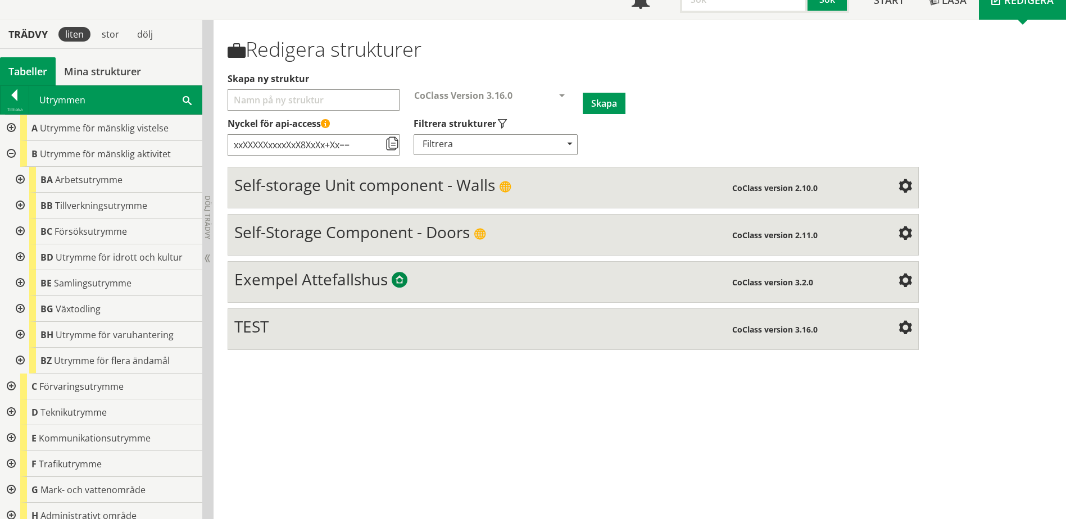
click at [20, 179] on div at bounding box center [19, 180] width 20 height 26
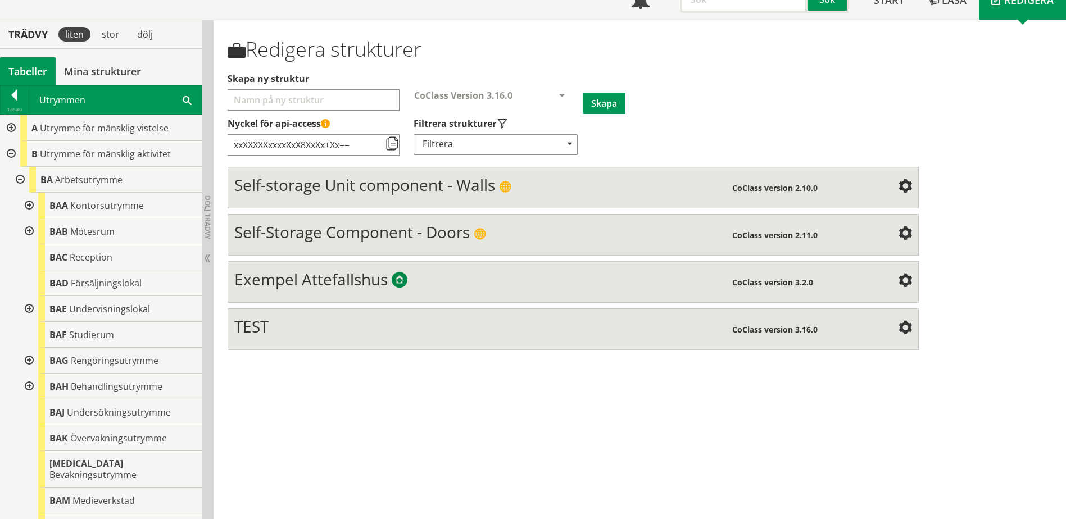
click at [17, 179] on div at bounding box center [19, 180] width 20 height 26
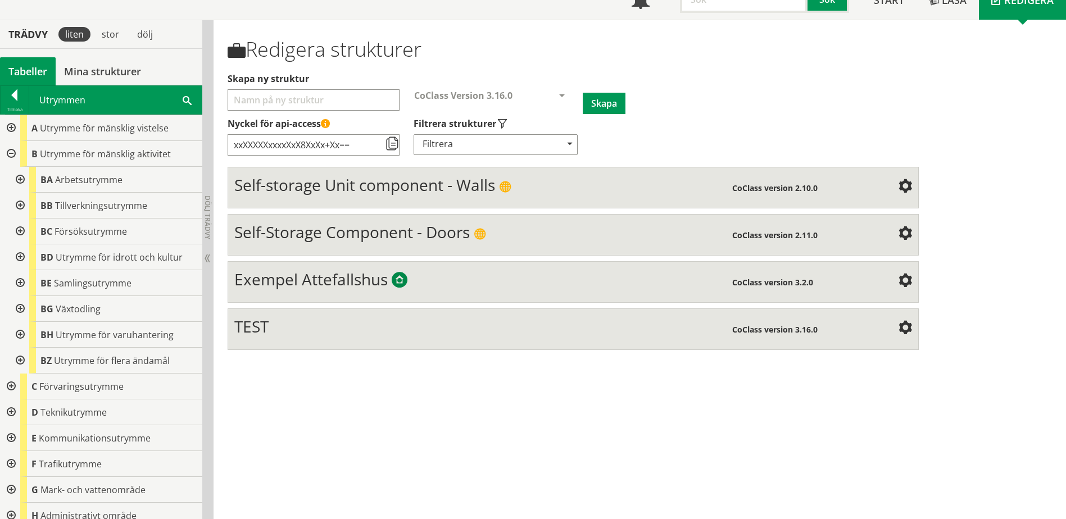
click at [21, 338] on div at bounding box center [19, 335] width 20 height 26
click at [22, 337] on div at bounding box center [19, 335] width 20 height 26
click at [12, 148] on div at bounding box center [10, 154] width 20 height 26
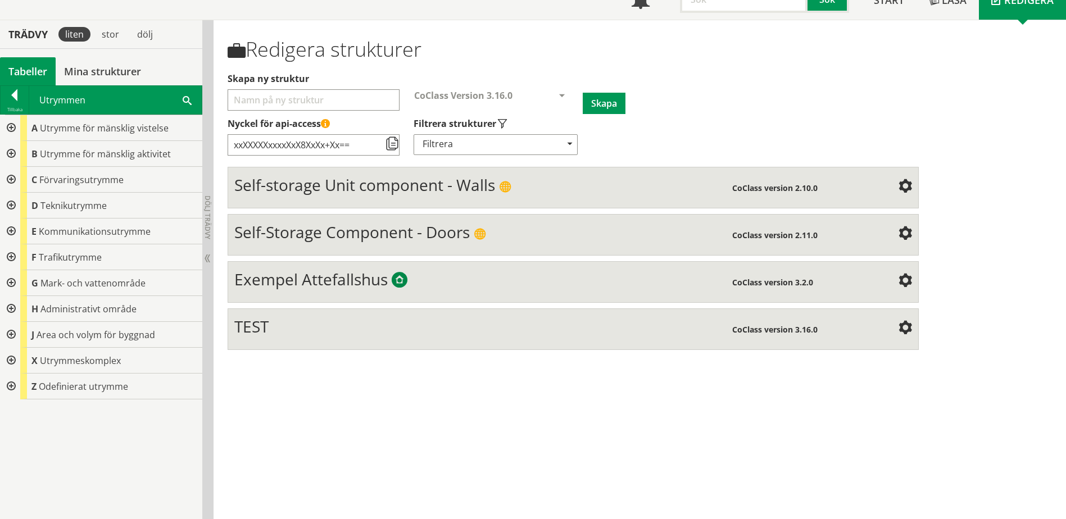
click at [12, 134] on div at bounding box center [10, 128] width 20 height 26
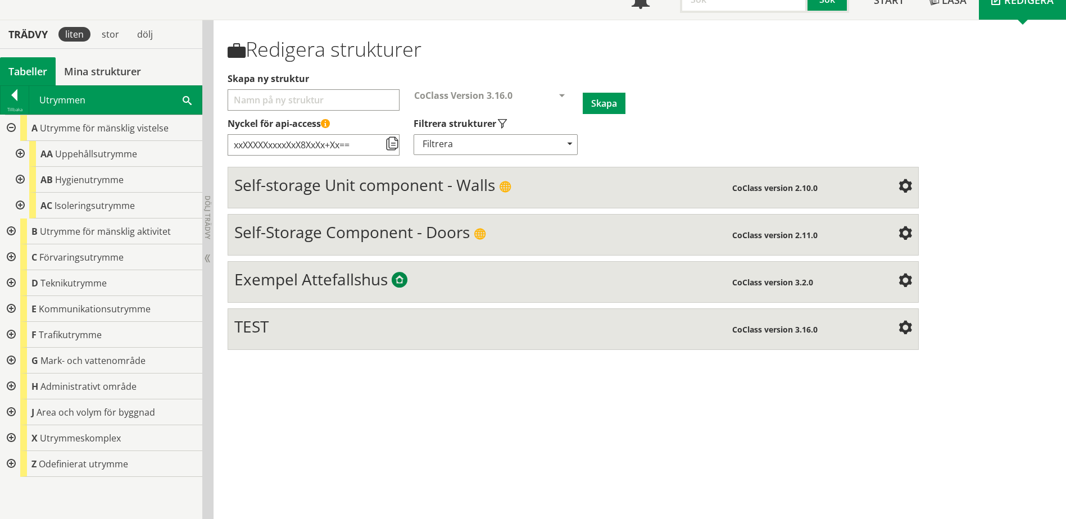
click at [17, 179] on div at bounding box center [19, 180] width 20 height 26
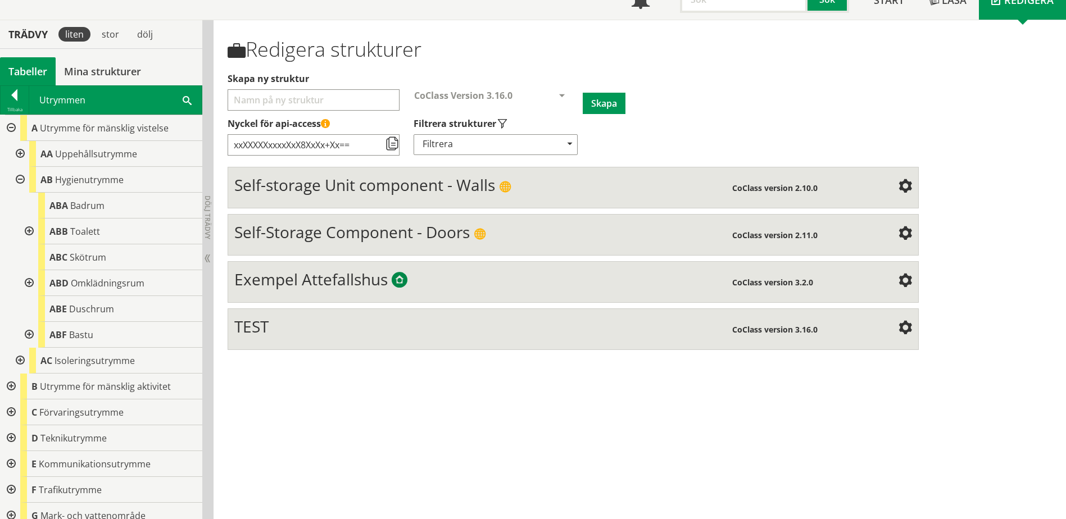
click at [19, 176] on div at bounding box center [19, 180] width 20 height 26
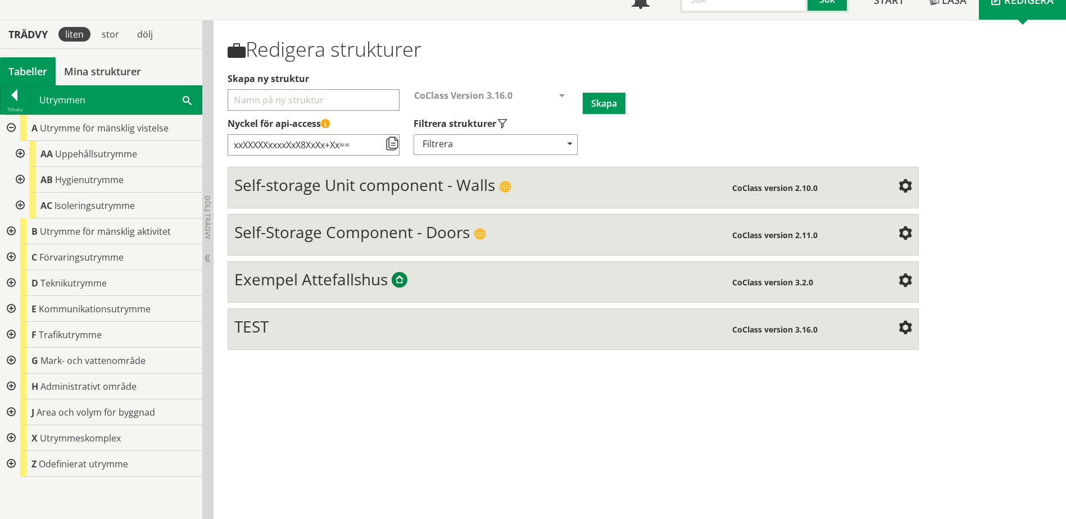
click at [21, 153] on div at bounding box center [19, 154] width 20 height 26
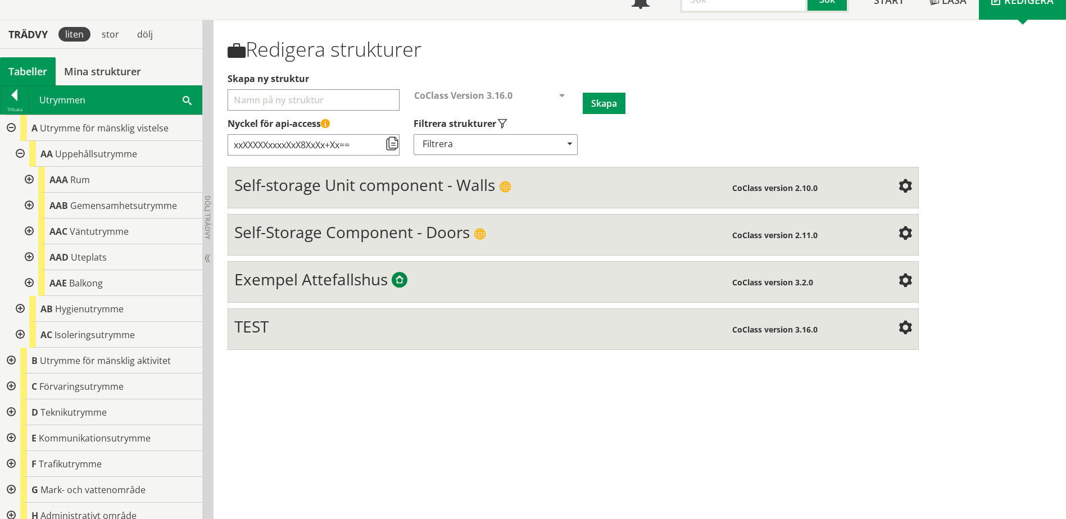
click at [21, 153] on div at bounding box center [19, 154] width 20 height 26
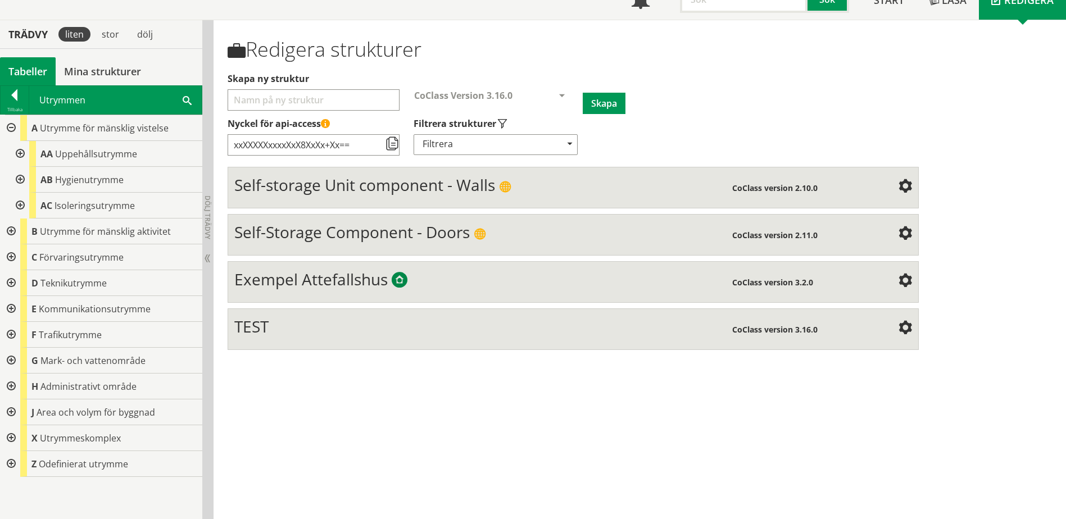
click at [15, 122] on div at bounding box center [10, 128] width 20 height 26
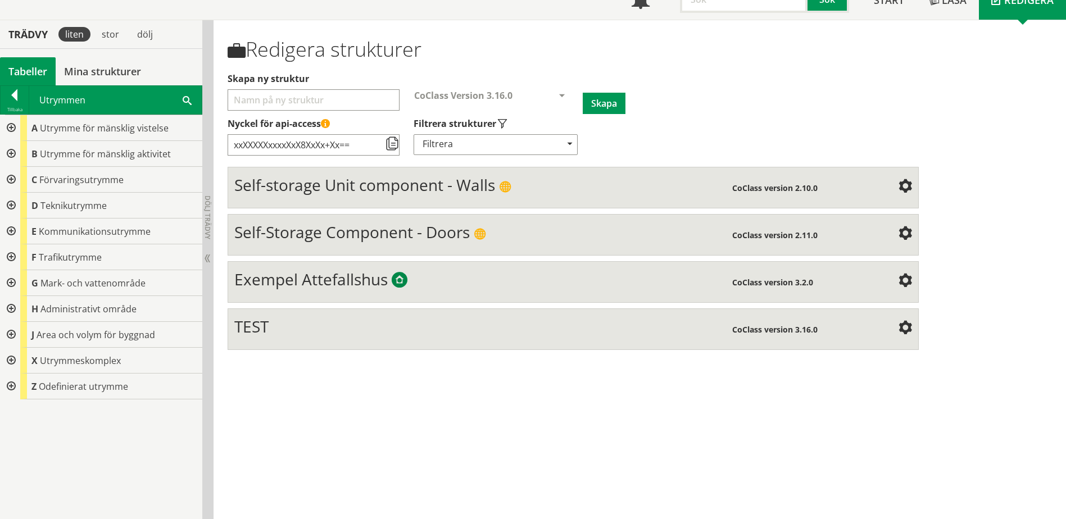
click at [182, 101] on div "Utrymmen Sök" at bounding box center [115, 100] width 172 height 28
click at [188, 102] on span at bounding box center [187, 100] width 9 height 12
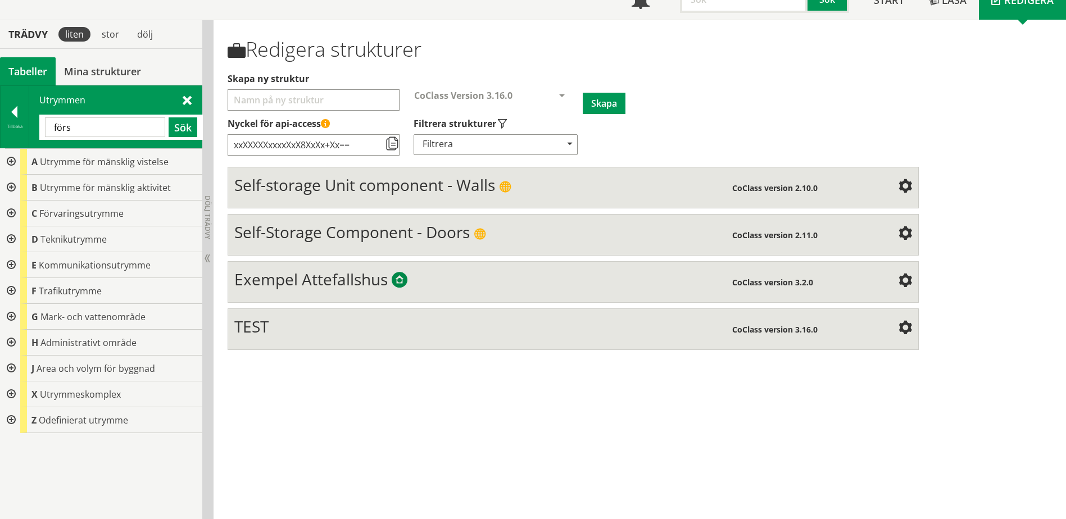
type input "förs"
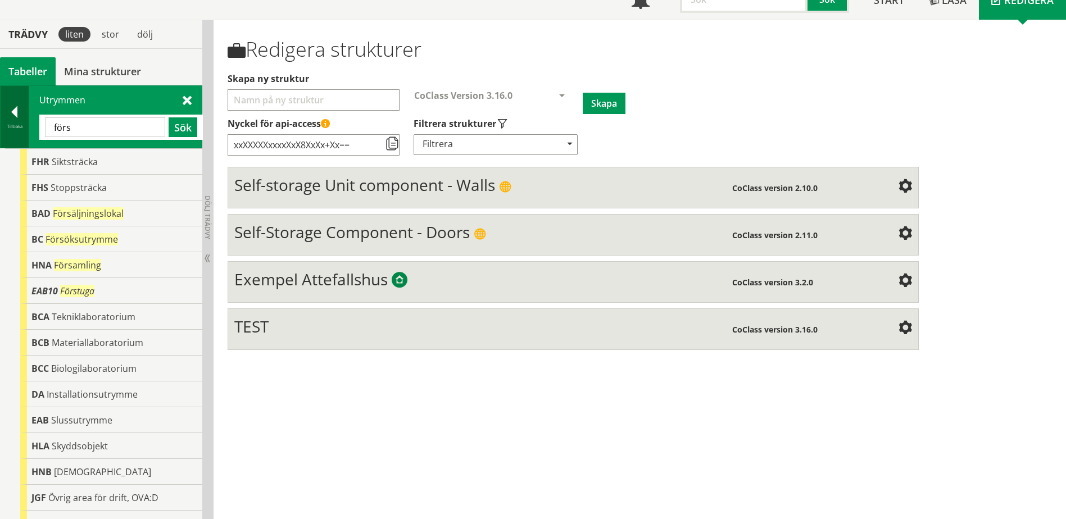
click at [21, 113] on div at bounding box center [15, 114] width 28 height 16
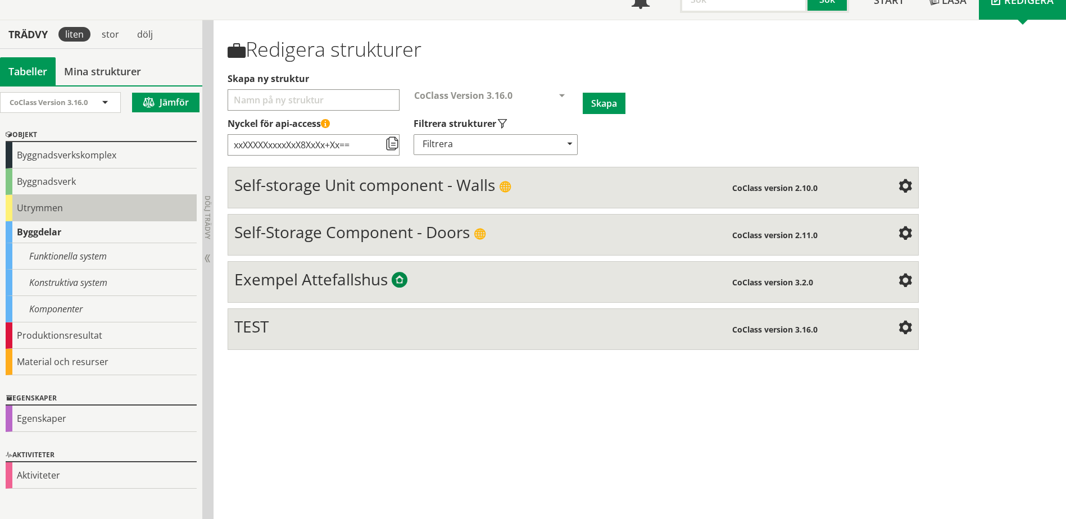
click at [58, 199] on div "Utrymmen" at bounding box center [101, 208] width 191 height 26
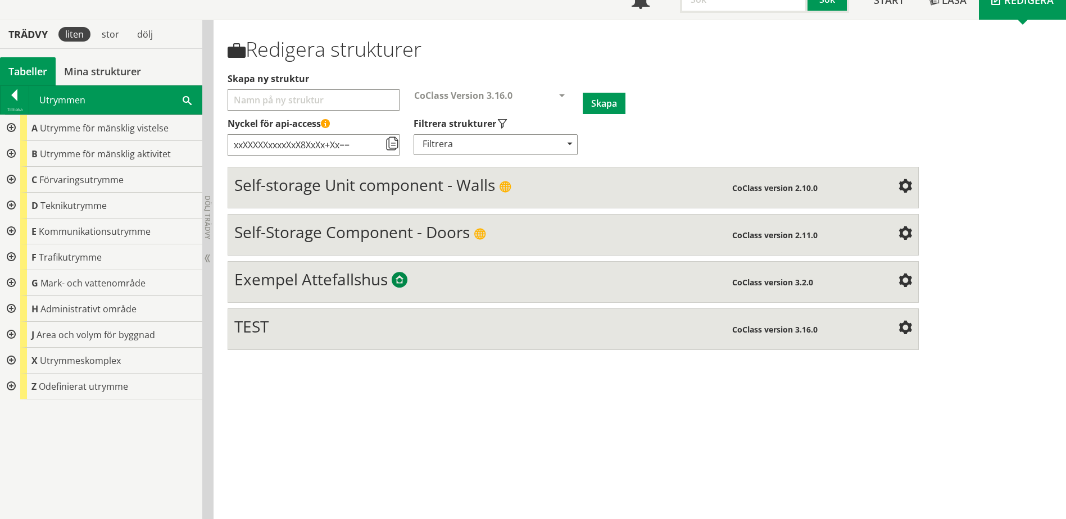
click at [14, 149] on div at bounding box center [10, 154] width 20 height 26
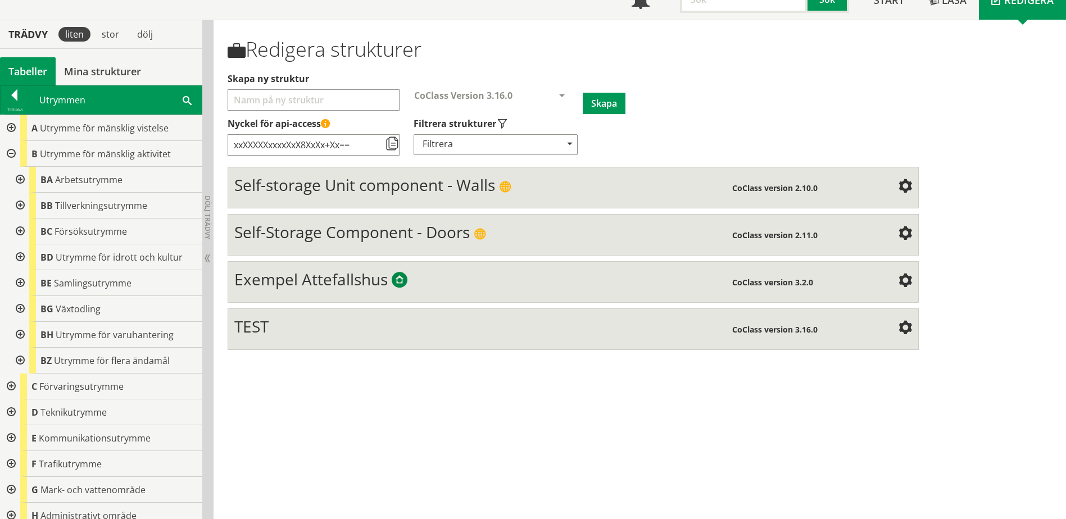
click at [21, 181] on div at bounding box center [19, 180] width 20 height 26
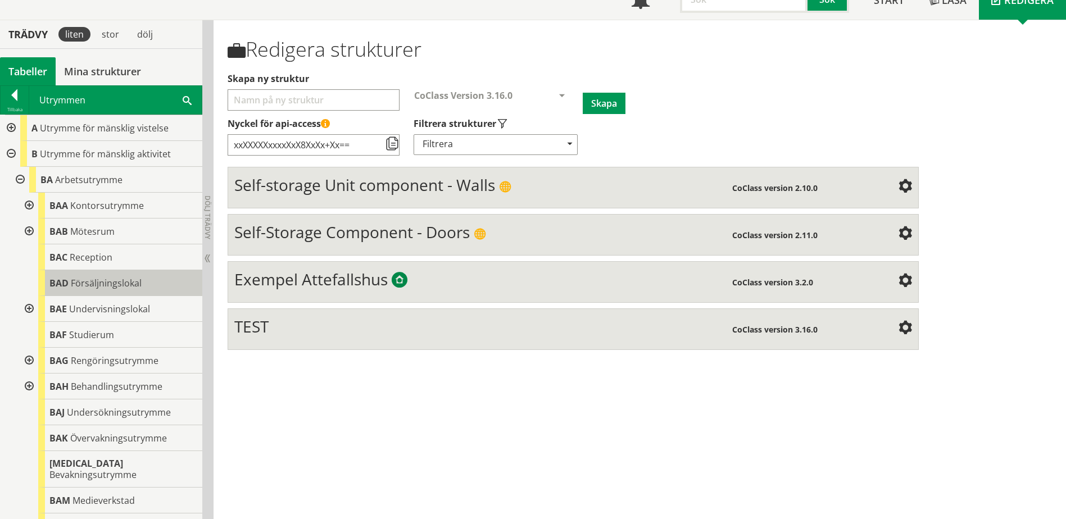
click at [58, 281] on span "BAD" at bounding box center [58, 283] width 19 height 12
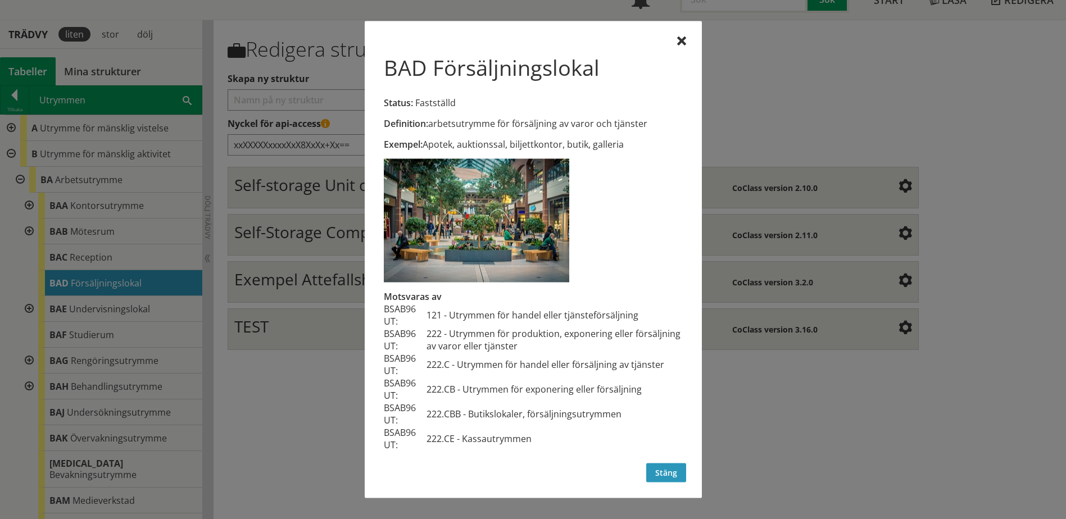
click at [676, 467] on button "Stäng" at bounding box center [666, 473] width 40 height 19
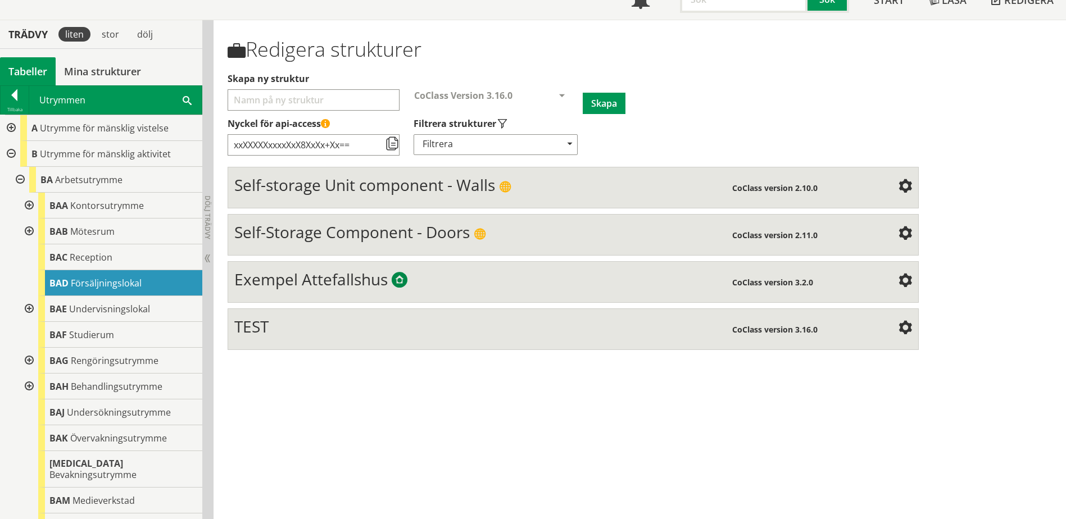
click at [588, 465] on div "Redigera strukturer Skapa ny struktur CoClass Version 3.16.0 CoClass Version 3.…" at bounding box center [640, 269] width 852 height 499
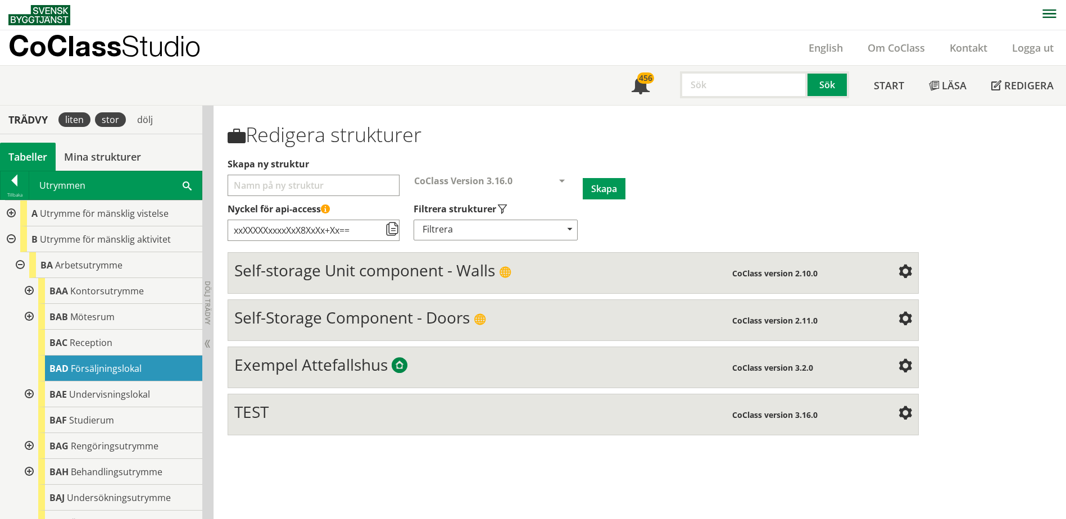
click at [117, 118] on div "stor" at bounding box center [110, 119] width 31 height 15
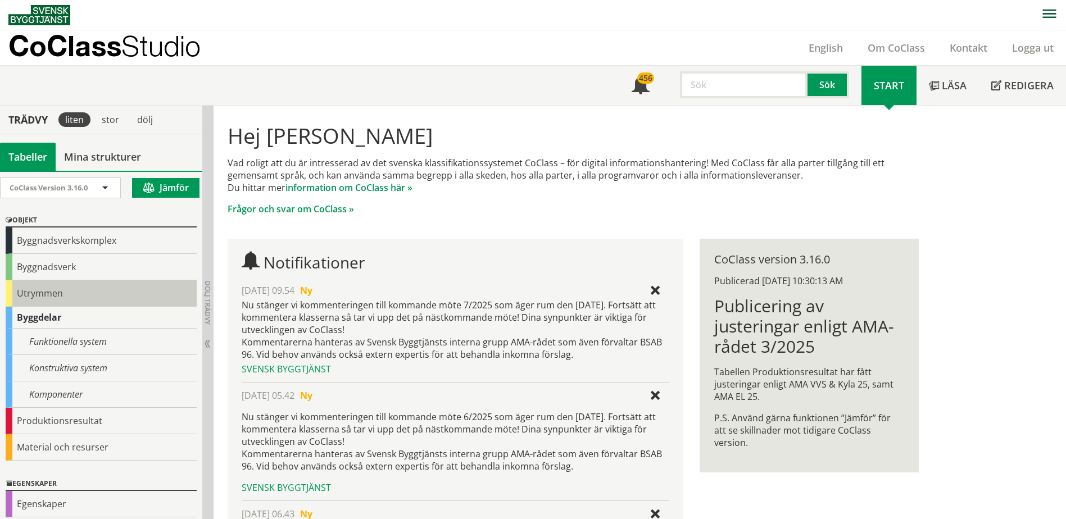
click at [68, 284] on div "Utrymmen" at bounding box center [101, 293] width 191 height 26
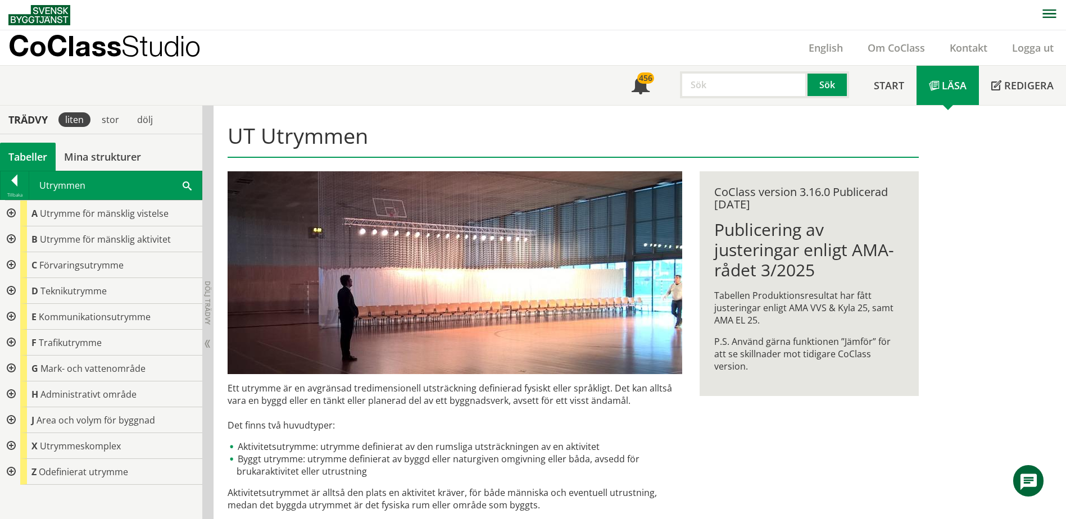
click at [187, 184] on span at bounding box center [187, 185] width 9 height 12
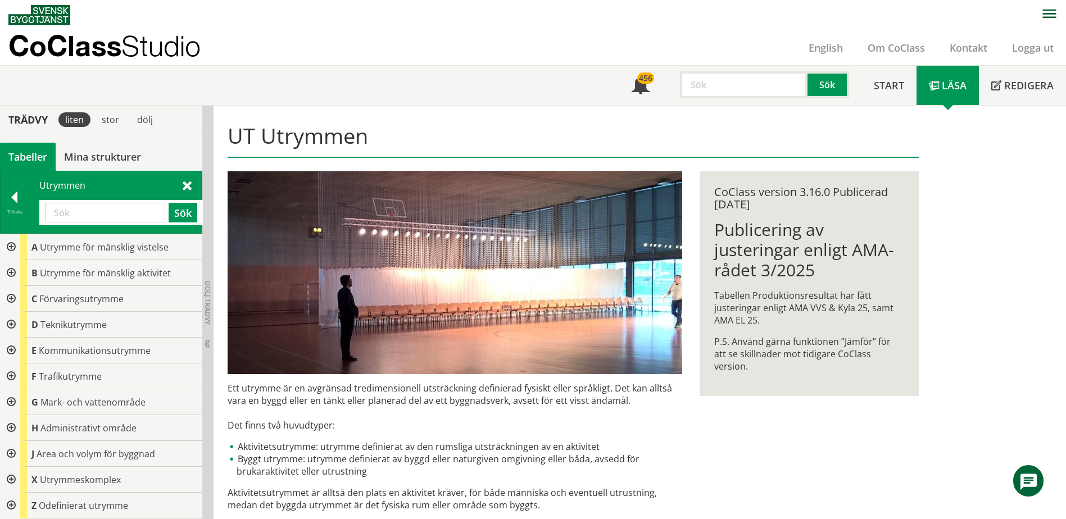
click at [187, 184] on span at bounding box center [187, 185] width 9 height 12
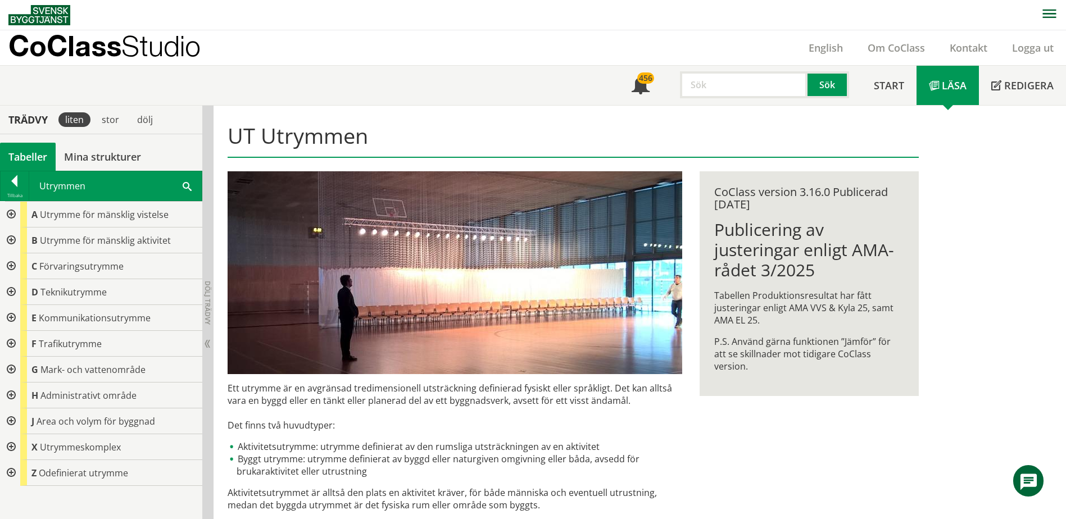
click at [11, 267] on div at bounding box center [10, 266] width 20 height 26
click at [17, 294] on div at bounding box center [19, 292] width 20 height 26
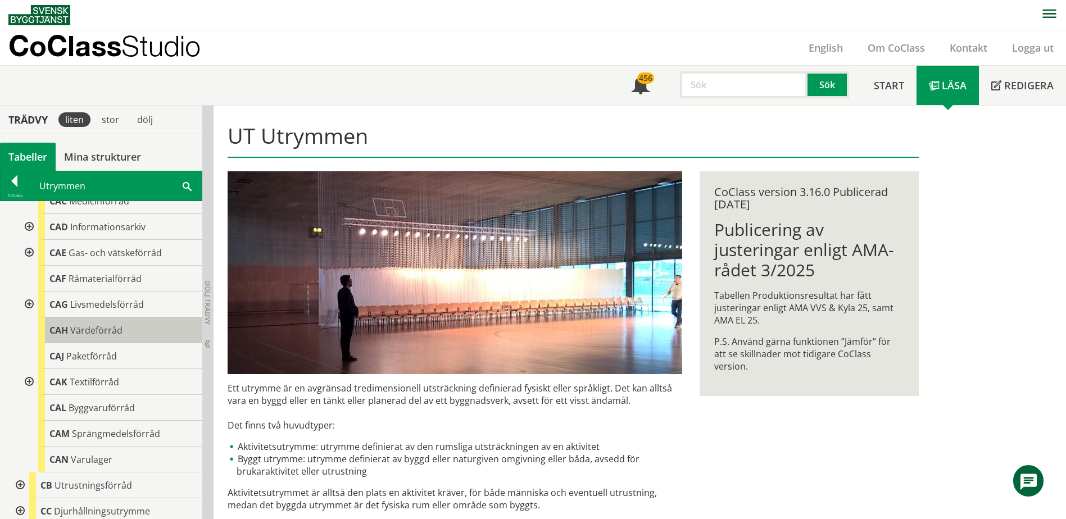
scroll to position [225, 0]
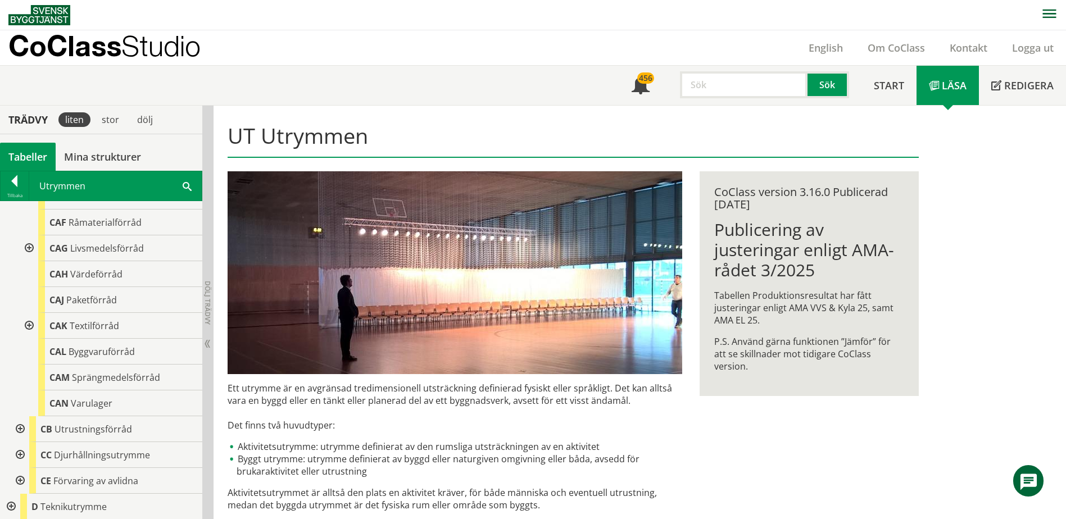
click at [33, 324] on div at bounding box center [28, 326] width 20 height 26
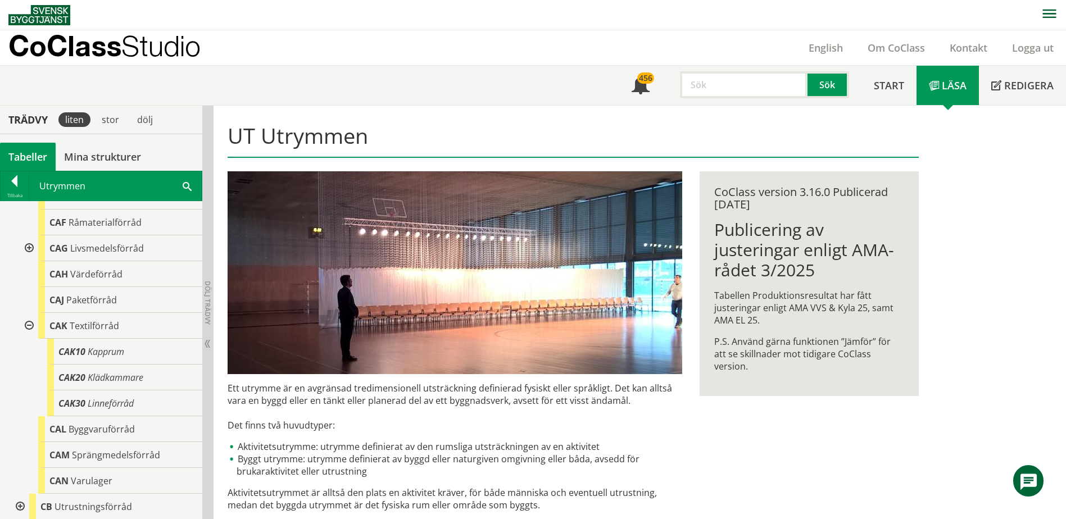
click at [33, 324] on div at bounding box center [28, 326] width 20 height 26
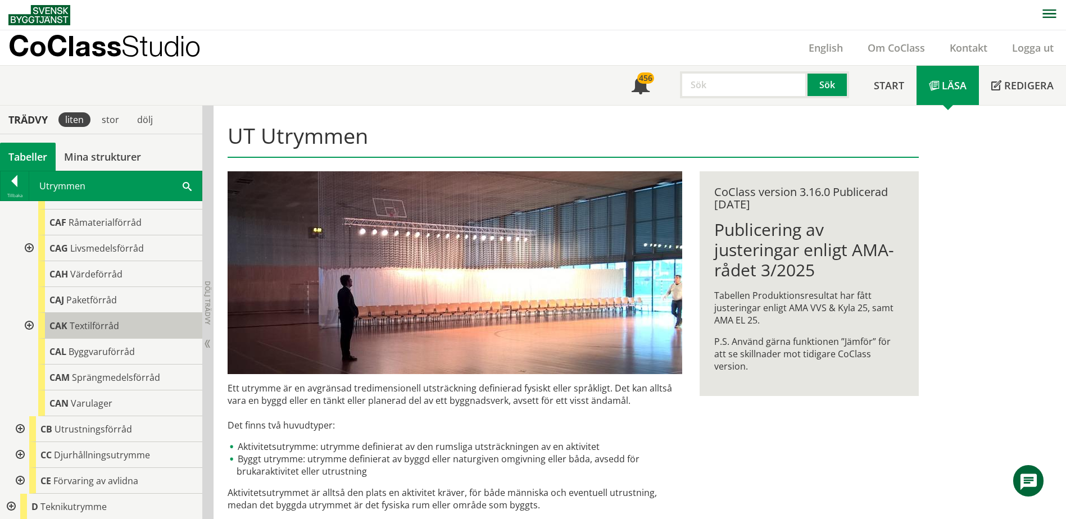
click at [70, 321] on span "Textilförråd" at bounding box center [94, 326] width 49 height 12
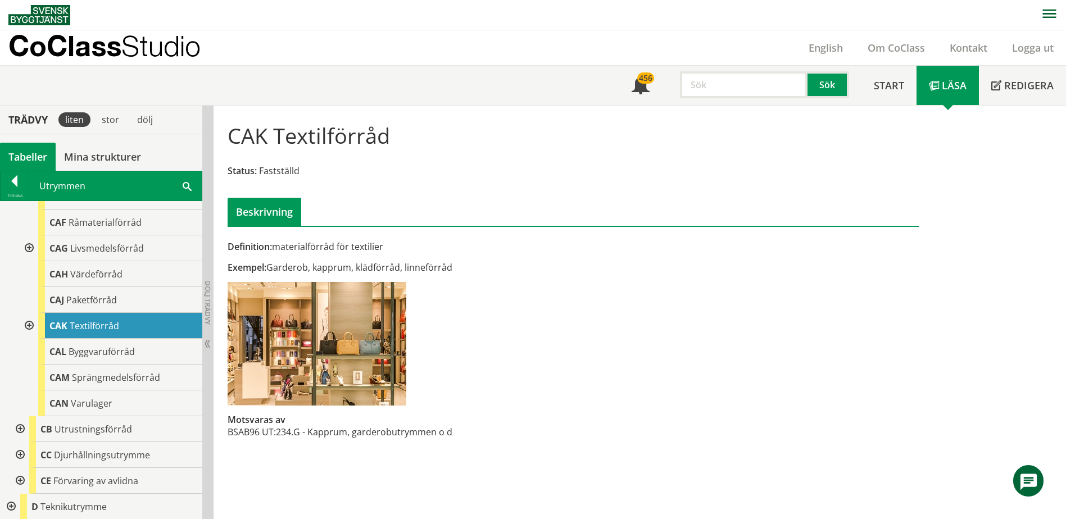
click at [187, 190] on span at bounding box center [187, 186] width 9 height 12
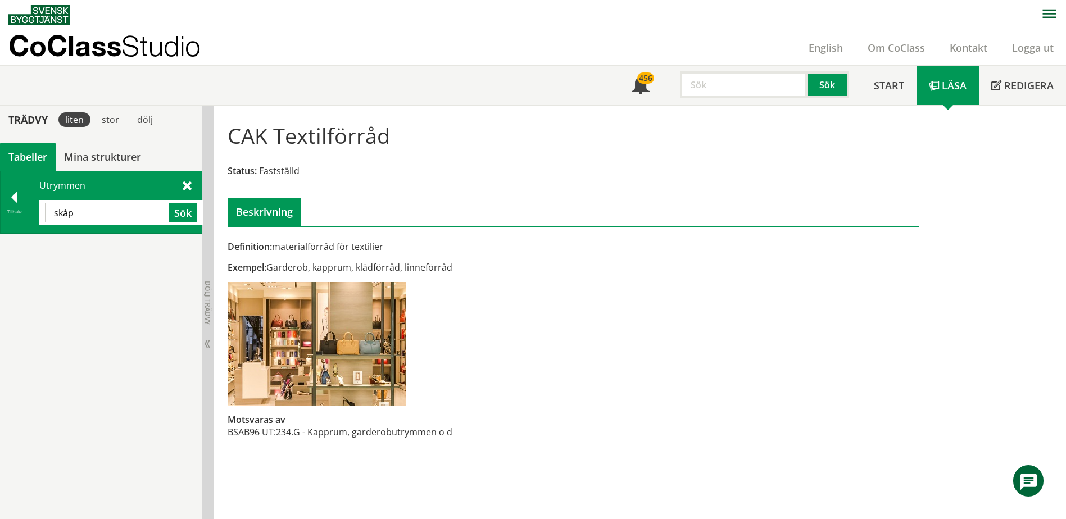
click at [123, 210] on input "skåp" at bounding box center [105, 213] width 120 height 20
type input "förv"
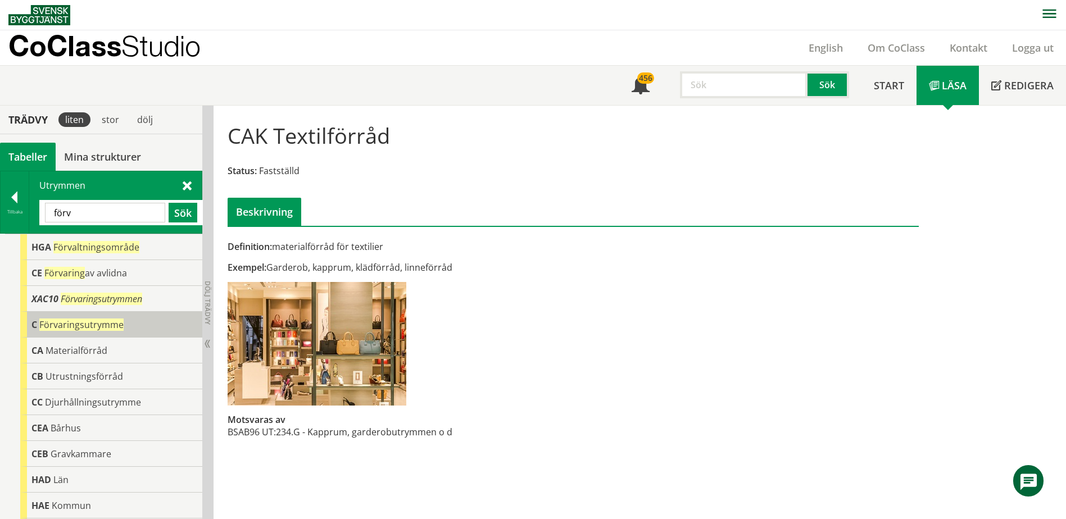
click at [113, 315] on div "C Förvaringsutrymme" at bounding box center [111, 325] width 182 height 26
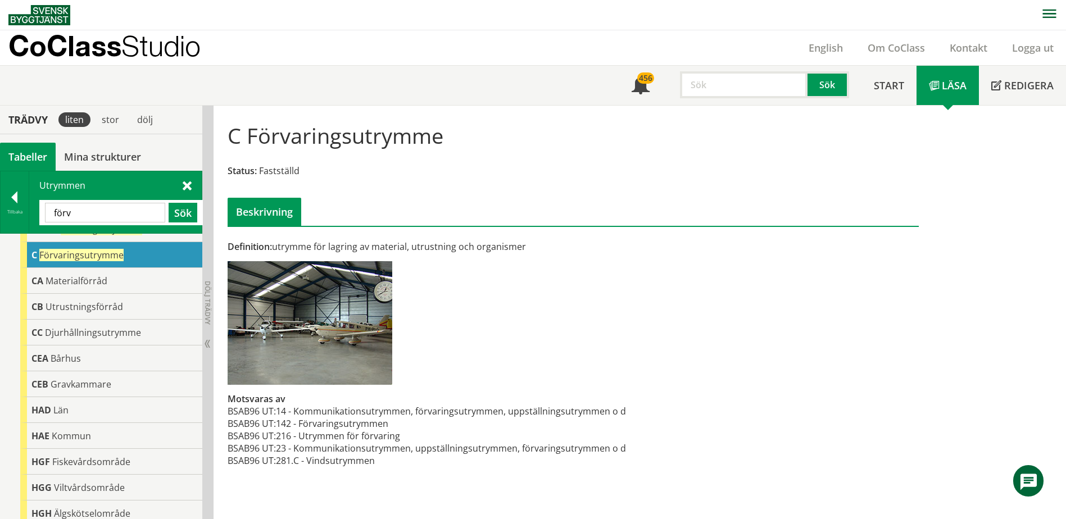
scroll to position [46, 0]
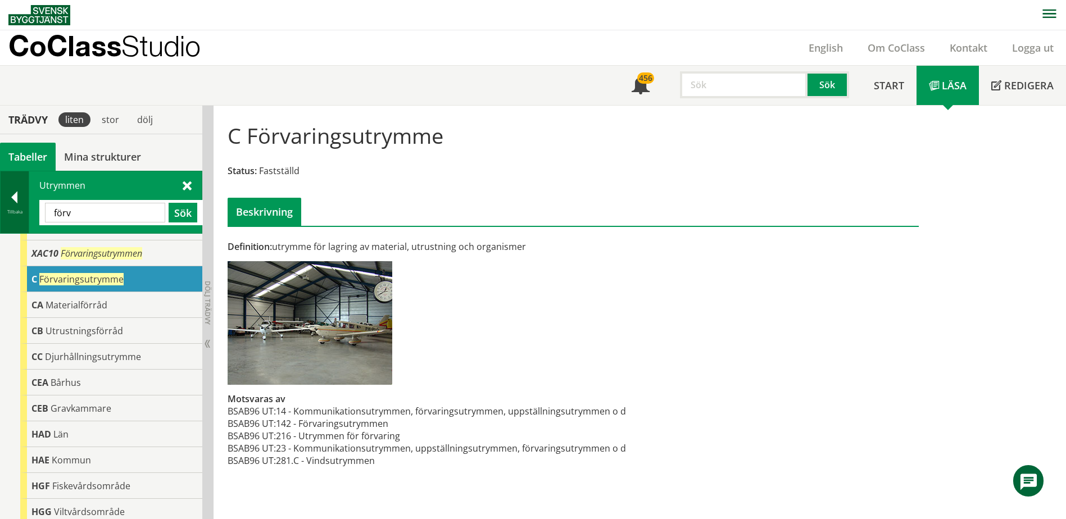
click at [15, 197] on div at bounding box center [15, 200] width 28 height 16
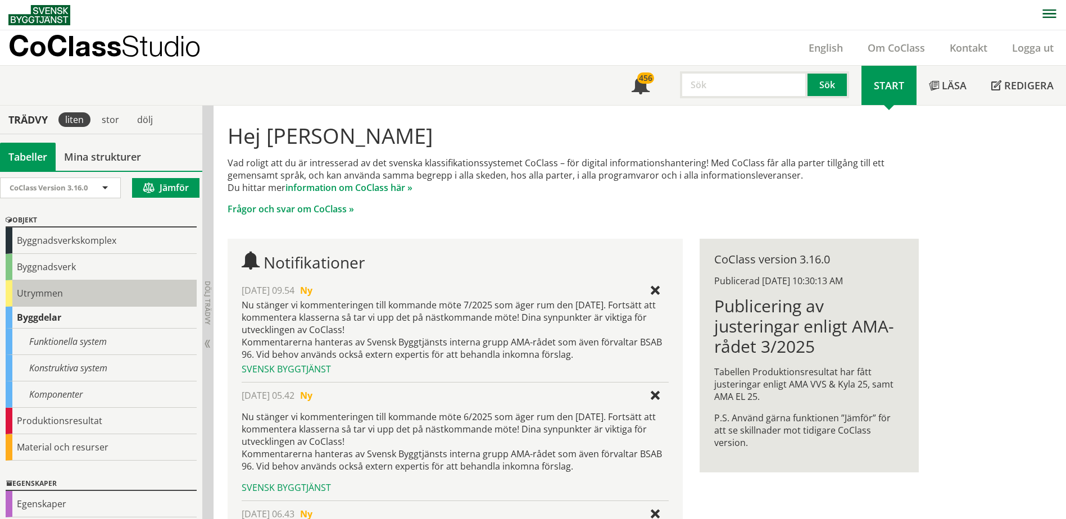
click at [42, 301] on div "Utrymmen" at bounding box center [101, 293] width 191 height 26
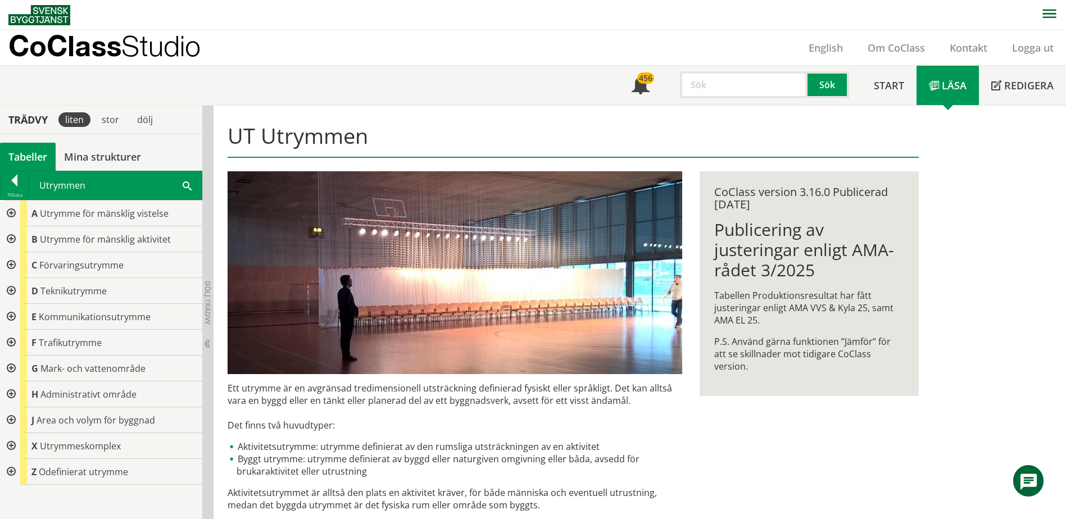
click at [38, 299] on div "D Teknikutrymme" at bounding box center [111, 291] width 182 height 26
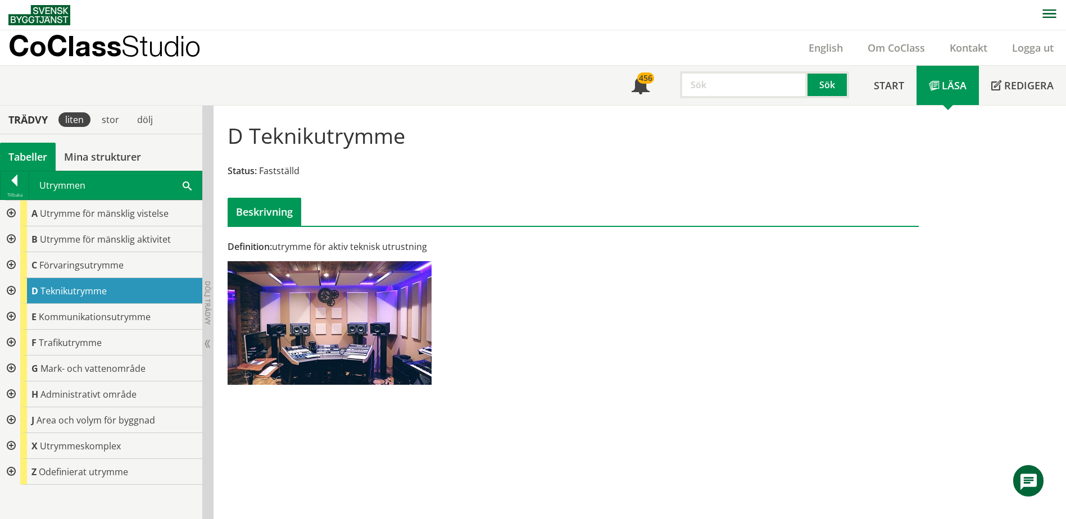
click at [9, 264] on div at bounding box center [10, 265] width 20 height 26
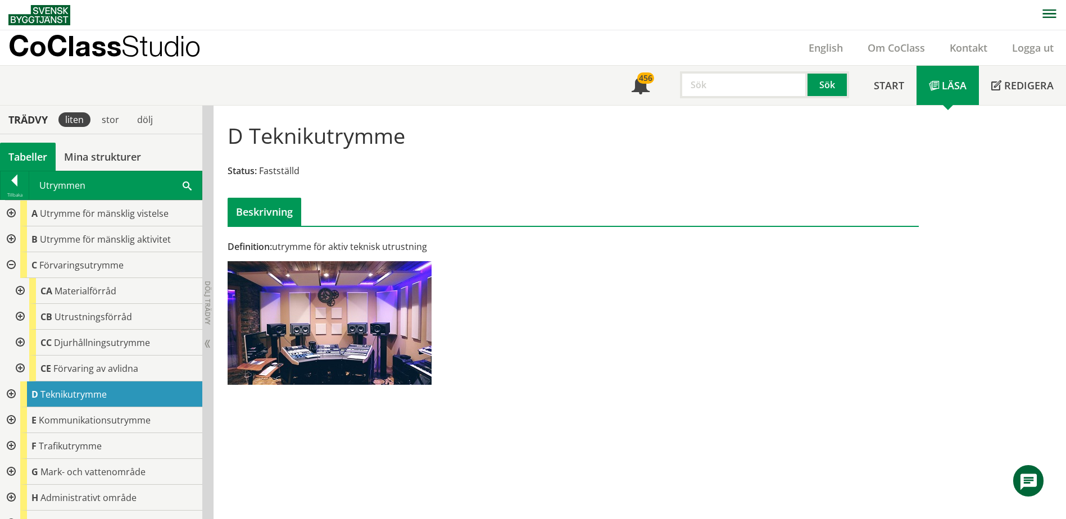
click at [24, 293] on div at bounding box center [19, 291] width 20 height 26
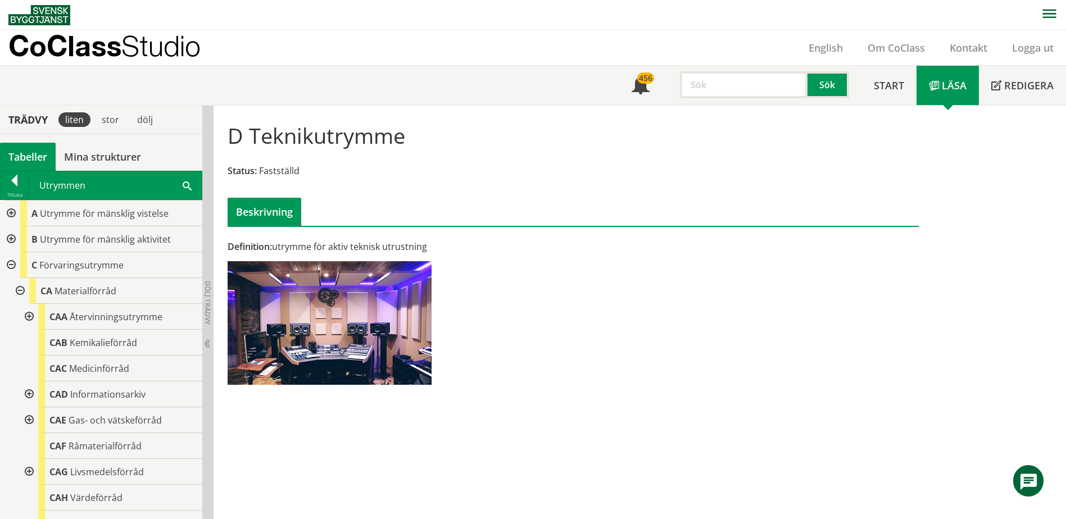
click at [19, 293] on div at bounding box center [19, 291] width 20 height 26
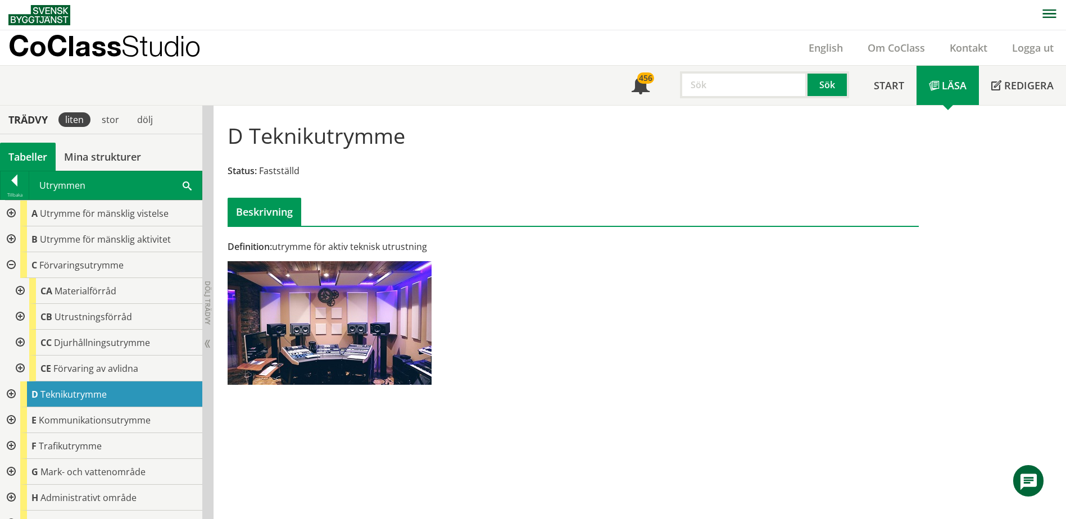
click at [24, 316] on div at bounding box center [19, 317] width 20 height 26
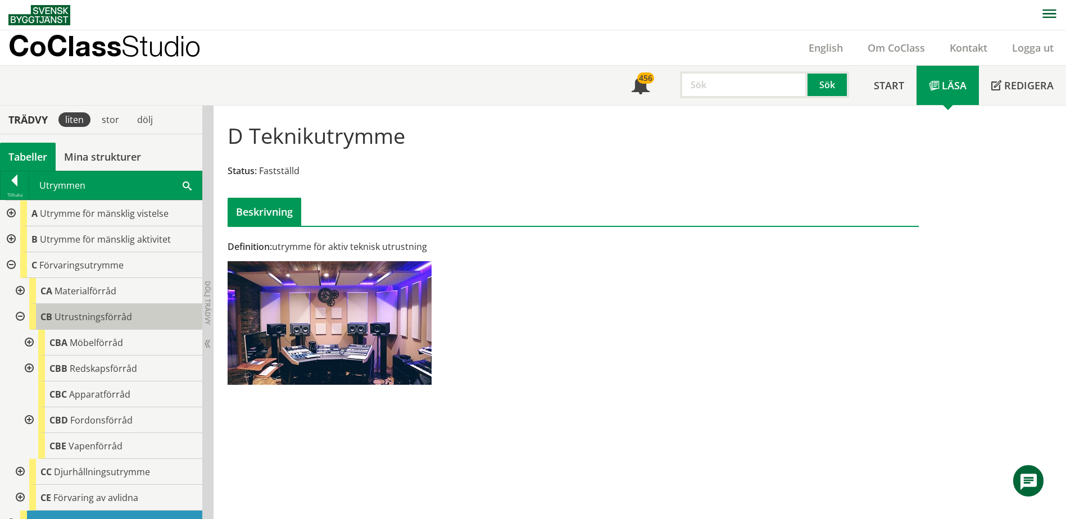
click at [78, 325] on div "CB Utrustningsförråd" at bounding box center [115, 317] width 173 height 26
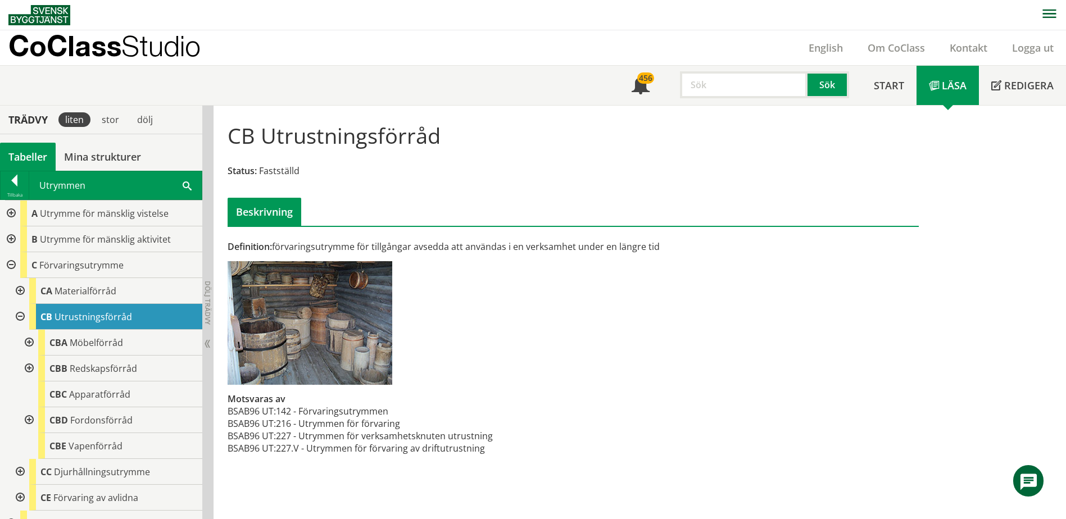
click at [19, 316] on div at bounding box center [19, 317] width 20 height 26
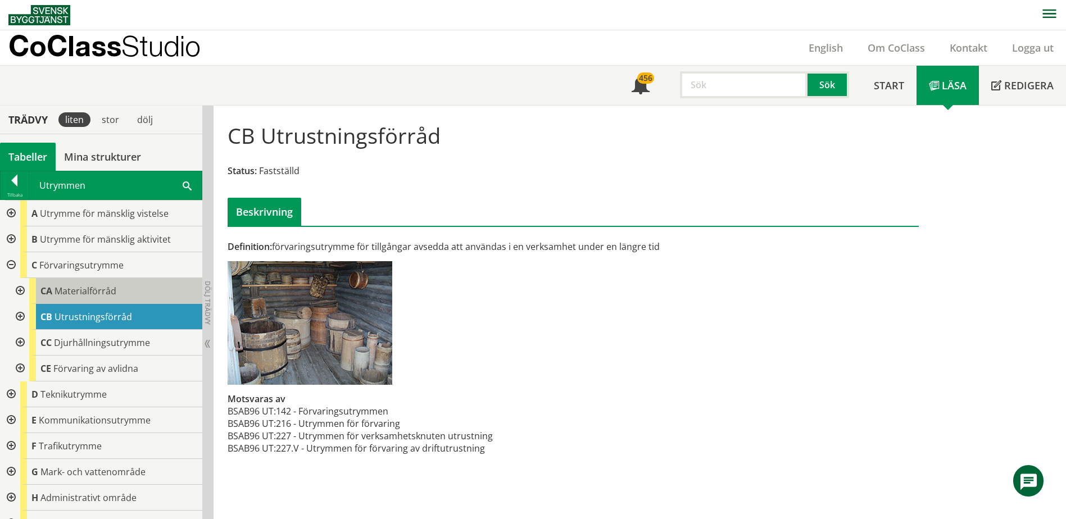
click at [76, 291] on span "Materialförråd" at bounding box center [86, 291] width 62 height 12
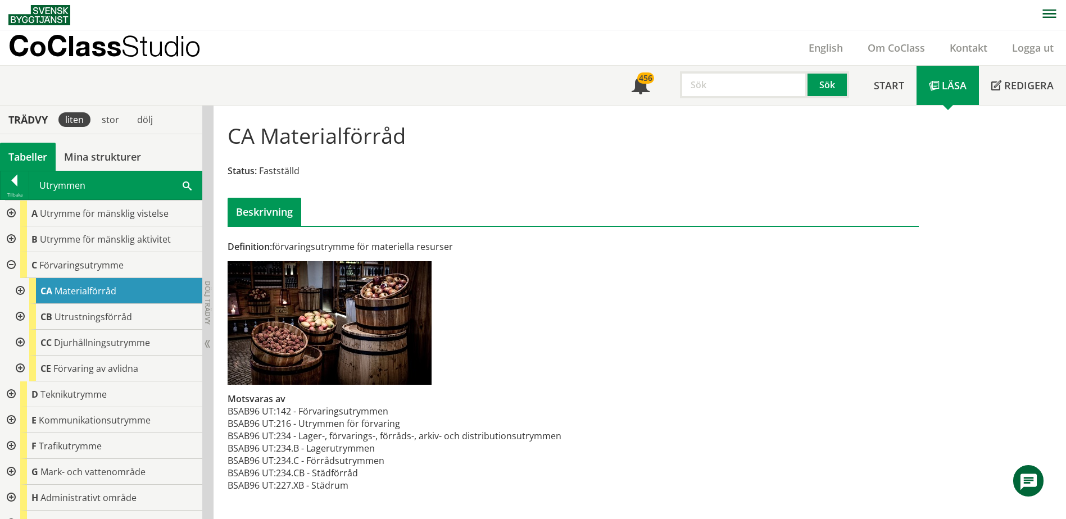
drag, startPoint x: 26, startPoint y: 291, endPoint x: 34, endPoint y: 292, distance: 7.9
click at [35, 292] on div "CA Materialförråd" at bounding box center [105, 291] width 193 height 26
click at [22, 288] on div at bounding box center [19, 291] width 20 height 26
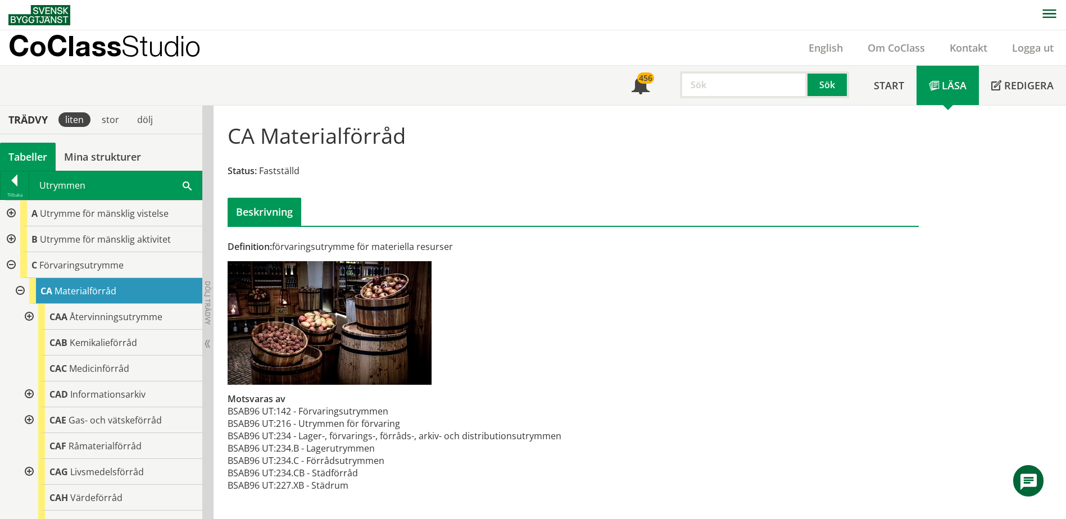
click at [14, 265] on div at bounding box center [10, 265] width 20 height 26
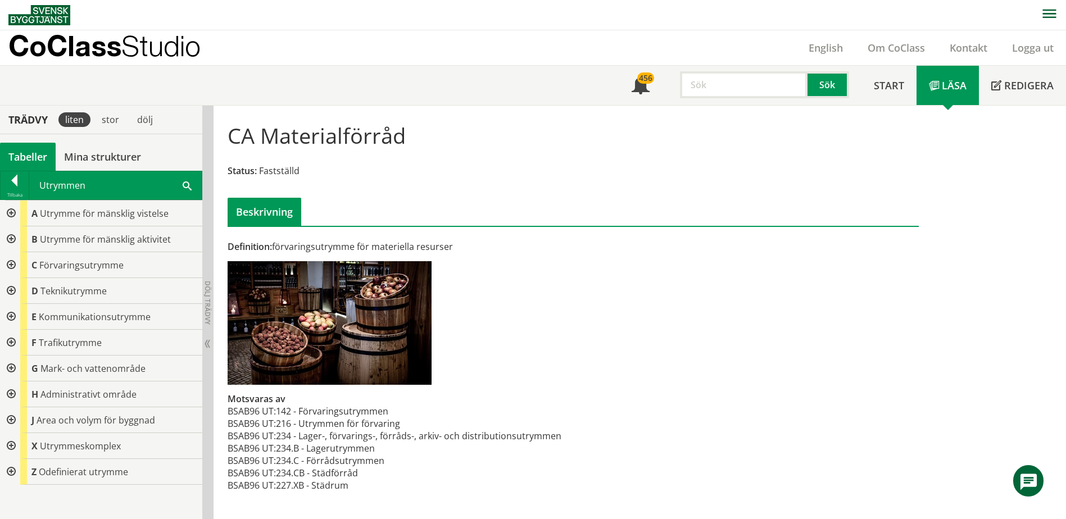
click at [13, 235] on div at bounding box center [10, 239] width 20 height 26
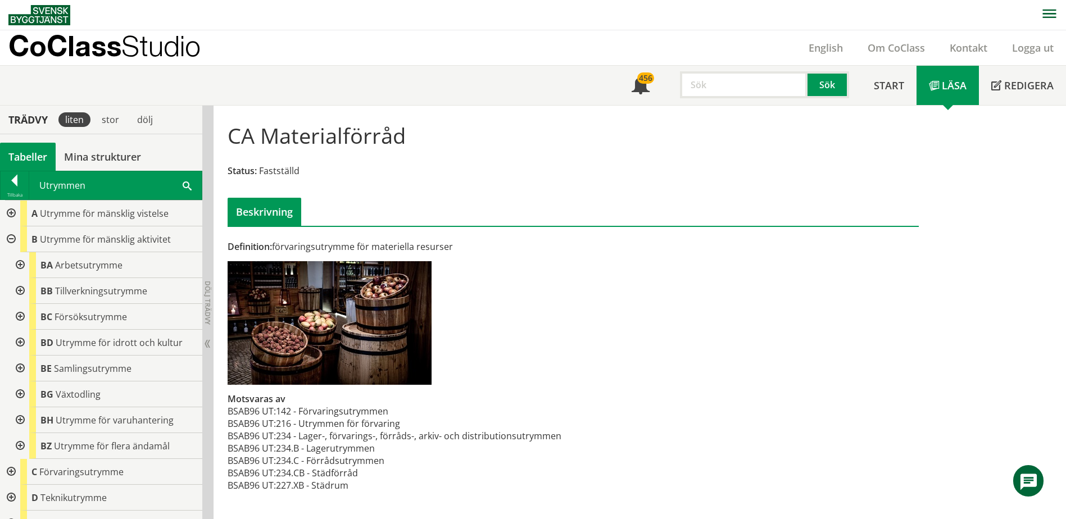
click at [18, 367] on div at bounding box center [19, 369] width 20 height 26
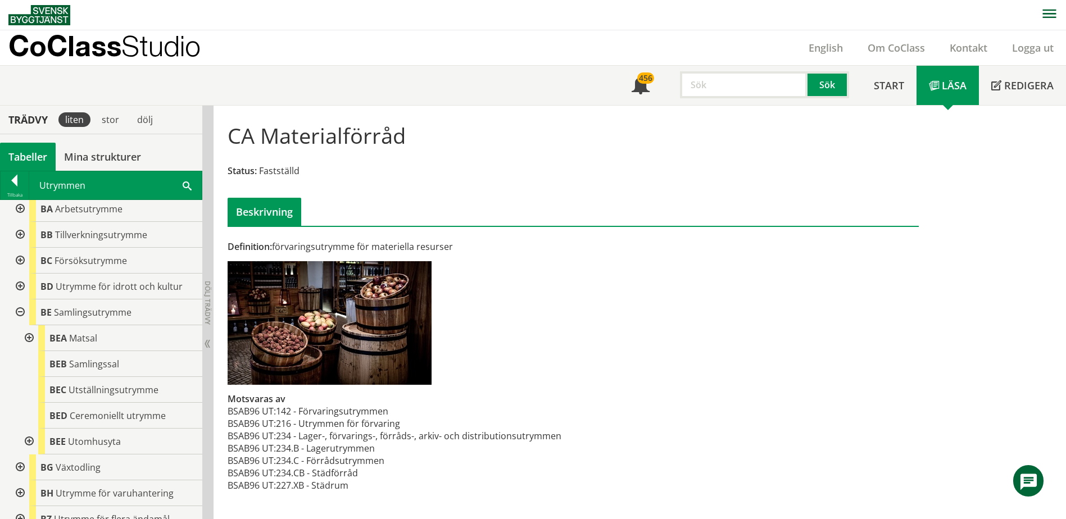
scroll to position [112, 0]
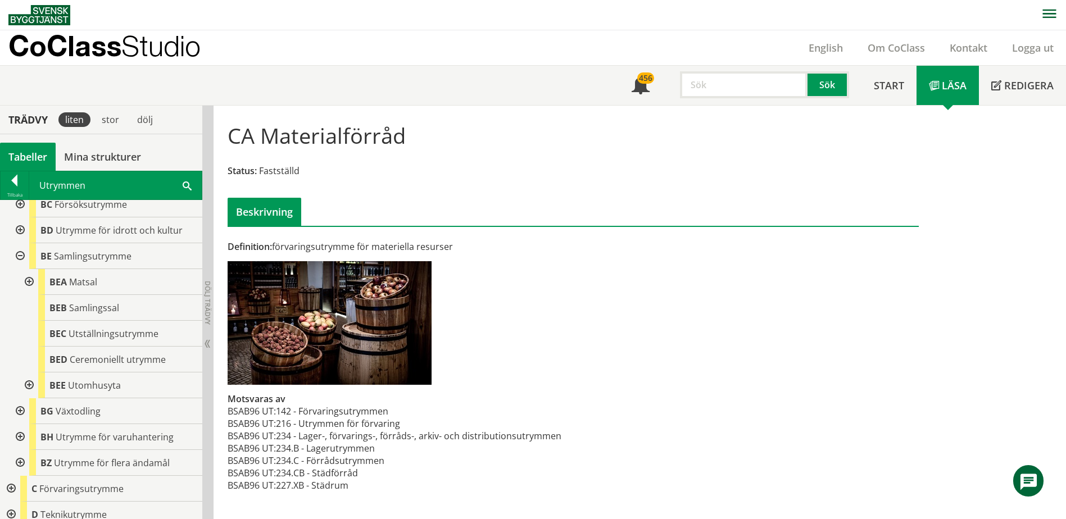
click at [20, 249] on div at bounding box center [19, 256] width 20 height 26
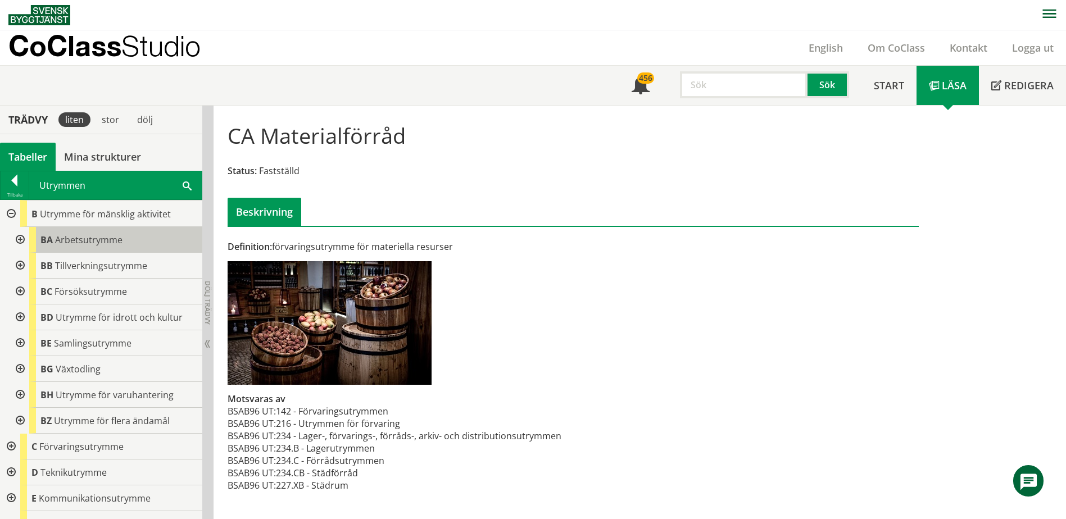
scroll to position [0, 0]
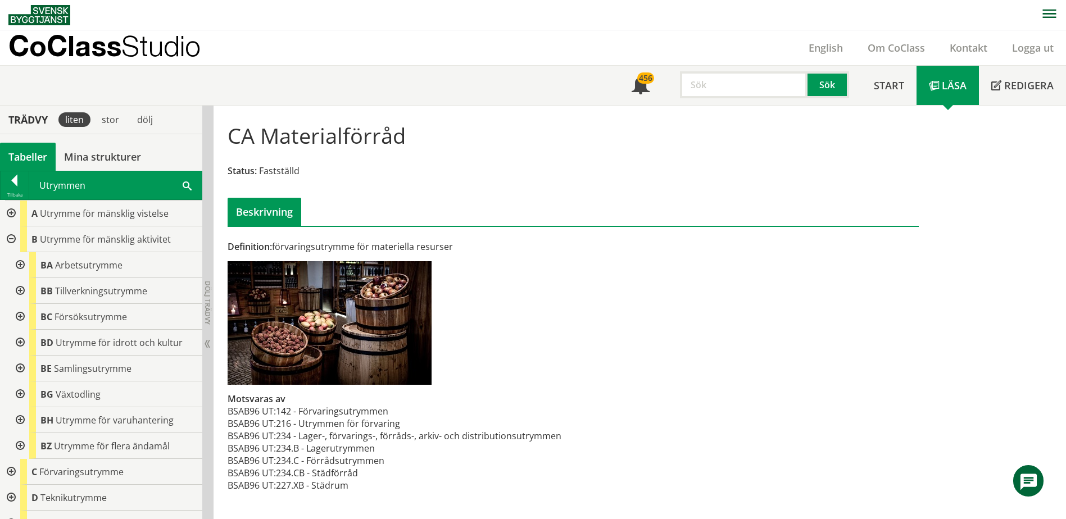
click at [12, 214] on div at bounding box center [10, 214] width 20 height 26
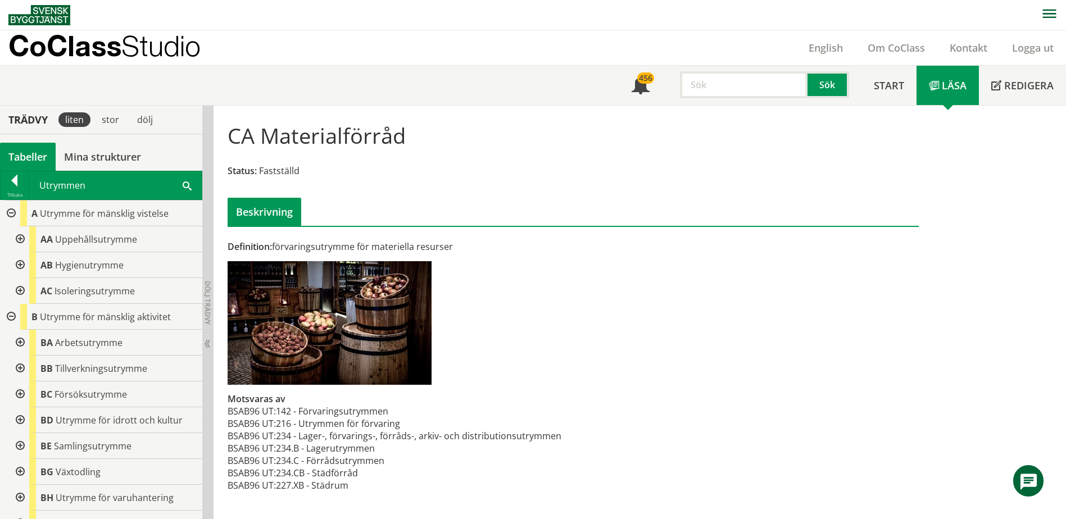
click at [20, 240] on div at bounding box center [19, 239] width 20 height 26
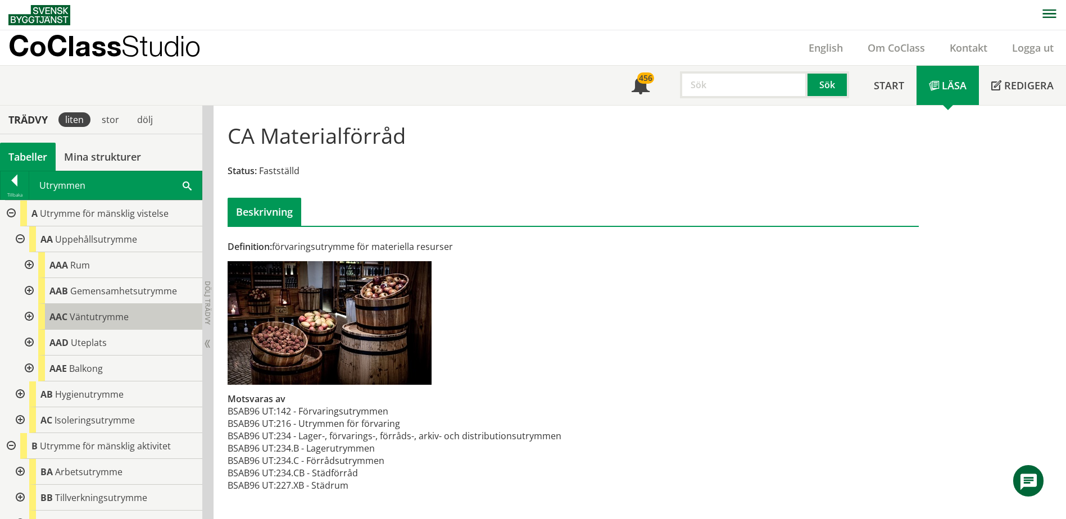
click at [82, 319] on span "Väntutrymme" at bounding box center [99, 317] width 59 height 12
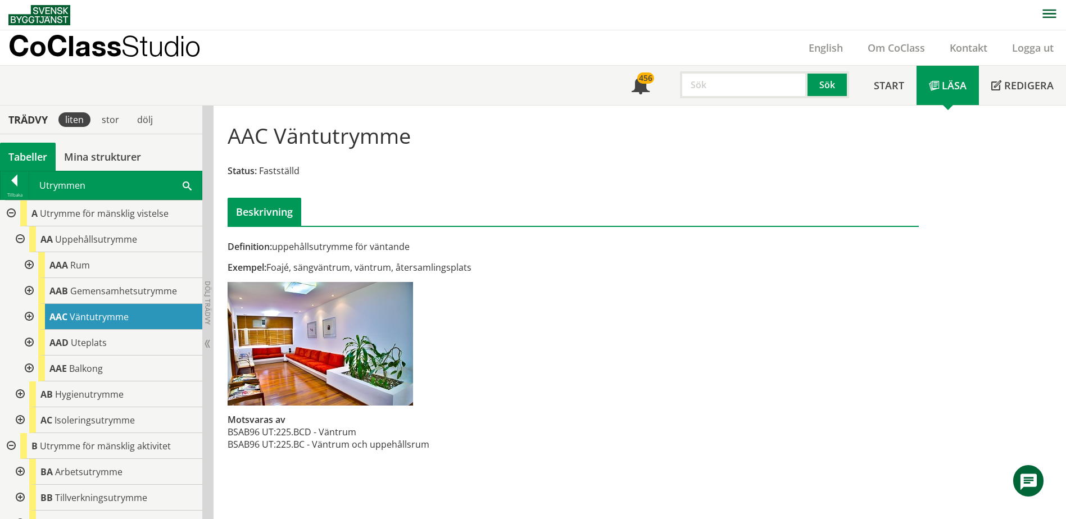
click at [30, 320] on div at bounding box center [28, 317] width 20 height 26
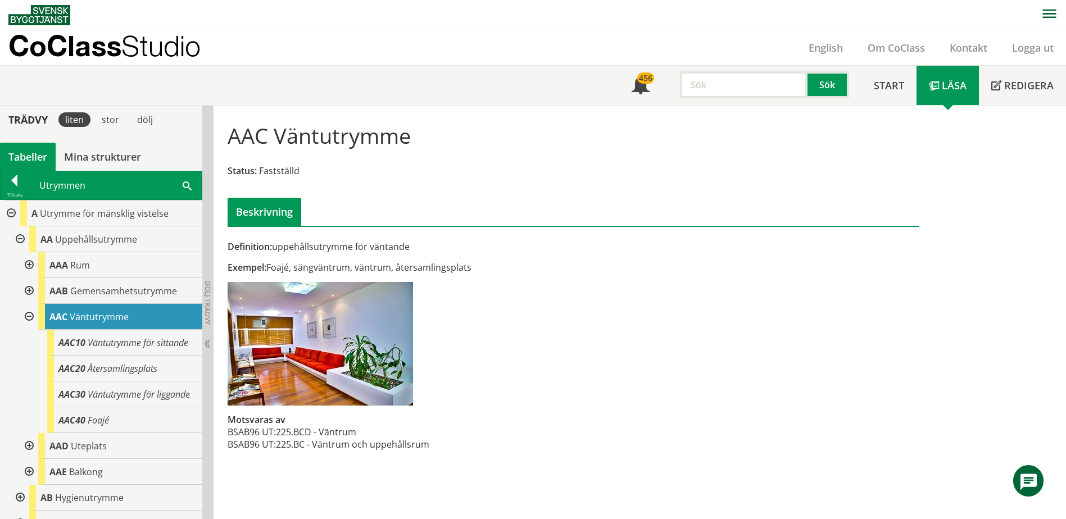
click at [28, 317] on div at bounding box center [28, 317] width 20 height 26
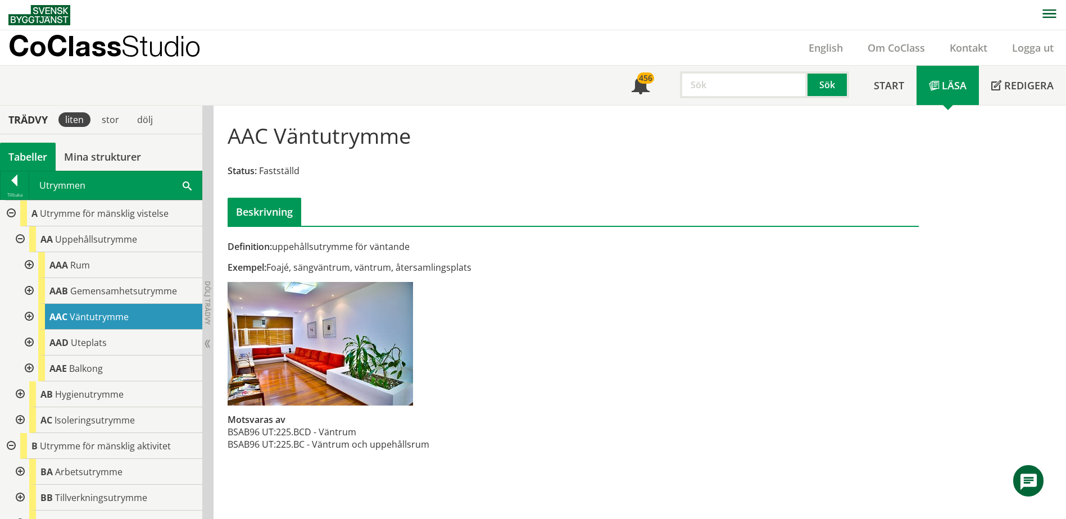
click at [29, 289] on div at bounding box center [28, 291] width 20 height 26
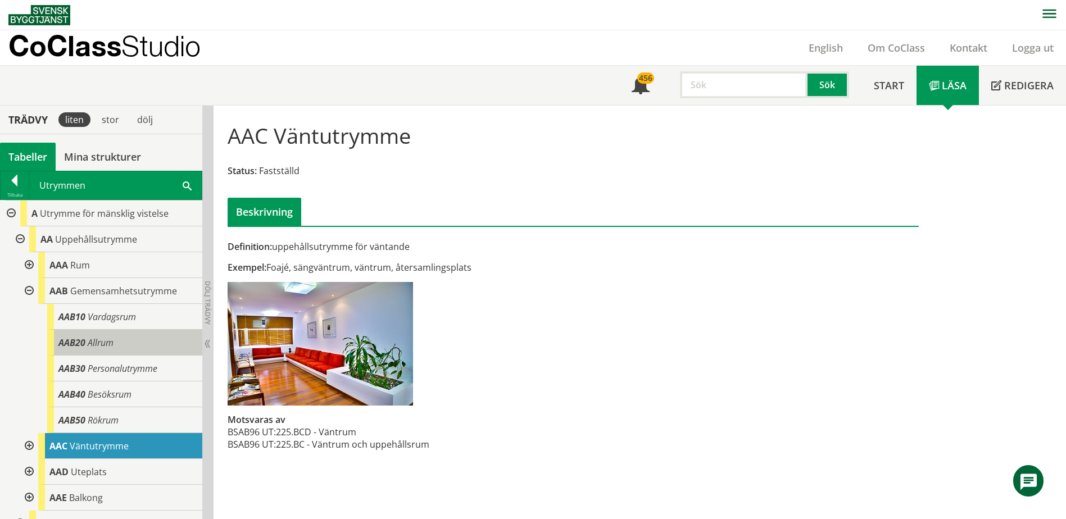
click at [71, 338] on span "AAB20" at bounding box center [71, 343] width 27 height 12
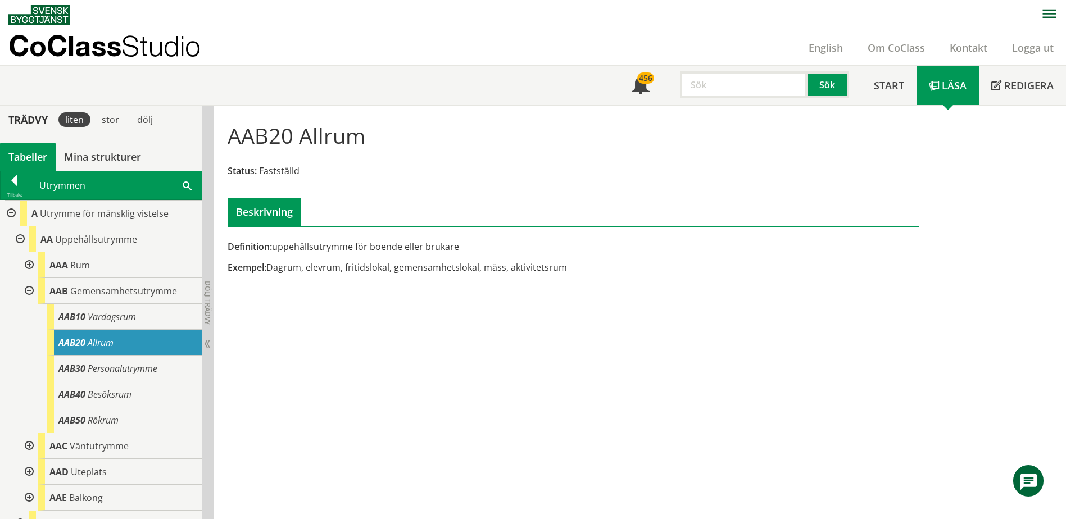
click at [29, 288] on div at bounding box center [28, 291] width 20 height 26
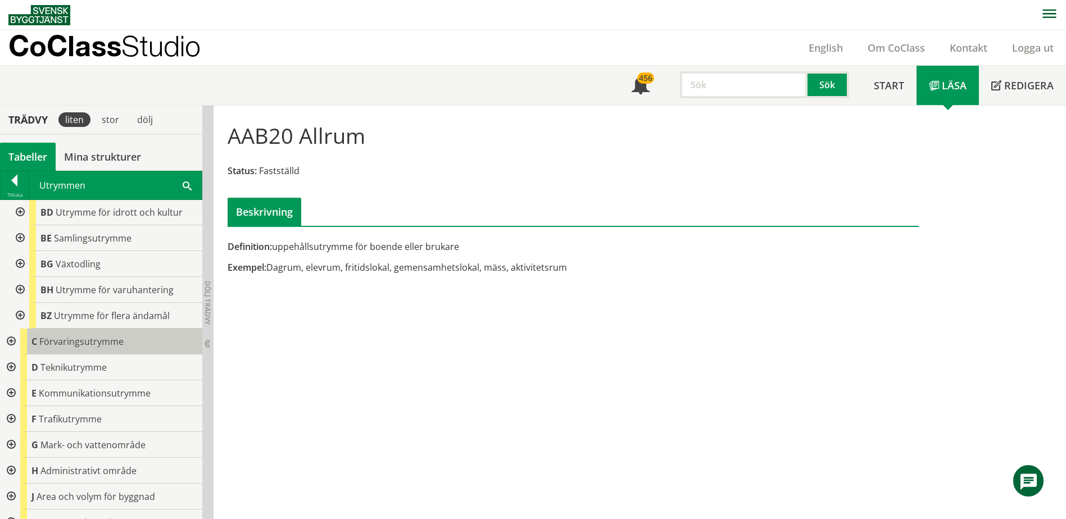
scroll to position [379, 0]
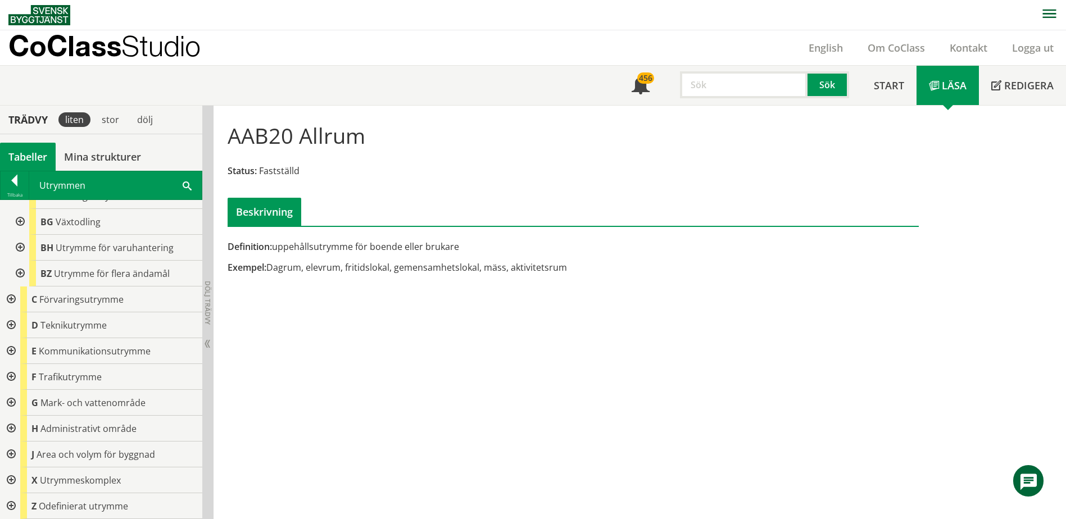
click at [16, 351] on div at bounding box center [10, 351] width 20 height 26
click at [13, 380] on div at bounding box center [19, 377] width 20 height 26
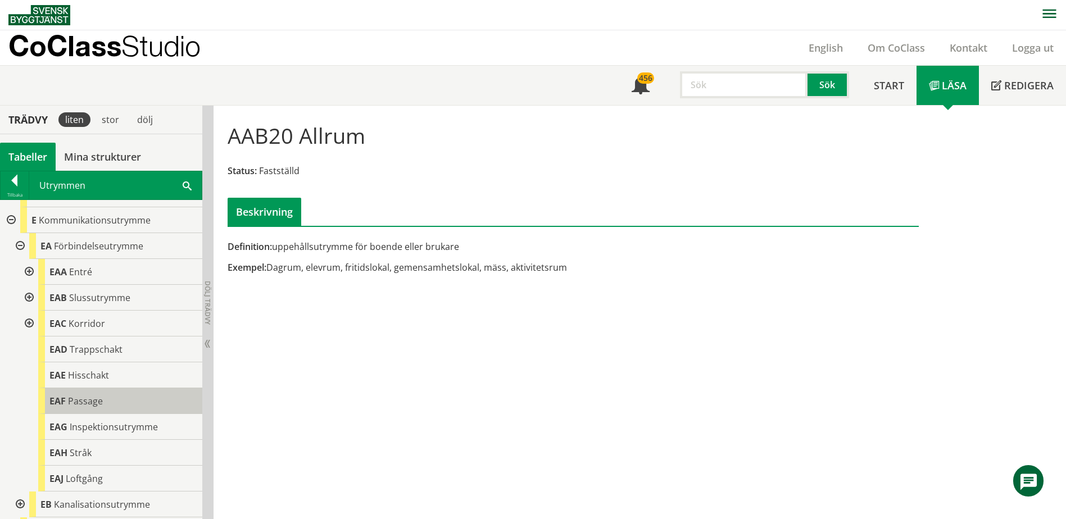
scroll to position [548, 0]
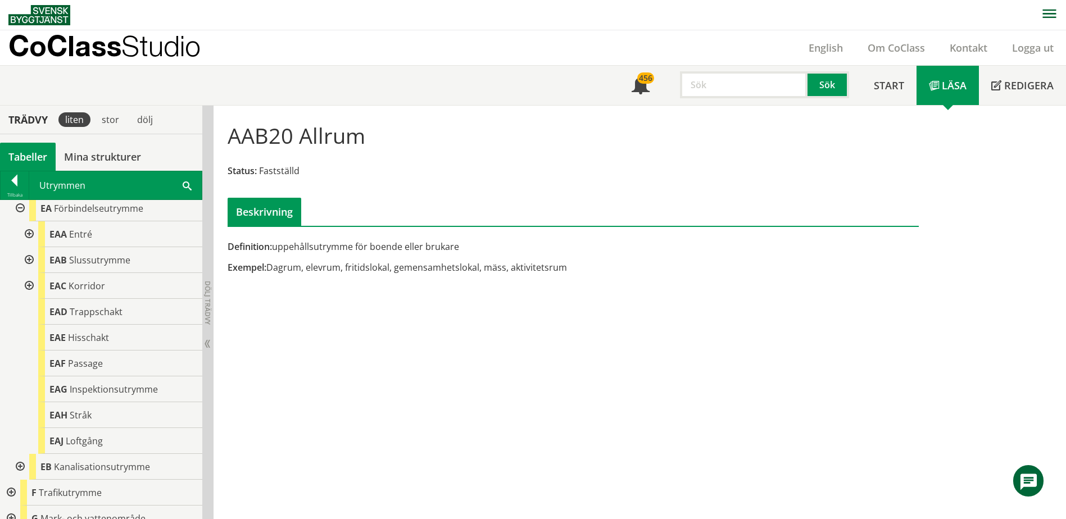
click at [29, 288] on div at bounding box center [28, 286] width 20 height 26
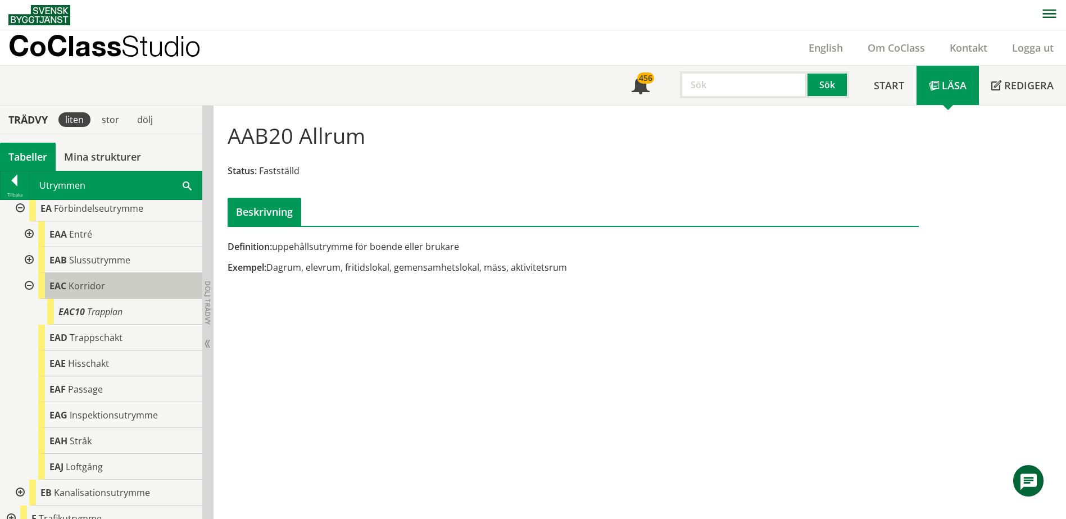
click at [95, 295] on div "EAC Korridor" at bounding box center [120, 286] width 164 height 26
click at [111, 285] on div "EAC Korridor" at bounding box center [120, 286] width 164 height 26
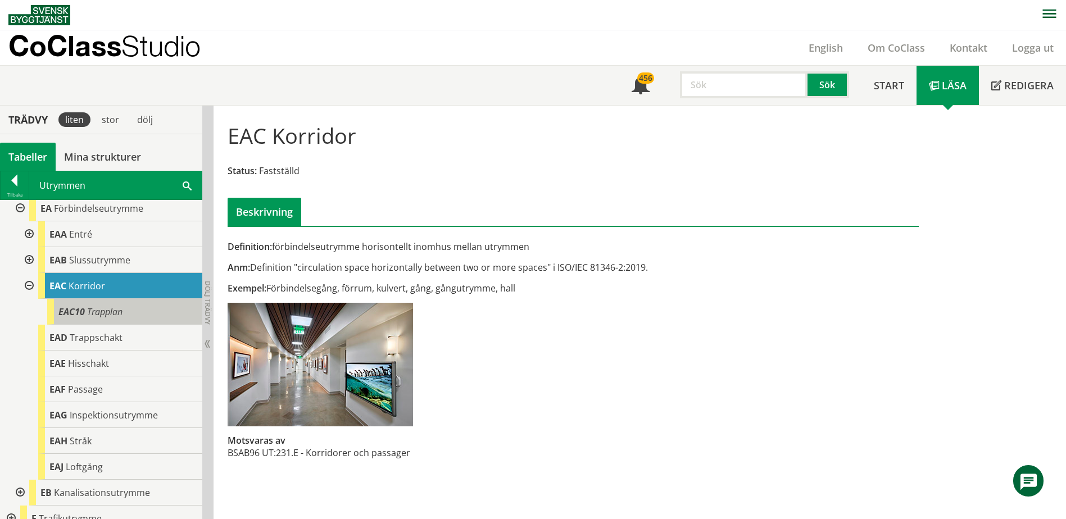
click at [111, 307] on span "Trapplan" at bounding box center [104, 312] width 35 height 12
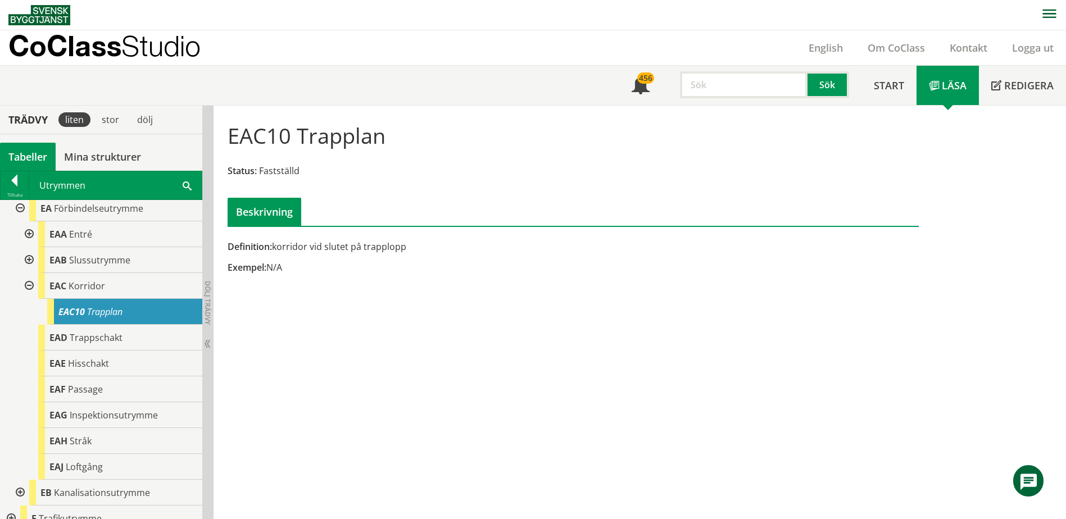
click at [280, 301] on div "EAC10 Trapplan Status: Fastställd Beskrivning Definition: korridor vid slutet p…" at bounding box center [640, 313] width 852 height 414
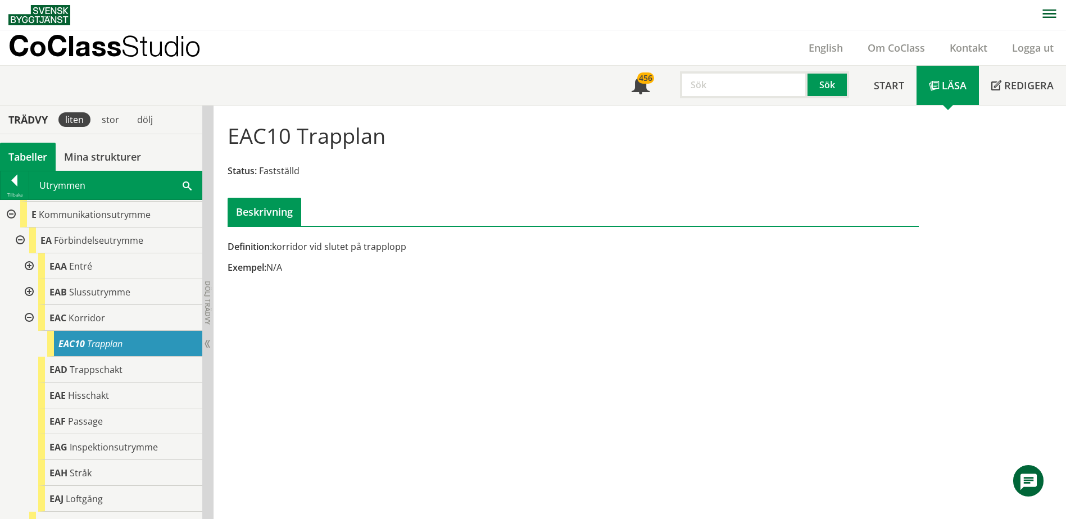
scroll to position [492, 0]
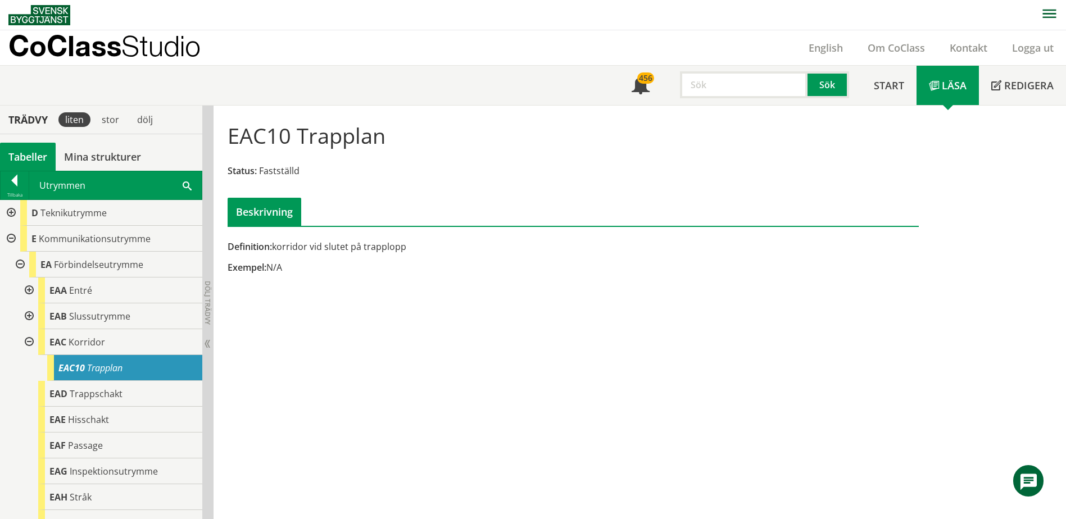
click at [28, 292] on div at bounding box center [28, 291] width 20 height 26
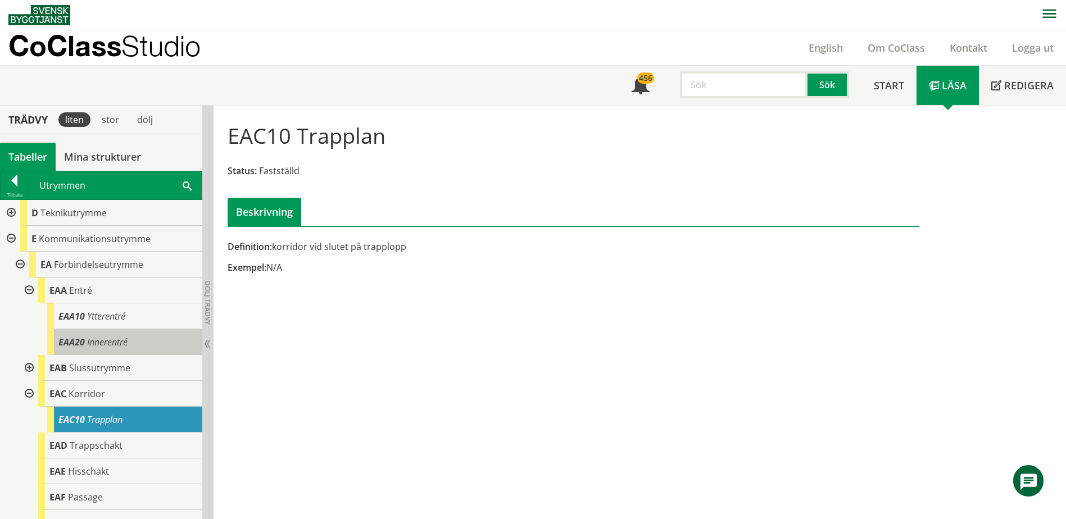
click at [100, 336] on span "Innerentré" at bounding box center [107, 342] width 40 height 12
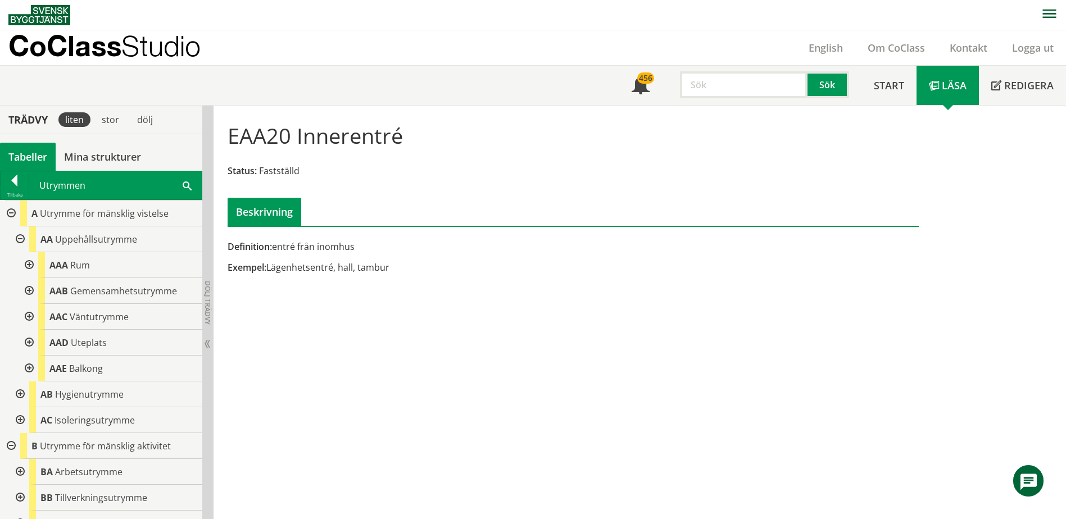
click at [28, 265] on div at bounding box center [28, 265] width 20 height 26
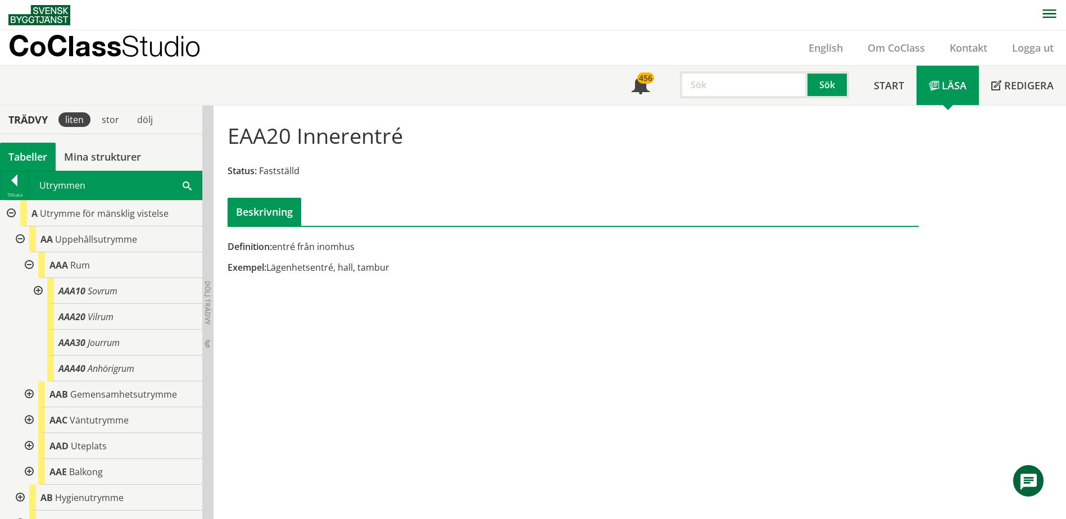
click at [28, 265] on div at bounding box center [28, 265] width 20 height 26
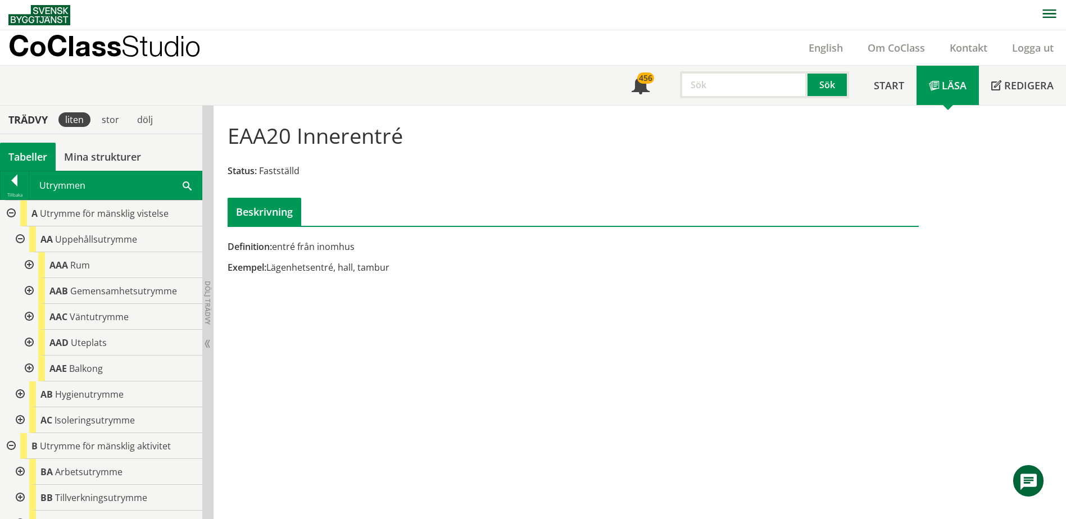
click at [31, 267] on div at bounding box center [28, 265] width 20 height 26
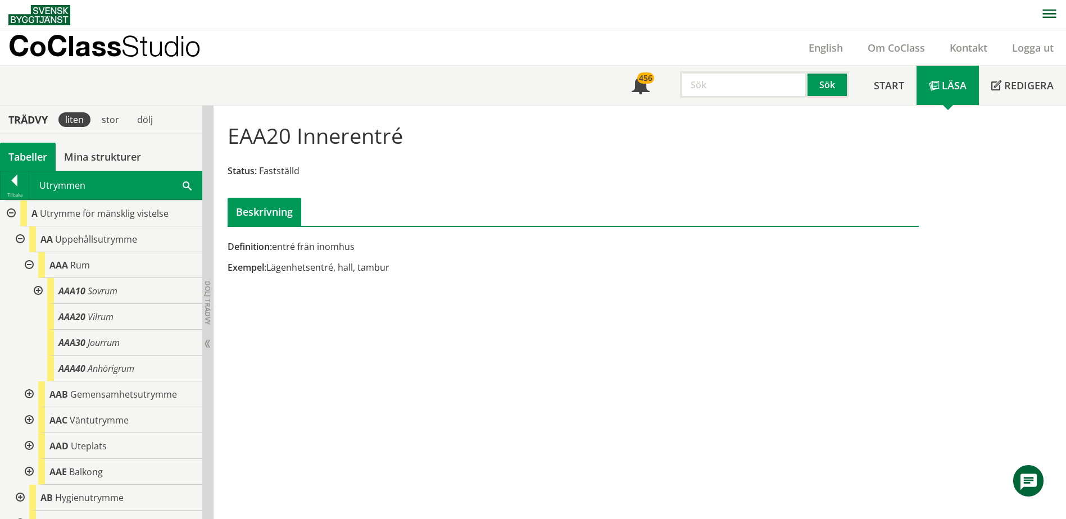
click at [28, 264] on div at bounding box center [28, 265] width 20 height 26
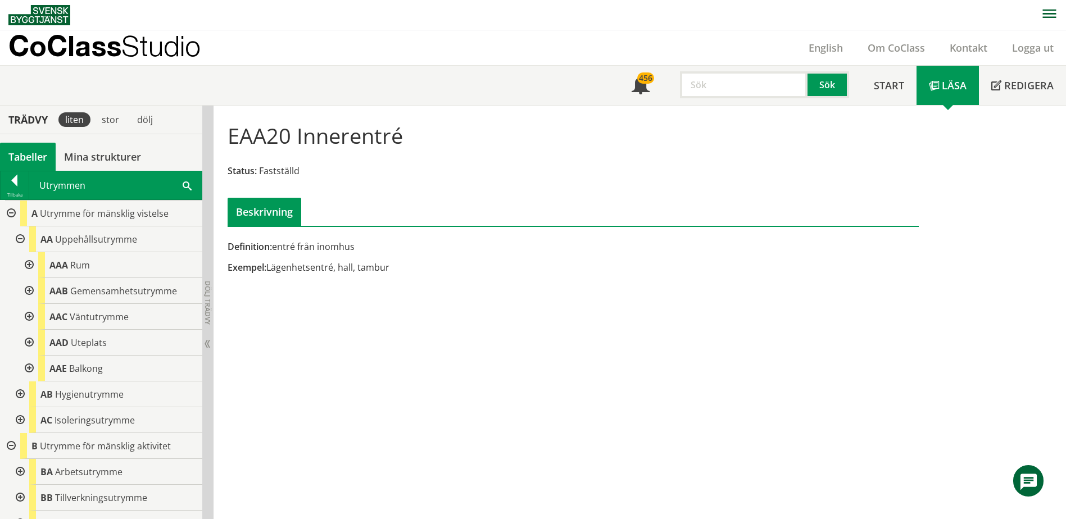
click at [31, 287] on div at bounding box center [28, 291] width 20 height 26
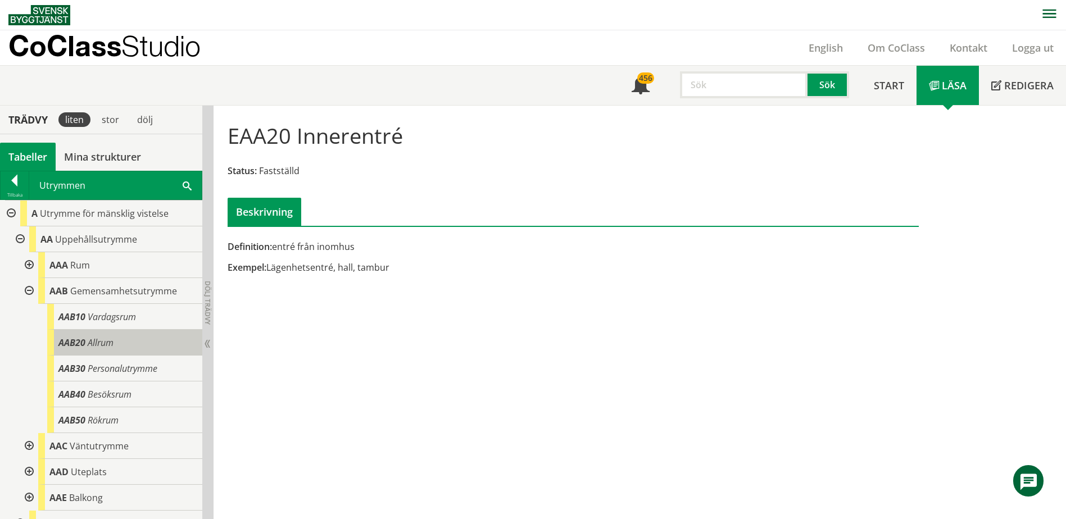
click at [82, 333] on body "AMA AMA Beskrivningsverktyg AMA Funktion BSAB Bygginfo Byggjura Byggkatalogen […" at bounding box center [533, 259] width 1066 height 519
click at [102, 350] on div "AAB20 Allrum" at bounding box center [124, 343] width 155 height 26
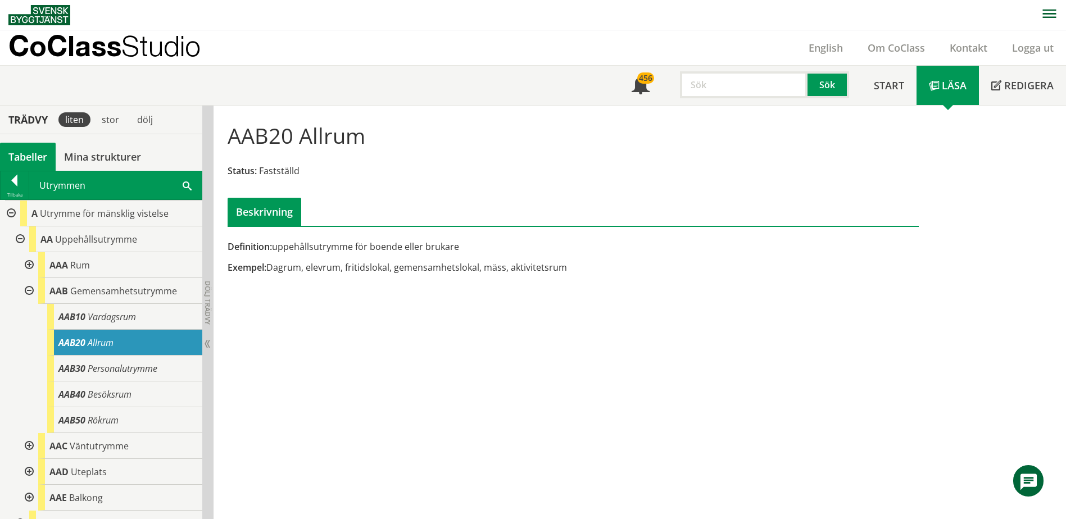
click at [181, 187] on div "Utrymmen Sök" at bounding box center [115, 185] width 172 height 28
click at [185, 187] on div "Utrymmen Sök" at bounding box center [115, 185] width 172 height 28
click at [190, 183] on span at bounding box center [187, 185] width 9 height 12
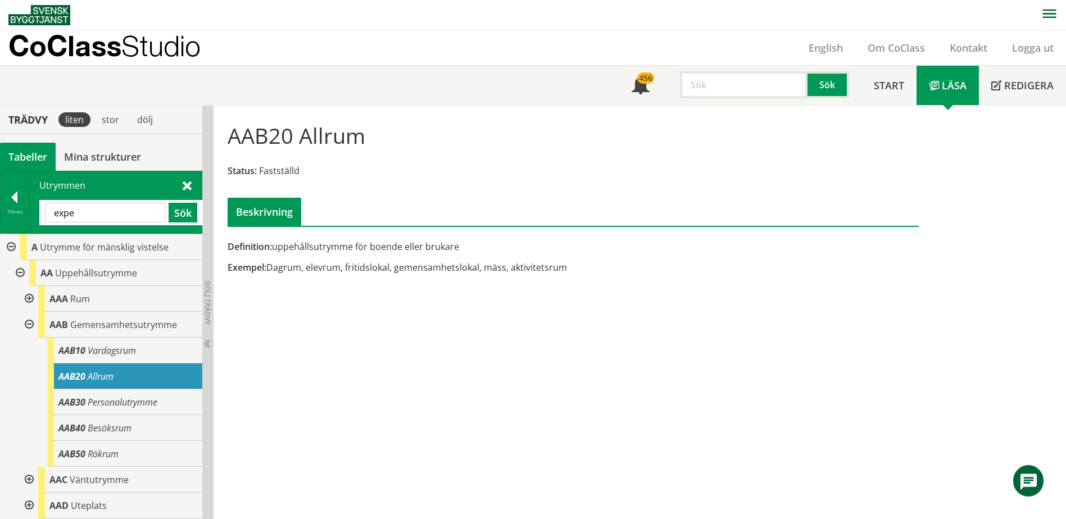
type input "expe"
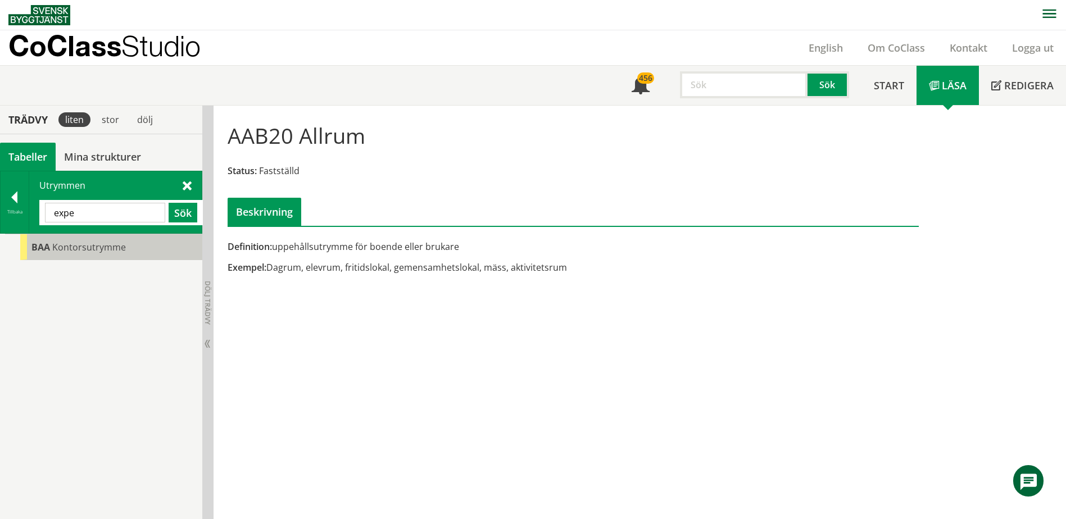
click at [131, 252] on div "BAA Kontorsutrymme" at bounding box center [111, 247] width 182 height 26
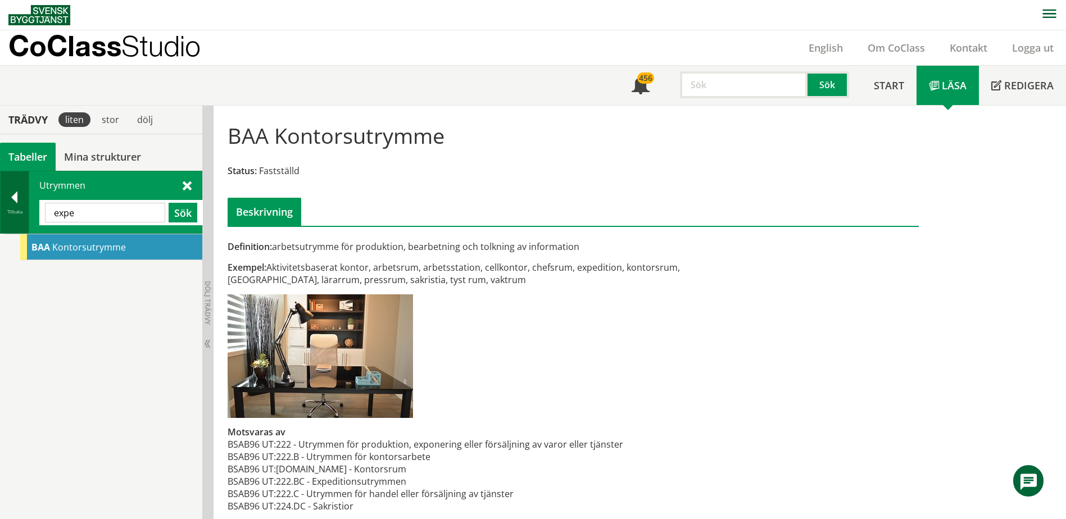
click at [15, 207] on div "Tillbaka" at bounding box center [15, 211] width 28 height 9
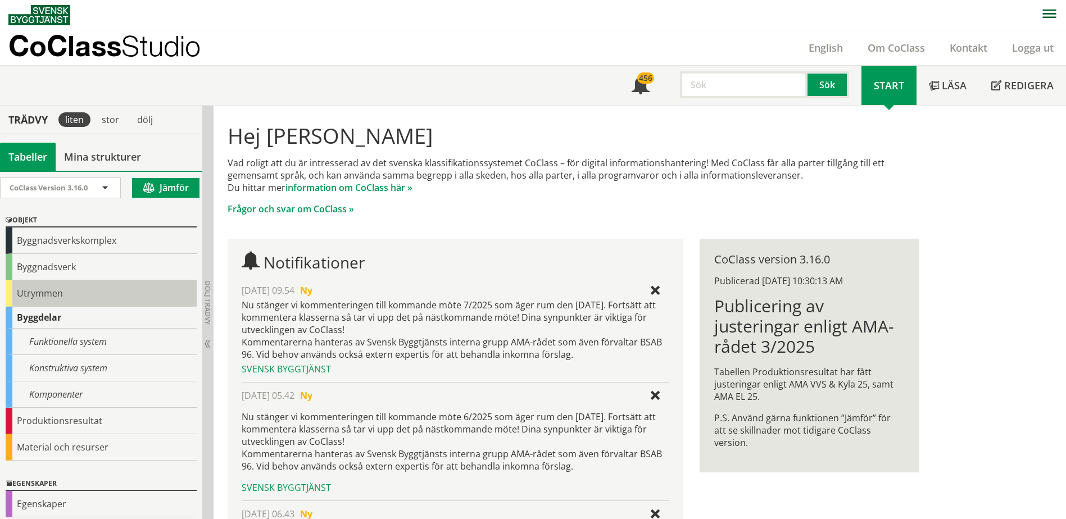
click at [47, 293] on div "Utrymmen" at bounding box center [101, 293] width 191 height 26
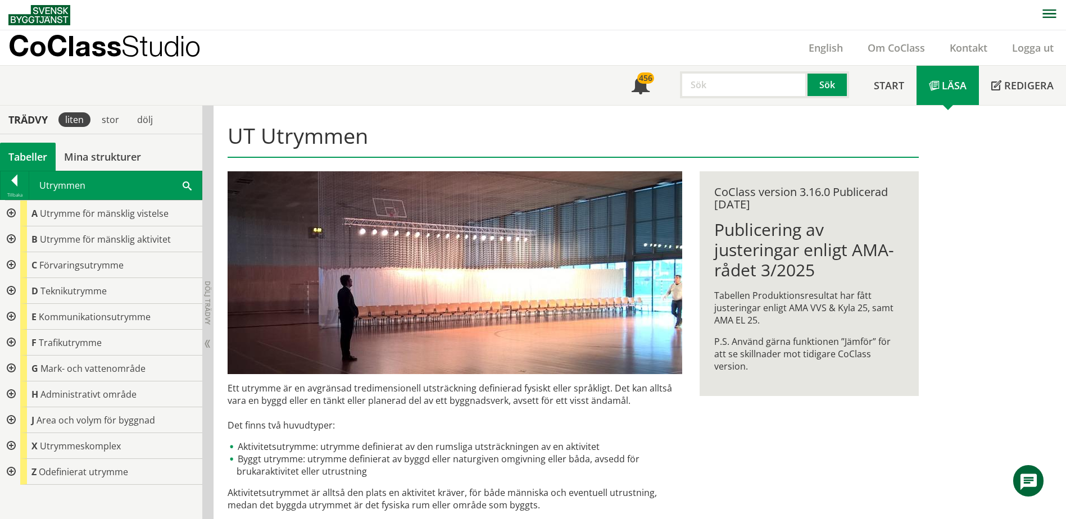
click at [11, 263] on div at bounding box center [10, 265] width 20 height 26
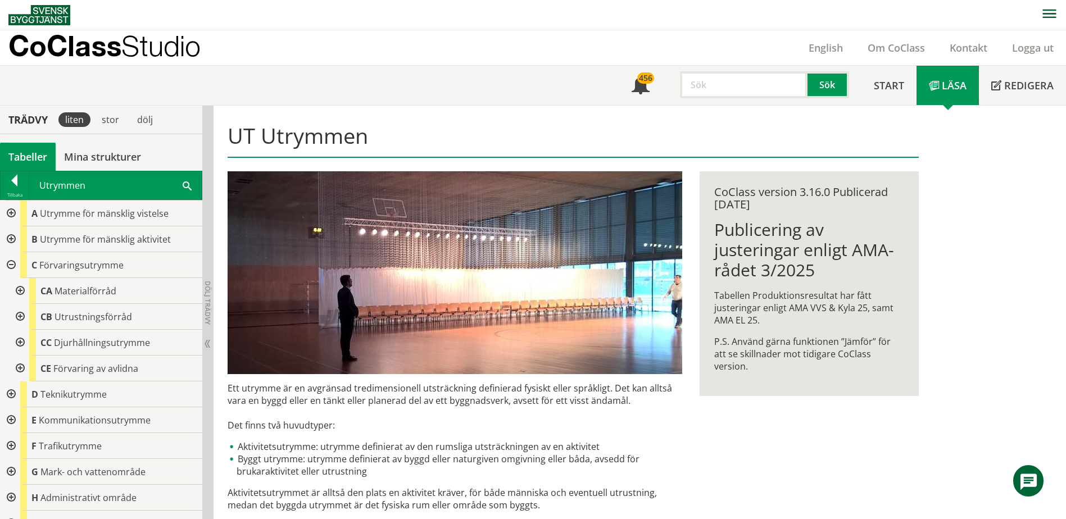
click at [17, 290] on div at bounding box center [19, 291] width 20 height 26
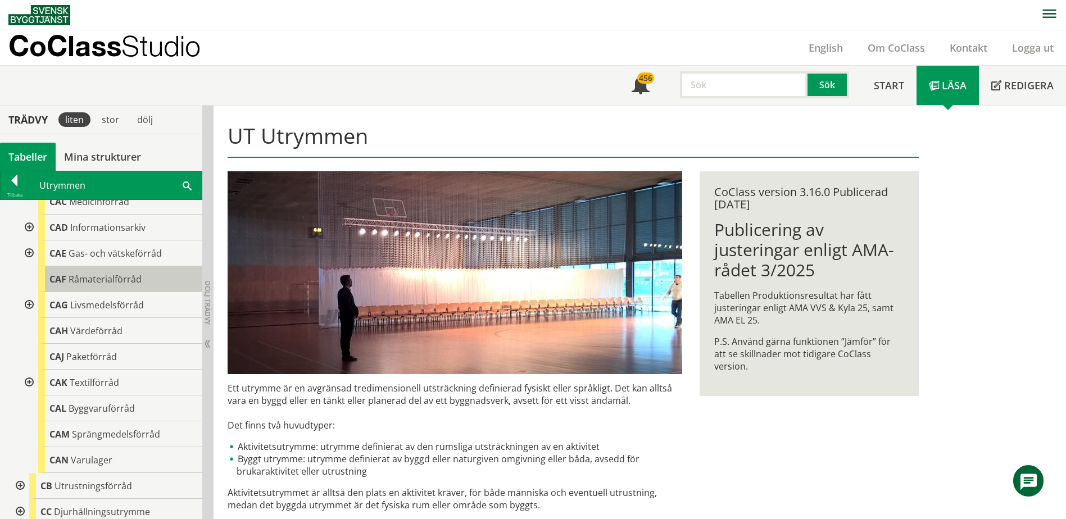
scroll to position [169, 0]
click at [28, 380] on div at bounding box center [28, 381] width 20 height 26
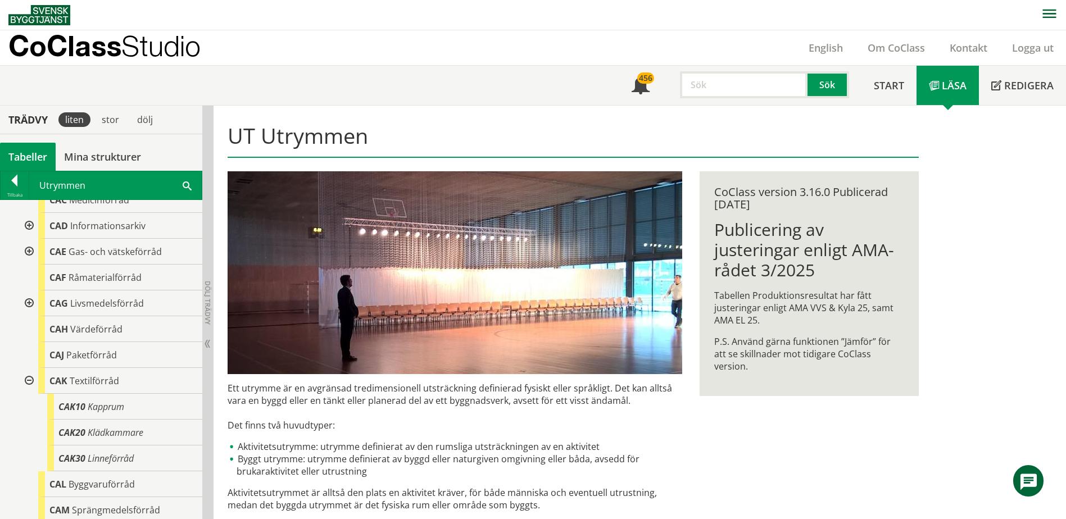
click at [28, 380] on div at bounding box center [28, 381] width 20 height 26
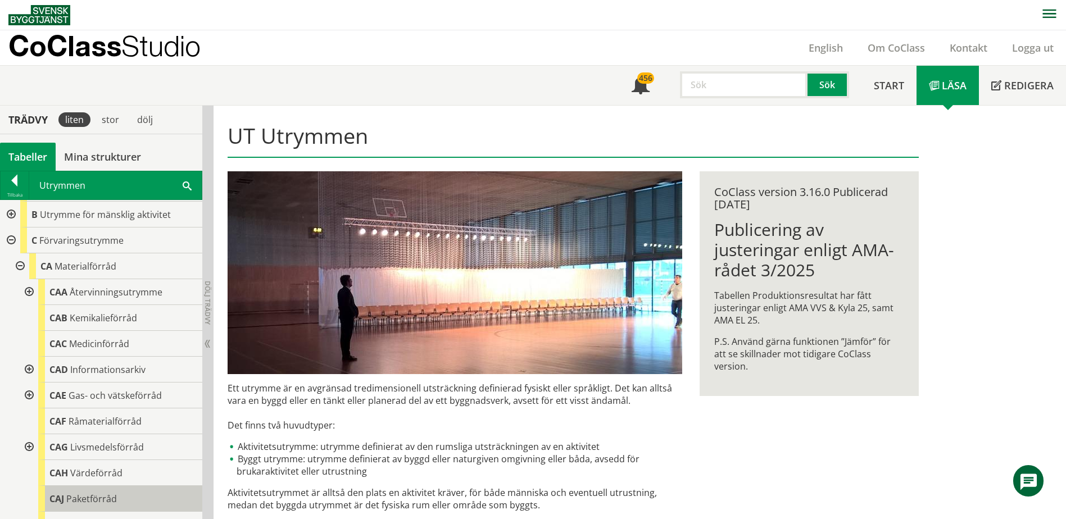
scroll to position [0, 0]
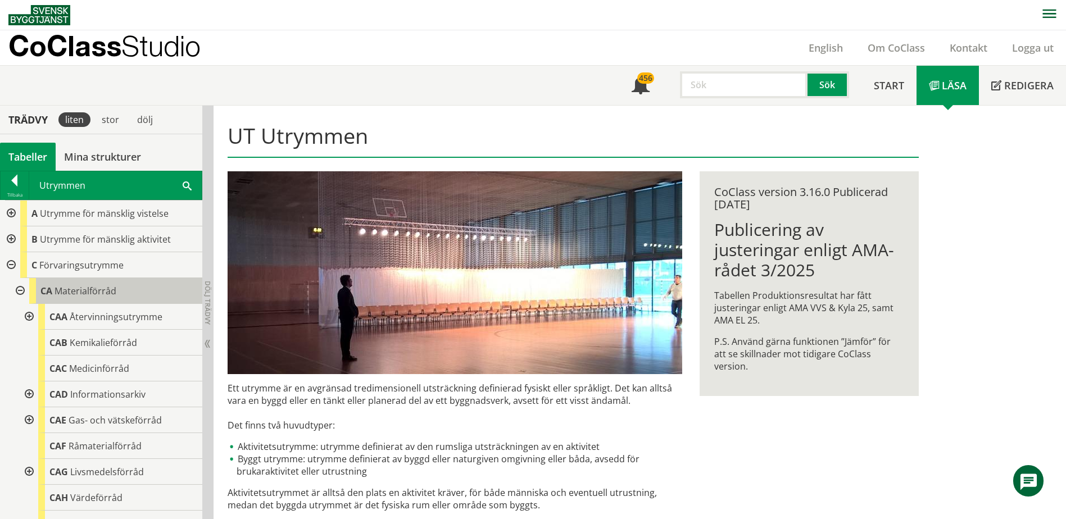
click at [104, 290] on span "Materialförråd" at bounding box center [86, 291] width 62 height 12
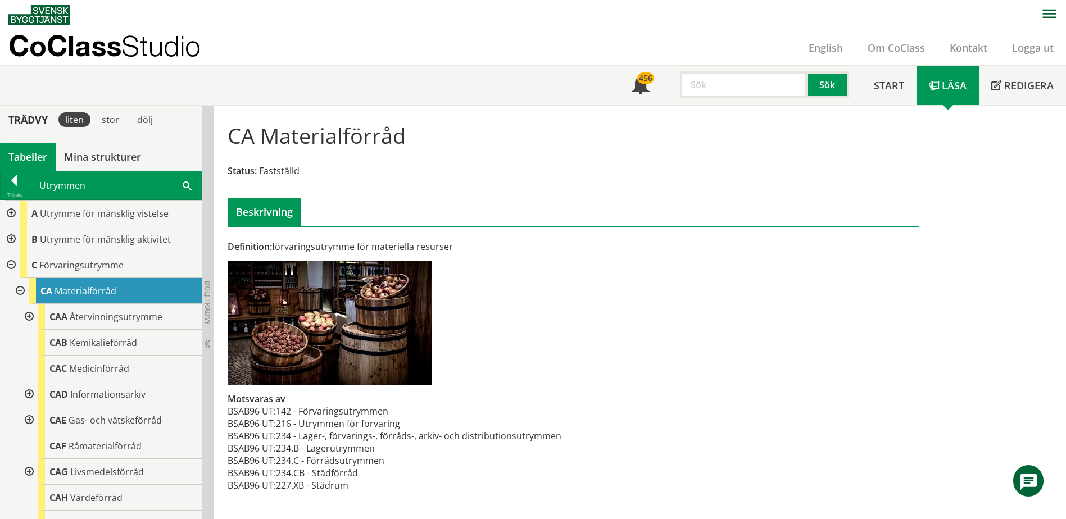
click at [20, 286] on div at bounding box center [19, 291] width 20 height 26
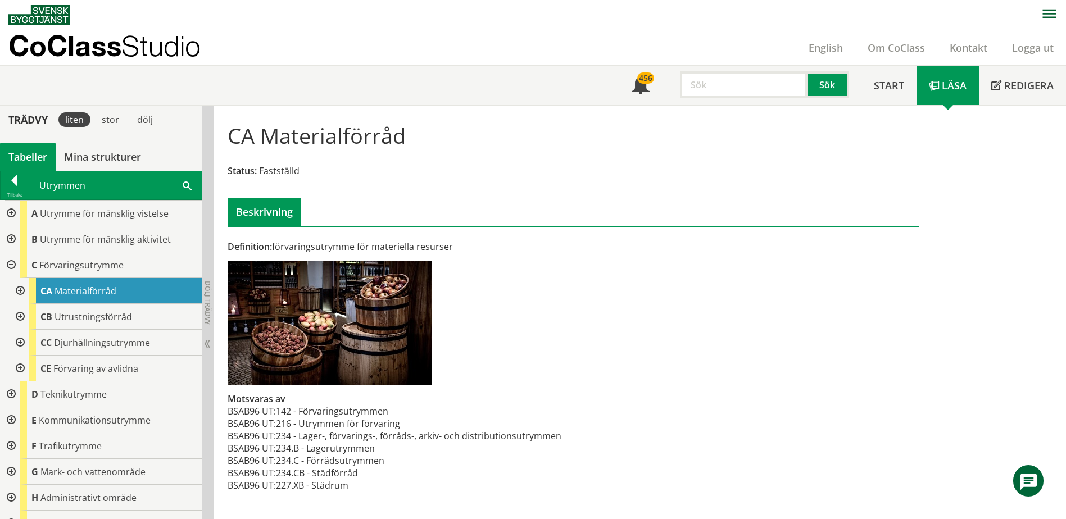
click at [20, 288] on div at bounding box center [19, 291] width 20 height 26
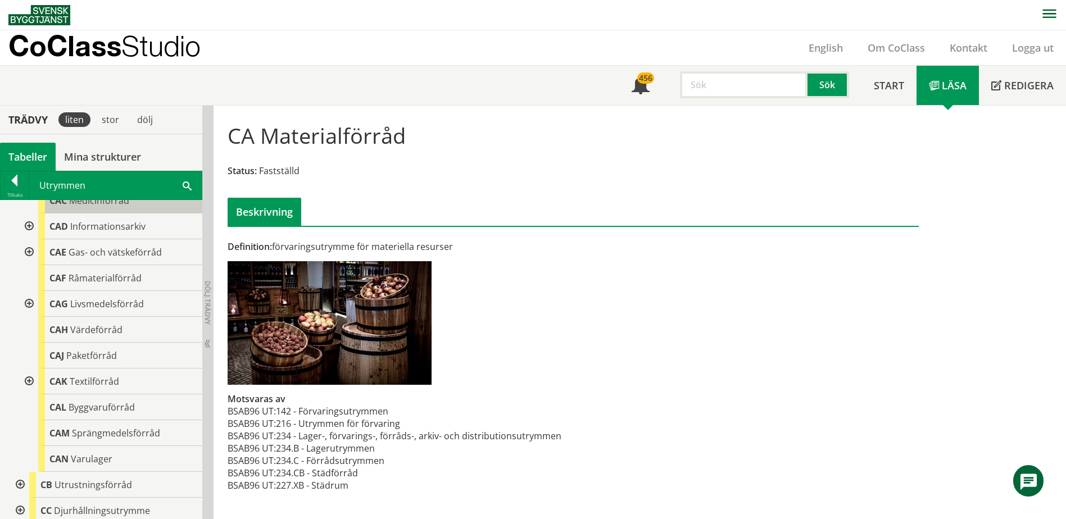
scroll to position [169, 0]
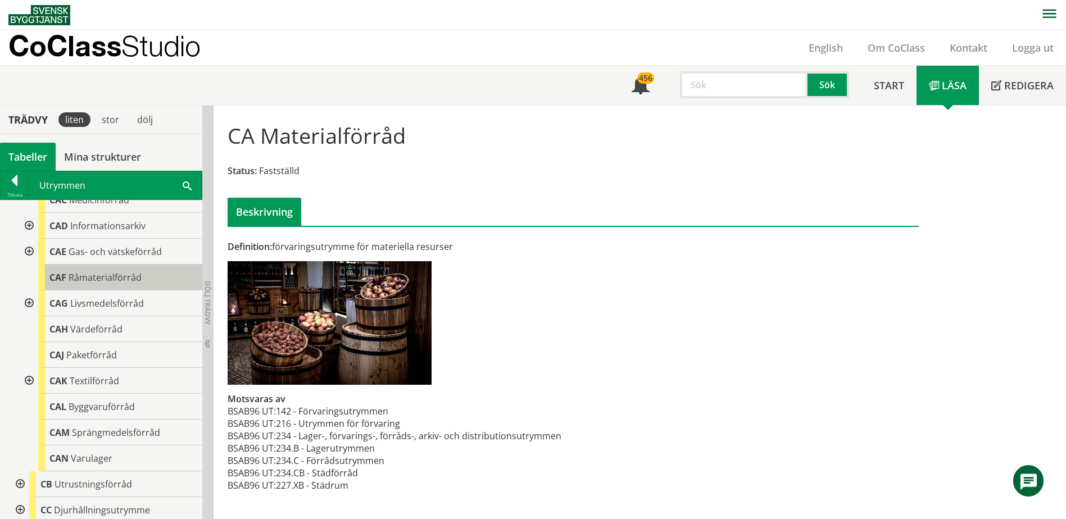
click at [109, 285] on div "CAF Råmaterialförråd" at bounding box center [120, 278] width 164 height 26
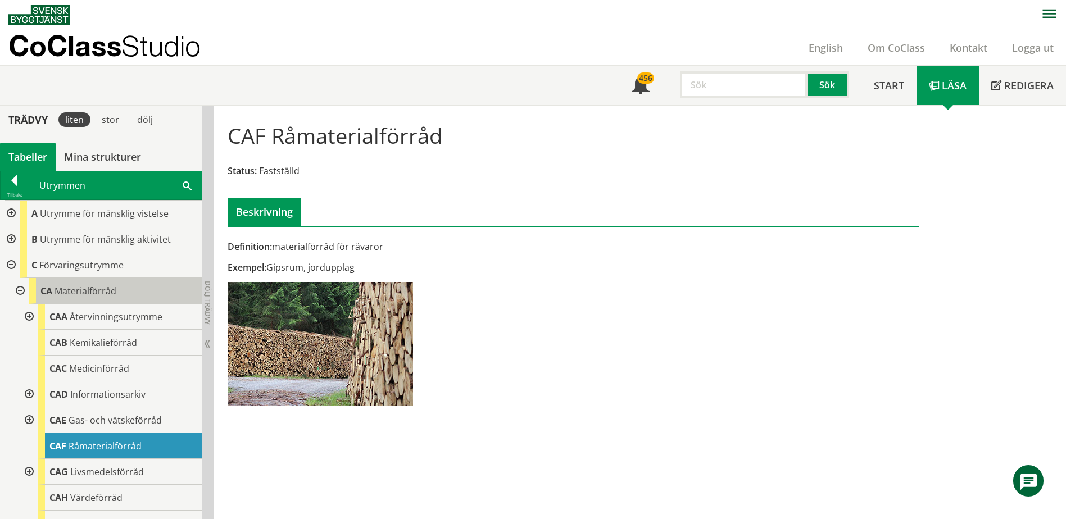
click at [88, 294] on span "Materialförråd" at bounding box center [86, 291] width 62 height 12
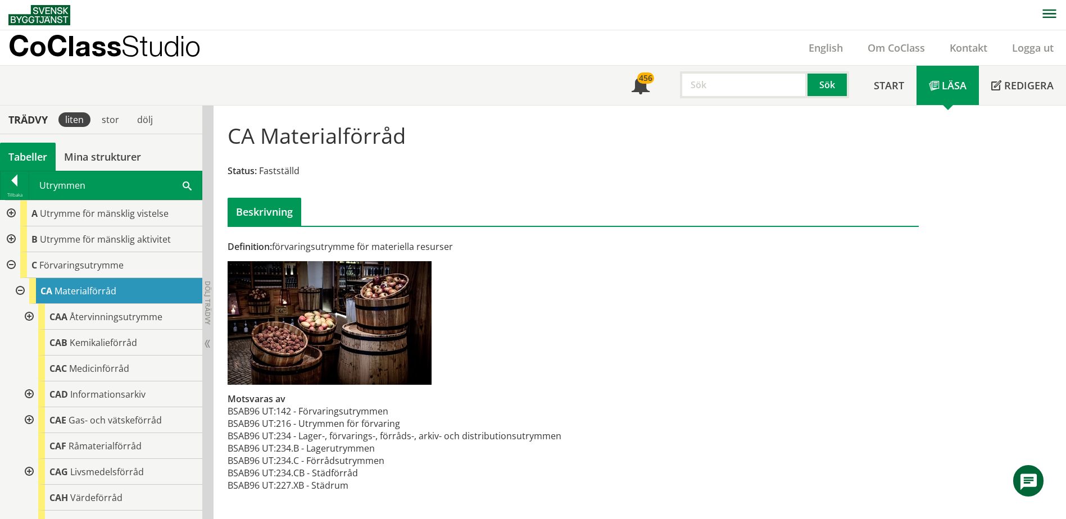
click at [193, 184] on div "Utrymmen Sök" at bounding box center [115, 185] width 172 height 28
click at [189, 184] on span at bounding box center [187, 185] width 9 height 12
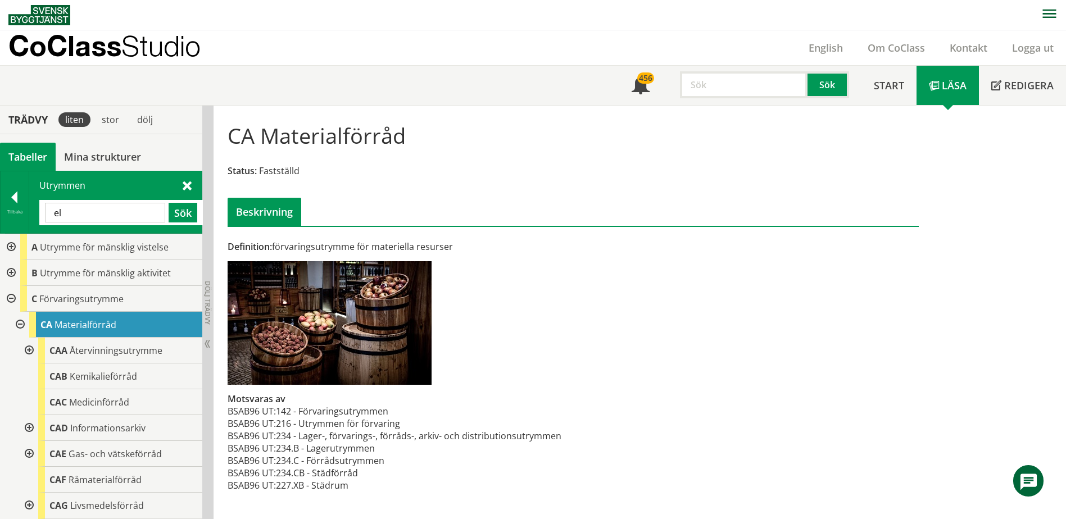
type input "e"
type input "tele"
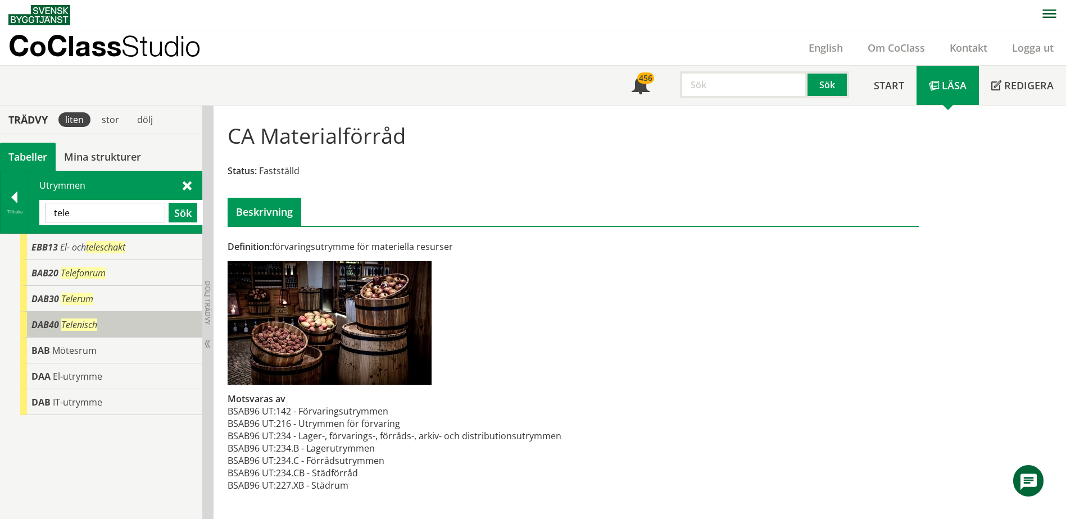
click at [124, 323] on div "DAB40 Telenisch" at bounding box center [111, 325] width 182 height 26
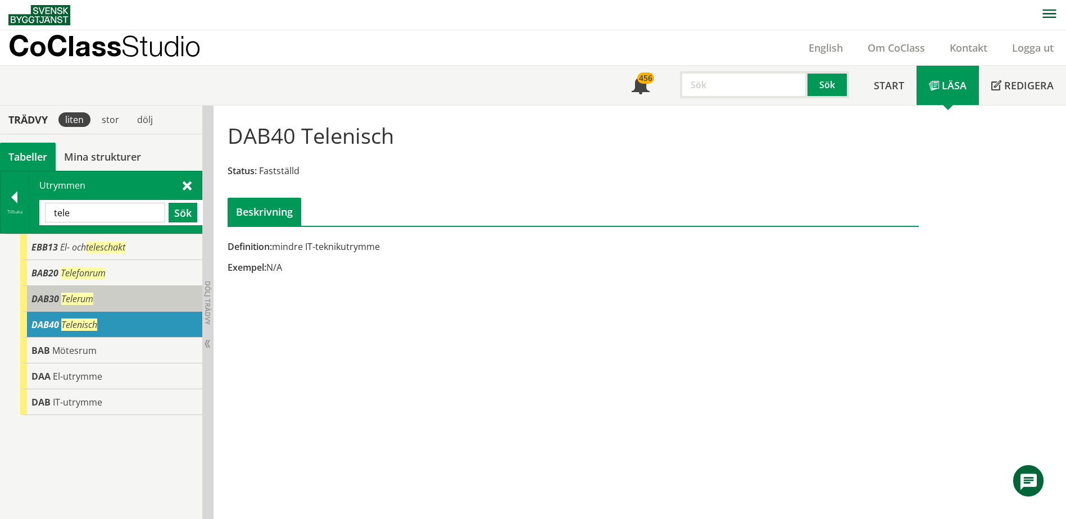
click at [124, 298] on div "DAB30 Telerum" at bounding box center [111, 299] width 182 height 26
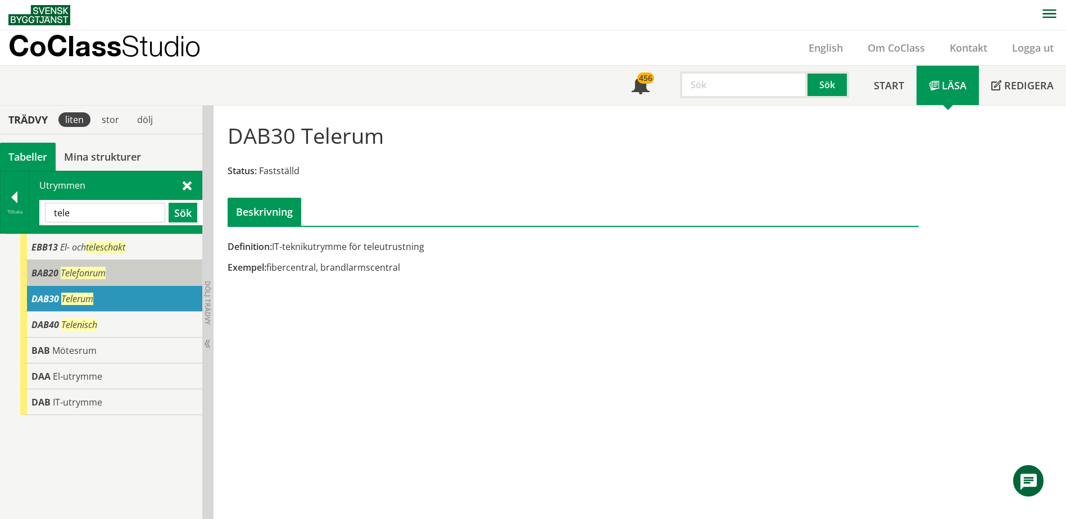
click at [120, 276] on div "BAB20 Telefonrum" at bounding box center [111, 273] width 182 height 26
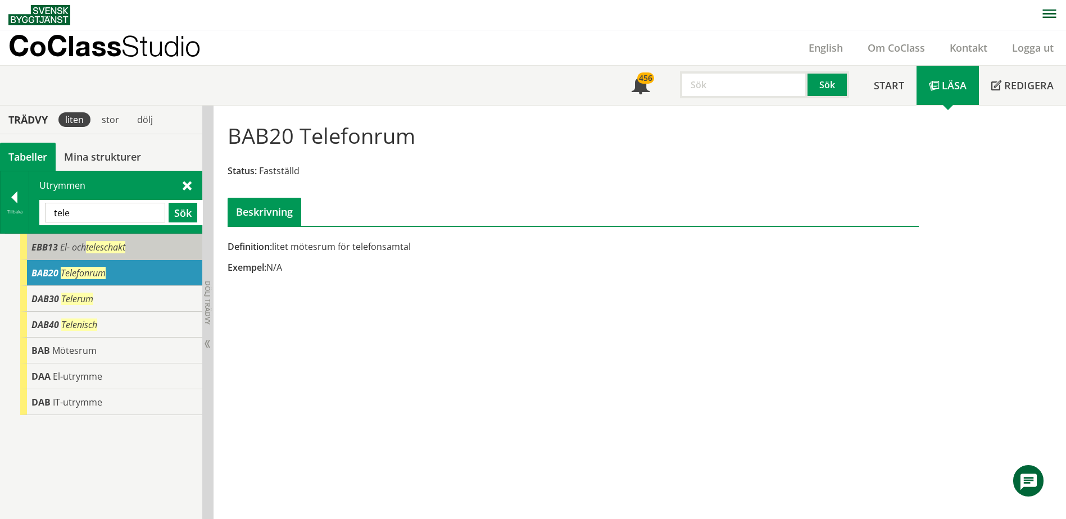
click at [125, 251] on span "teleschakt" at bounding box center [105, 247] width 39 height 12
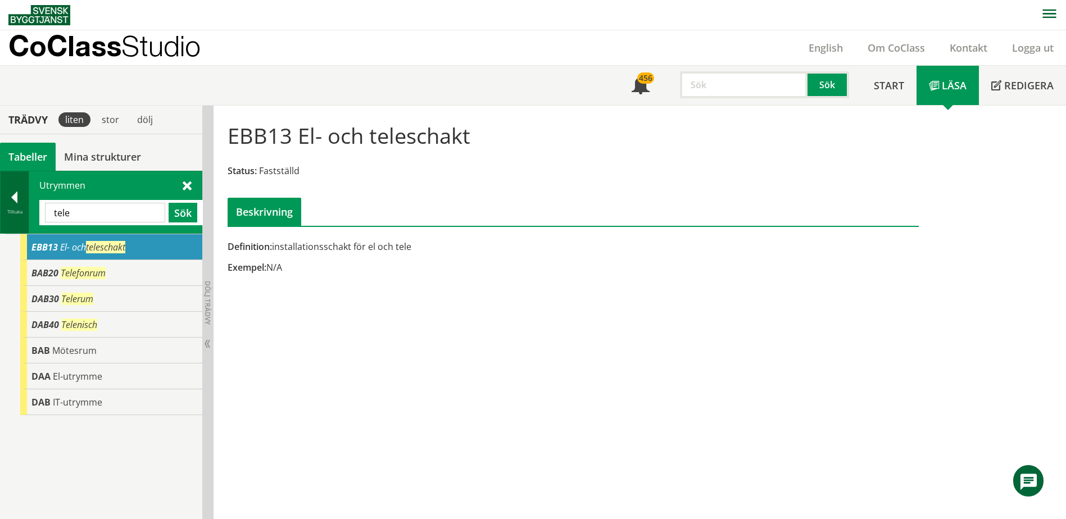
click at [20, 203] on div at bounding box center [15, 200] width 28 height 16
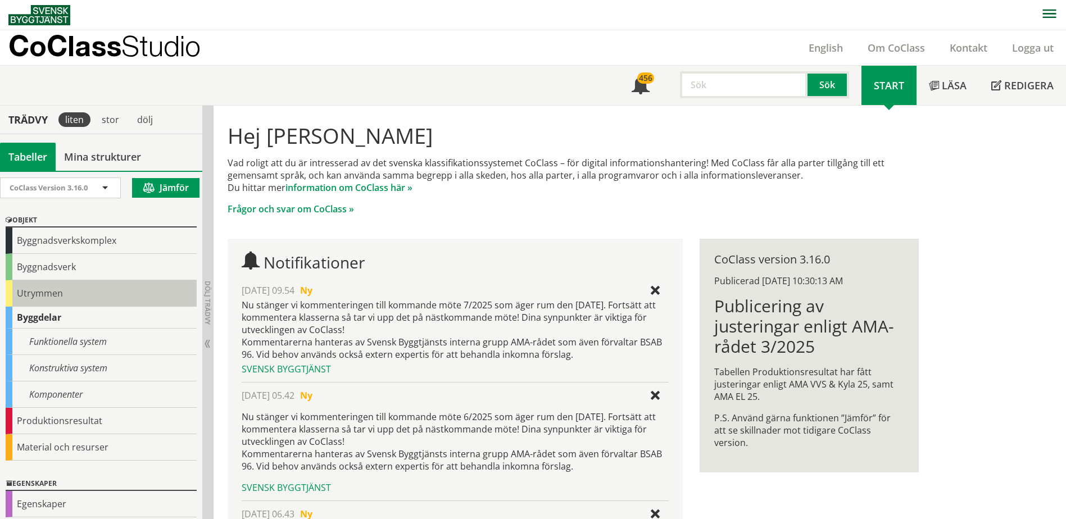
click at [68, 301] on div "Utrymmen" at bounding box center [101, 293] width 191 height 26
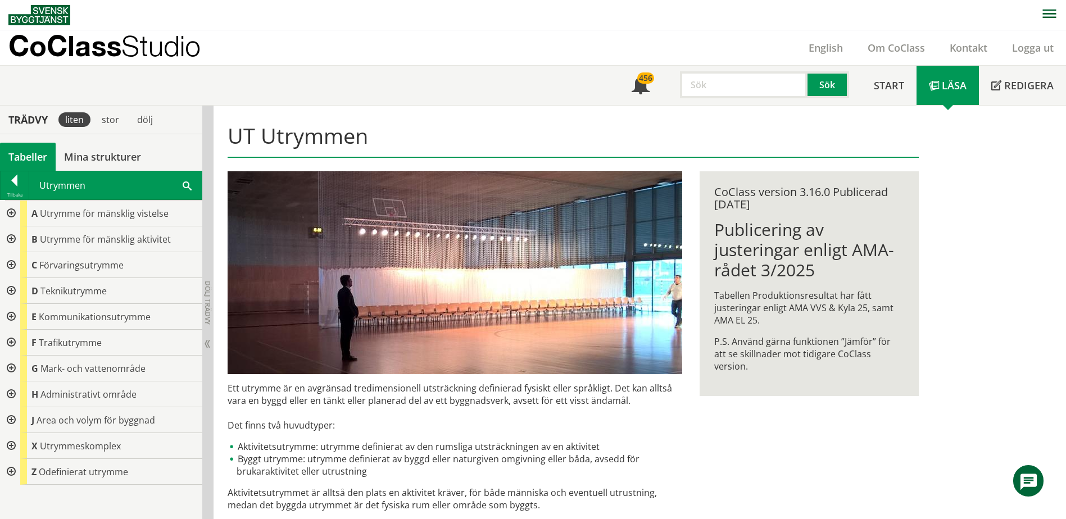
click at [7, 292] on div at bounding box center [10, 291] width 20 height 26
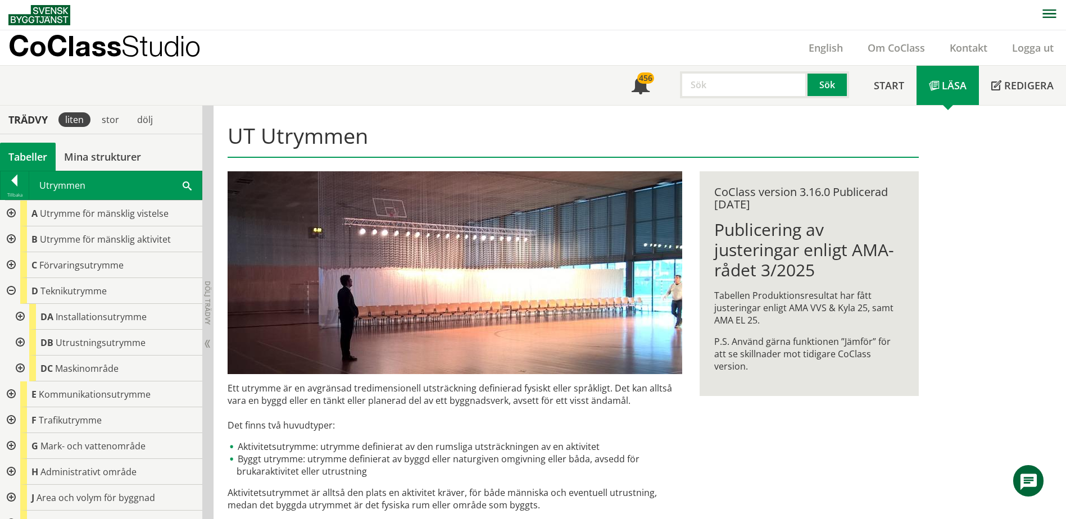
click at [20, 315] on div at bounding box center [19, 317] width 20 height 26
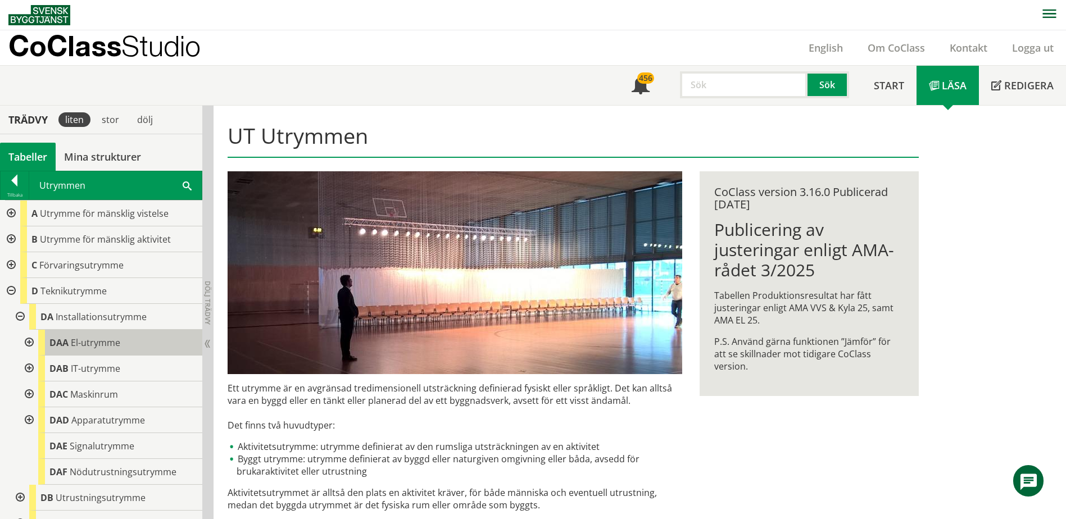
click at [80, 346] on span "El-utrymme" at bounding box center [95, 343] width 49 height 12
click at [87, 344] on span "El-utrymme" at bounding box center [95, 343] width 49 height 12
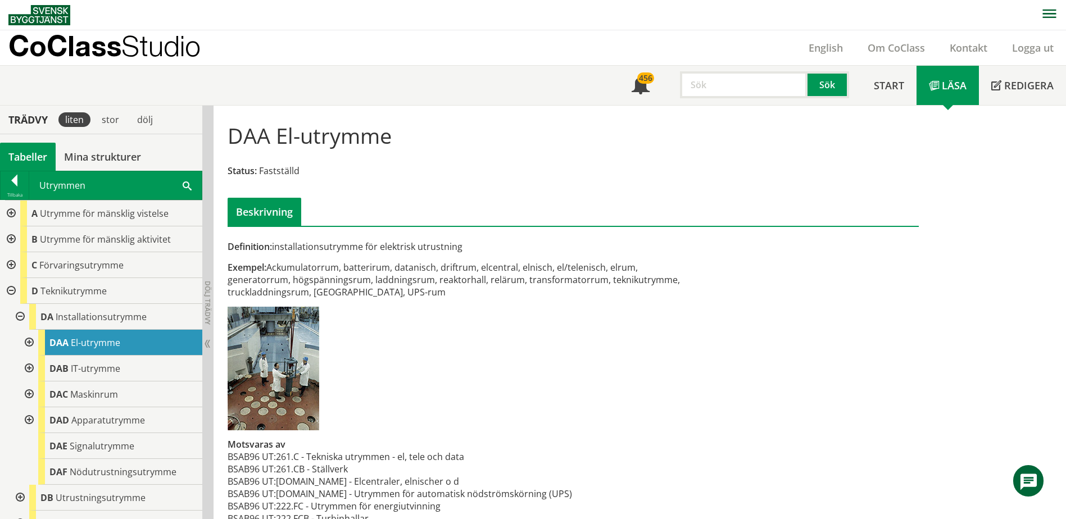
click at [28, 339] on div at bounding box center [28, 343] width 20 height 26
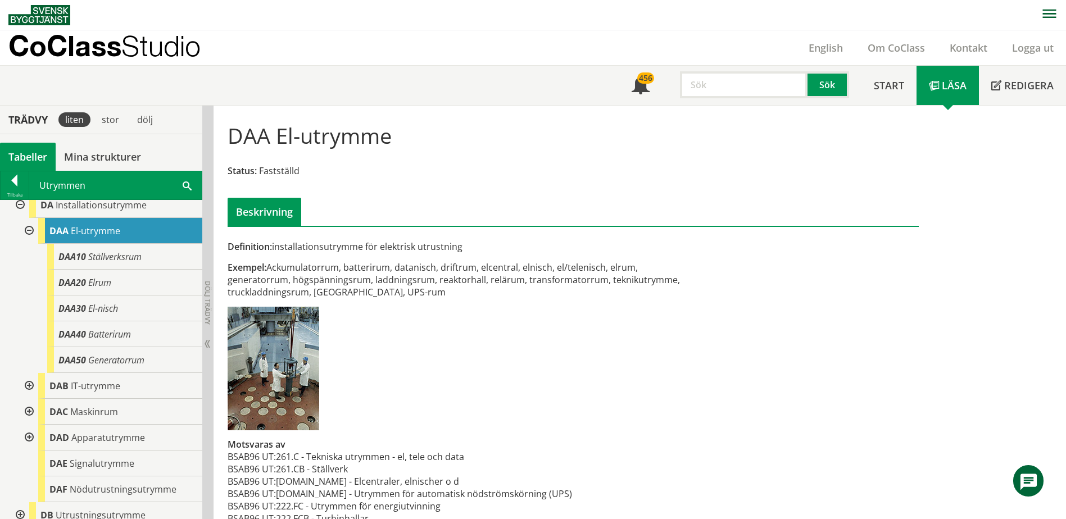
scroll to position [112, 0]
click at [110, 278] on span "Elrum" at bounding box center [99, 282] width 23 height 12
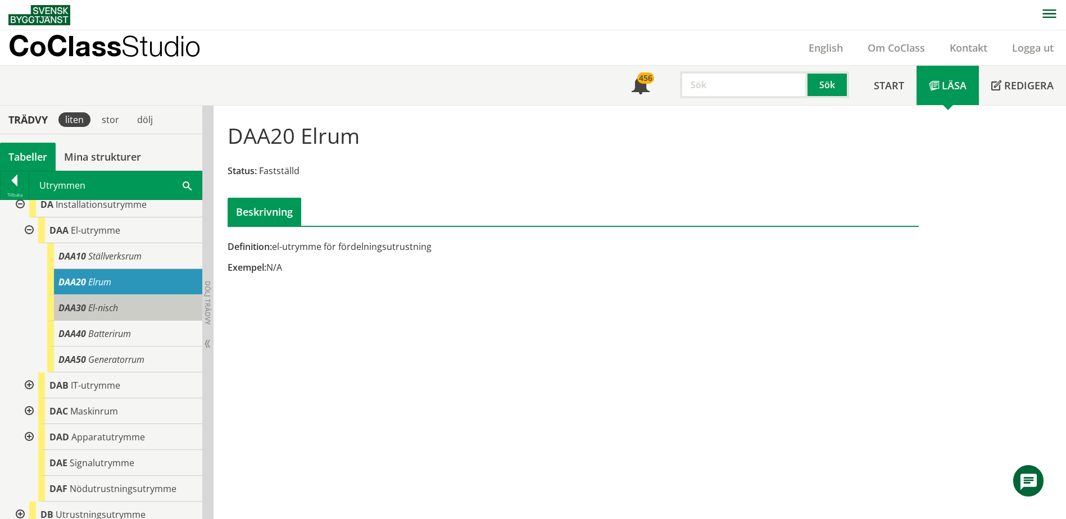
click at [111, 300] on div "DAA30 El-nisch" at bounding box center [124, 308] width 155 height 26
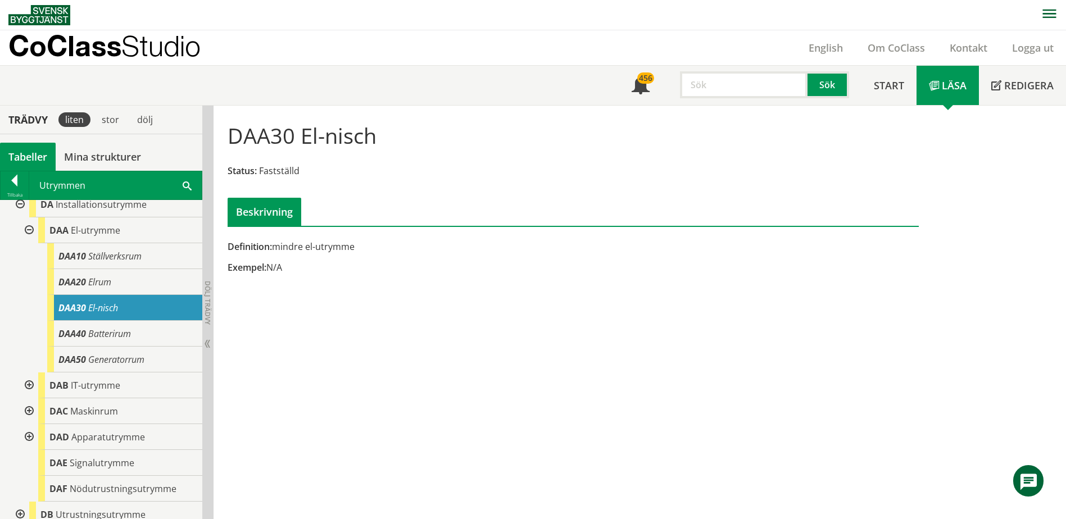
click at [30, 230] on div at bounding box center [28, 230] width 20 height 26
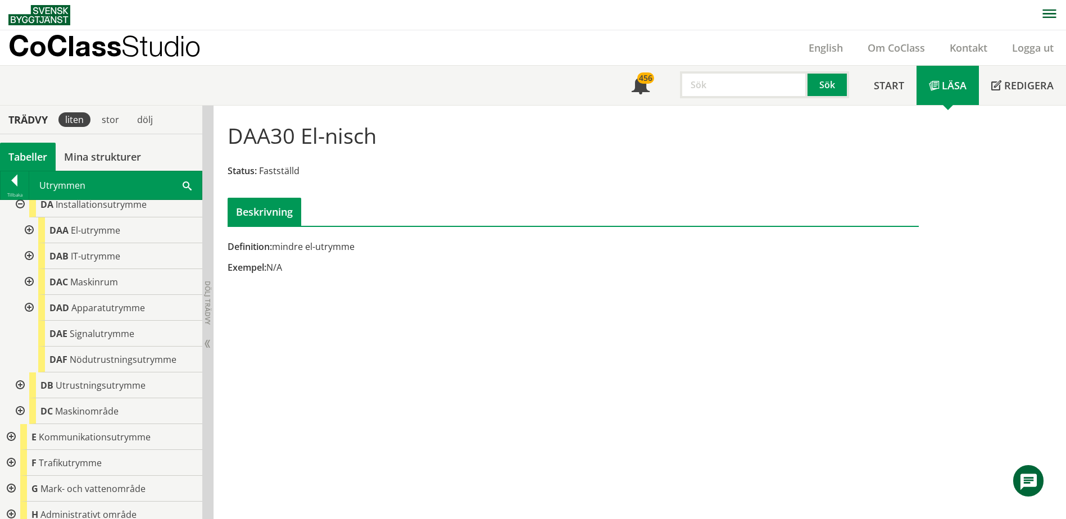
click at [26, 259] on div at bounding box center [28, 256] width 20 height 26
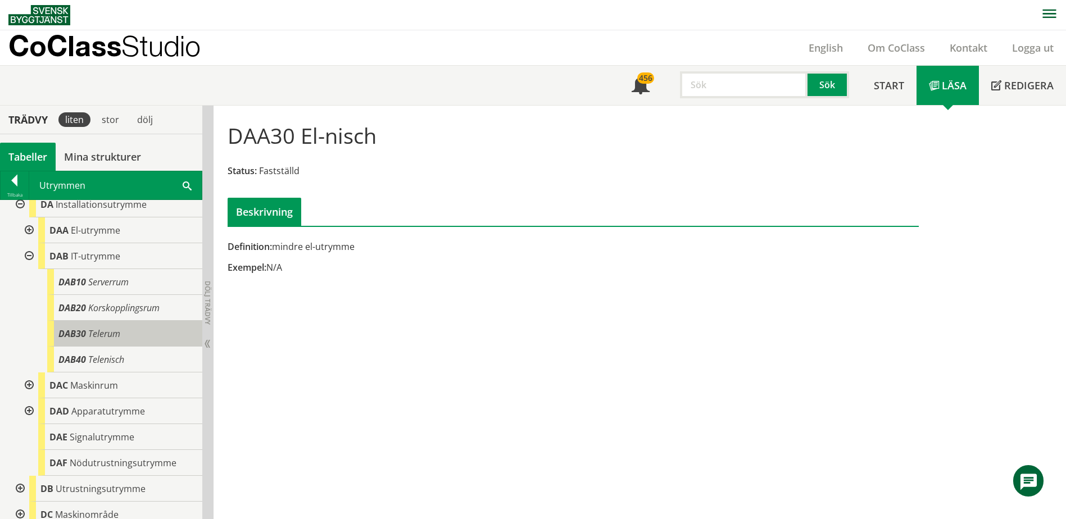
click at [73, 330] on span "DAB30" at bounding box center [72, 334] width 28 height 12
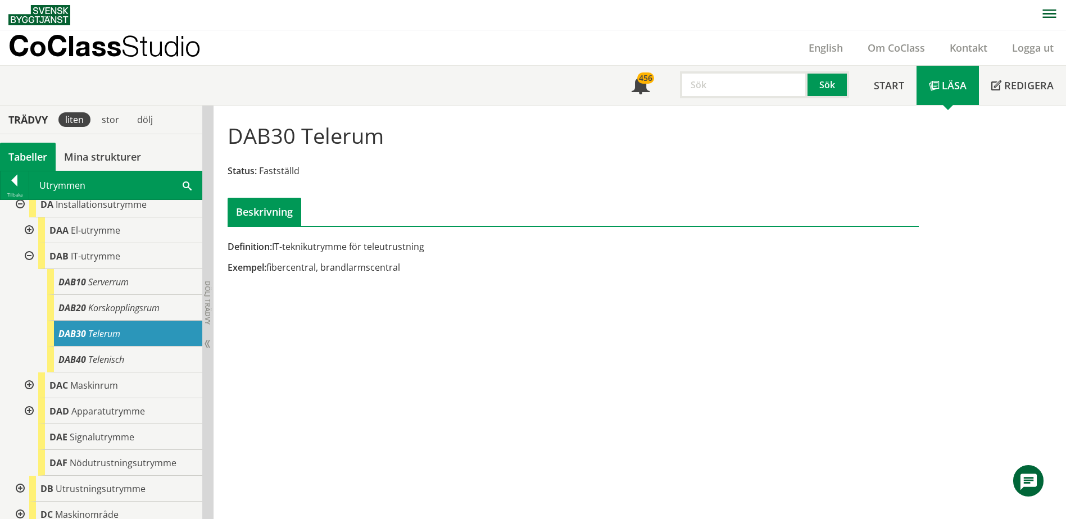
click at [31, 257] on div at bounding box center [28, 256] width 20 height 26
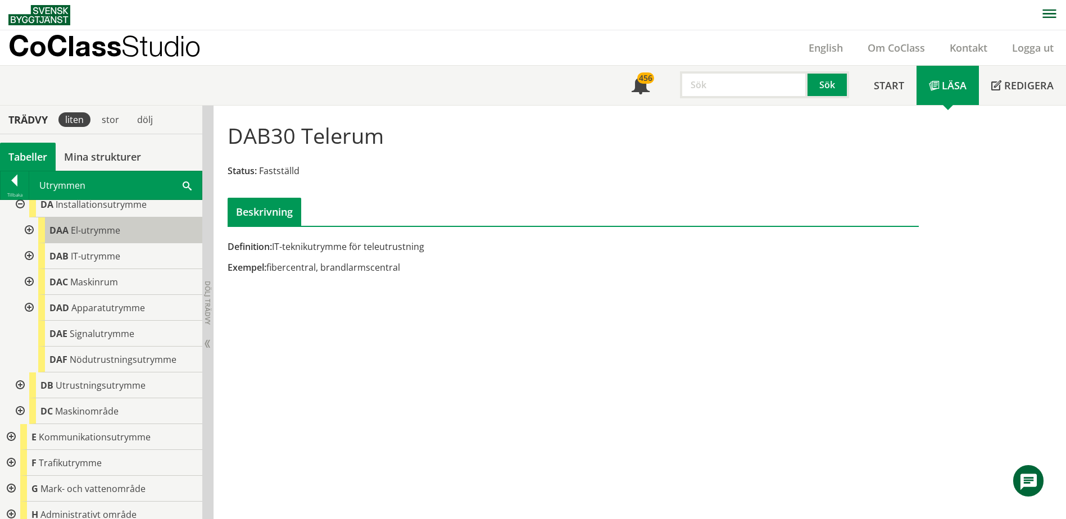
click at [98, 229] on span "El-utrymme" at bounding box center [95, 230] width 49 height 12
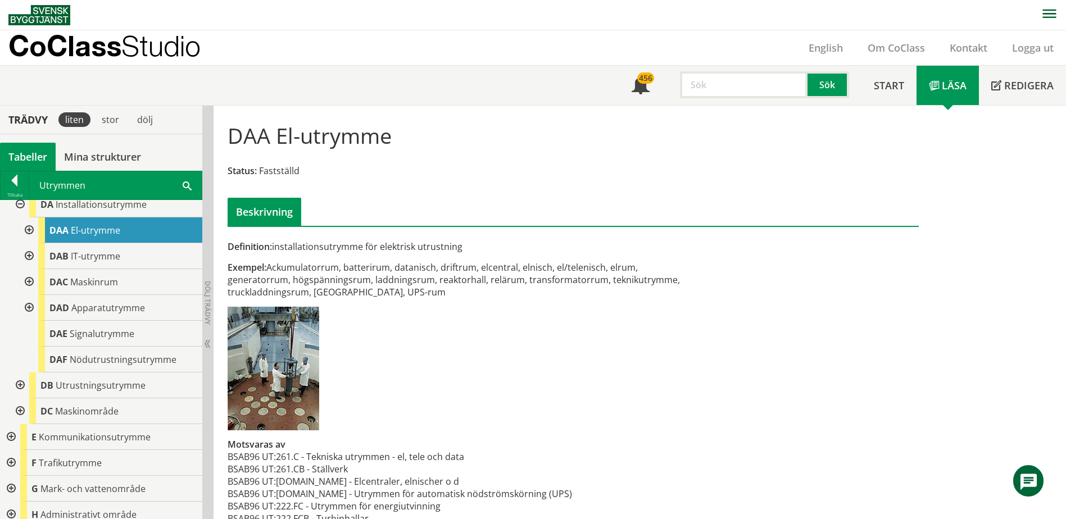
click at [106, 235] on span "El-utrymme" at bounding box center [95, 230] width 49 height 12
click at [27, 230] on div at bounding box center [28, 230] width 20 height 26
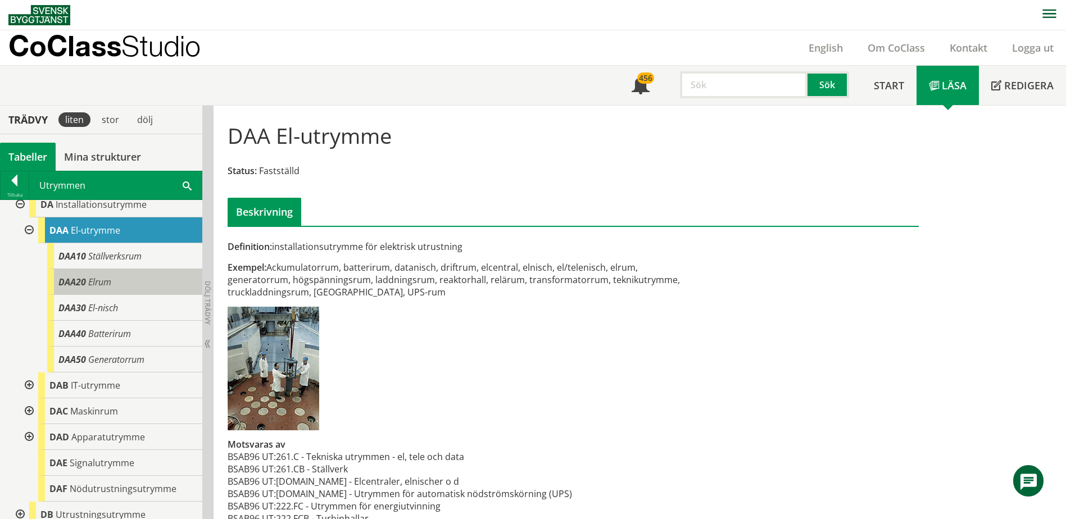
click at [97, 282] on span "Elrum" at bounding box center [99, 282] width 23 height 12
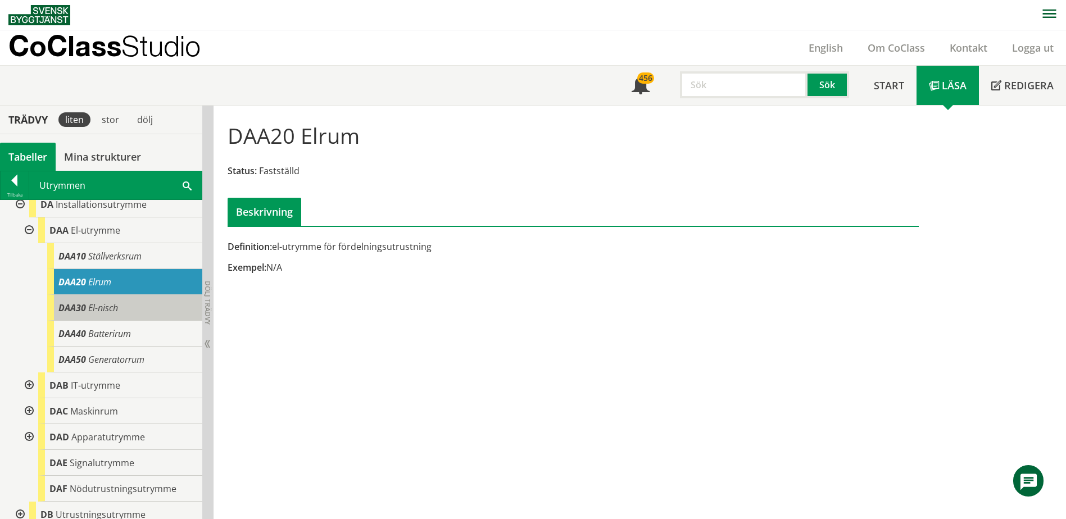
click at [106, 311] on span "El-nisch" at bounding box center [103, 308] width 30 height 12
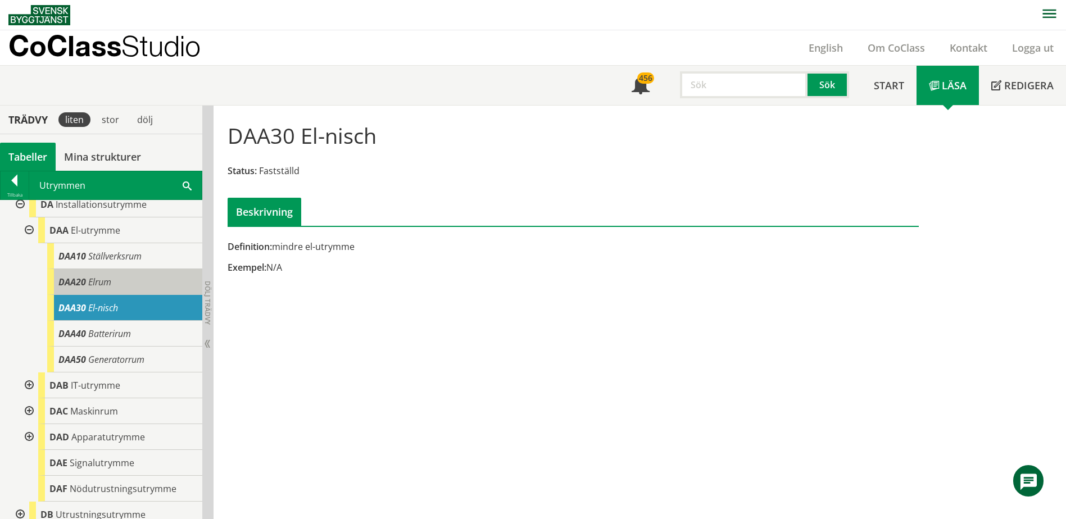
click at [111, 280] on span "Elrum" at bounding box center [99, 282] width 23 height 12
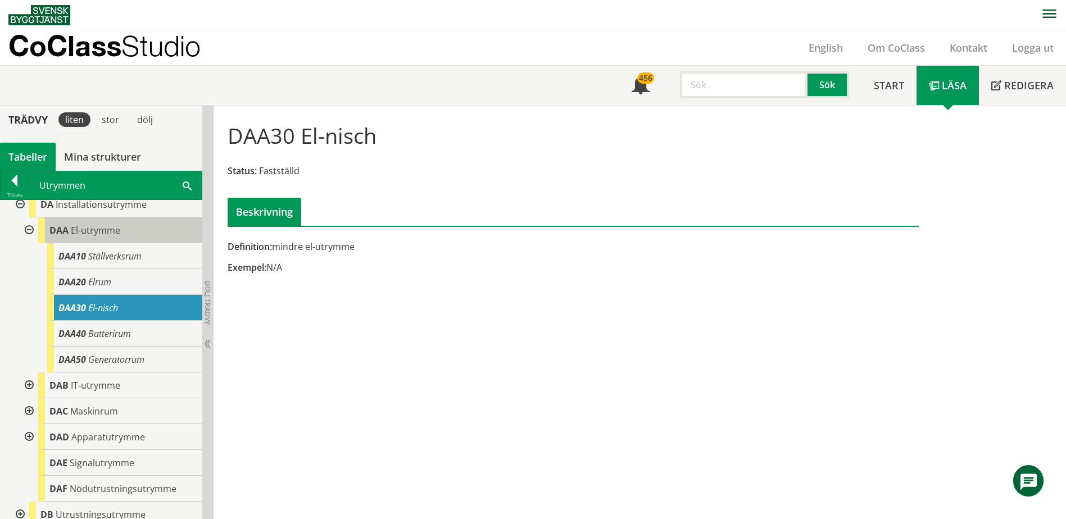
click at [84, 237] on div "DAA El-utrymme" at bounding box center [120, 230] width 164 height 26
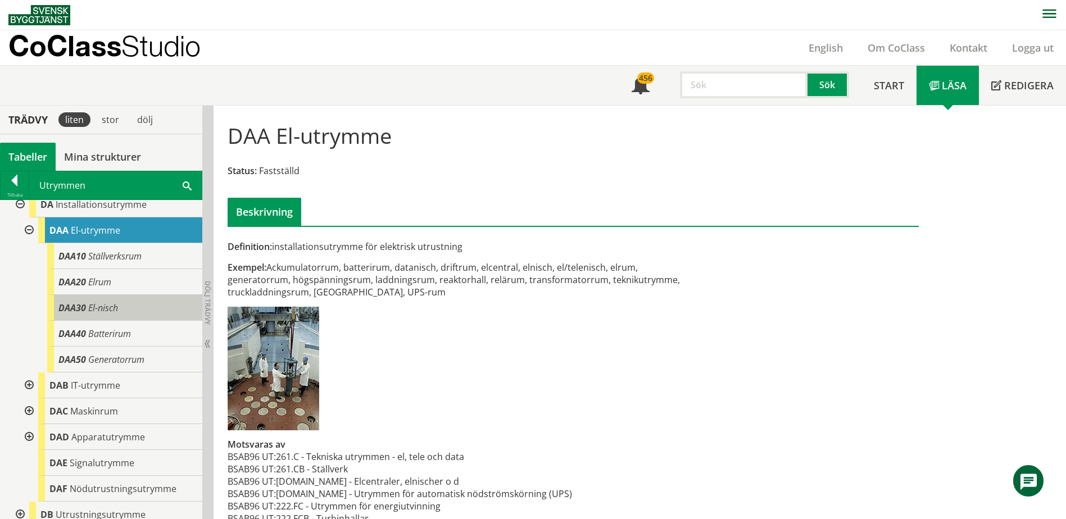
click at [112, 299] on div "DAA30 El-nisch" at bounding box center [124, 308] width 155 height 26
click at [106, 320] on div "DAA30 El-nisch" at bounding box center [124, 308] width 155 height 26
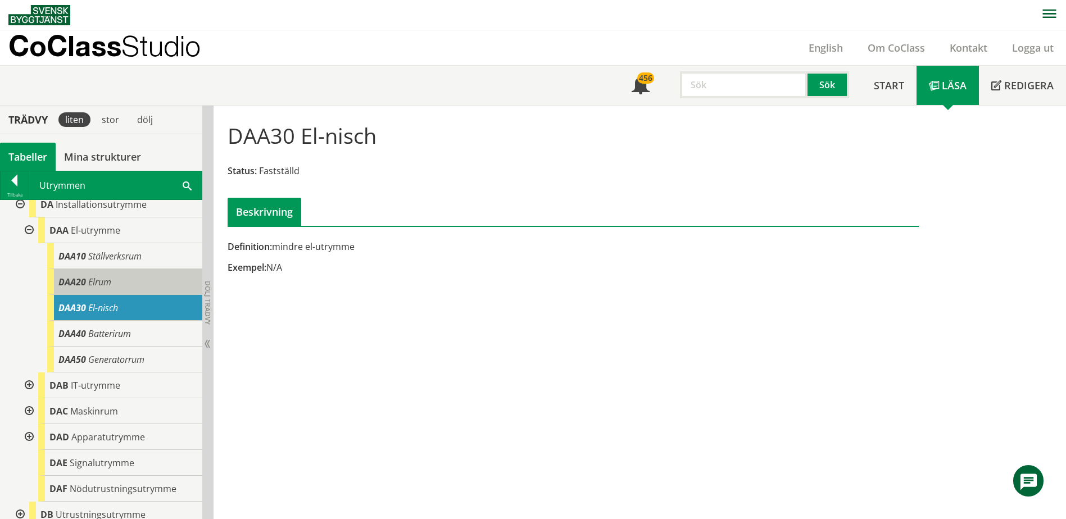
click at [113, 280] on div "DAA20 Elrum" at bounding box center [124, 282] width 155 height 26
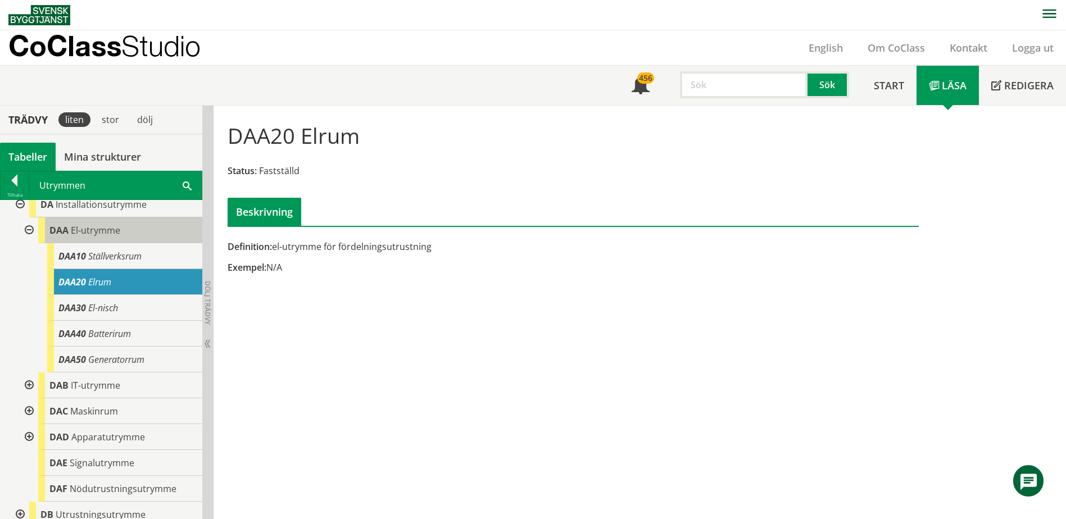
click at [124, 235] on div "DAA El-utrymme" at bounding box center [120, 230] width 164 height 26
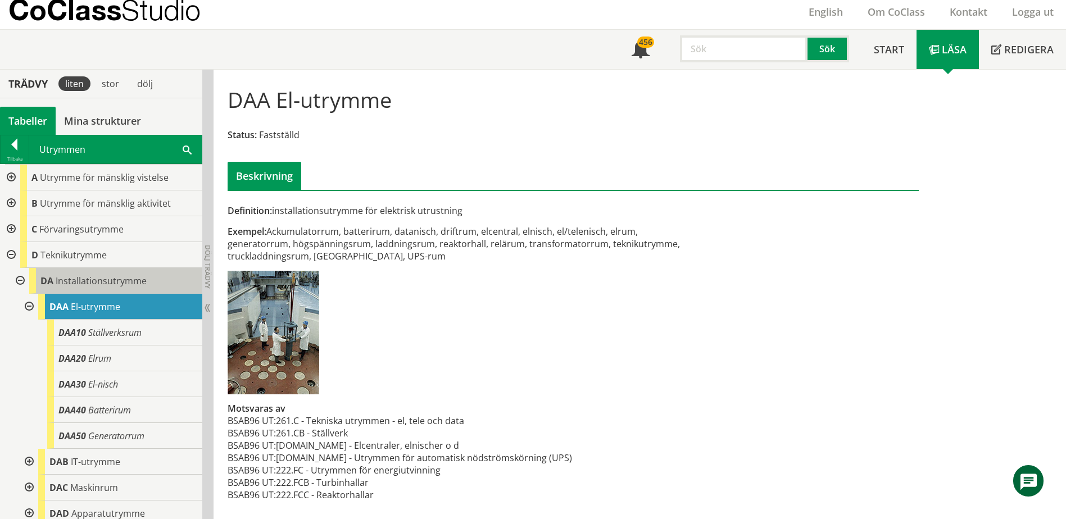
click at [142, 285] on span "Installationsutrymme" at bounding box center [101, 281] width 91 height 12
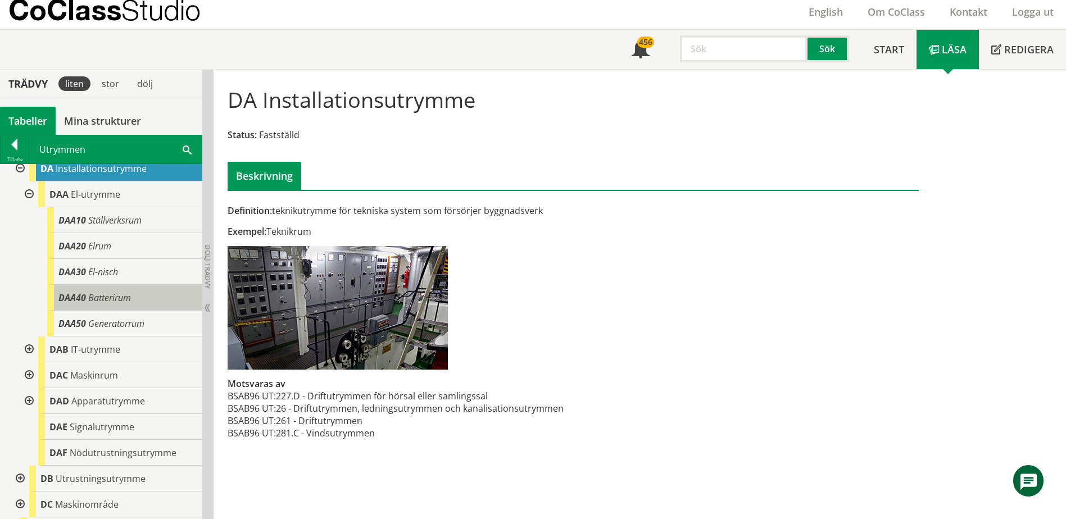
scroll to position [169, 0]
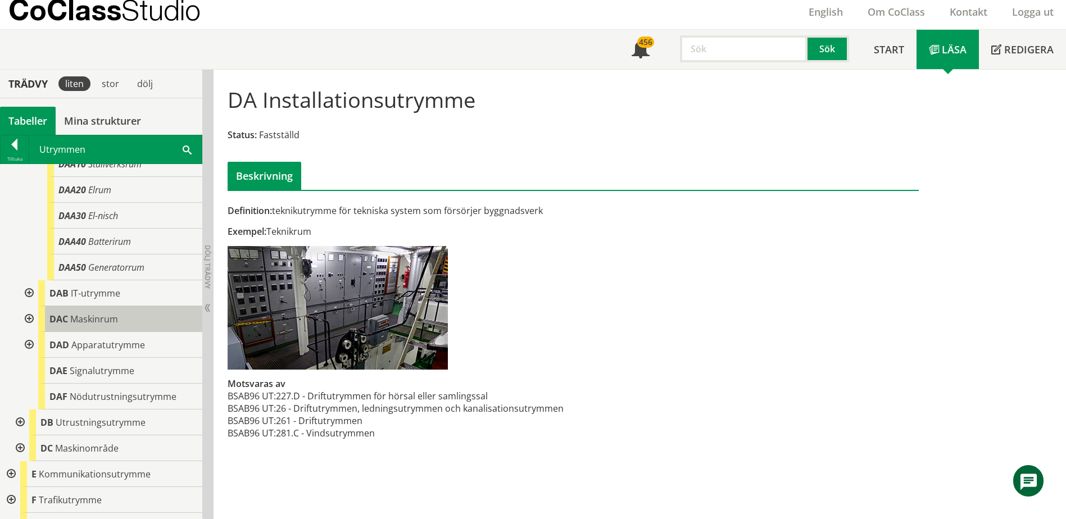
click at [97, 322] on span "Maskinrum" at bounding box center [94, 319] width 48 height 12
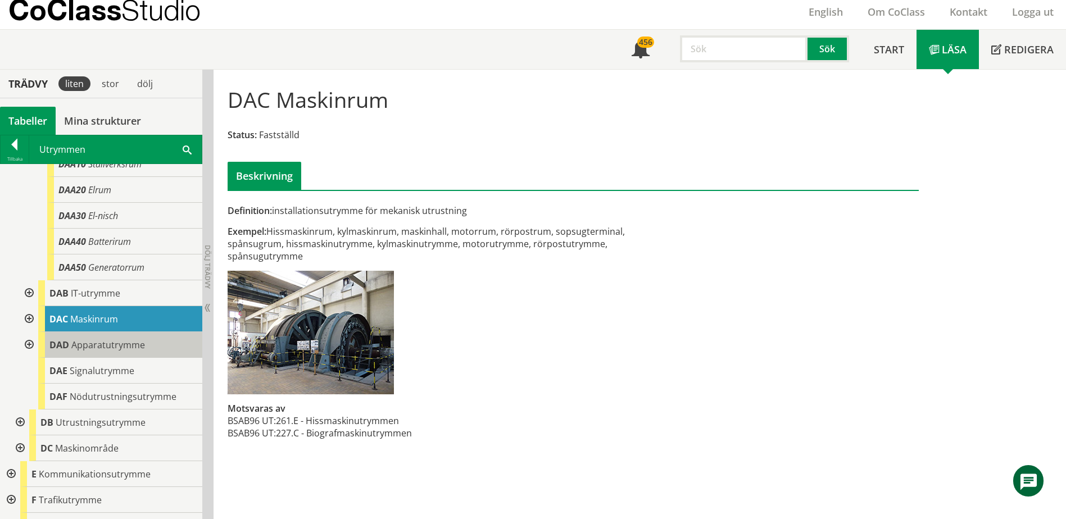
click at [97, 337] on div "DAD Apparatutrymme" at bounding box center [120, 345] width 164 height 26
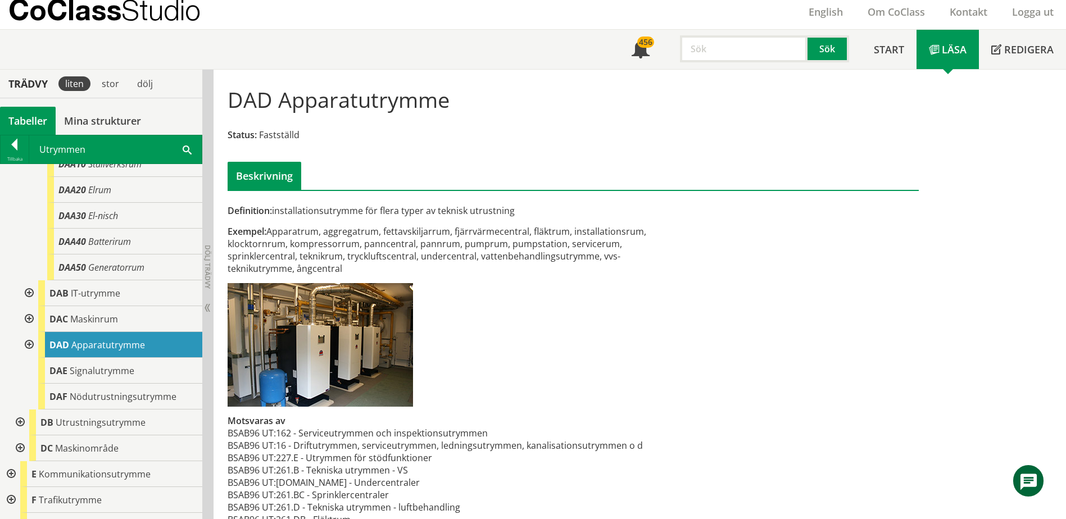
click at [189, 148] on span at bounding box center [187, 149] width 9 height 12
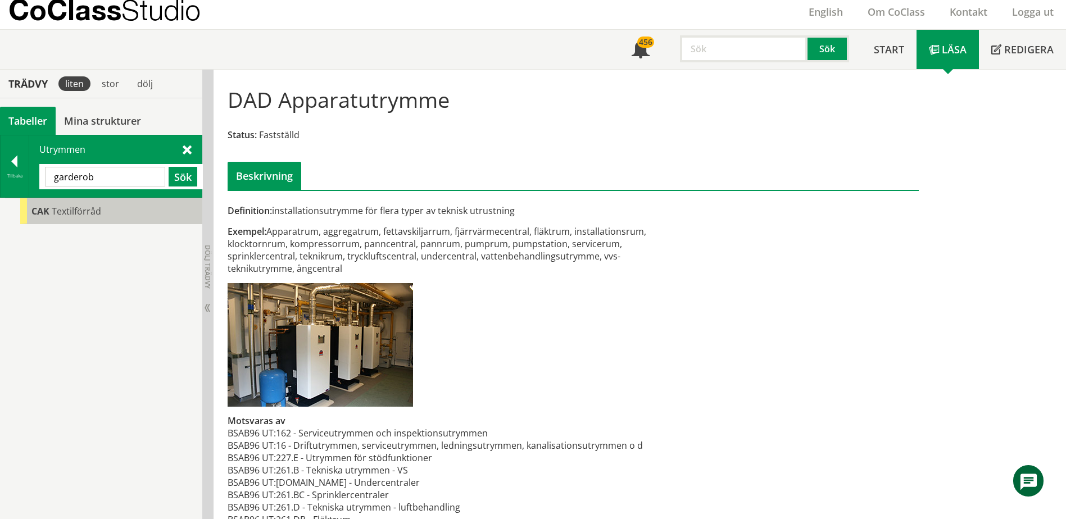
click at [112, 212] on div "CAK Textilförråd" at bounding box center [111, 211] width 182 height 26
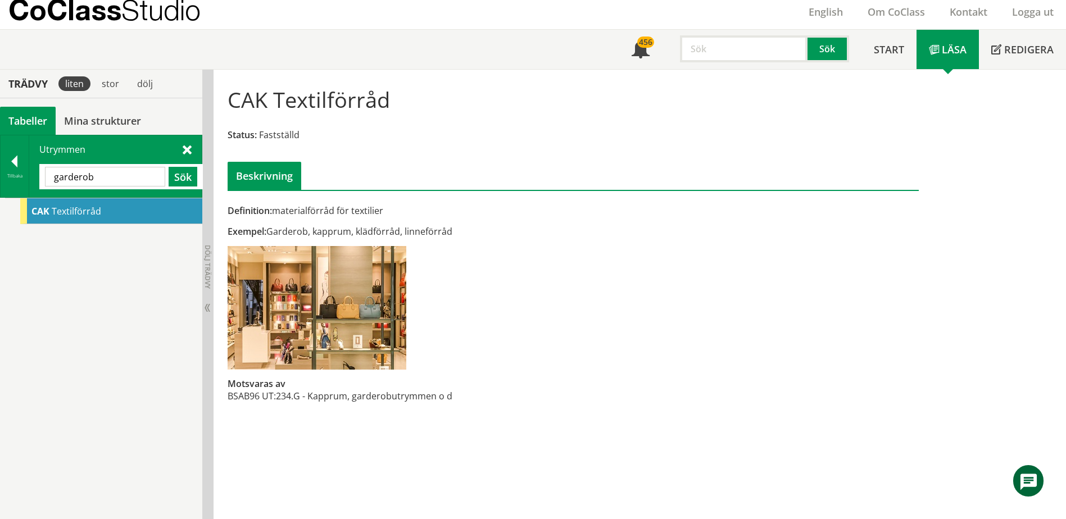
click at [119, 181] on input "garderob" at bounding box center [105, 177] width 120 height 20
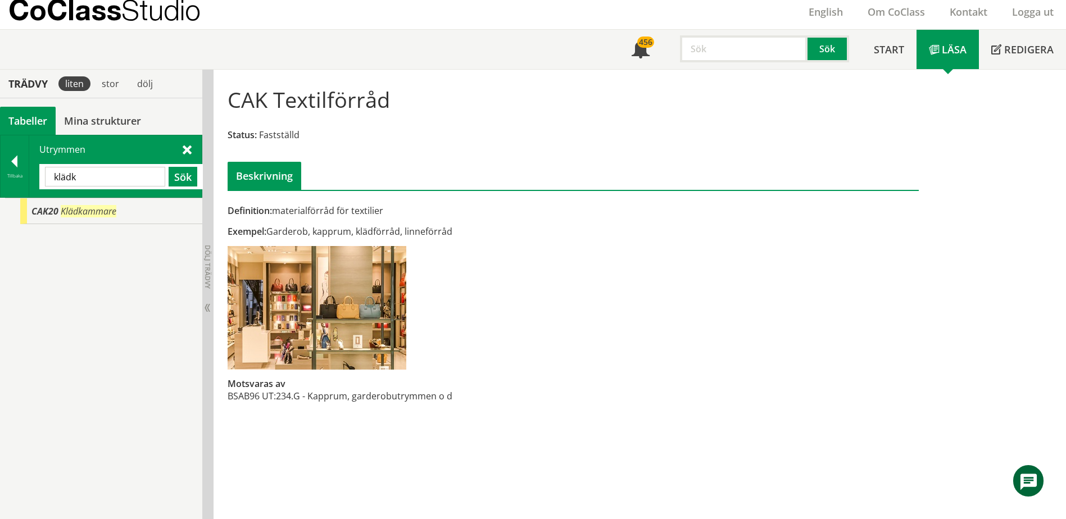
click at [135, 173] on input "klädk" at bounding box center [105, 177] width 120 height 20
click at [135, 173] on input "gasfång" at bounding box center [105, 177] width 120 height 20
type input "skydd"
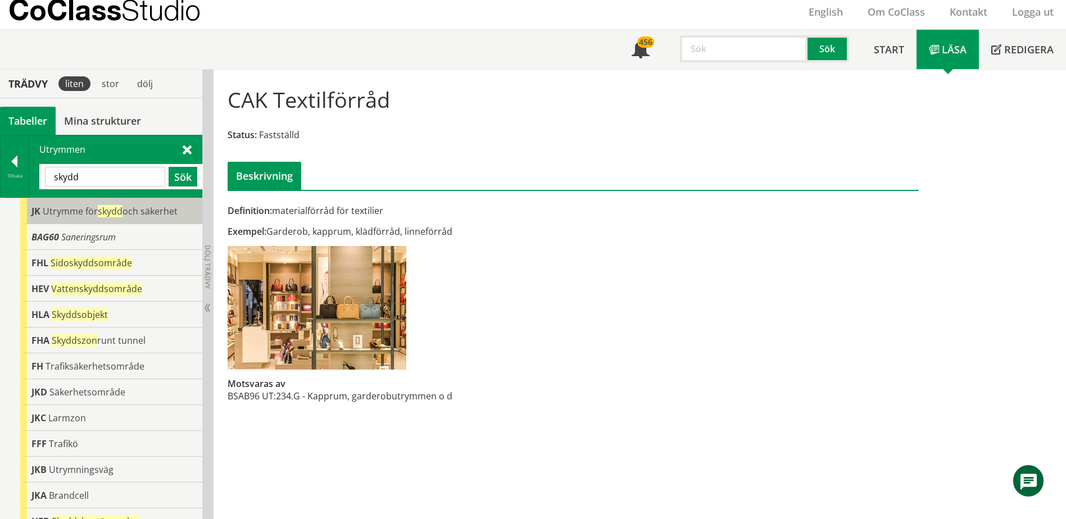
click at [122, 208] on span "skydd" at bounding box center [110, 211] width 25 height 12
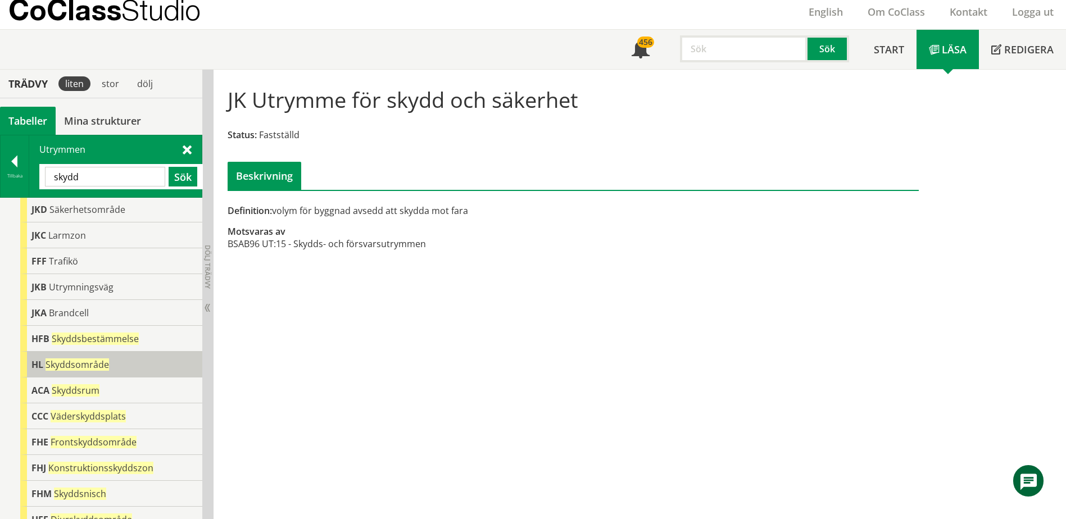
scroll to position [195, 0]
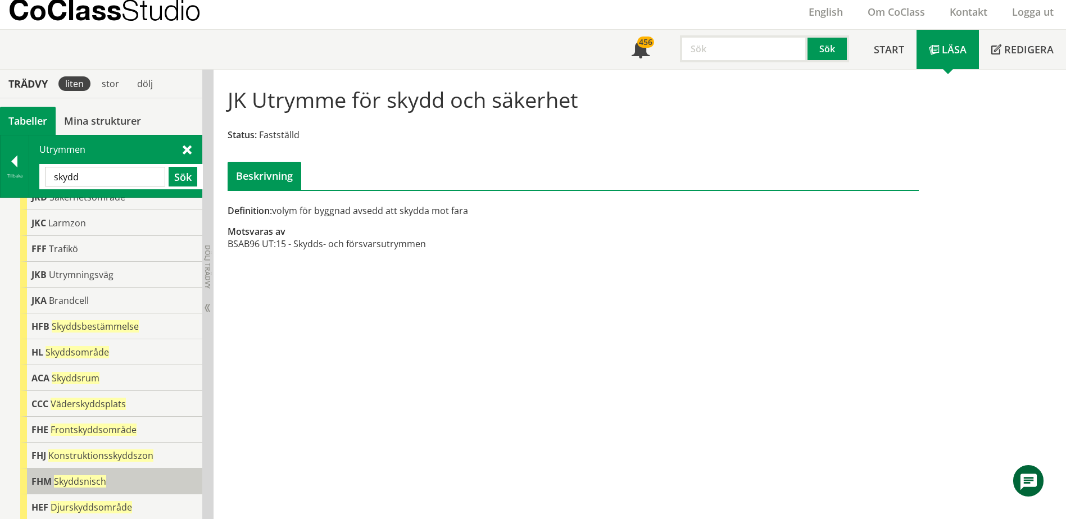
click at [96, 478] on span "Skyddsnisch" at bounding box center [80, 481] width 52 height 12
click at [97, 478] on span "Skyddsnisch" at bounding box center [80, 481] width 52 height 12
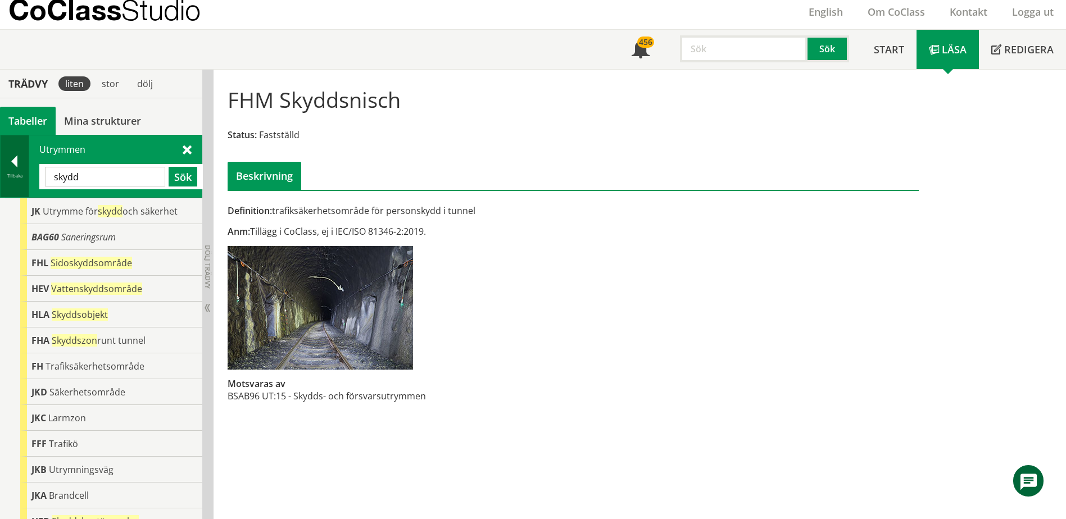
click at [12, 157] on div at bounding box center [15, 164] width 28 height 16
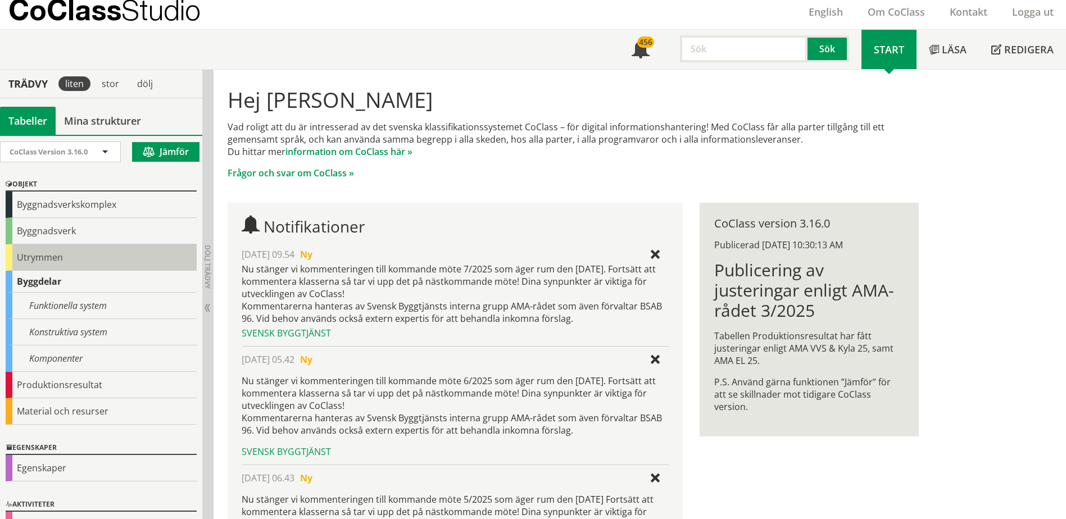
click at [62, 257] on div "Utrymmen" at bounding box center [101, 257] width 191 height 26
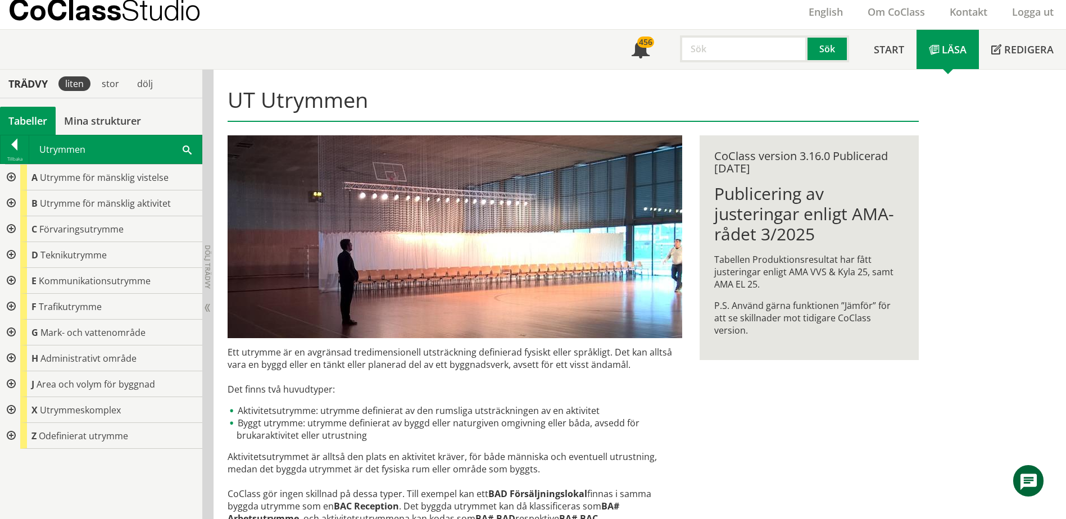
click at [70, 260] on span "Teknikutrymme" at bounding box center [73, 255] width 66 height 12
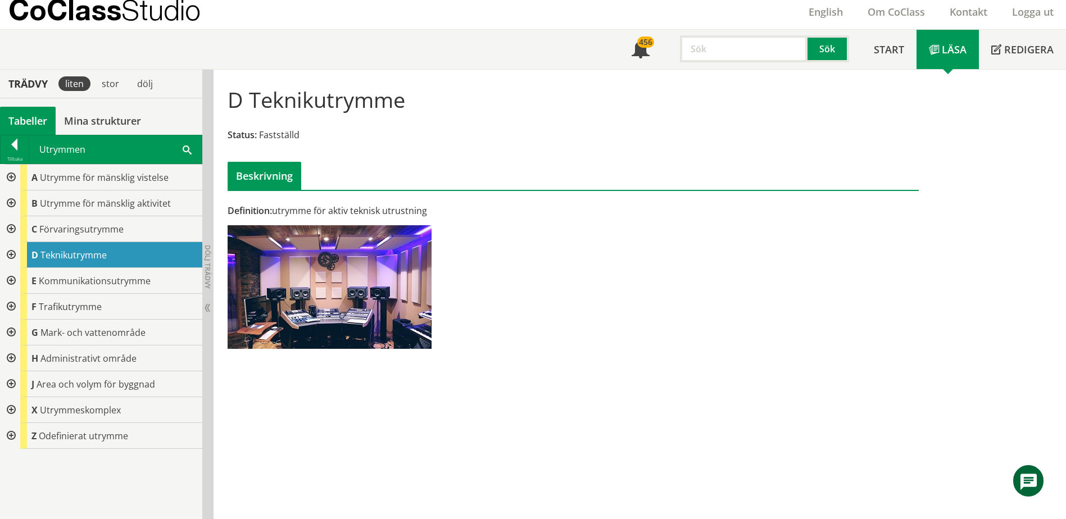
click at [13, 386] on div at bounding box center [10, 384] width 20 height 26
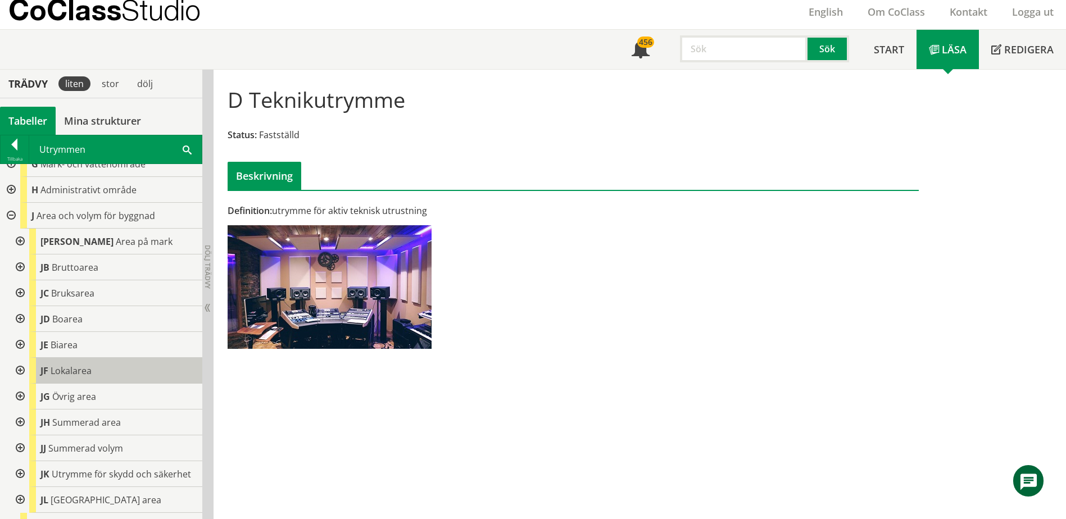
scroll to position [214, 0]
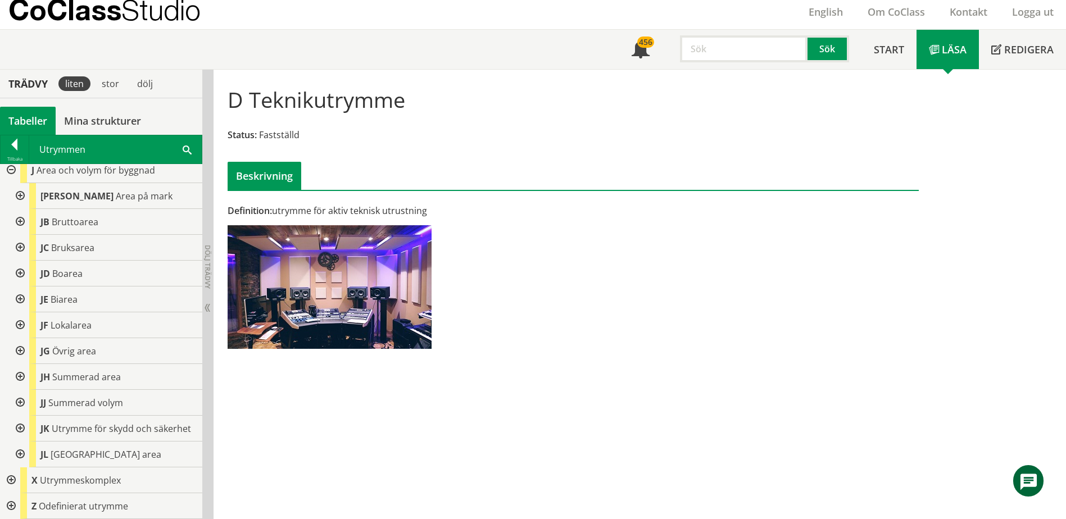
click at [20, 424] on div at bounding box center [19, 429] width 20 height 26
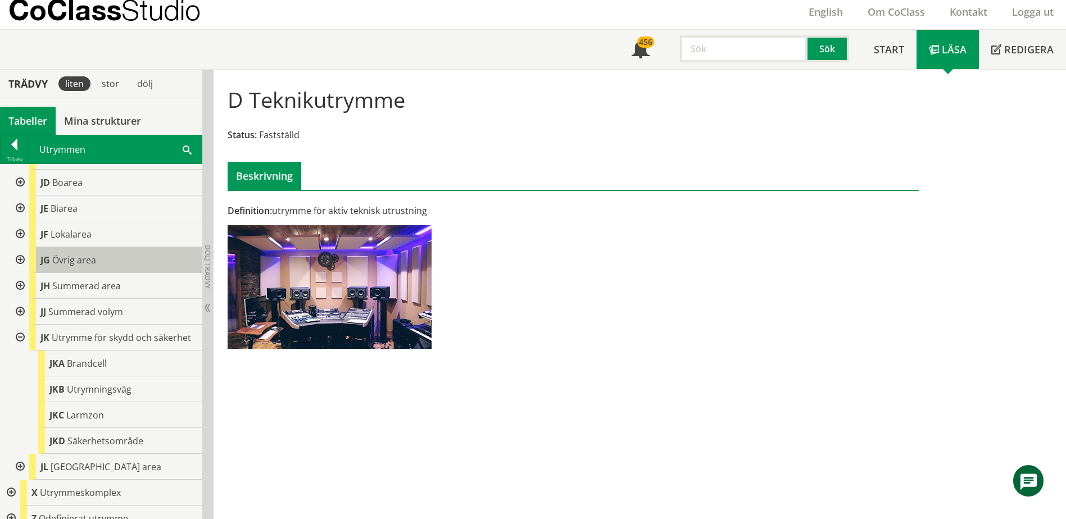
scroll to position [317, 0]
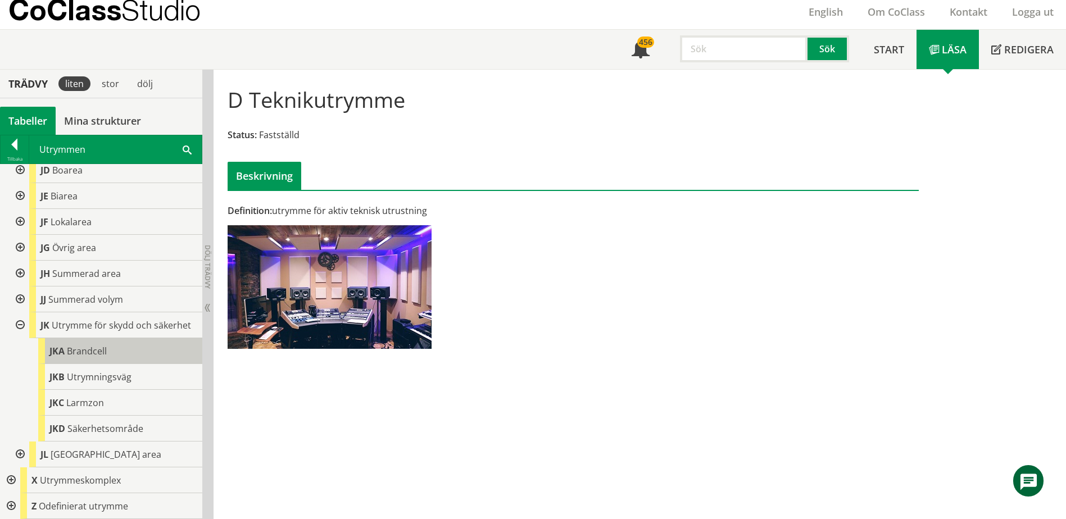
click at [109, 352] on div "JKA Brandcell" at bounding box center [120, 351] width 164 height 26
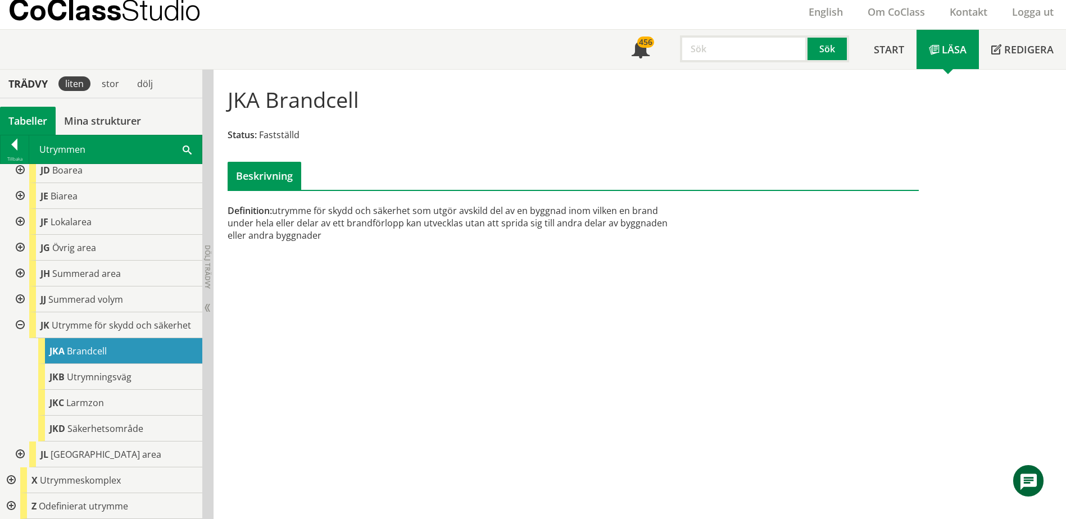
click at [21, 317] on div at bounding box center [19, 325] width 20 height 26
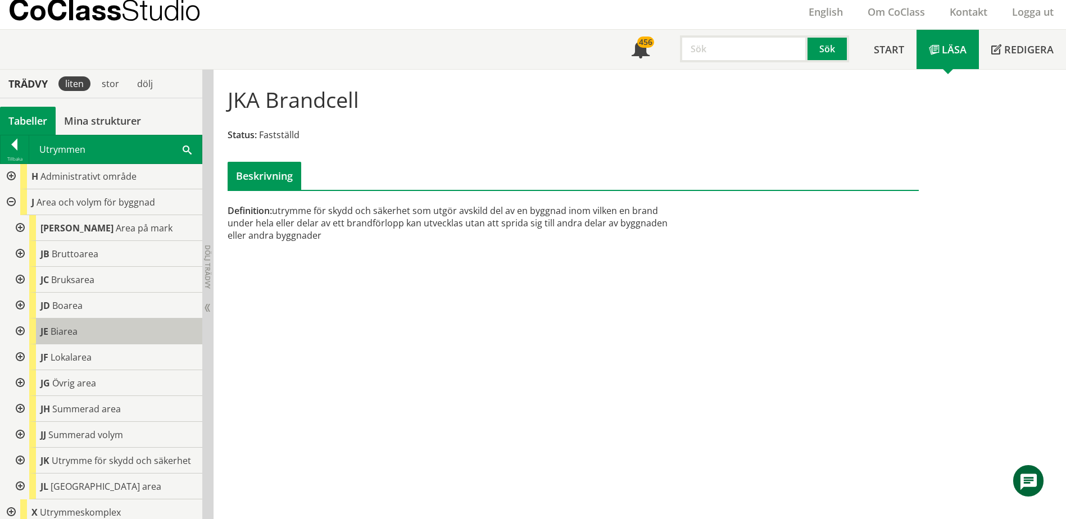
scroll to position [102, 0]
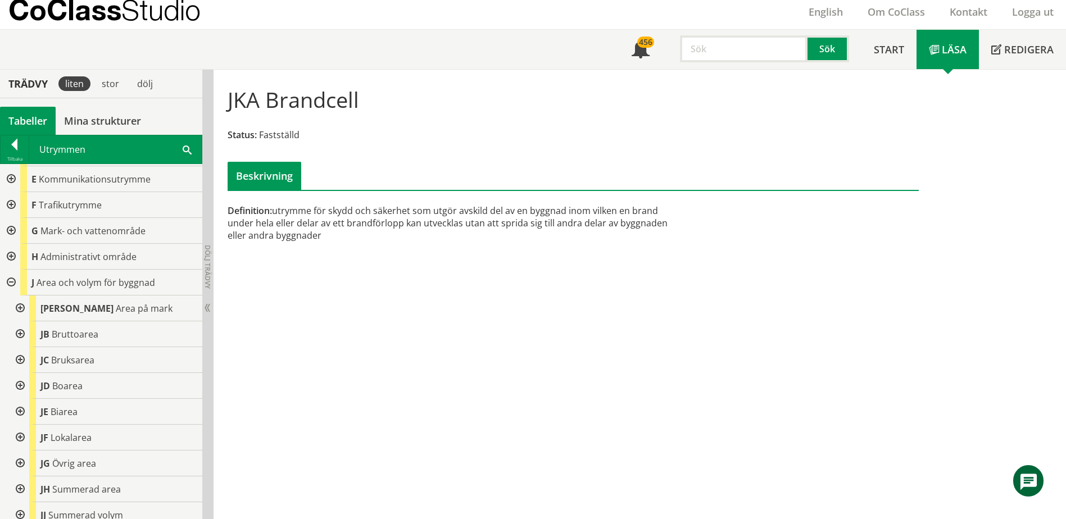
click at [11, 285] on div at bounding box center [10, 283] width 20 height 26
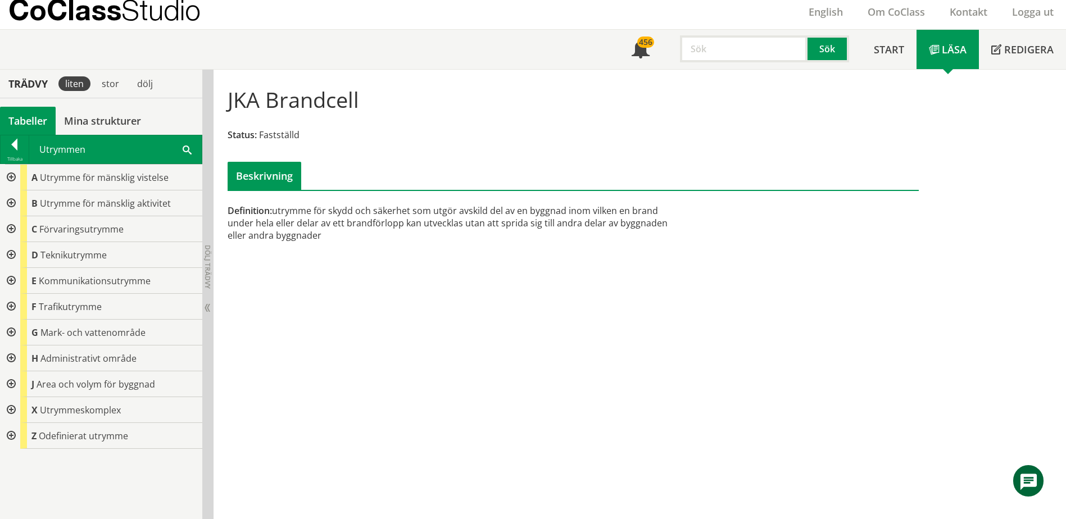
scroll to position [0, 0]
click at [12, 252] on div at bounding box center [10, 255] width 20 height 26
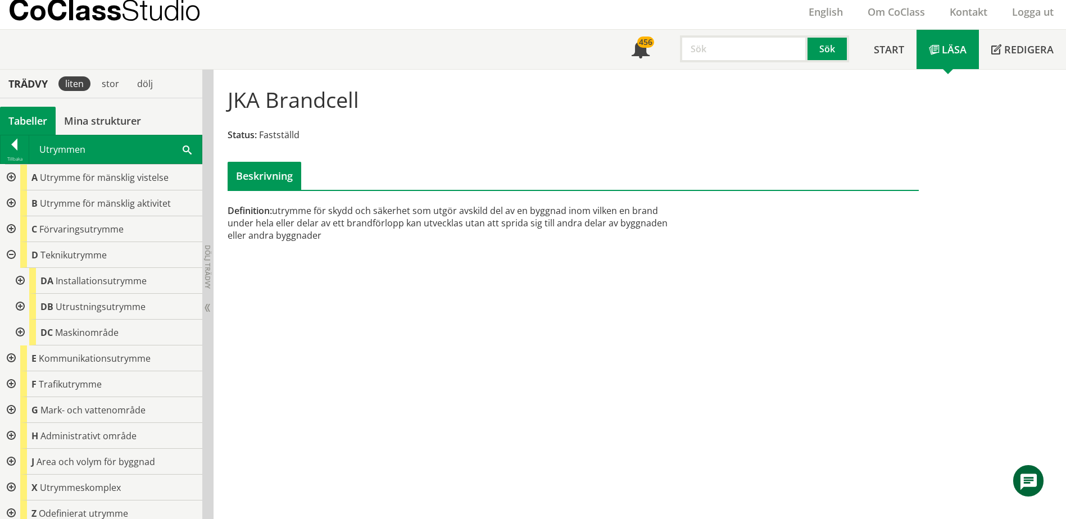
click at [20, 282] on div at bounding box center [19, 281] width 20 height 26
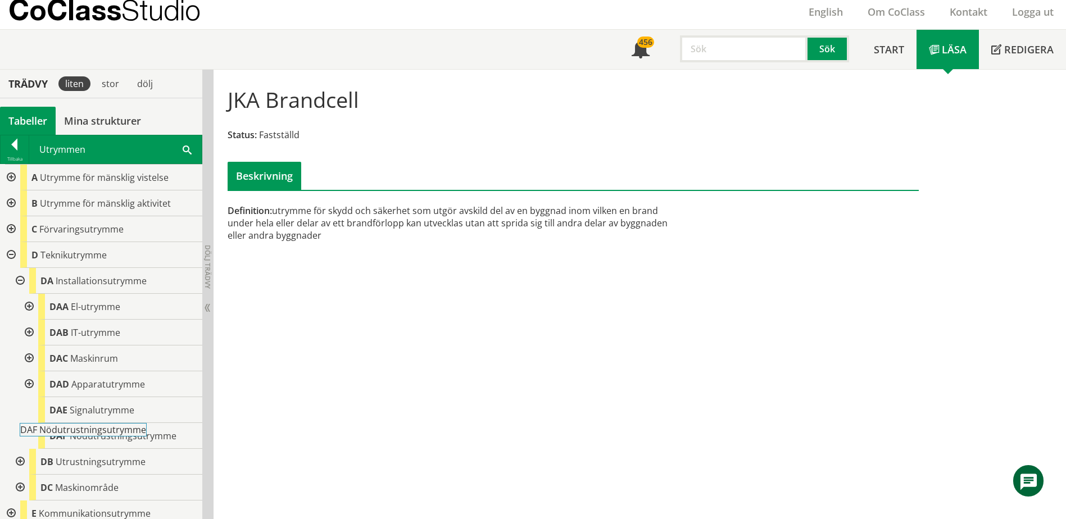
click at [79, 430] on body "AMA AMA Beskrivningsverktyg AMA Funktion BSAB Bygginfo Byggjura Byggkatalogen […" at bounding box center [533, 223] width 1066 height 519
click at [79, 428] on span "Nödutrustningsutrymme" at bounding box center [92, 430] width 107 height 12
click at [79, 428] on div "DAF Nödutrustningsutrymme" at bounding box center [120, 436] width 164 height 26
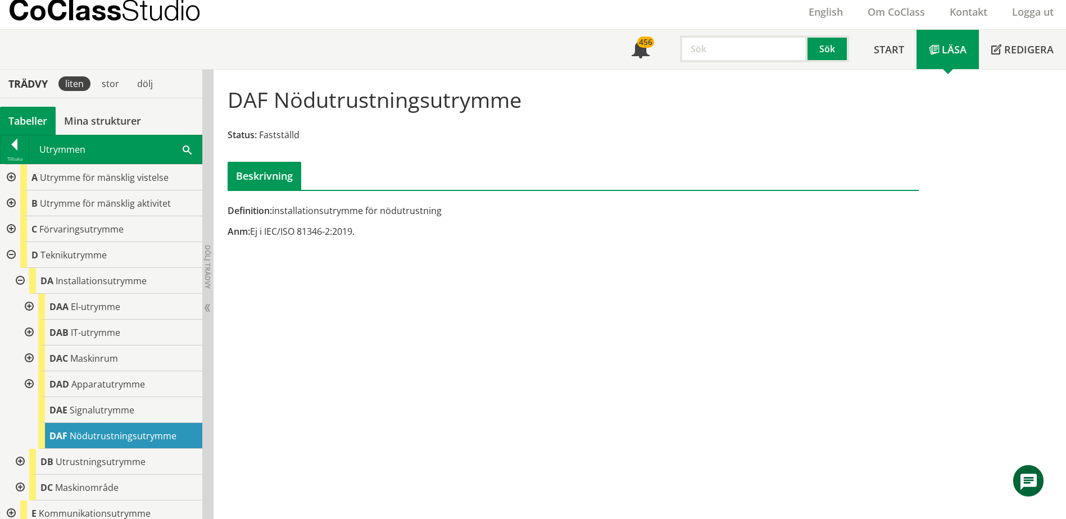
click at [22, 283] on div at bounding box center [19, 281] width 20 height 26
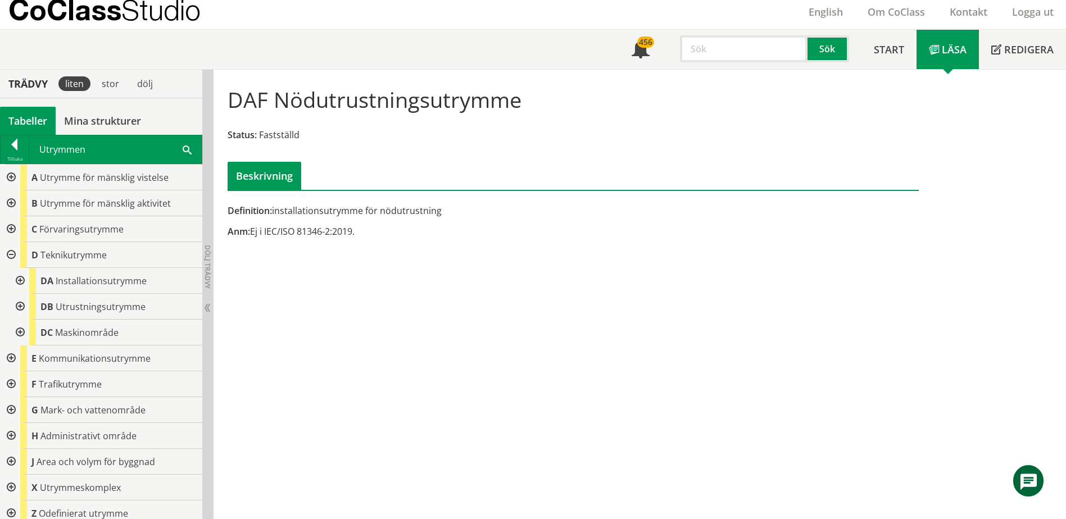
click at [21, 305] on div at bounding box center [19, 307] width 20 height 26
click at [24, 307] on div at bounding box center [19, 307] width 20 height 26
click at [29, 337] on div at bounding box center [19, 333] width 20 height 26
click at [0, 0] on div at bounding box center [0, 0] width 0 height 0
click at [22, 331] on div at bounding box center [19, 333] width 20 height 26
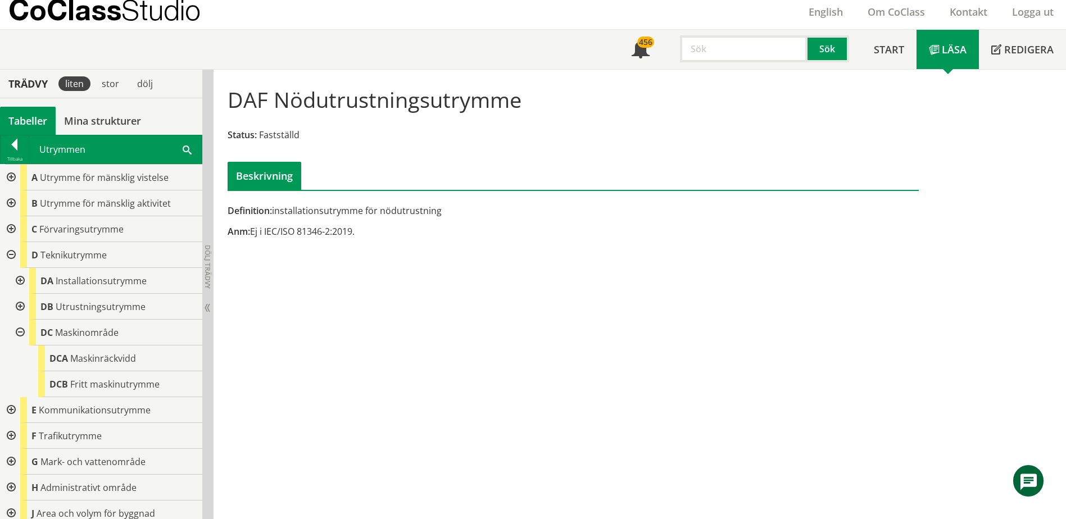
click at [12, 253] on div at bounding box center [10, 255] width 20 height 26
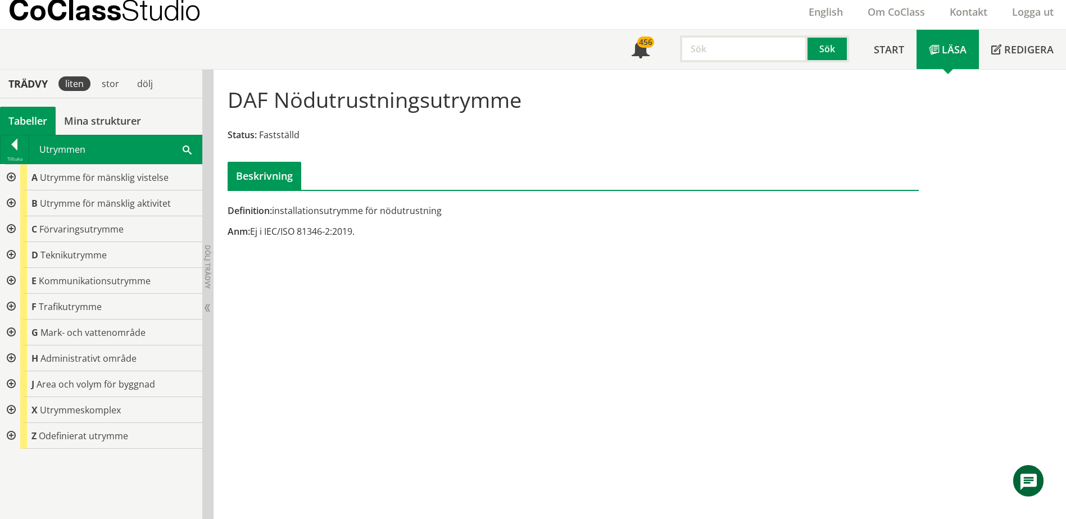
click at [191, 149] on span at bounding box center [187, 149] width 9 height 12
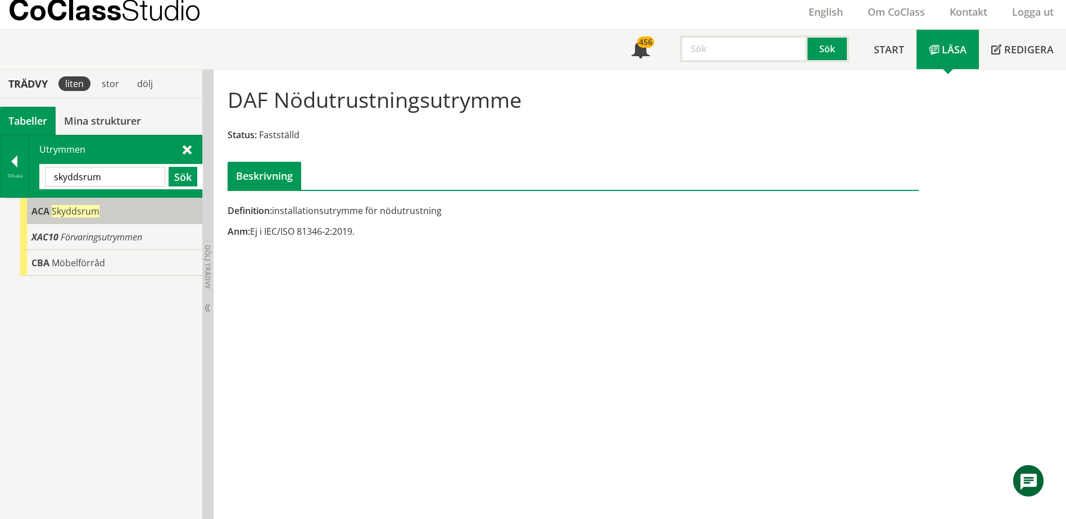
click at [96, 211] on span "Skyddsrum" at bounding box center [76, 211] width 48 height 12
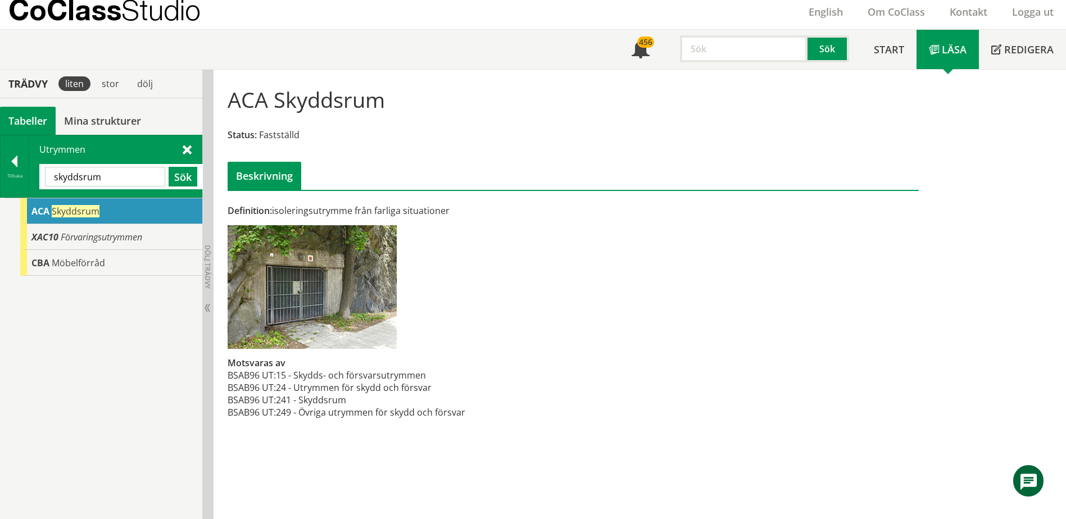
click at [111, 176] on input "skyddsrum" at bounding box center [105, 177] width 120 height 20
type input "gym"
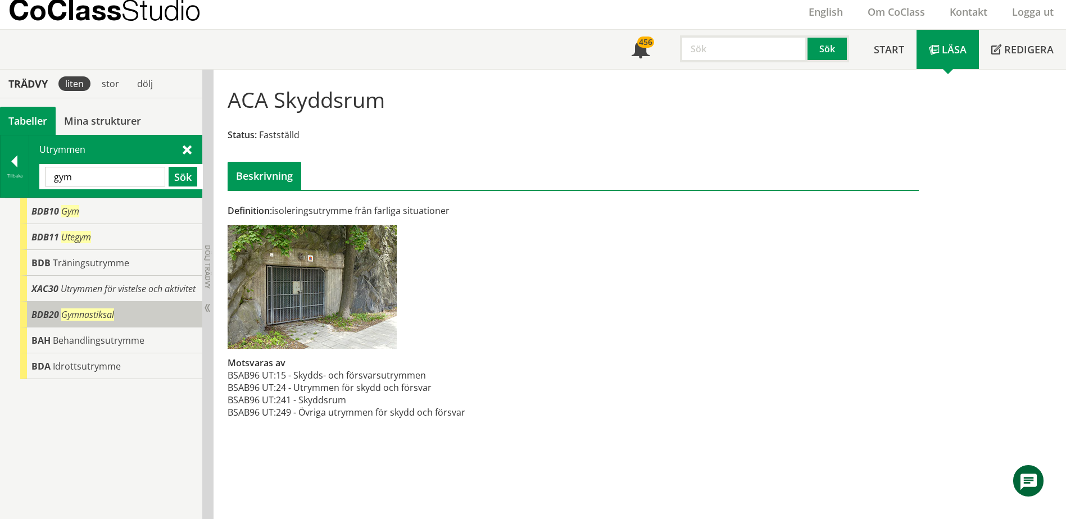
click at [106, 304] on div "BDB20 Gymnastiksal" at bounding box center [111, 315] width 182 height 26
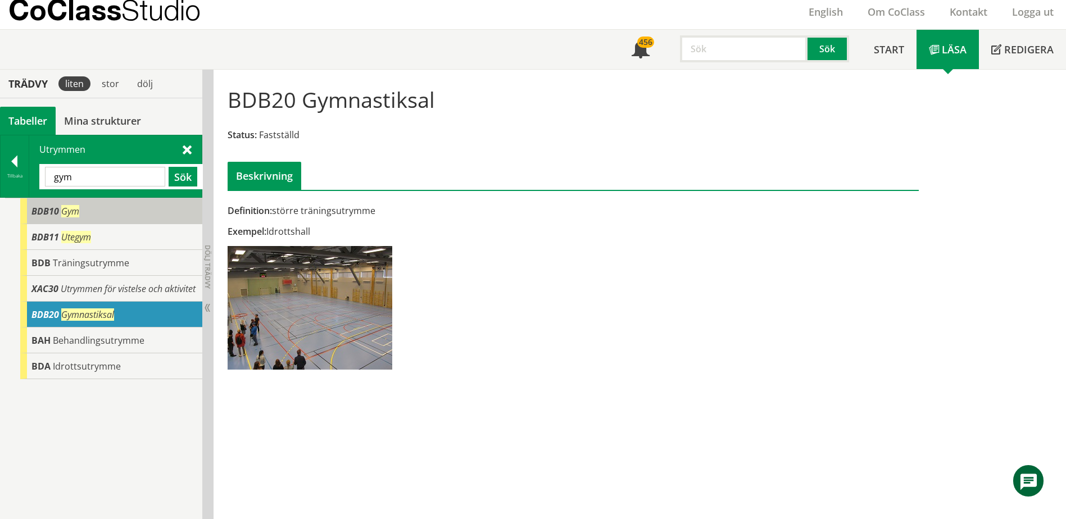
click at [113, 205] on div "BDB10 Gym" at bounding box center [111, 211] width 182 height 26
